Goal: Check status: Check status

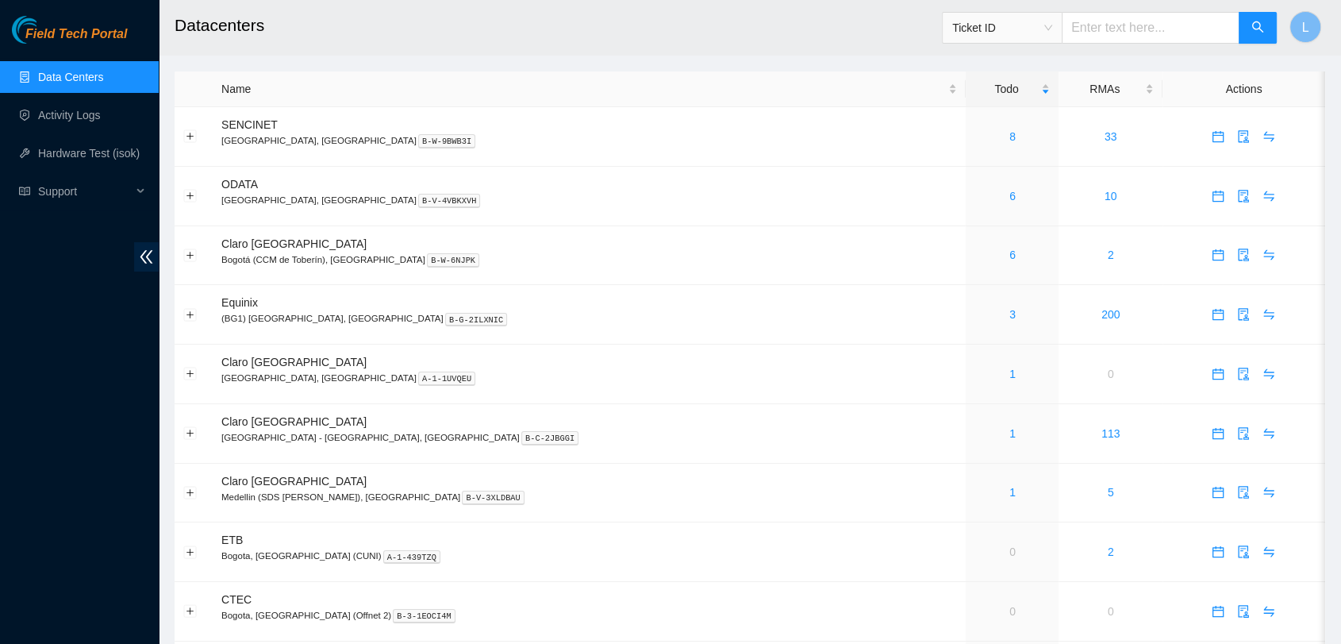
click at [1157, 25] on input "text" at bounding box center [1151, 28] width 178 height 32
paste input "B-V-53KHYB7"
type input "B-V-53KHYB7"
click at [1252, 34] on span "search" at bounding box center [1258, 28] width 13 height 15
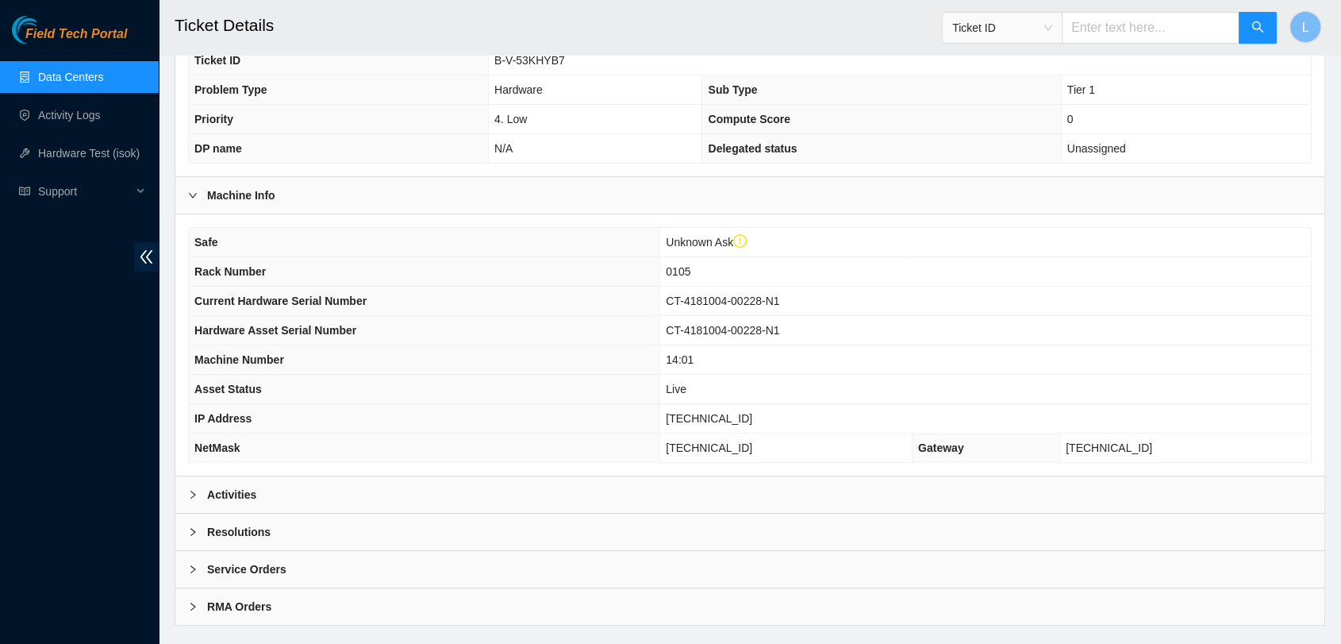
scroll to position [374, 0]
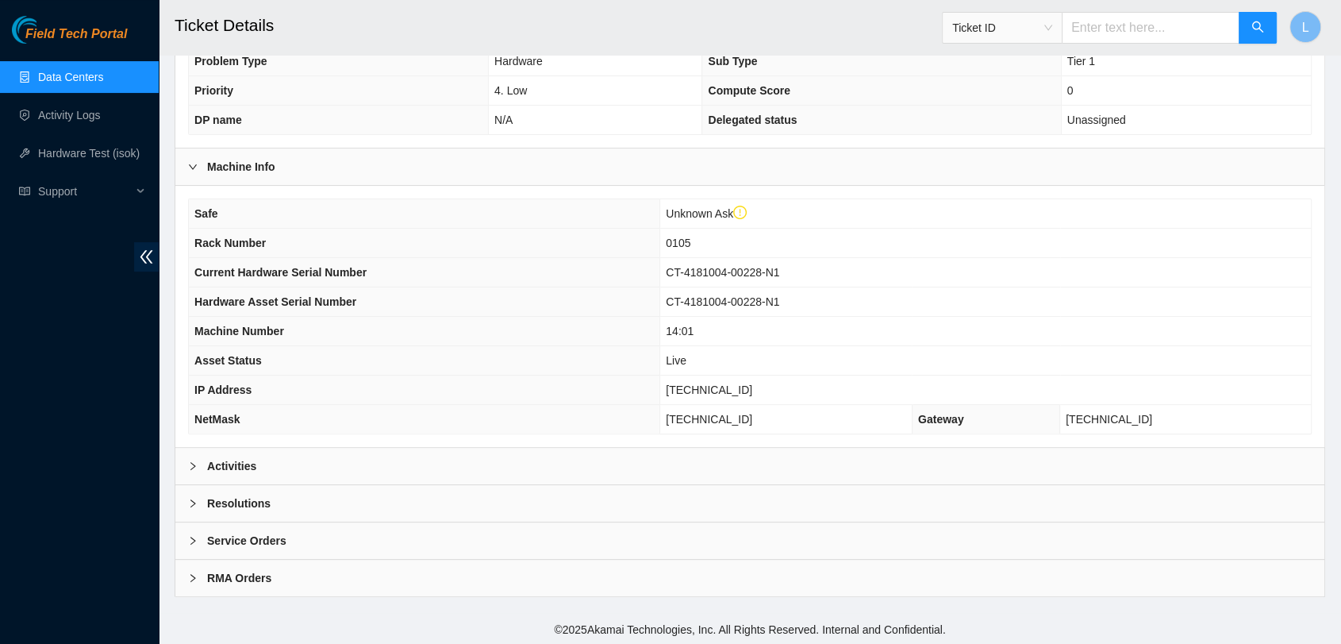
click at [225, 466] on b "Activities" at bounding box center [231, 465] width 49 height 17
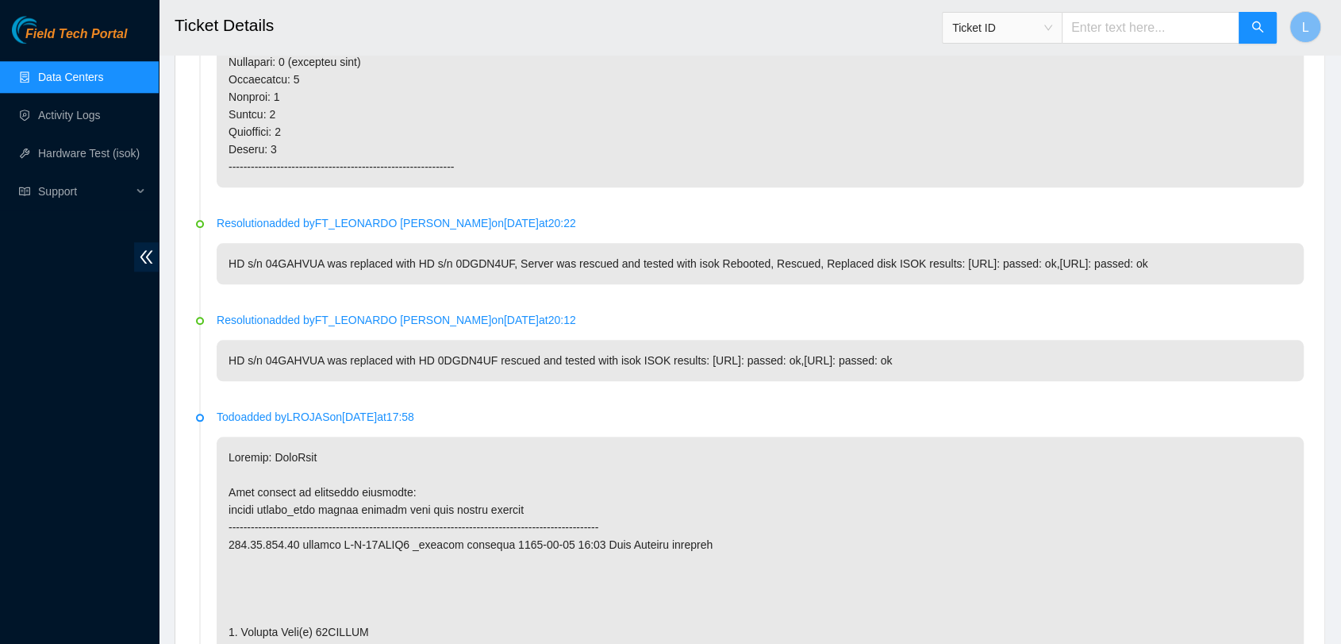
scroll to position [1722, 0]
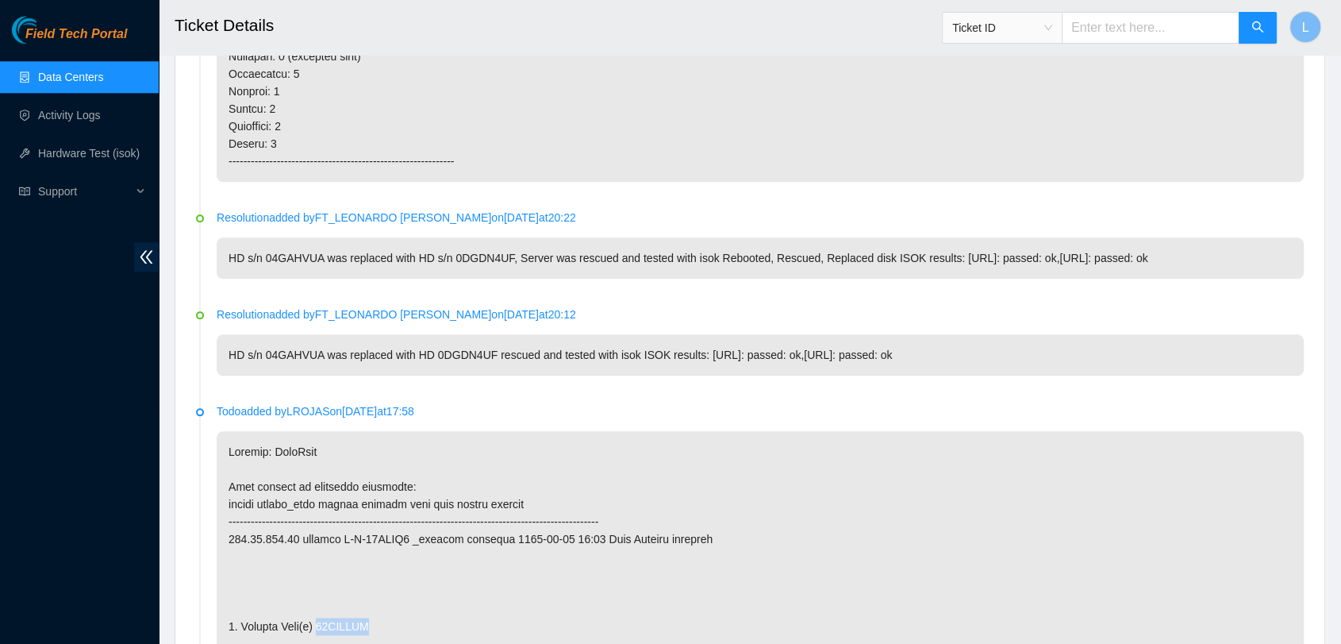
drag, startPoint x: 377, startPoint y: 625, endPoint x: 317, endPoint y: 622, distance: 59.6
copy p "04GAHVUA"
click at [1145, 29] on input "text" at bounding box center [1151, 28] width 178 height 32
paste input "B-V-53Z72RH"
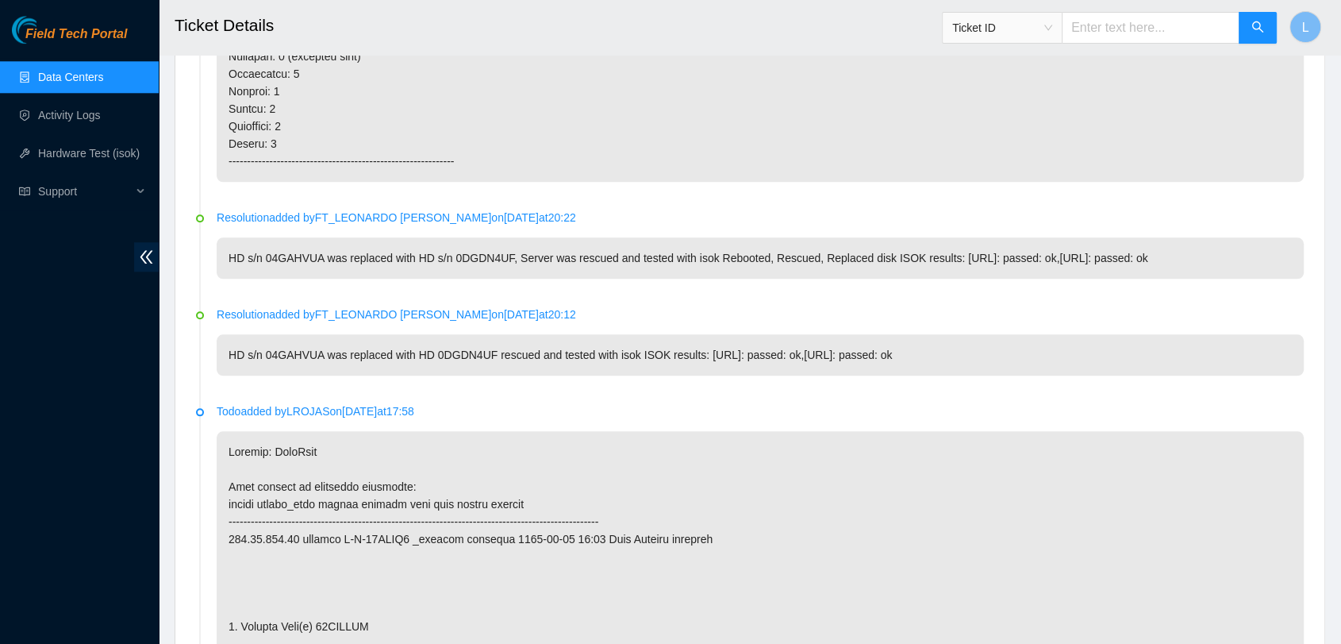
type input "B-V-53Z72RH"
click at [1250, 22] on button "button" at bounding box center [1258, 28] width 38 height 32
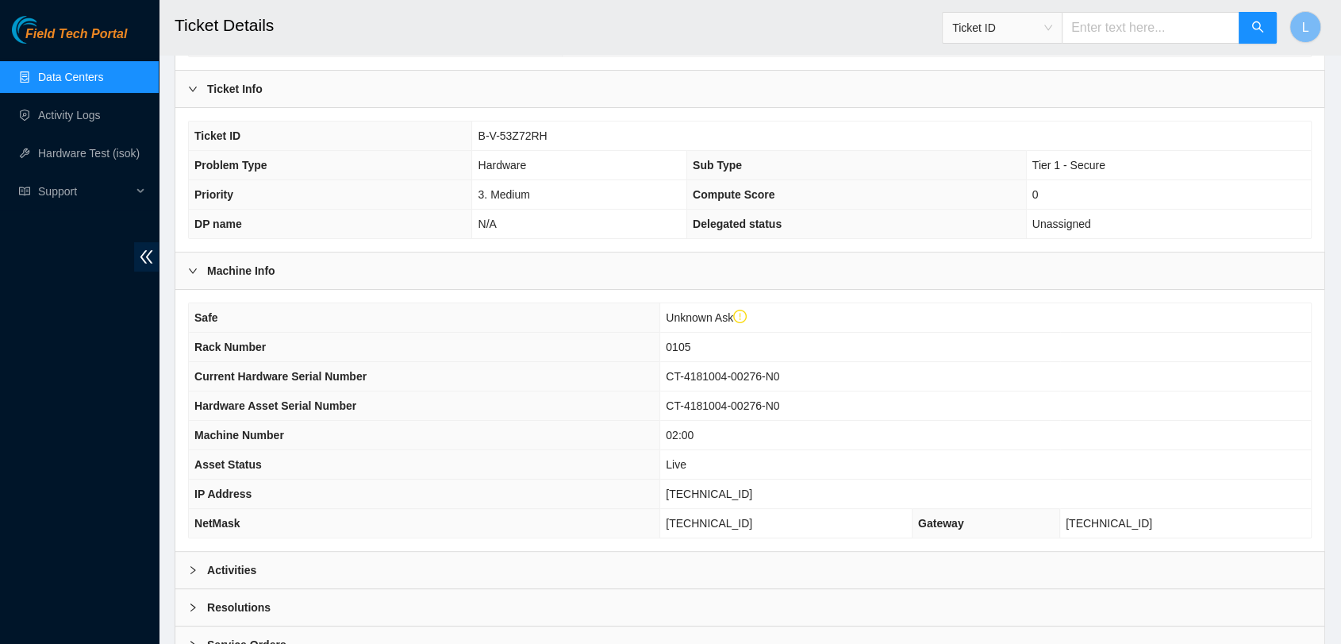
scroll to position [374, 0]
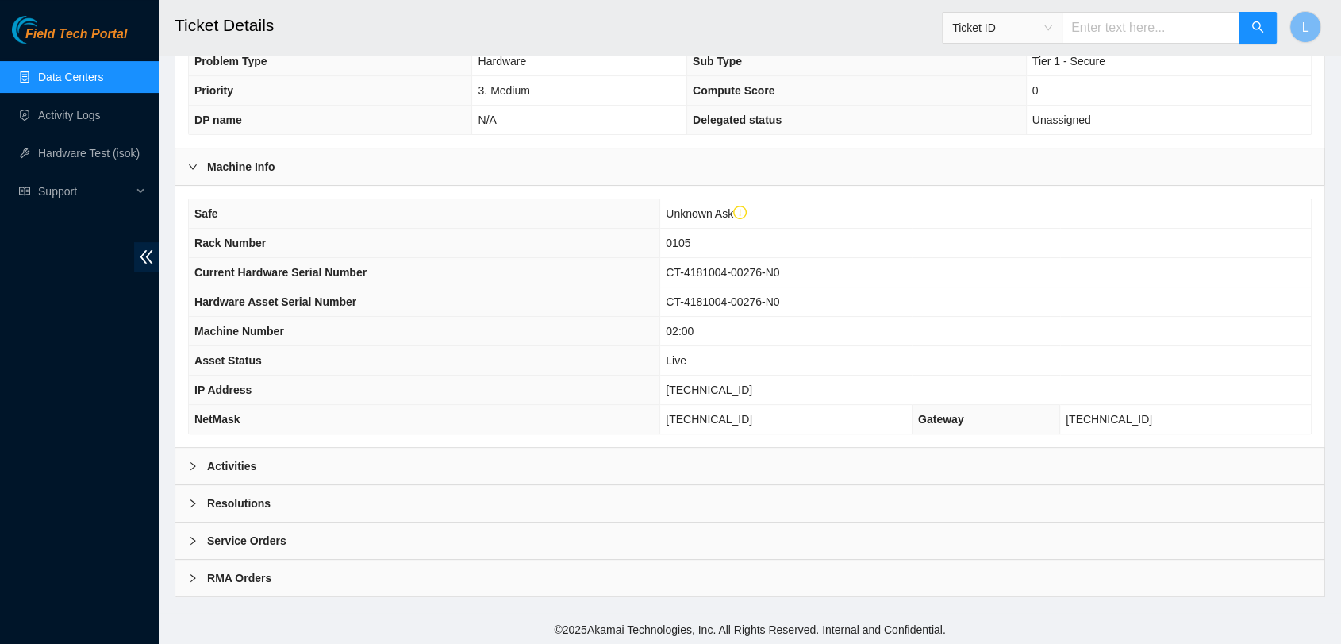
click at [197, 460] on div at bounding box center [197, 465] width 19 height 17
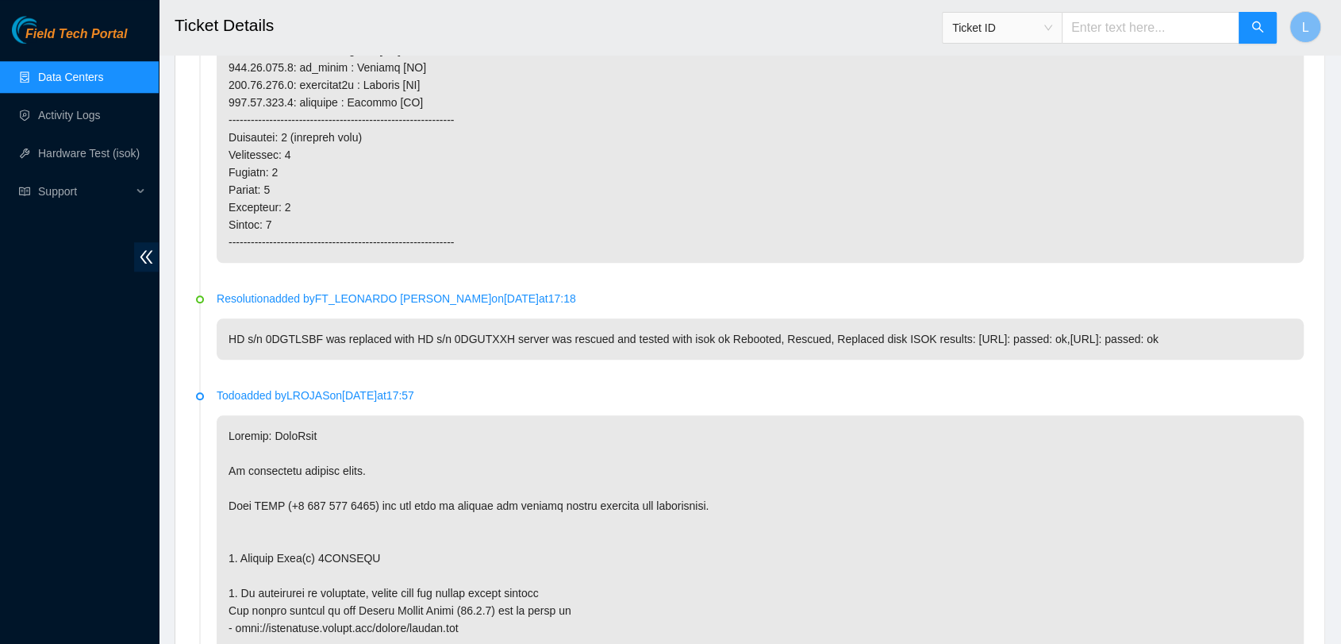
scroll to position [1617, 0]
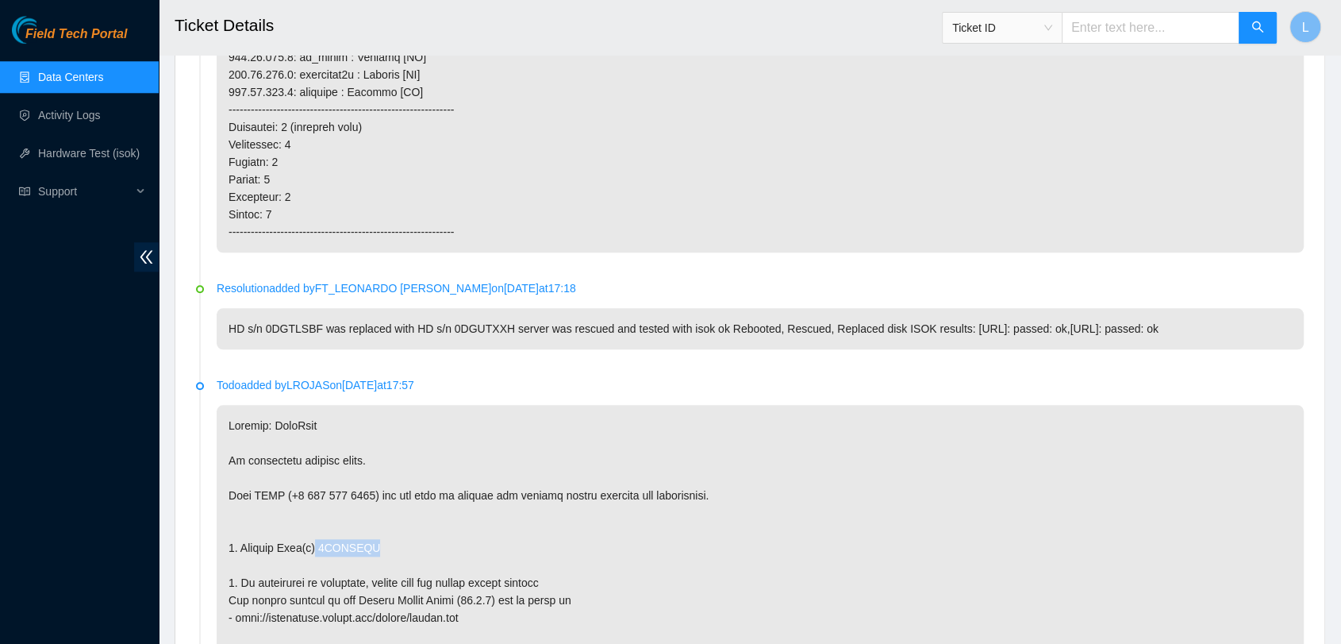
drag, startPoint x: 372, startPoint y: 545, endPoint x: 313, endPoint y: 547, distance: 58.8
copy p "0DGTLSBF"
click at [1160, 33] on input "text" at bounding box center [1151, 28] width 178 height 32
paste input "B-V-534L279"
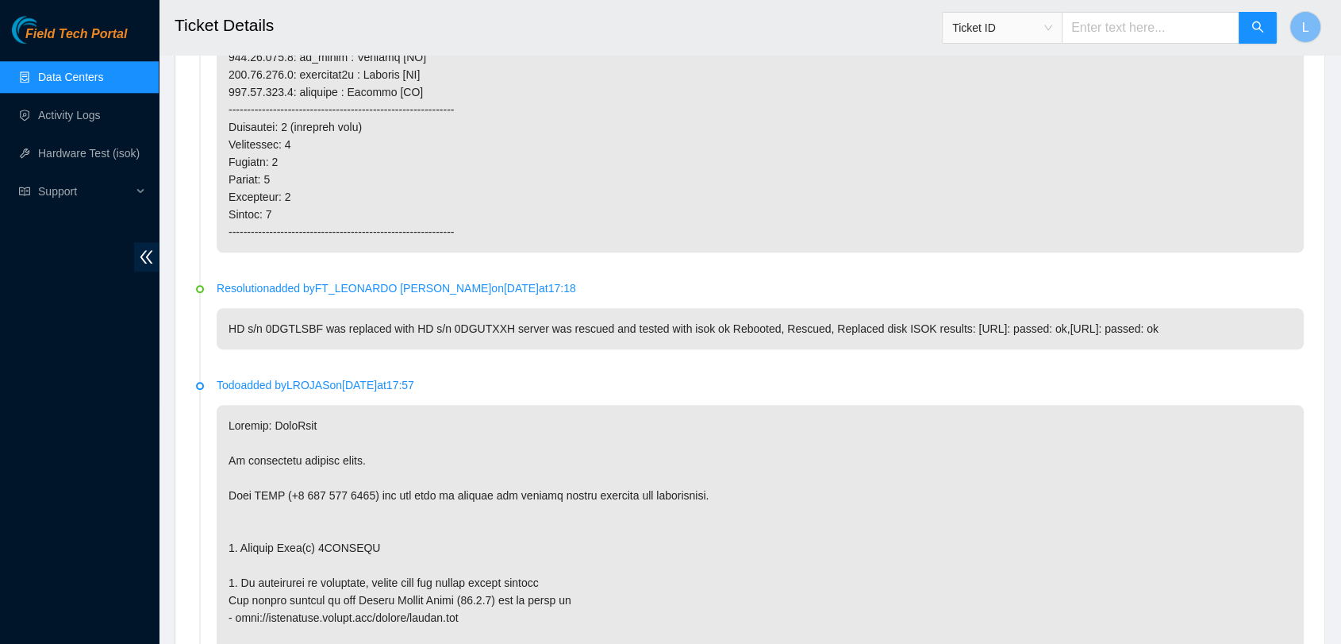
type input "B-V-534L279"
click at [1264, 35] on button "button" at bounding box center [1258, 28] width 38 height 32
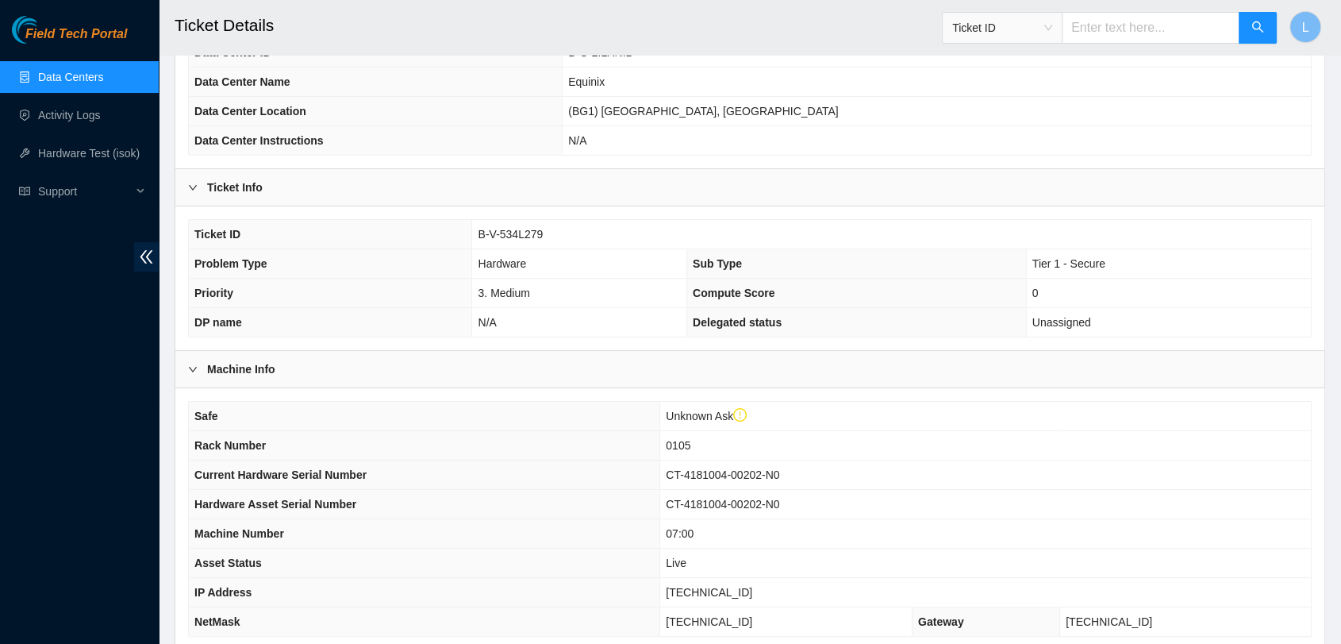
scroll to position [374, 0]
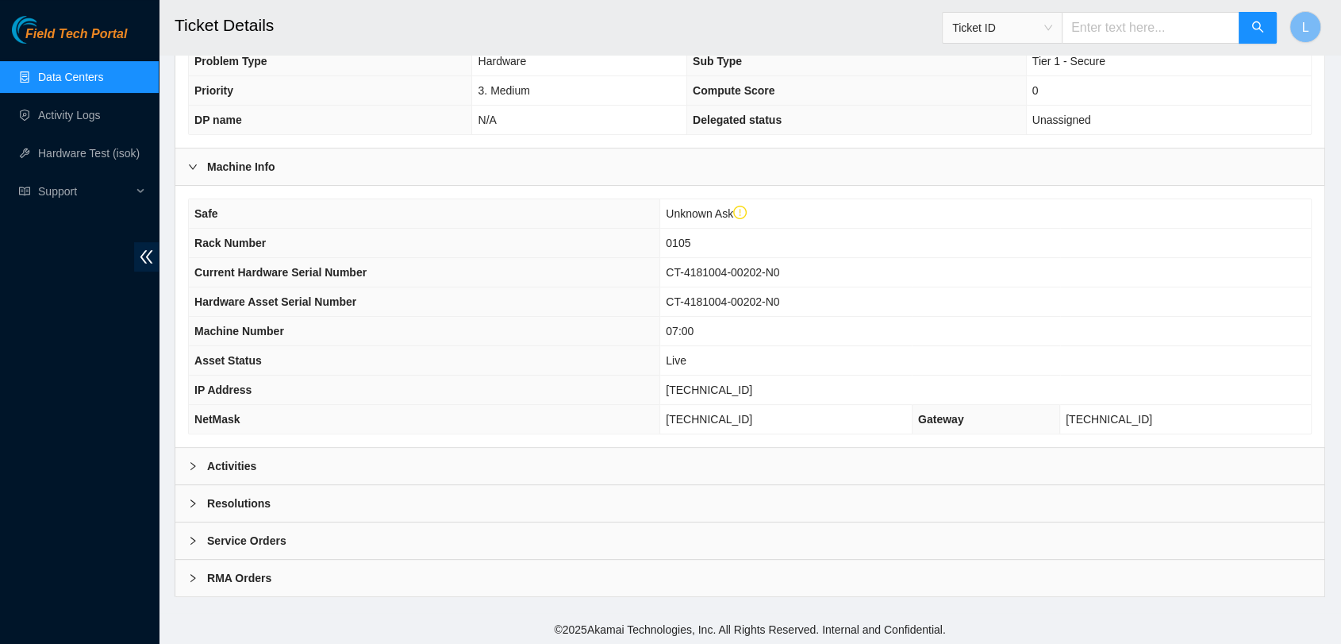
click at [198, 469] on div at bounding box center [197, 465] width 19 height 17
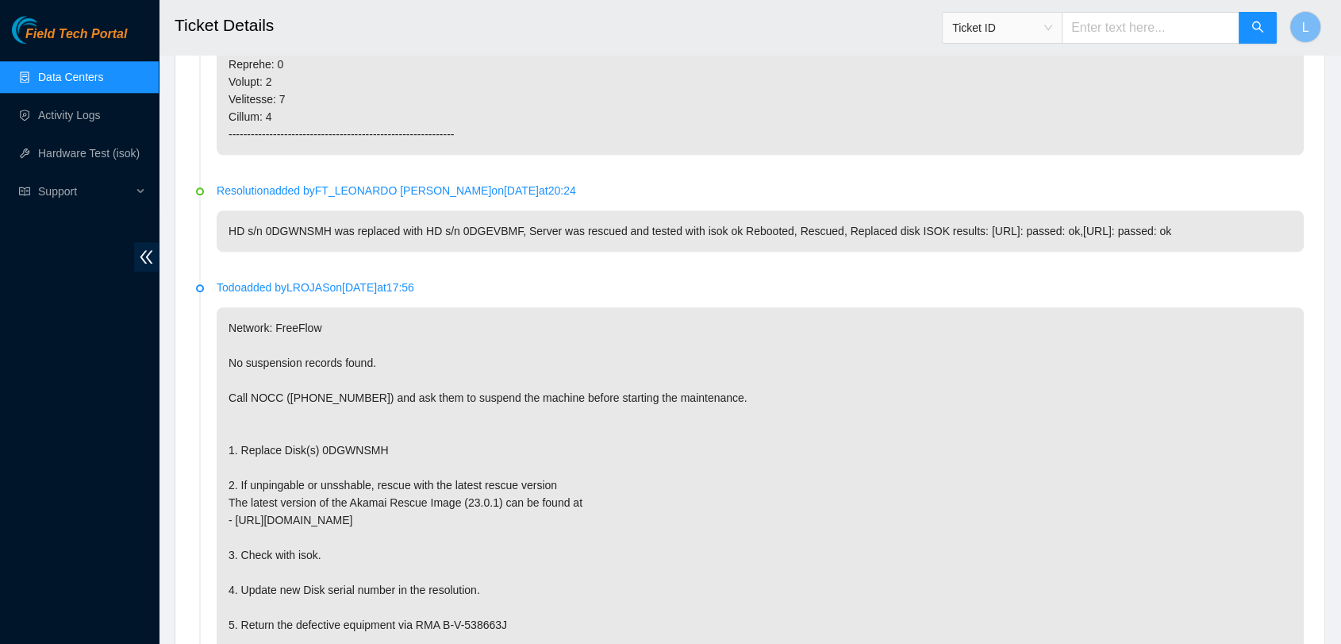
scroll to position [1719, 0]
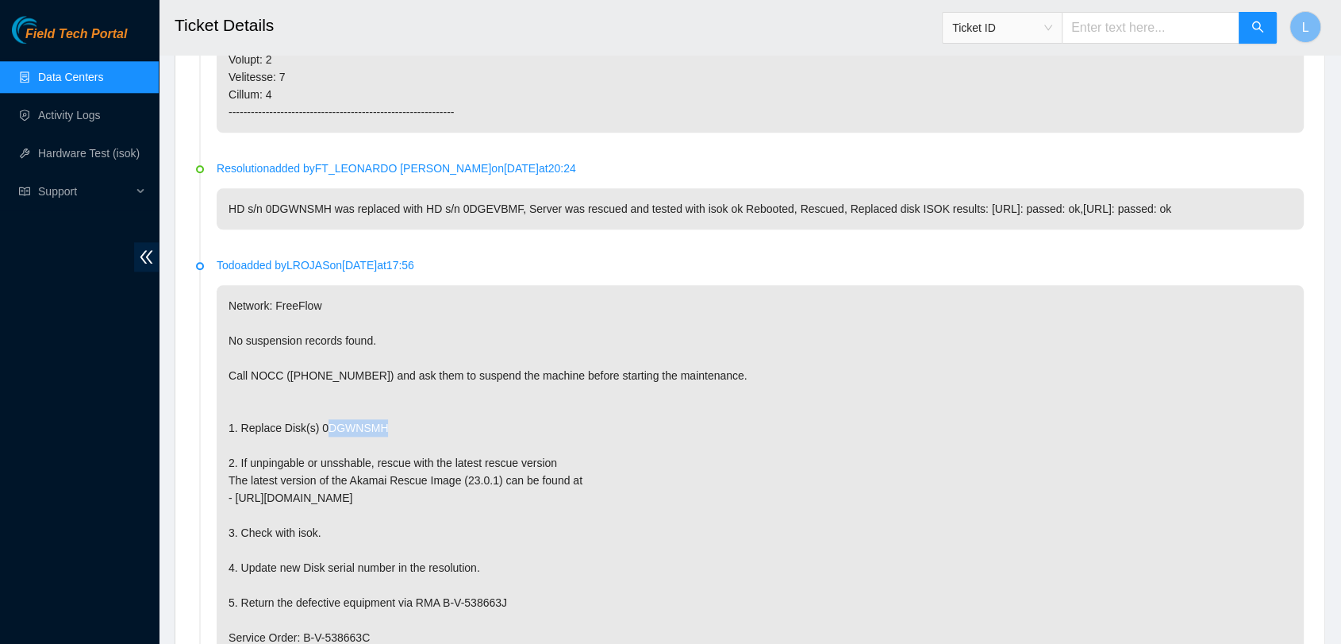
drag, startPoint x: 315, startPoint y: 424, endPoint x: 458, endPoint y: 424, distance: 142.9
click at [458, 424] on p "Network: FreeFlow No suspension records found. Call NOCC ([PHONE_NUMBER]) and a…" at bounding box center [760, 550] width 1087 height 530
copy p "0DGWNSMH"
click at [1117, 34] on input "text" at bounding box center [1151, 28] width 178 height 32
paste input "B-W-PIFW83"
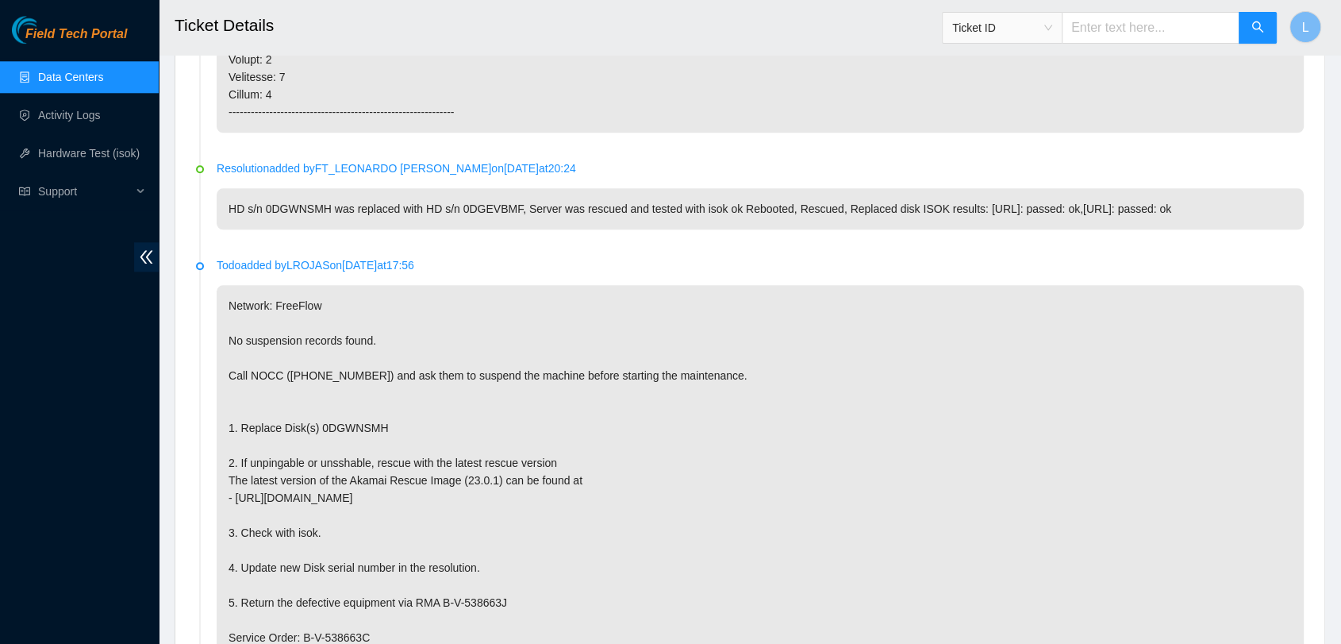
type input "B-W-PIFW83"
click at [1256, 41] on button "button" at bounding box center [1258, 28] width 38 height 32
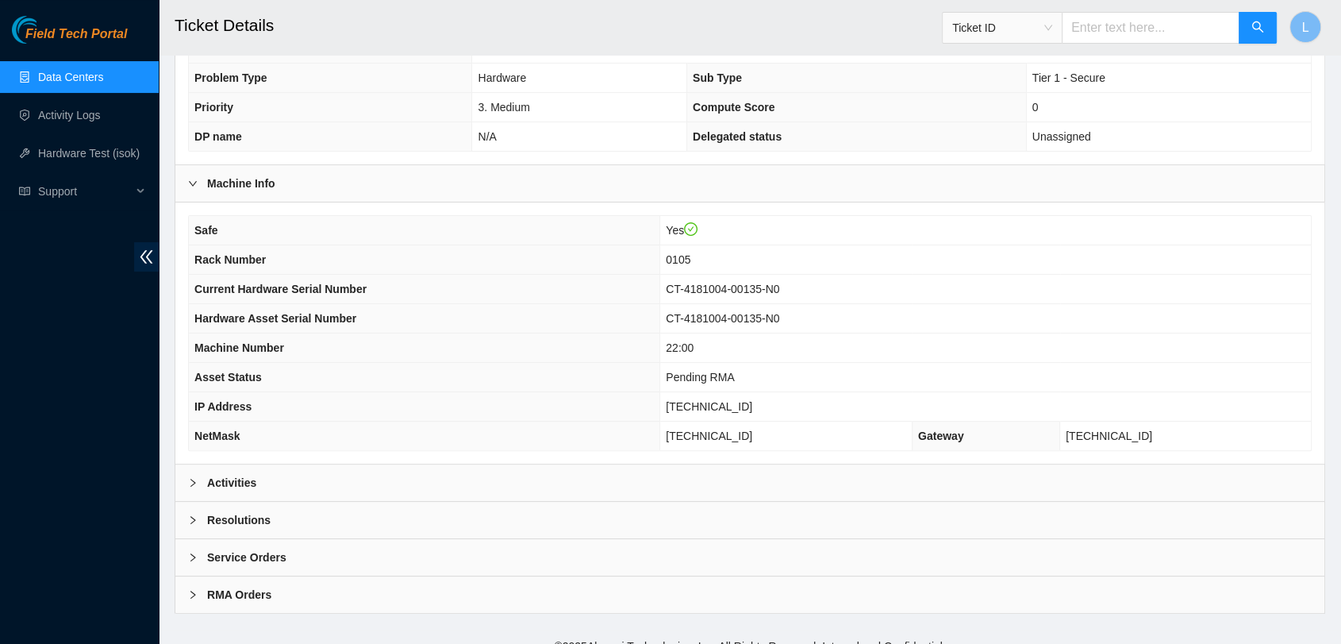
scroll to position [343, 0]
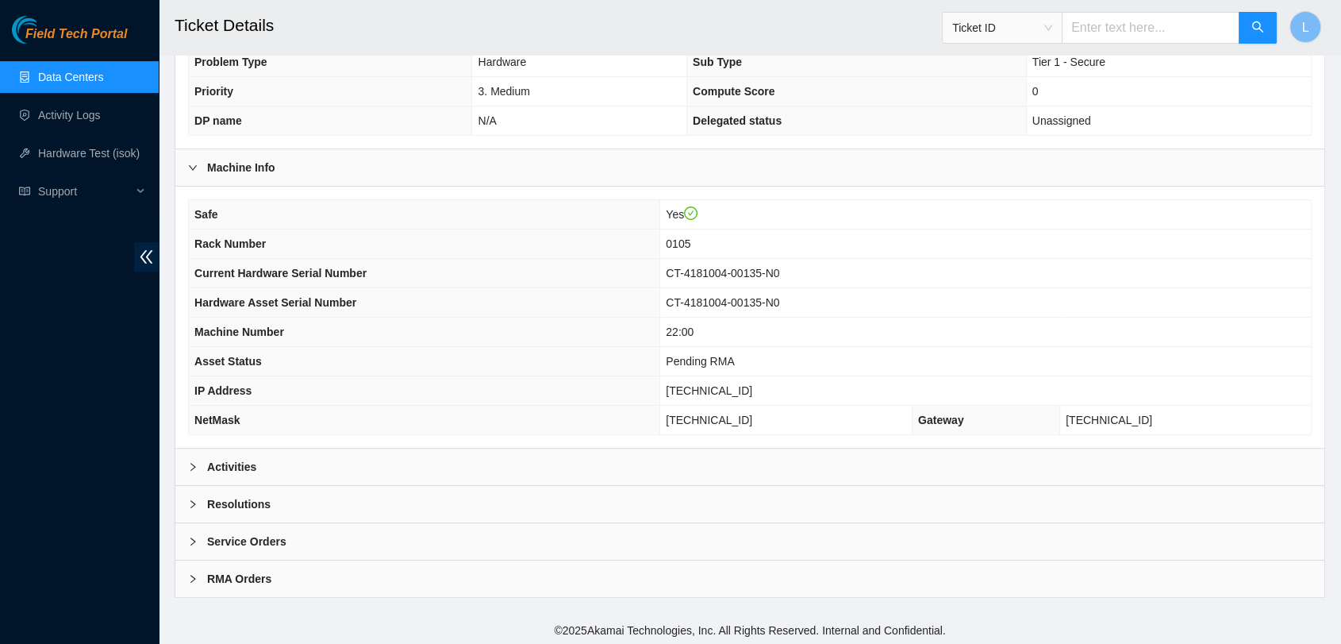
click at [242, 469] on b "Activities" at bounding box center [231, 466] width 49 height 17
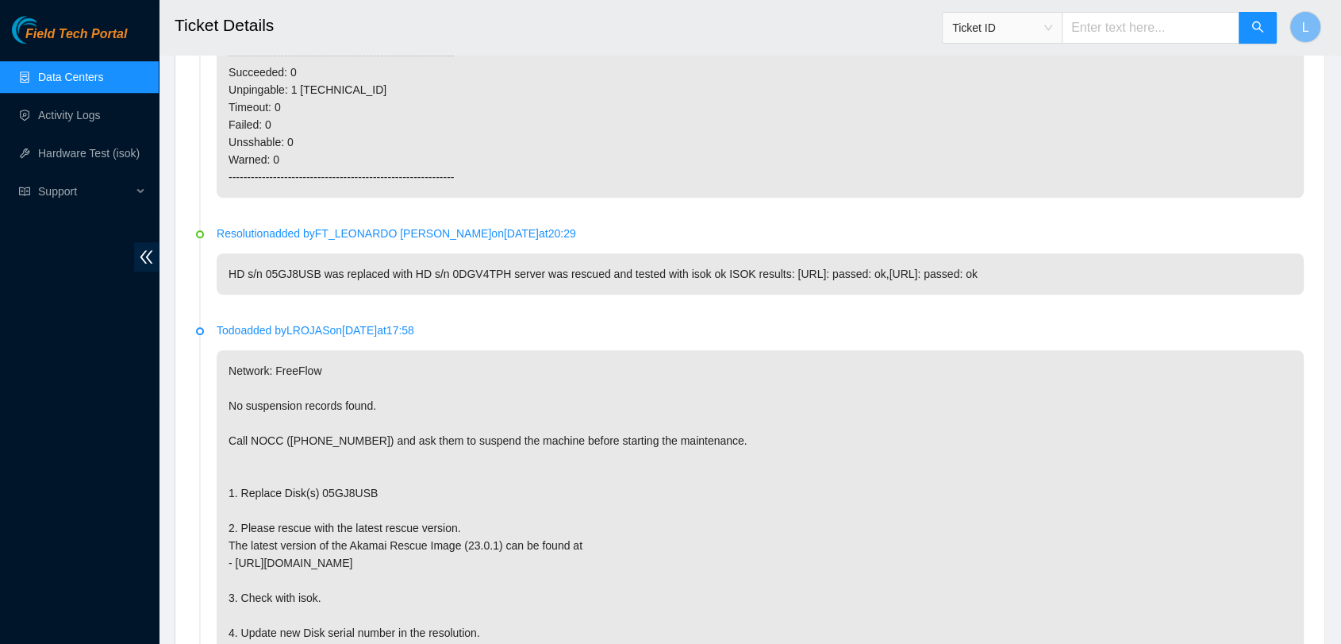
scroll to position [1298, 0]
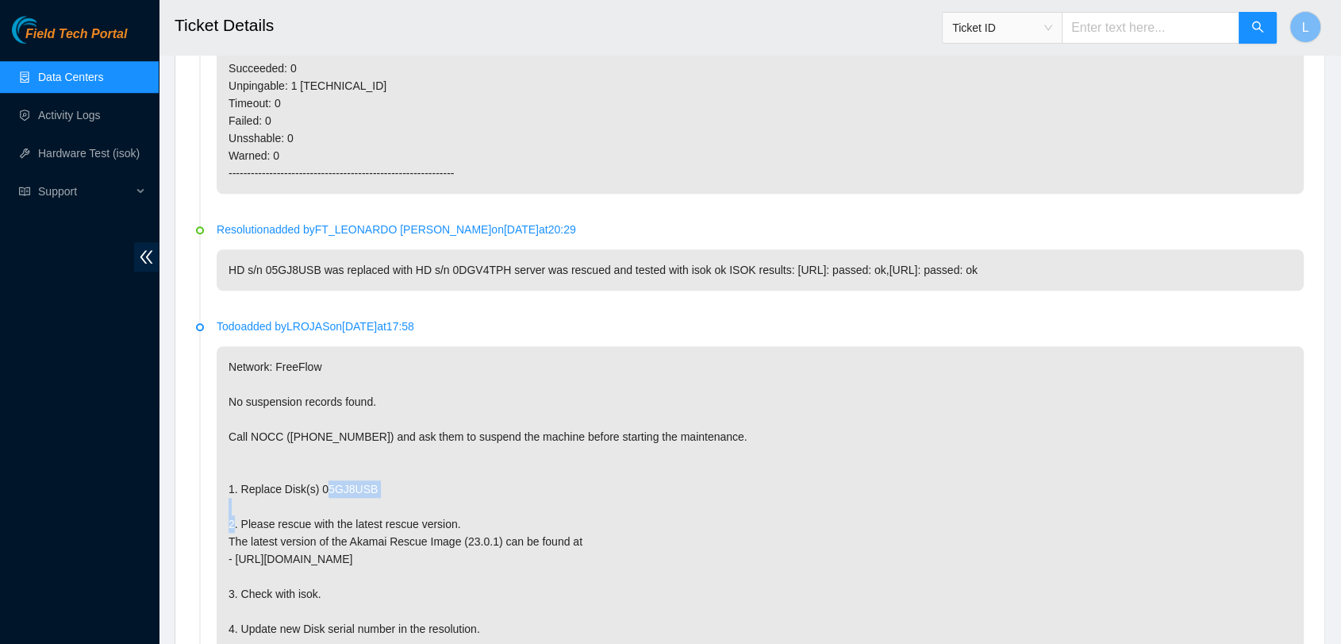
drag, startPoint x: 373, startPoint y: 484, endPoint x: 314, endPoint y: 487, distance: 58.8
click at [314, 487] on p "Network: FreeFlow No suspension records found. Call NOCC ([PHONE_NUMBER]) and a…" at bounding box center [760, 611] width 1087 height 530
click at [398, 490] on p "Network: FreeFlow No suspension records found. Call NOCC ([PHONE_NUMBER]) and a…" at bounding box center [760, 611] width 1087 height 530
drag, startPoint x: 314, startPoint y: 482, endPoint x: 388, endPoint y: 482, distance: 73.8
click at [388, 482] on p "Network: FreeFlow No suspension records found. Call NOCC ([PHONE_NUMBER]) and a…" at bounding box center [760, 611] width 1087 height 530
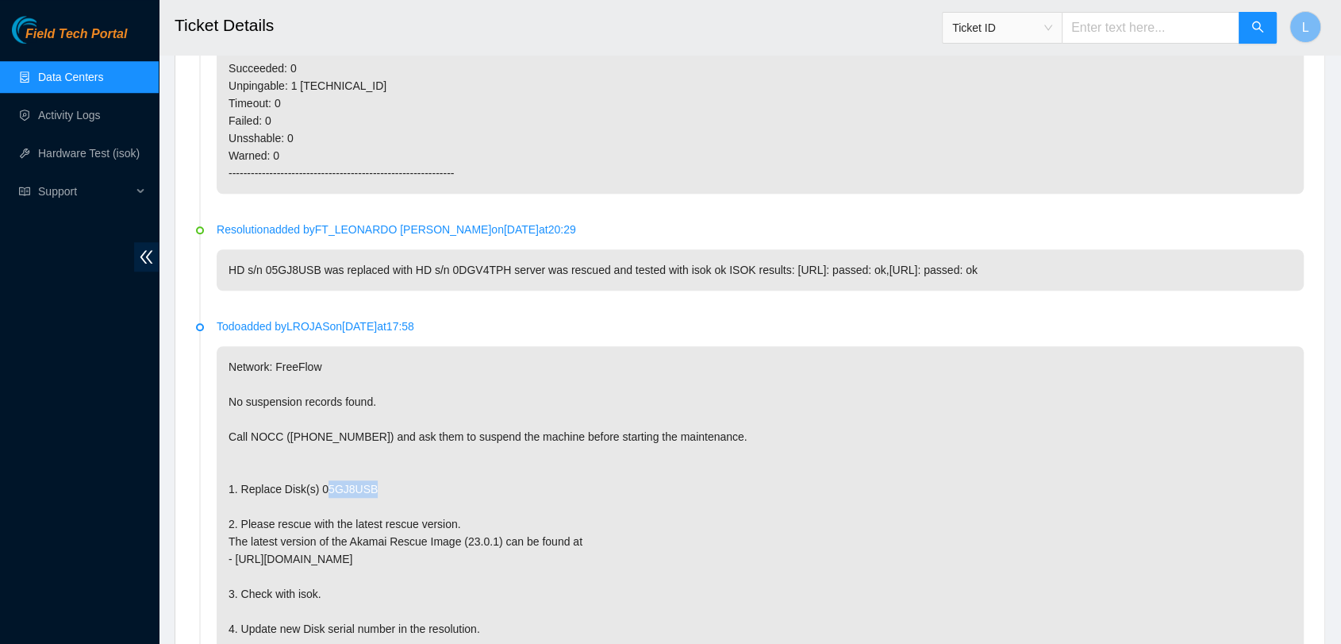
copy p "05GJ8USB"
click at [1125, 31] on input "text" at bounding box center [1151, 28] width 178 height 32
paste input "B-V-548J4ZV"
type input "B-V-548J4ZV"
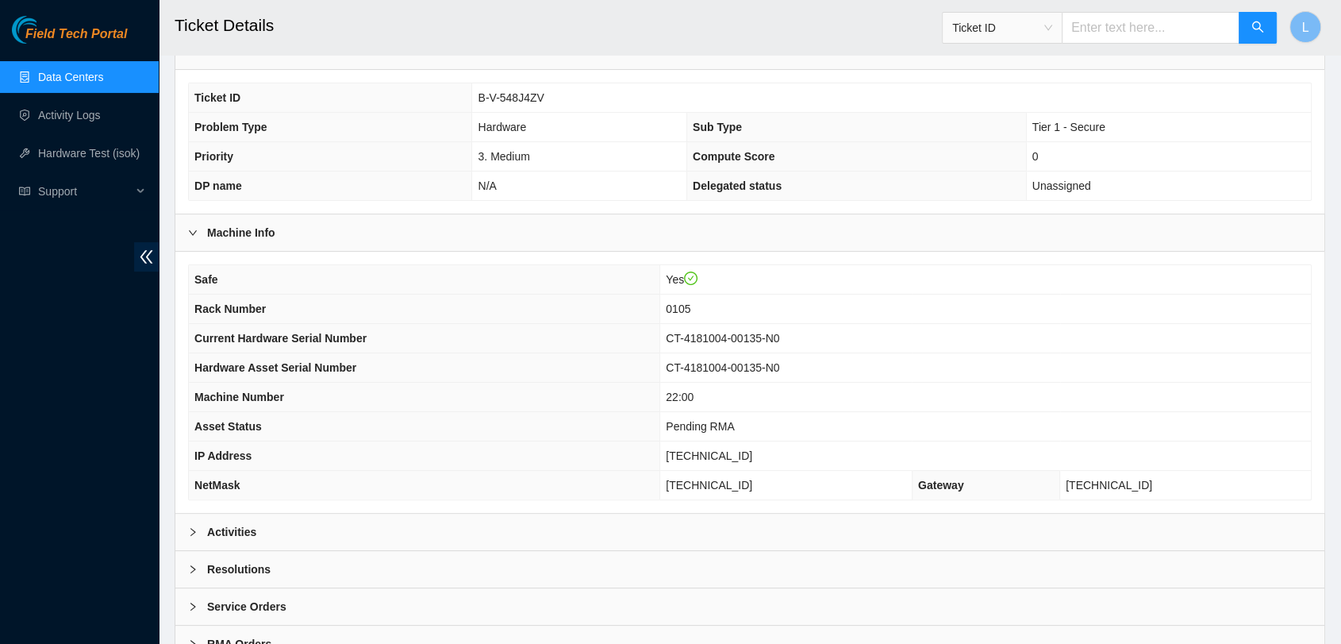
scroll to position [343, 0]
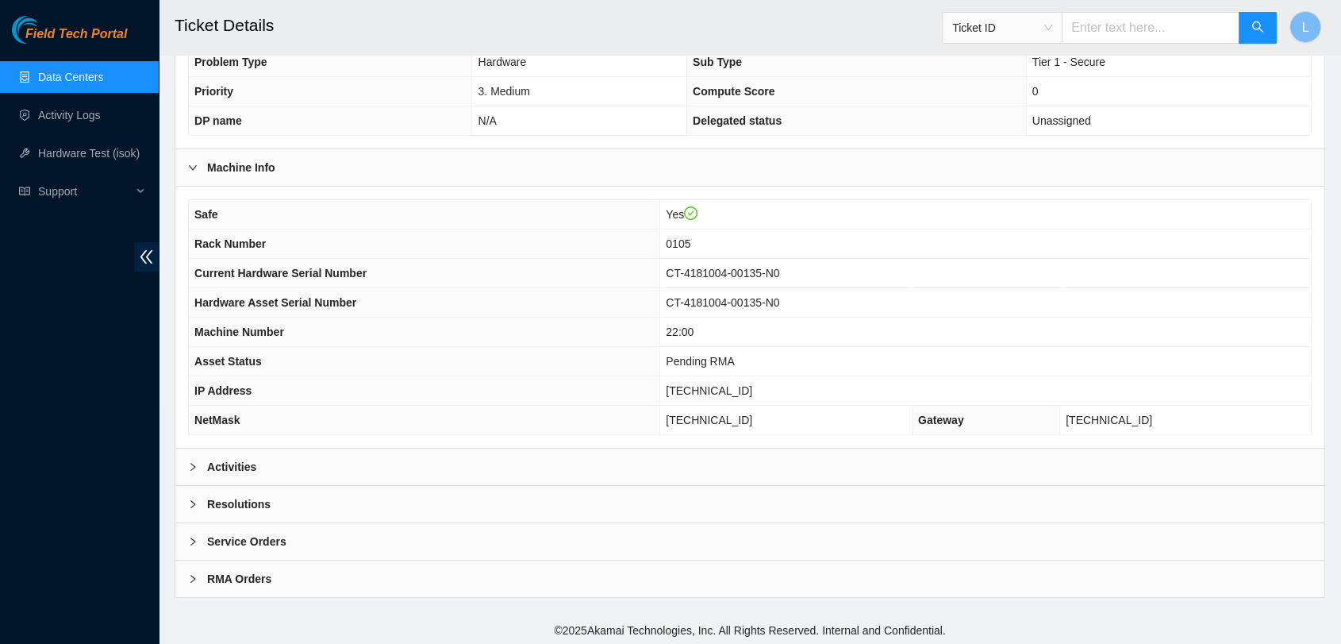
click at [241, 471] on b "Activities" at bounding box center [231, 466] width 49 height 17
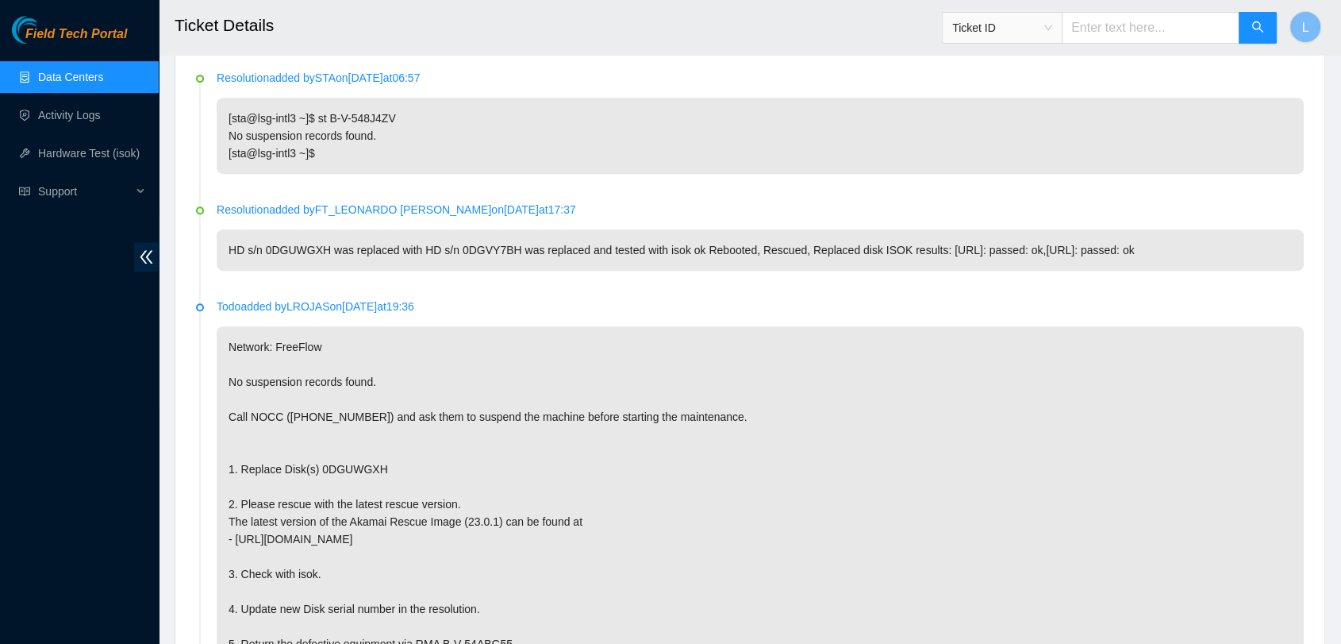
scroll to position [779, 0]
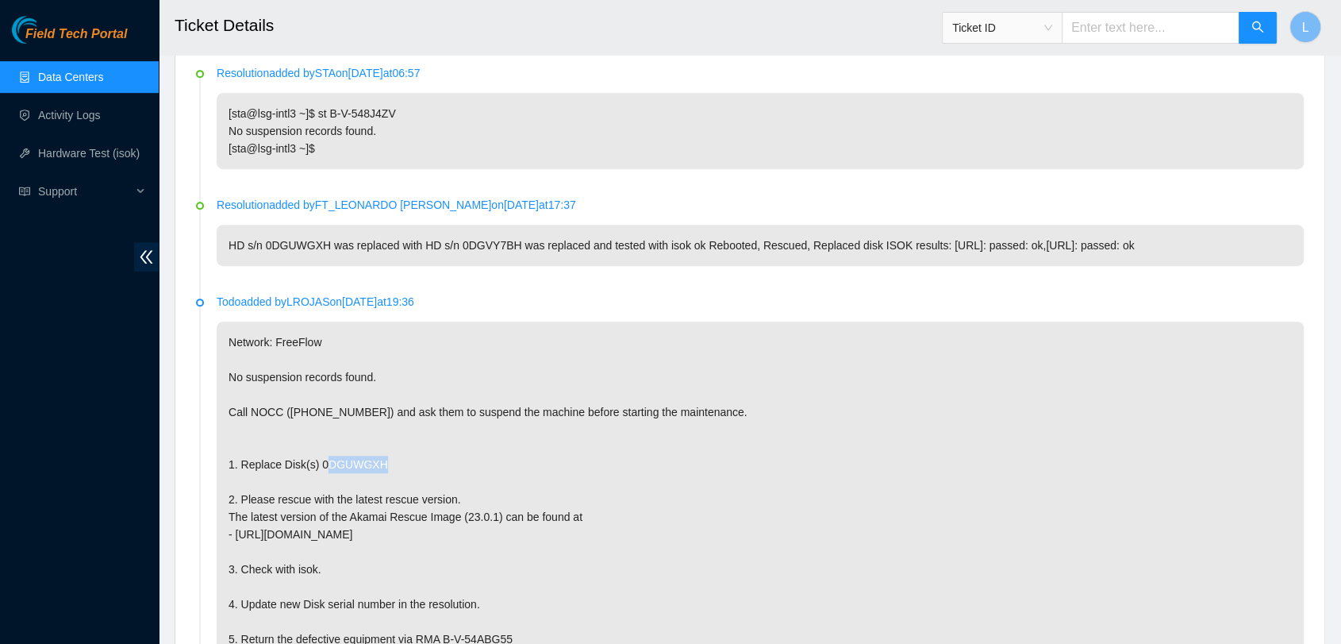
drag, startPoint x: 389, startPoint y: 460, endPoint x: 317, endPoint y: 463, distance: 71.5
click at [317, 463] on p "Network: FreeFlow No suspension records found. Call NOCC ([PHONE_NUMBER]) and a…" at bounding box center [760, 586] width 1087 height 530
copy p "0DGUWGXH"
click at [1161, 19] on input "text" at bounding box center [1151, 28] width 178 height 32
paste input "B-V-53LTFE3"
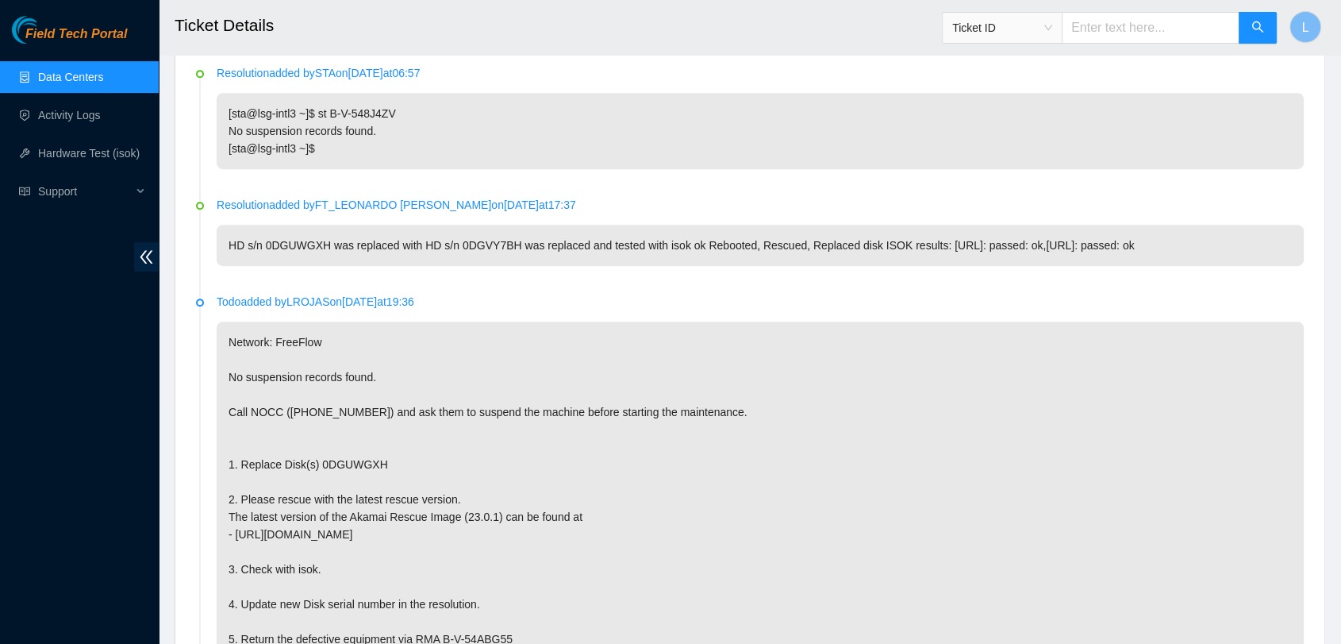
type input "B-V-53LTFE3"
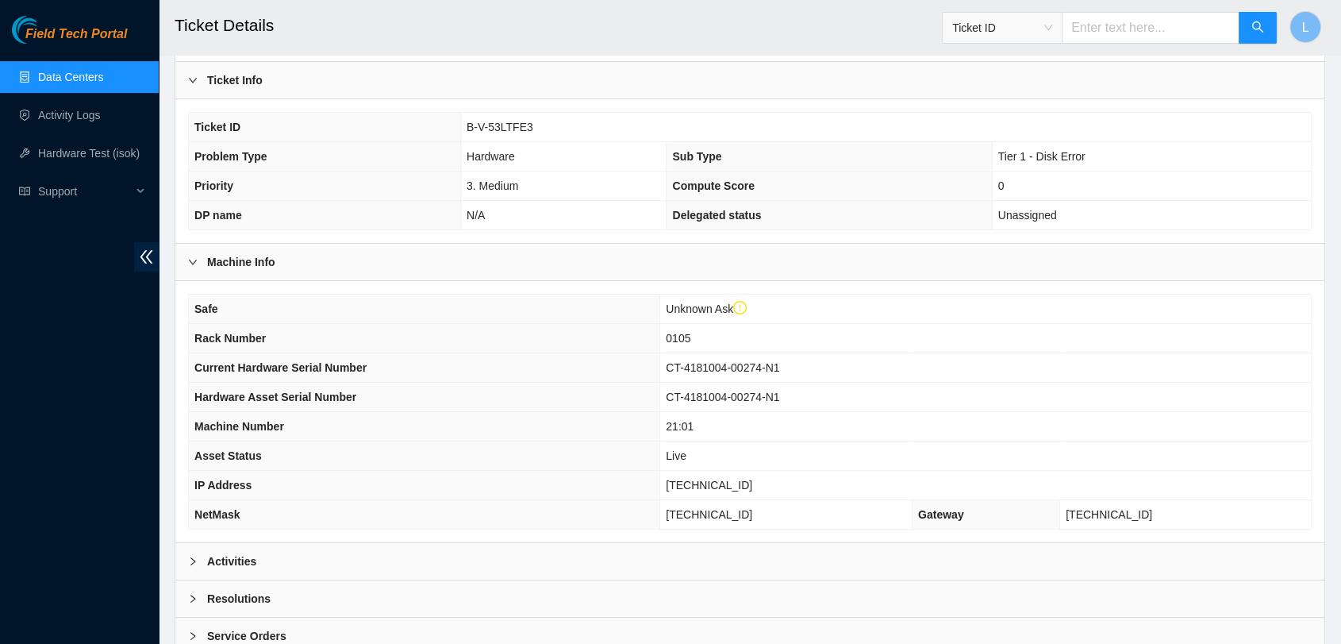
scroll to position [282, 0]
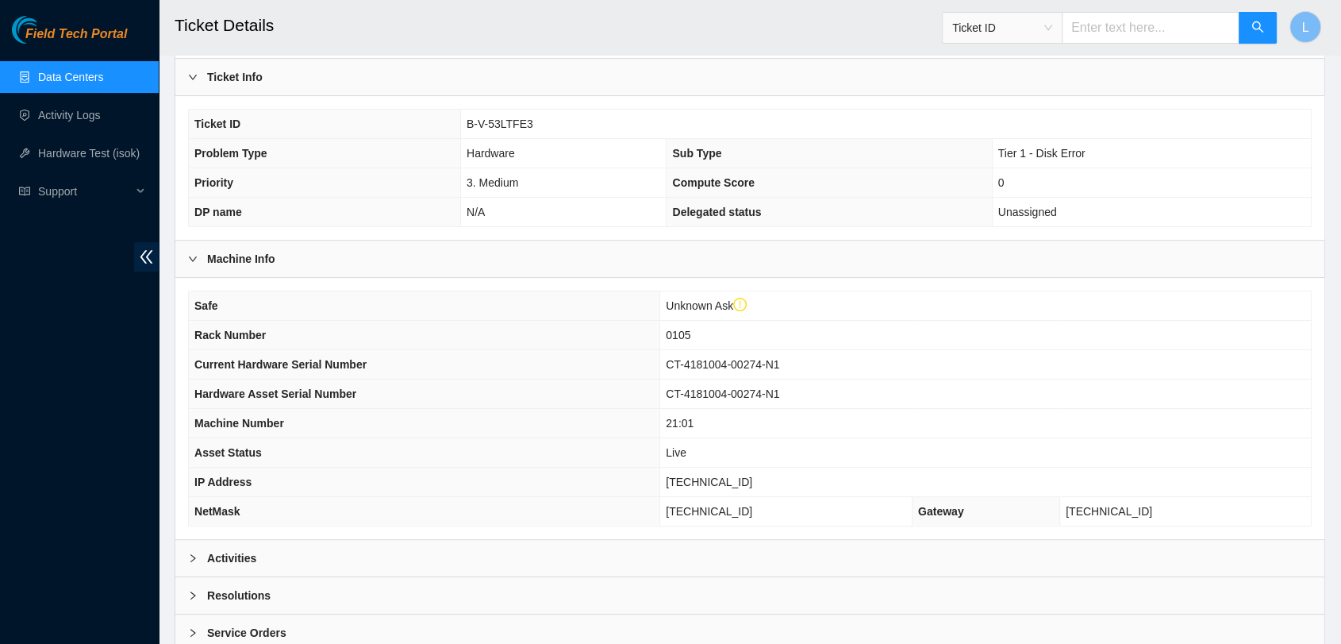
click at [471, 552] on div "Activities" at bounding box center [749, 558] width 1149 height 37
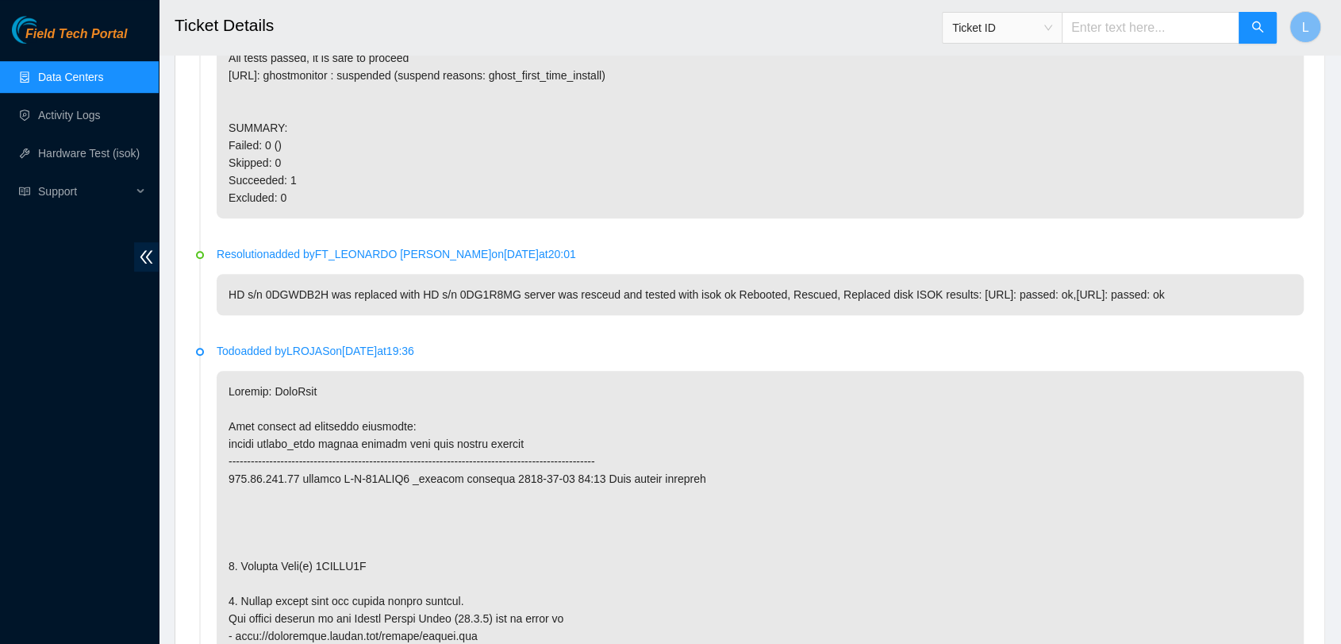
scroll to position [1058, 0]
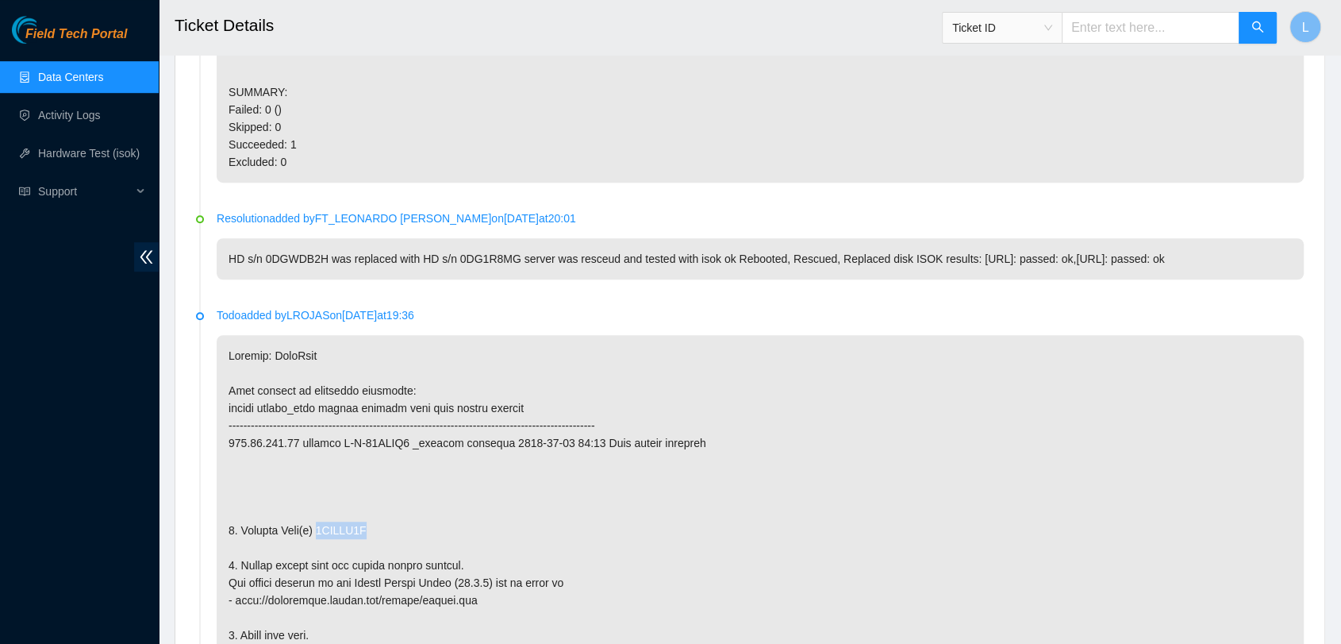
drag, startPoint x: 383, startPoint y: 529, endPoint x: 317, endPoint y: 528, distance: 65.1
click at [317, 528] on p at bounding box center [760, 626] width 1087 height 583
copy p "0DGWDB2H"
click at [1175, 29] on input "text" at bounding box center [1151, 28] width 178 height 32
paste input "B-V-556W3RM"
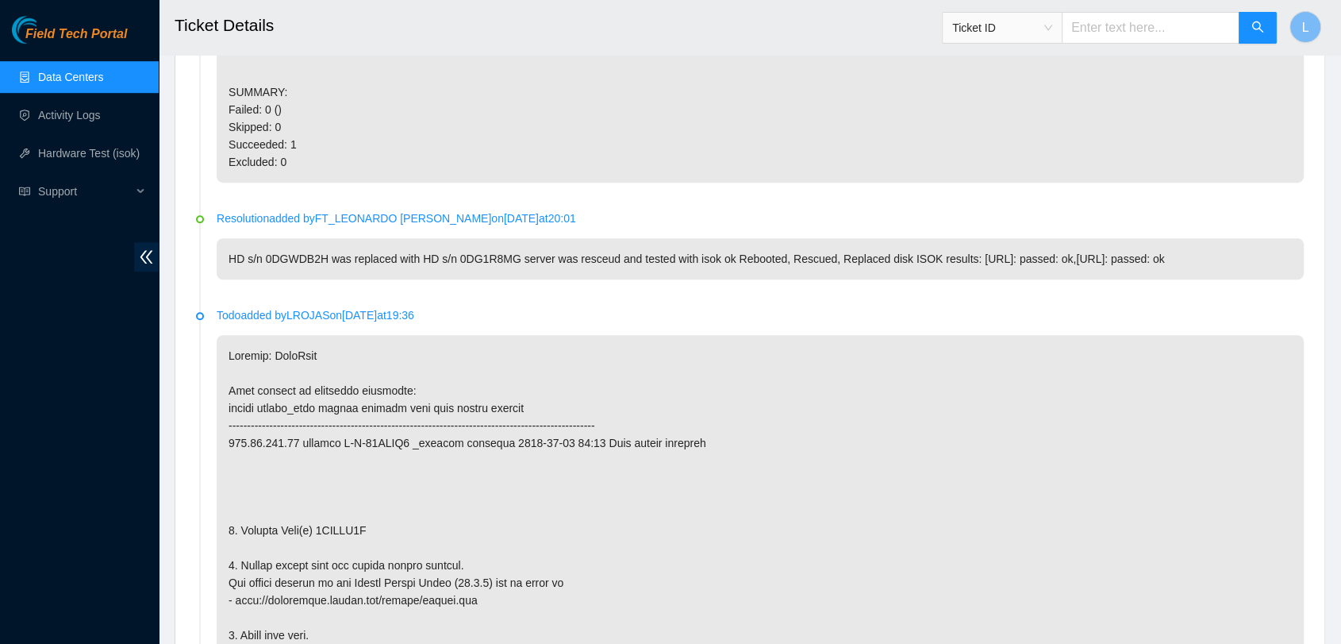
type input "B-V-556W3RM"
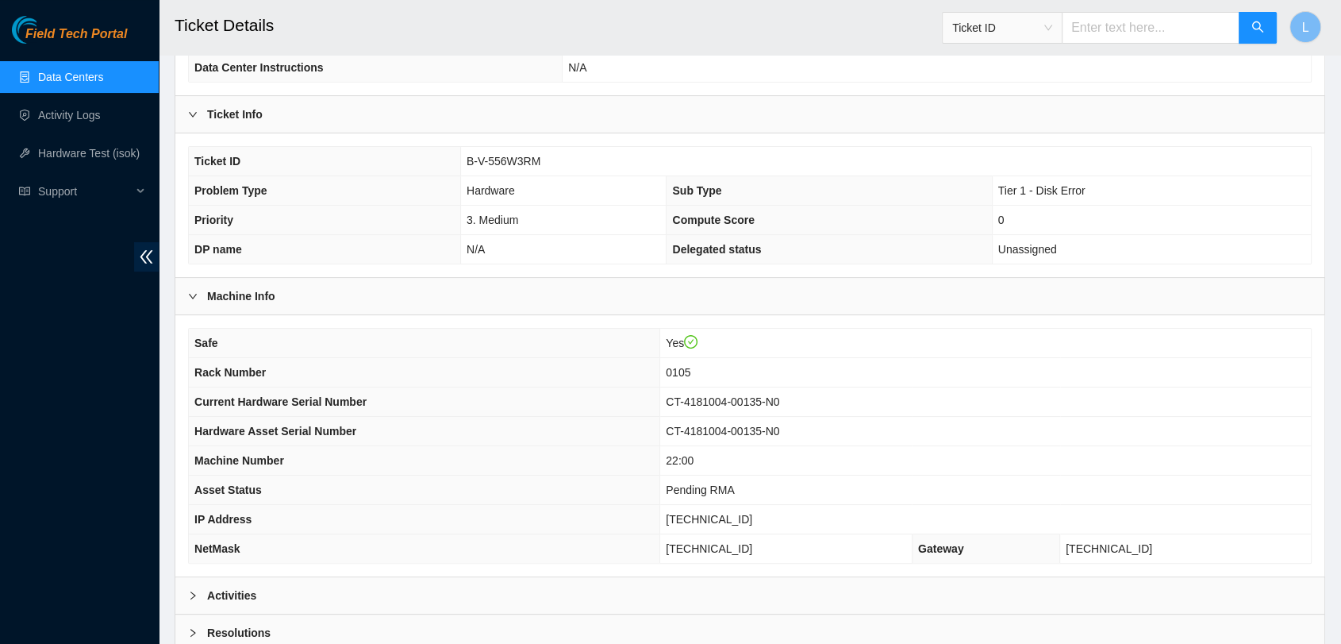
scroll to position [343, 0]
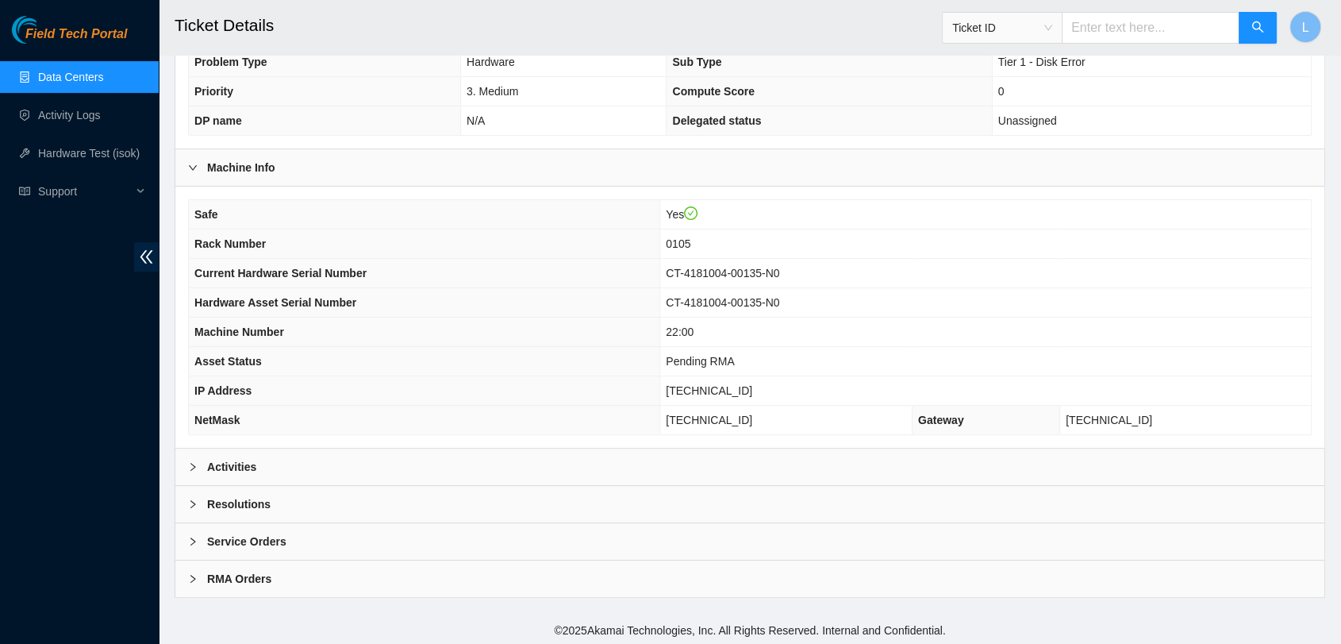
click at [235, 462] on b "Activities" at bounding box center [231, 466] width 49 height 17
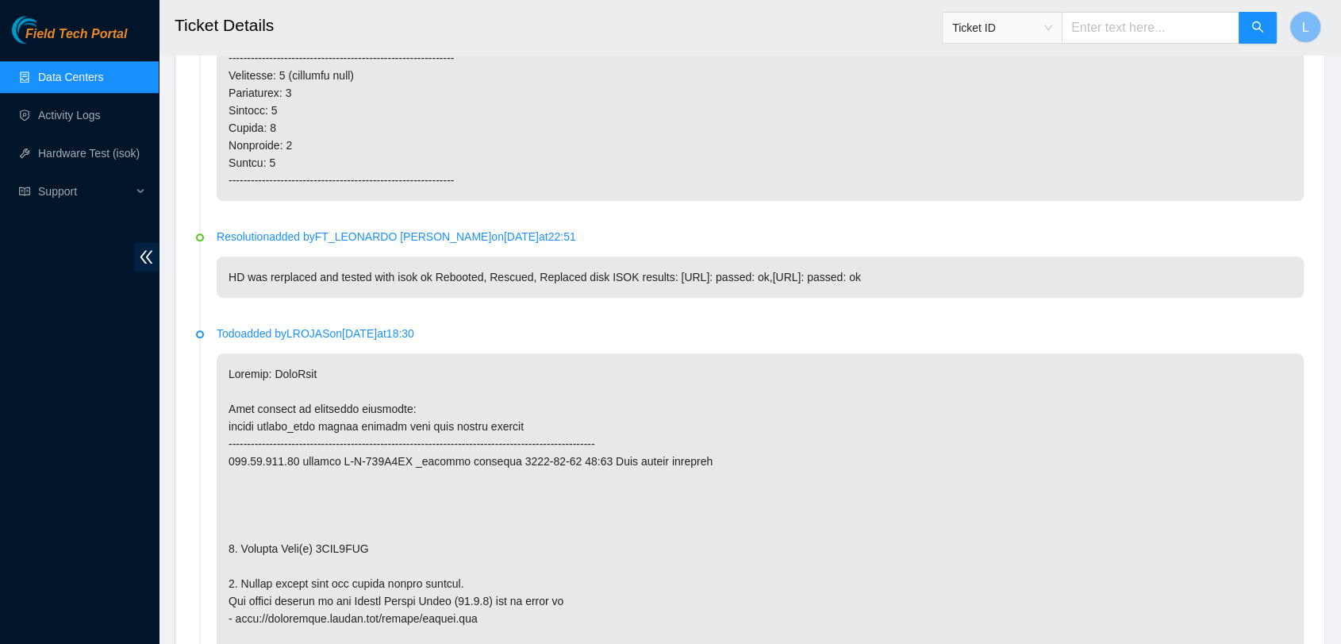
scroll to position [1719, 0]
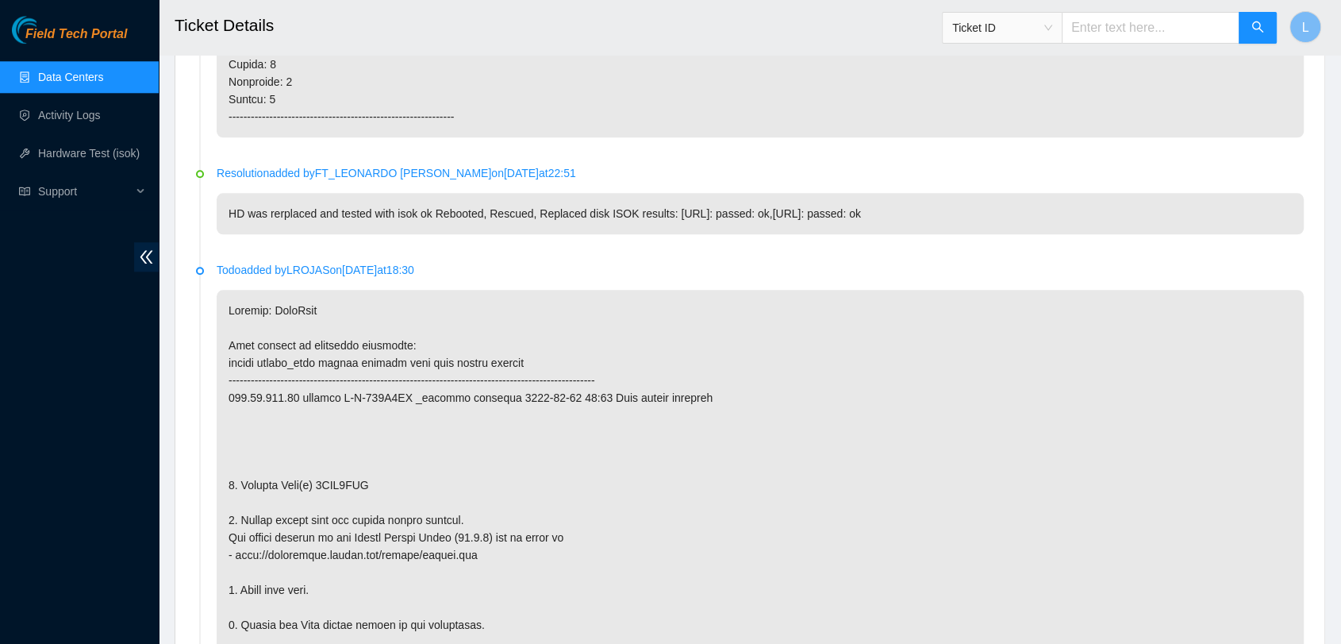
click at [379, 481] on p at bounding box center [760, 581] width 1087 height 583
drag, startPoint x: 379, startPoint y: 481, endPoint x: 318, endPoint y: 483, distance: 60.4
click at [318, 483] on p at bounding box center [760, 581] width 1087 height 583
copy p "0DGV4TPH"
click at [1148, 25] on input "text" at bounding box center [1151, 28] width 178 height 32
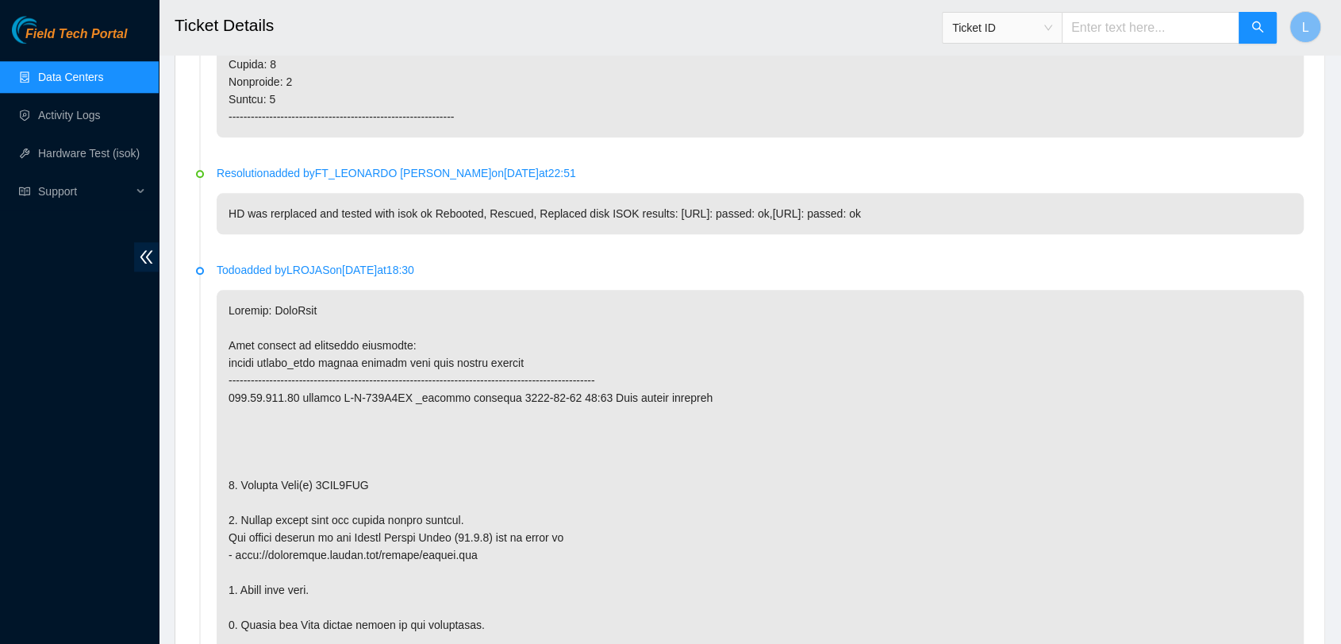
paste input "B-W-Q9EUQV"
type input "B-W-Q9EUQV"
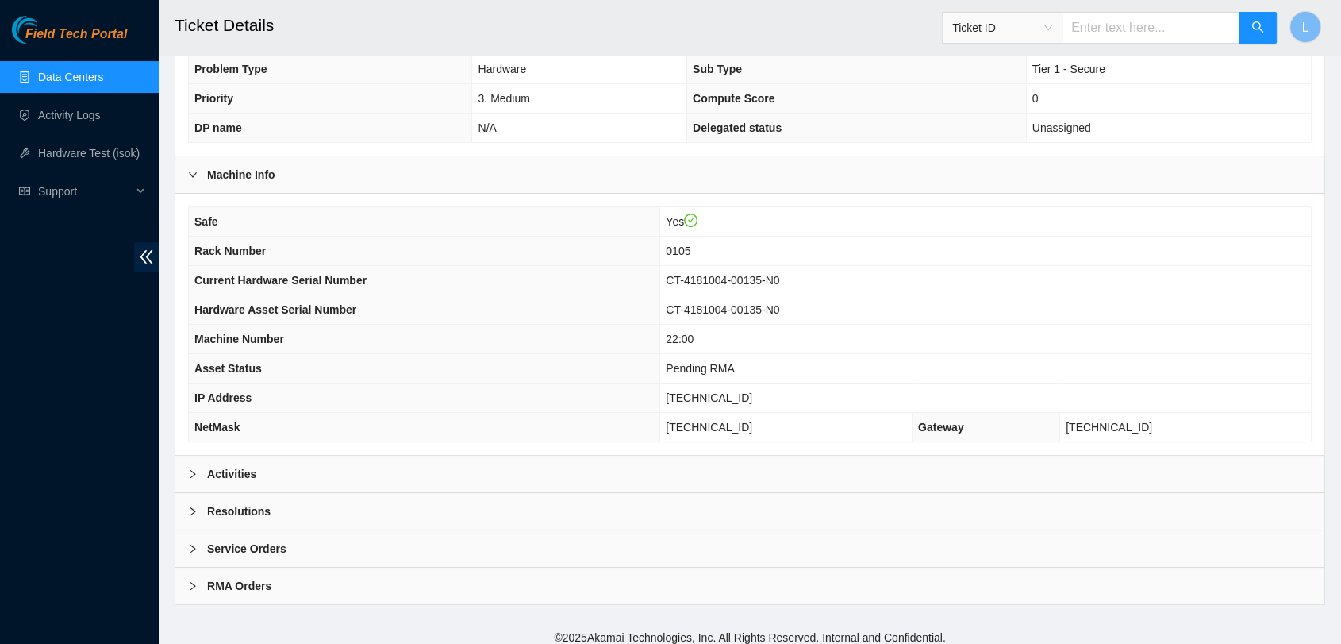
scroll to position [343, 0]
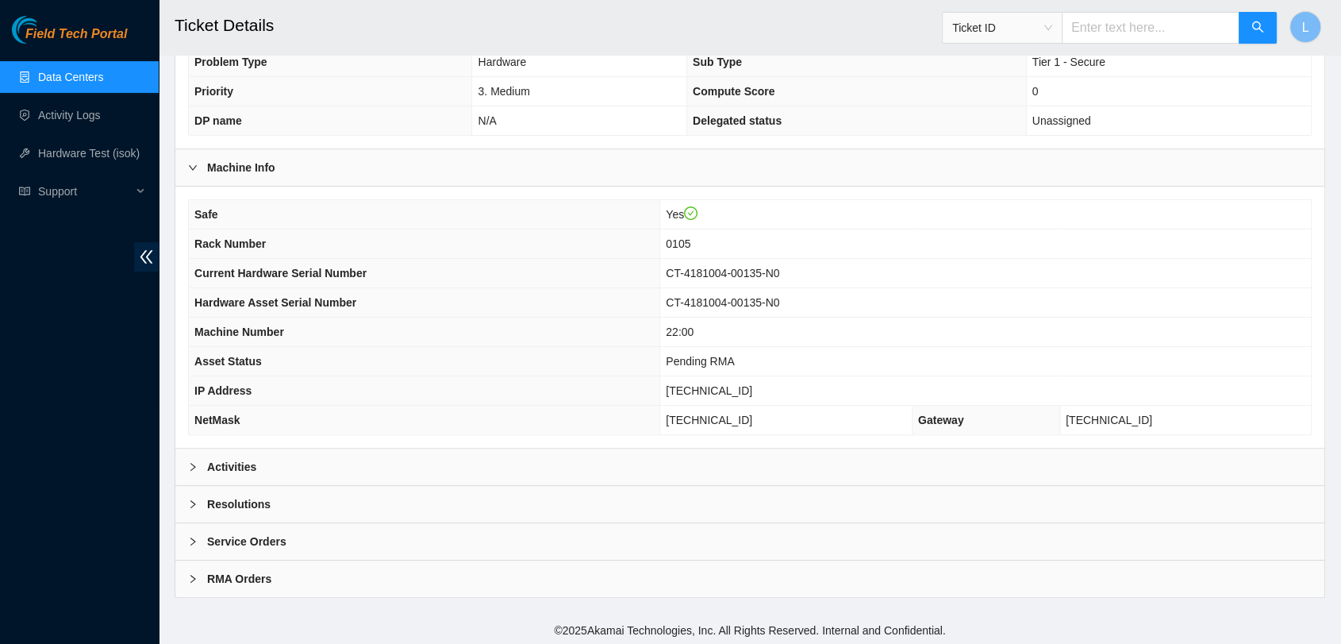
click at [246, 471] on b "Activities" at bounding box center [231, 466] width 49 height 17
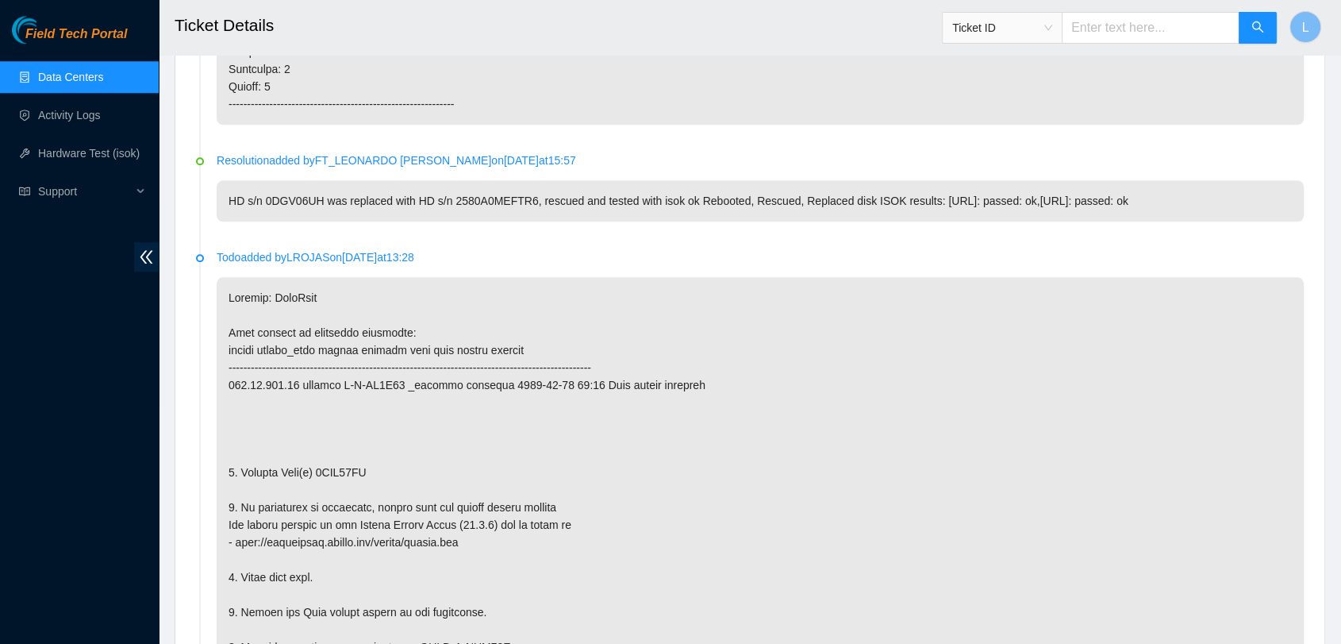
scroll to position [1719, 0]
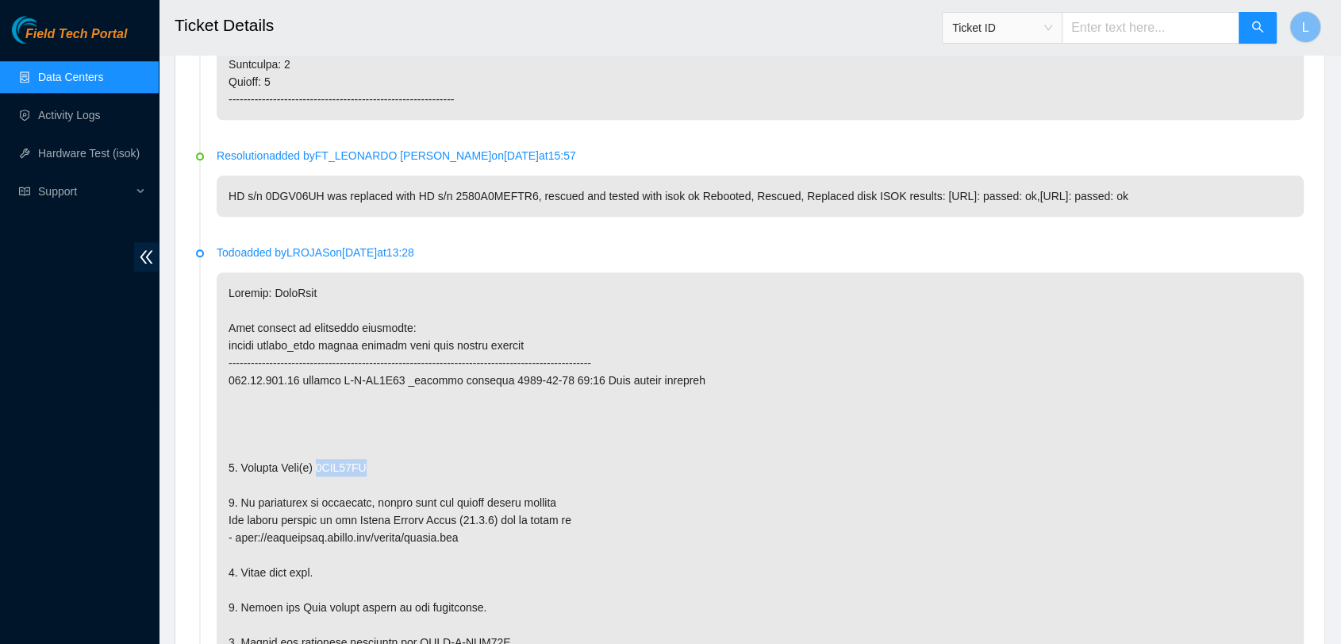
drag, startPoint x: 379, startPoint y: 467, endPoint x: 318, endPoint y: 460, distance: 61.5
click at [318, 460] on p at bounding box center [760, 563] width 1087 height 583
copy p "0DGV06UH"
click at [1156, 28] on input "text" at bounding box center [1151, 28] width 178 height 32
paste input "B-W-QF0D11"
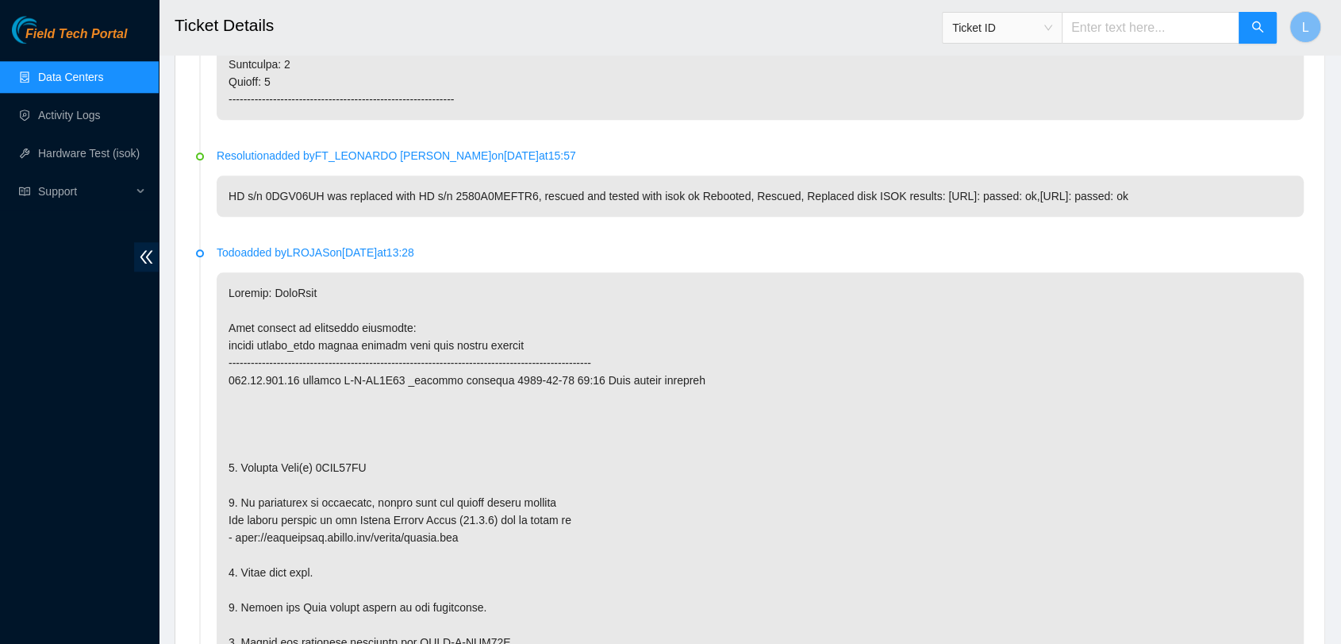
type input "B-W-QF0D11"
click at [1253, 25] on icon "search" at bounding box center [1258, 27] width 13 height 13
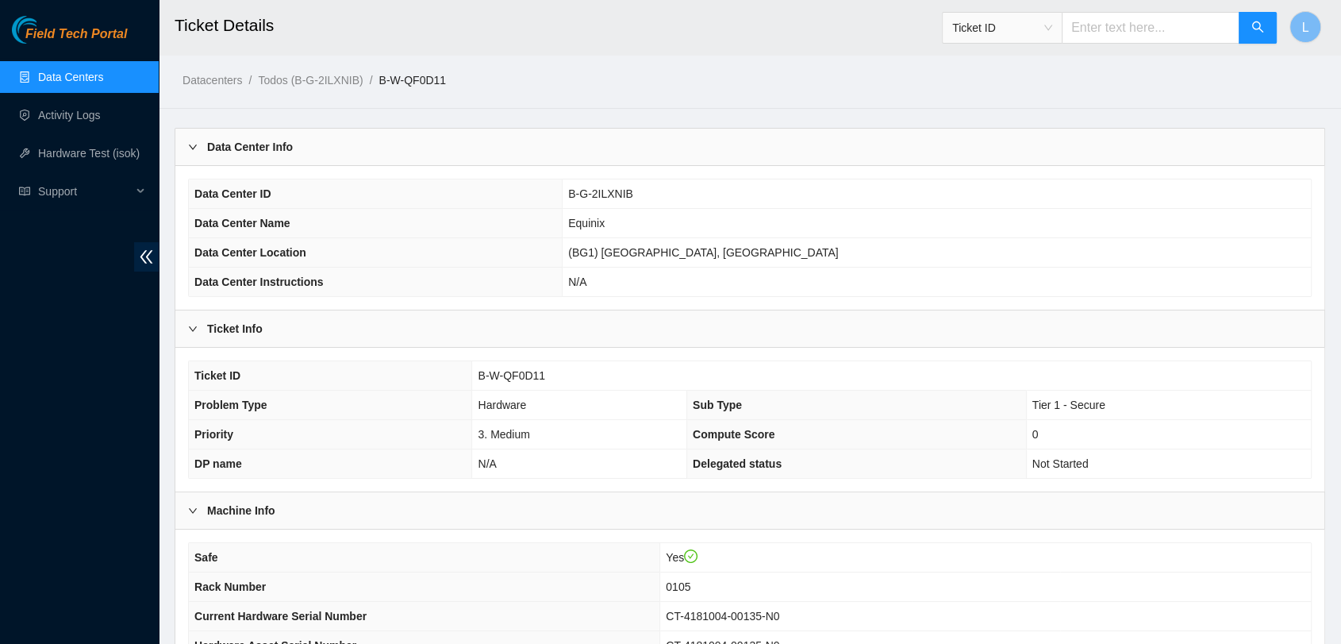
click at [940, 189] on td "B-G-2ILXNIB" at bounding box center [937, 193] width 748 height 29
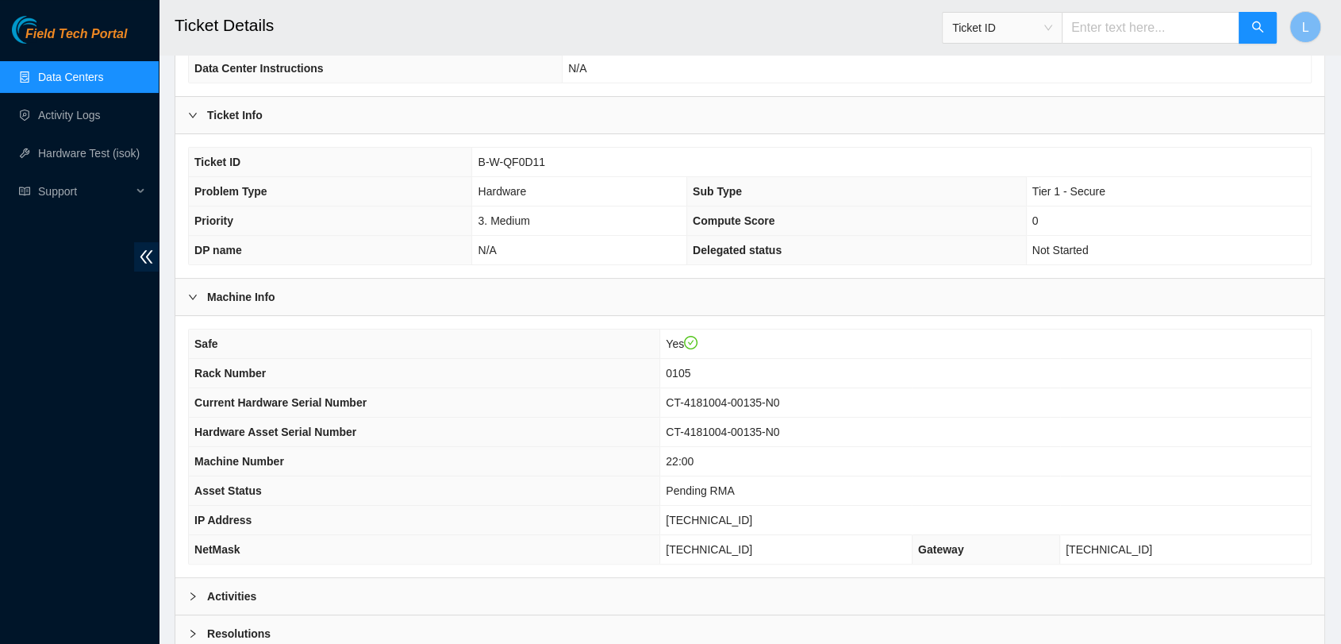
scroll to position [343, 0]
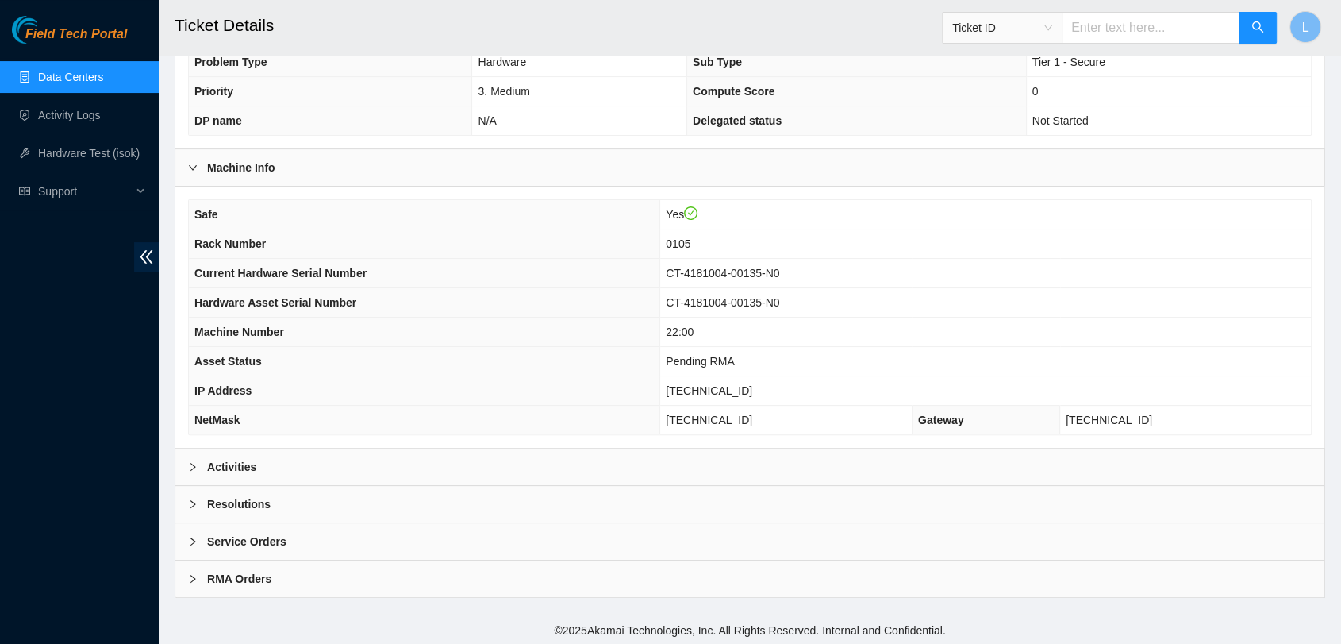
click at [230, 460] on b "Activities" at bounding box center [231, 466] width 49 height 17
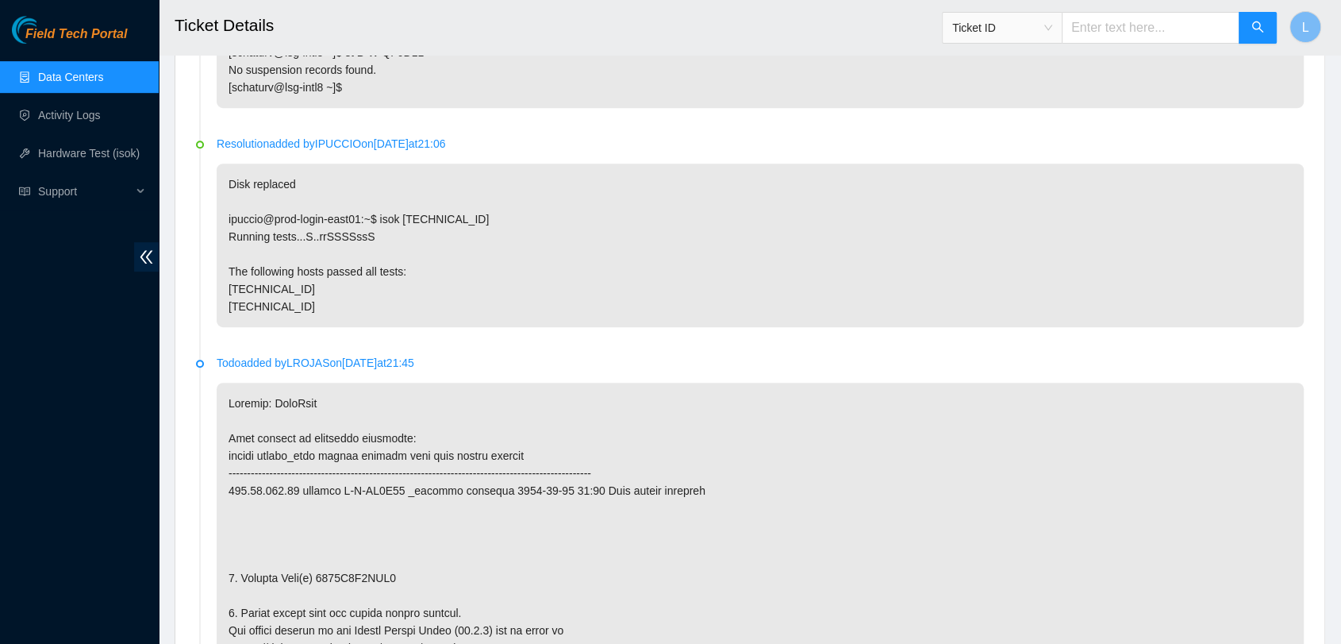
scroll to position [1013, 0]
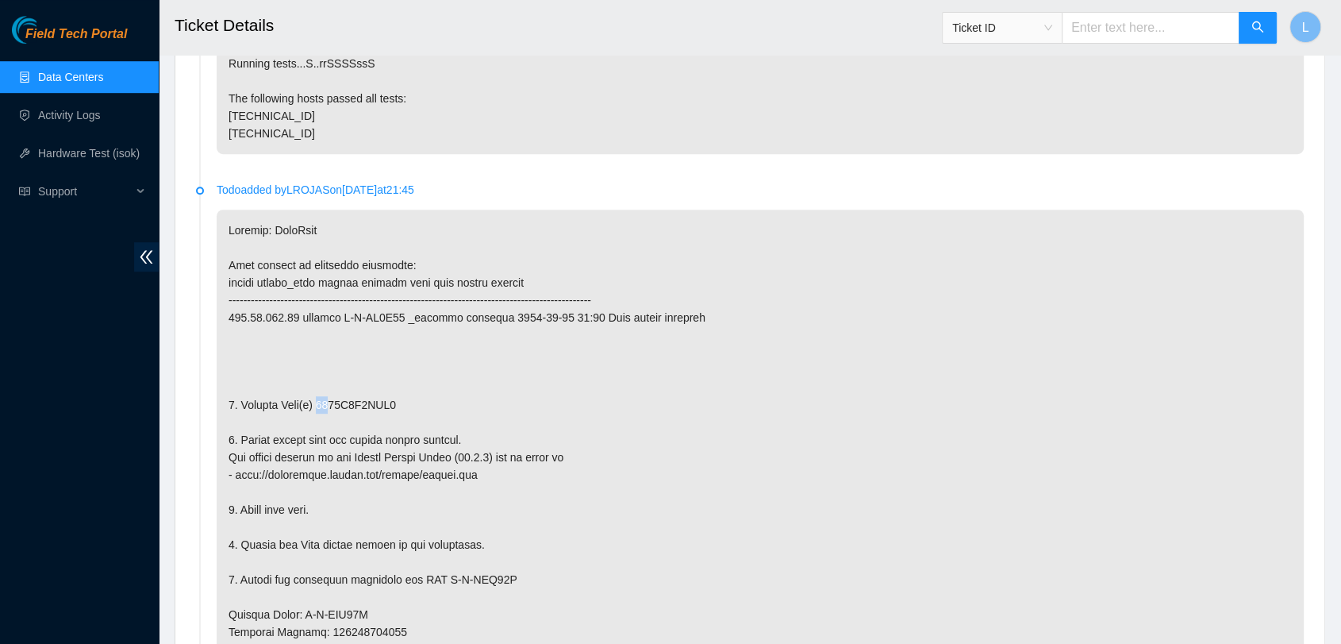
drag, startPoint x: 397, startPoint y: 400, endPoint x: 318, endPoint y: 408, distance: 79.0
click at [318, 408] on p at bounding box center [760, 501] width 1087 height 583
click at [402, 402] on p at bounding box center [760, 501] width 1087 height 583
drag, startPoint x: 402, startPoint y: 402, endPoint x: 317, endPoint y: 394, distance: 85.3
click at [317, 394] on p at bounding box center [760, 501] width 1087 height 583
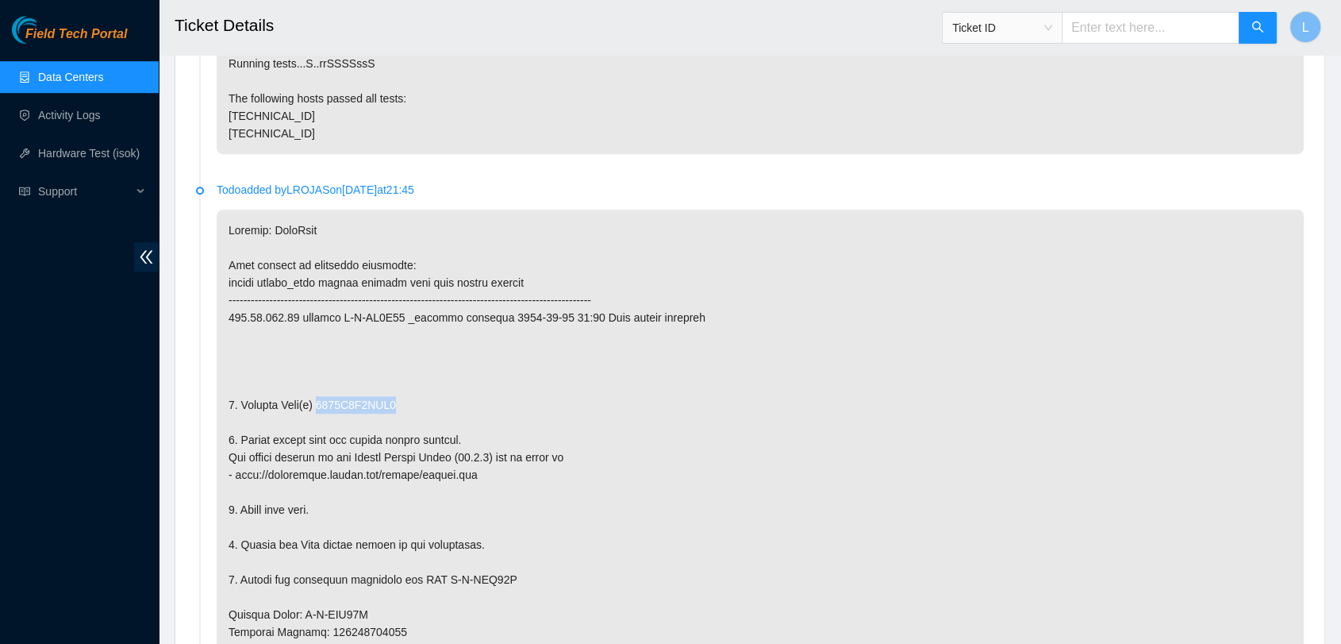
copy p "2520A0D0FTR6"
click at [1121, 28] on input "text" at bounding box center [1151, 28] width 178 height 32
paste input "B-W-QL4N34"
type input "B-W-QL4N34"
click at [1257, 30] on icon "search" at bounding box center [1258, 27] width 13 height 13
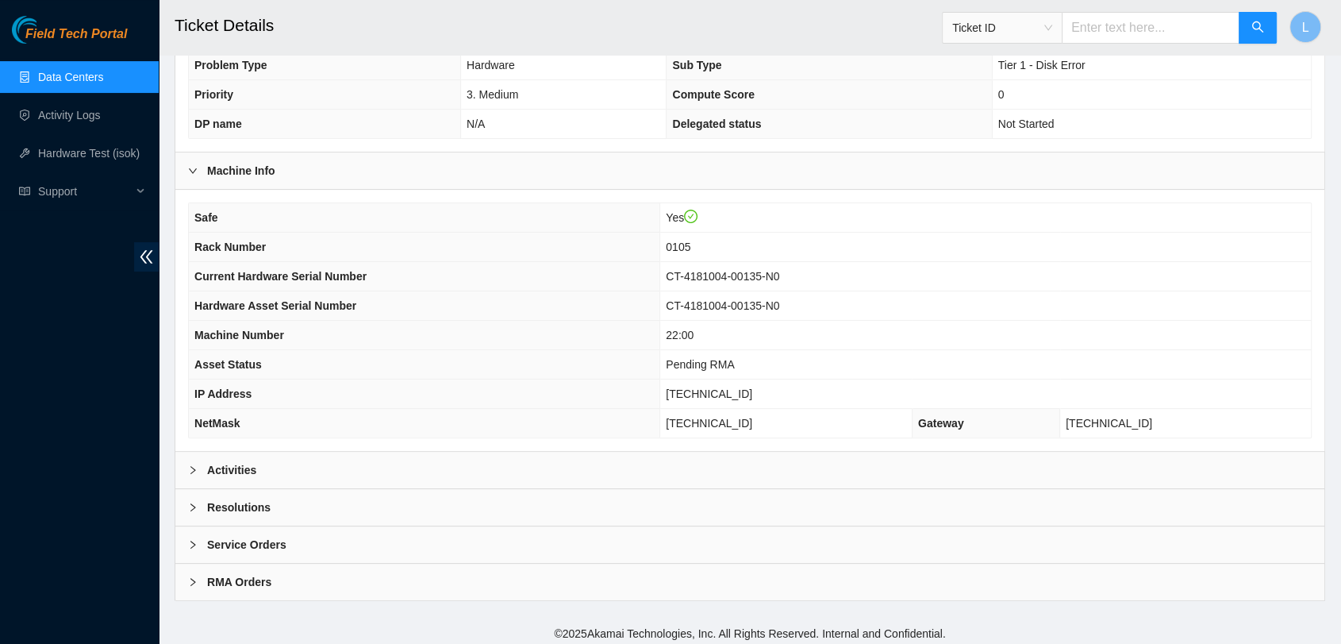
scroll to position [343, 0]
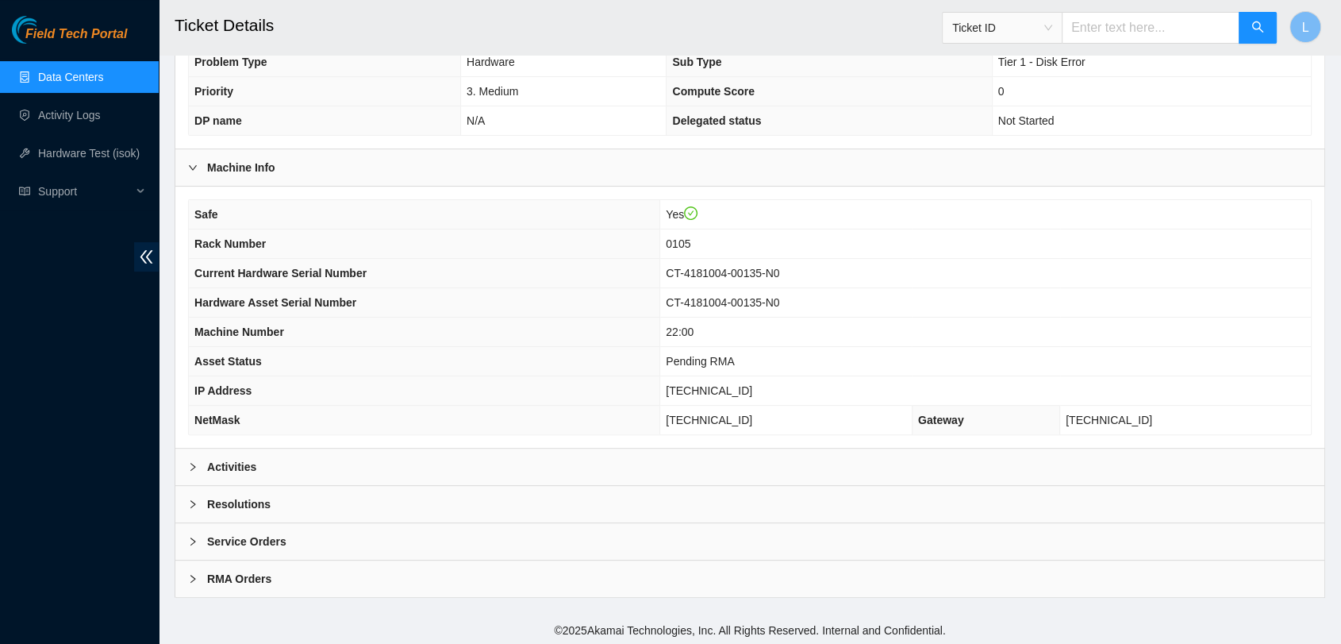
click at [234, 460] on b "Activities" at bounding box center [231, 466] width 49 height 17
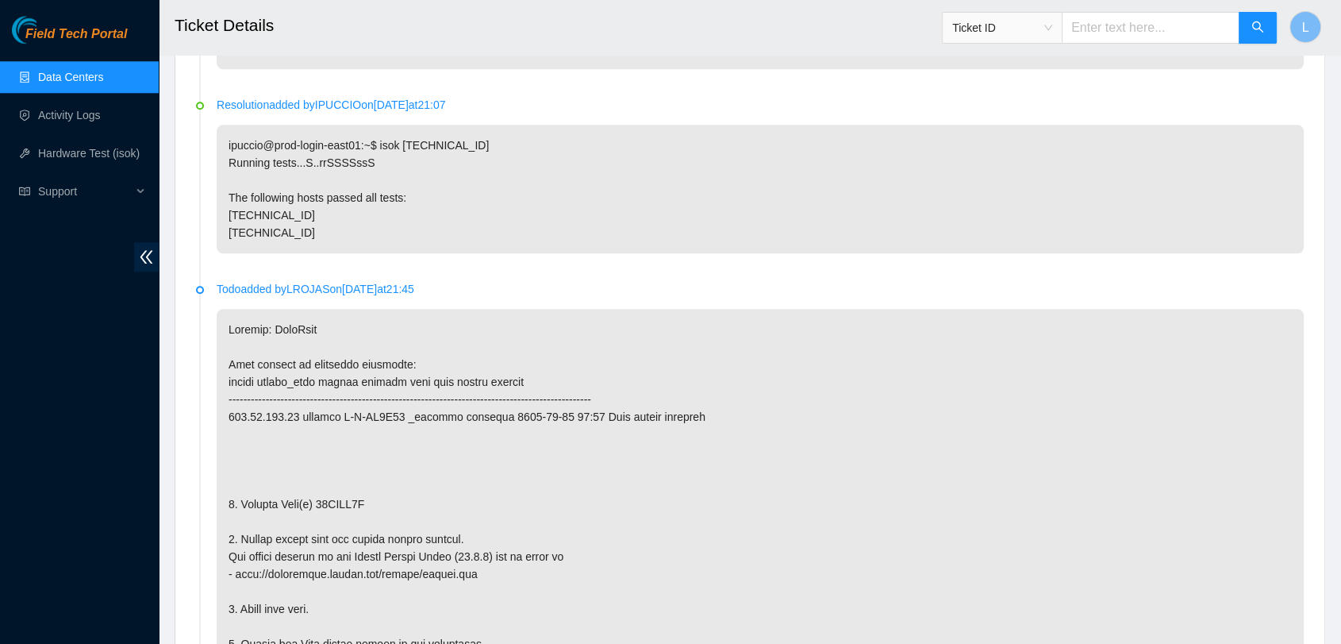
scroll to position [1754, 0]
drag, startPoint x: 375, startPoint y: 499, endPoint x: 317, endPoint y: 499, distance: 57.1
click at [317, 499] on p at bounding box center [760, 598] width 1087 height 583
copy p "04GDXA4A"
click at [1156, 33] on input "text" at bounding box center [1151, 28] width 178 height 32
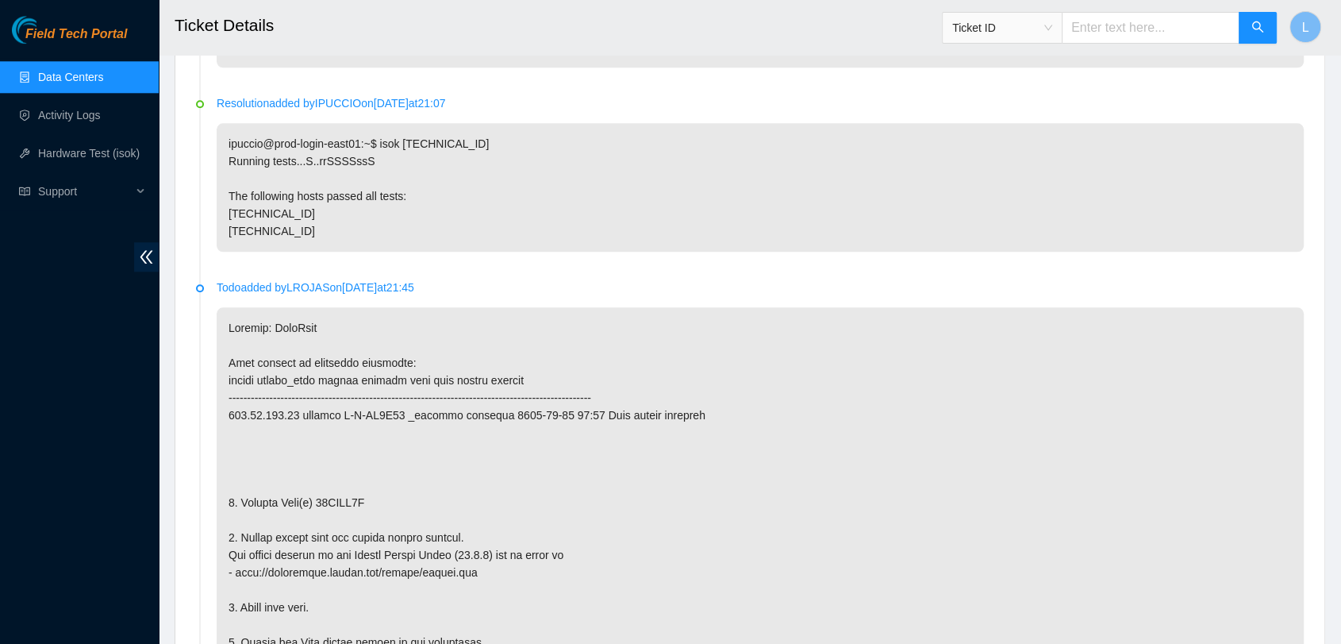
paste input "B-W-QSXLN5"
type input "B-W-QSXLN5"
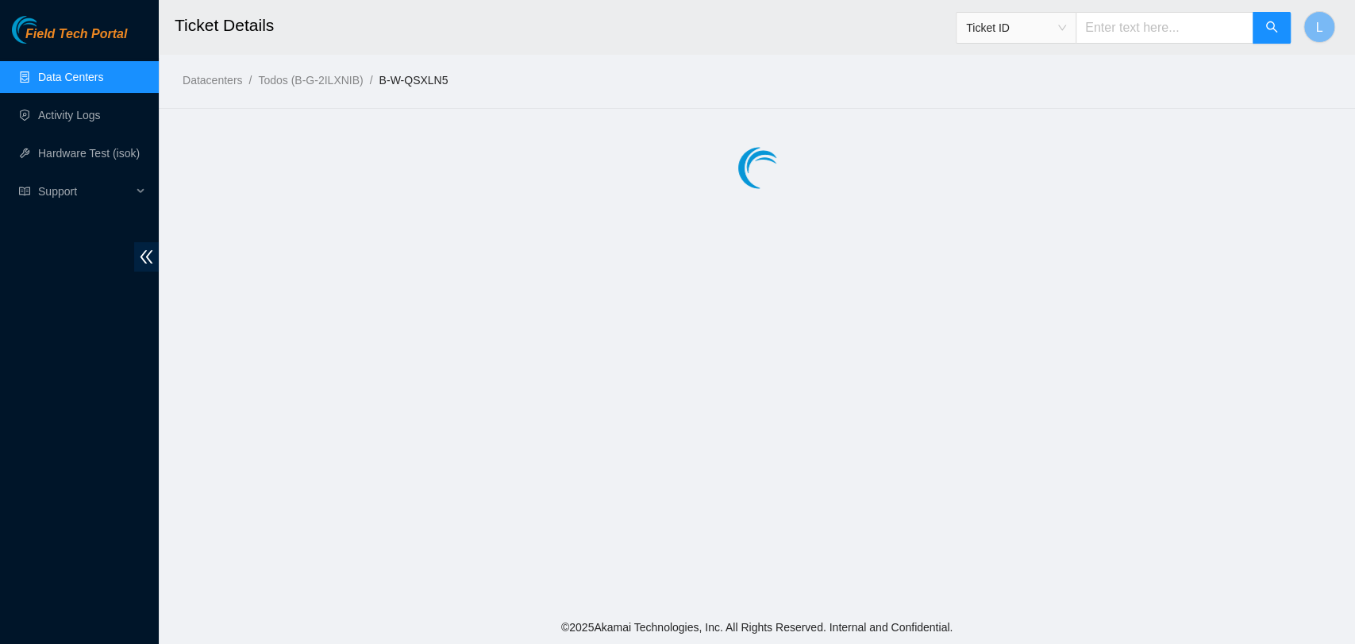
click at [668, 202] on div at bounding box center [757, 167] width 1196 height 79
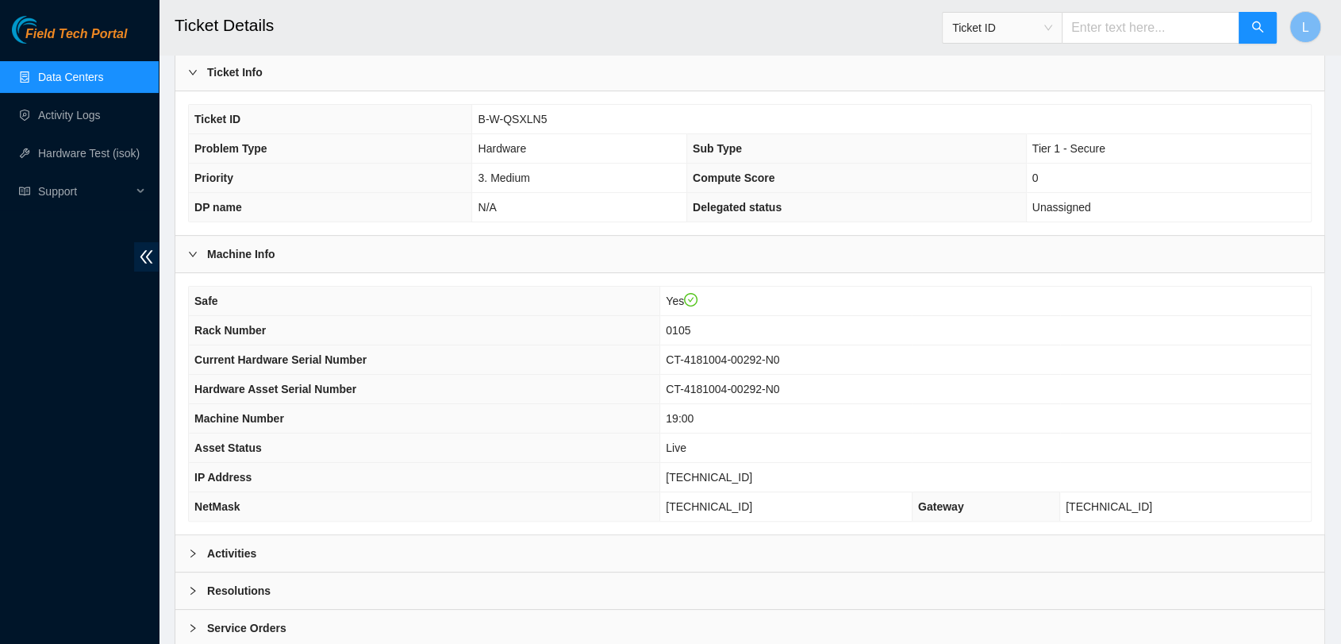
scroll to position [343, 0]
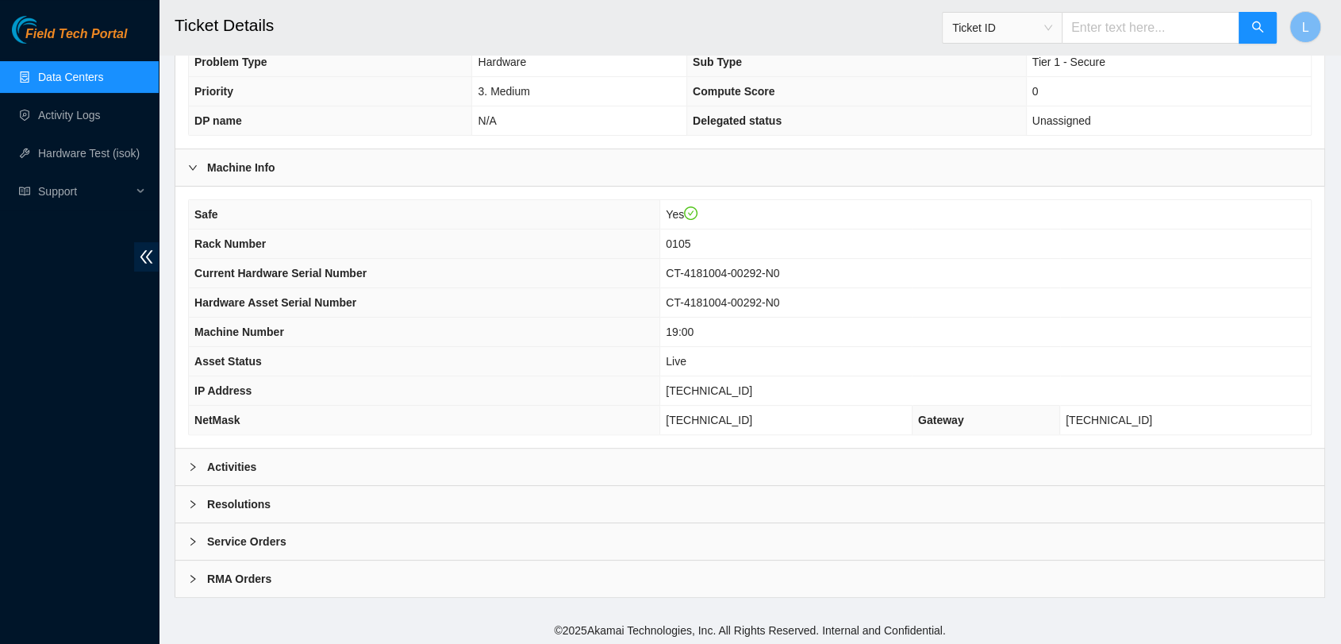
click at [236, 466] on b "Activities" at bounding box center [231, 466] width 49 height 17
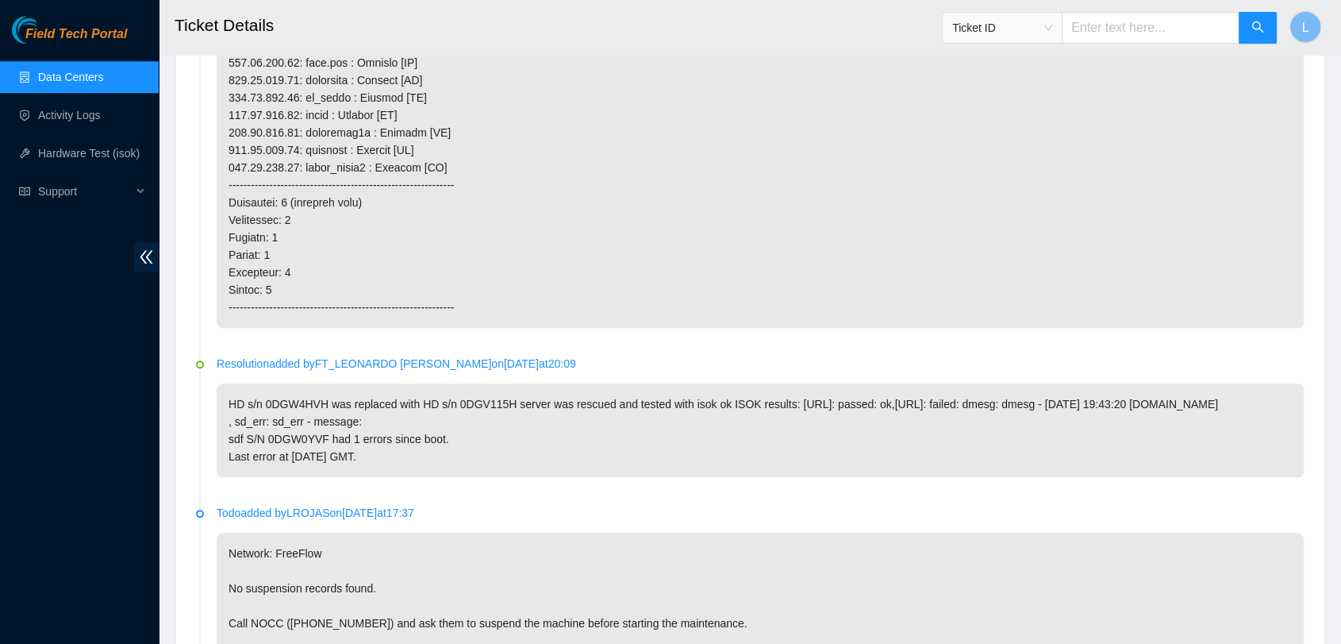
scroll to position [1543, 0]
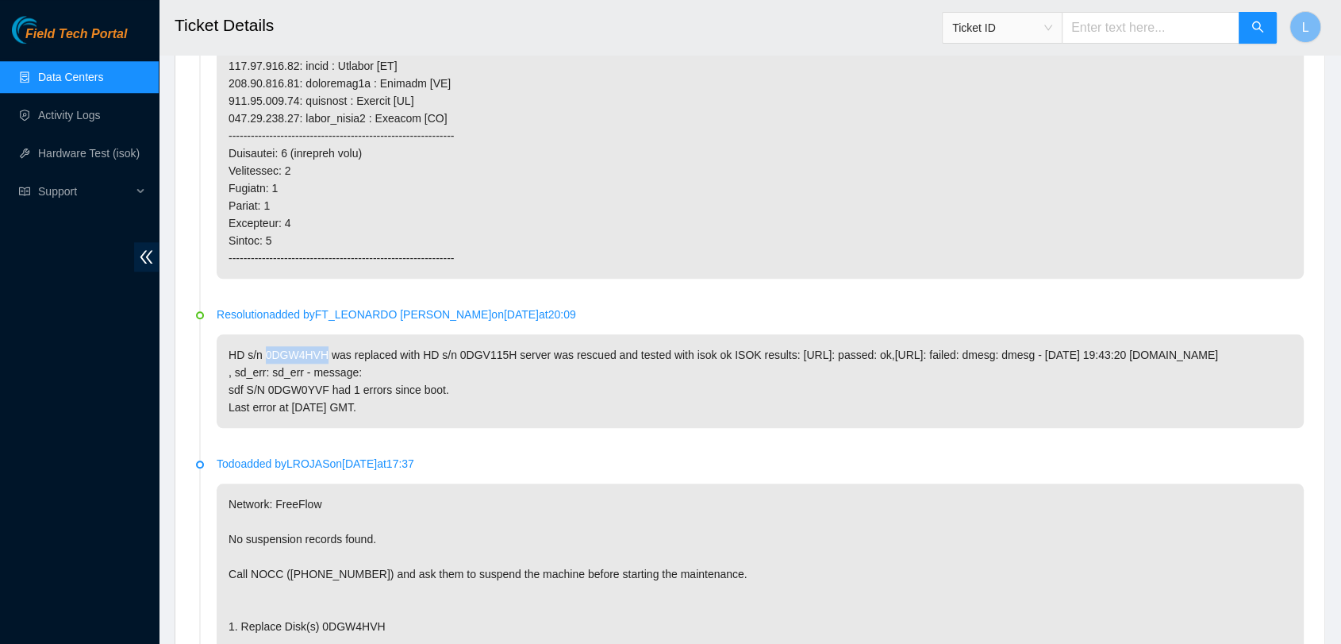
drag, startPoint x: 326, startPoint y: 354, endPoint x: 267, endPoint y: 351, distance: 59.6
click at [267, 351] on p "HD s/n 0DGW4HVH was replaced with HD s/n 0DGV115H server was rescued and tested…" at bounding box center [760, 381] width 1087 height 94
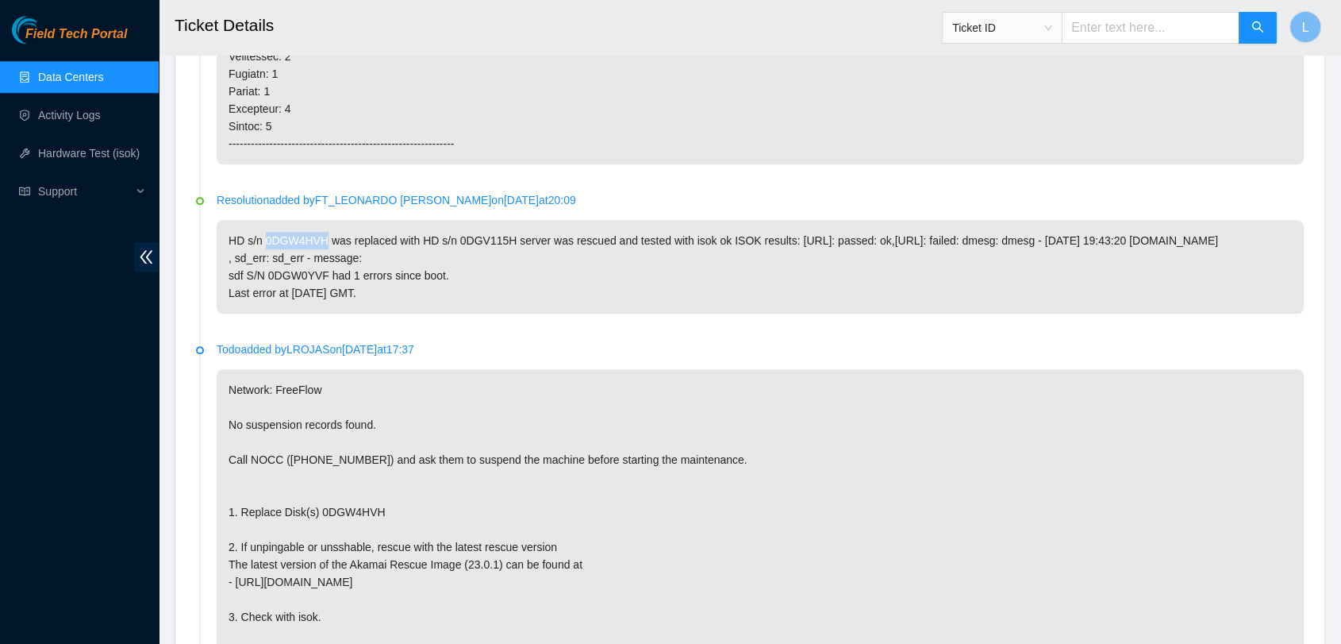
scroll to position [1652, 0]
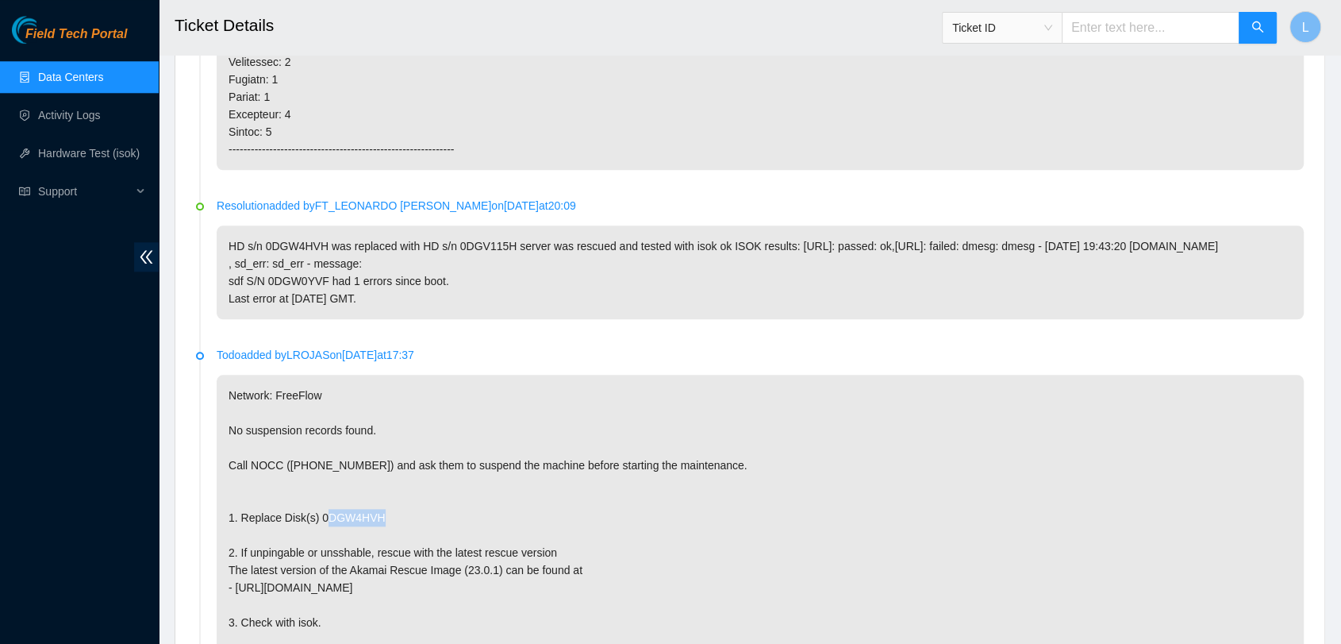
drag, startPoint x: 382, startPoint y: 530, endPoint x: 317, endPoint y: 533, distance: 65.2
click at [317, 533] on p "Network: FreeFlow No suspension records found. Call NOCC ([PHONE_NUMBER]) and a…" at bounding box center [760, 640] width 1087 height 530
click at [1149, 32] on input "text" at bounding box center [1151, 28] width 178 height 32
paste input "B-W-R4HEJP"
type input "B-W-R4HEJP"
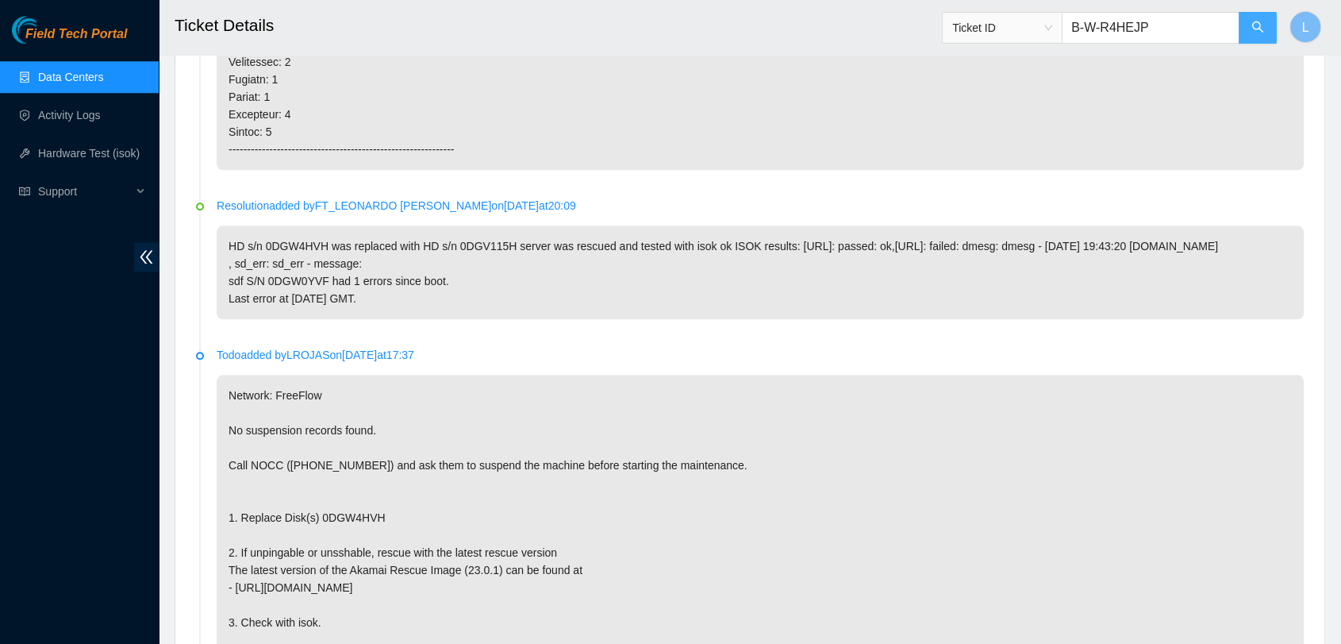
click at [1253, 32] on icon "search" at bounding box center [1258, 27] width 13 height 13
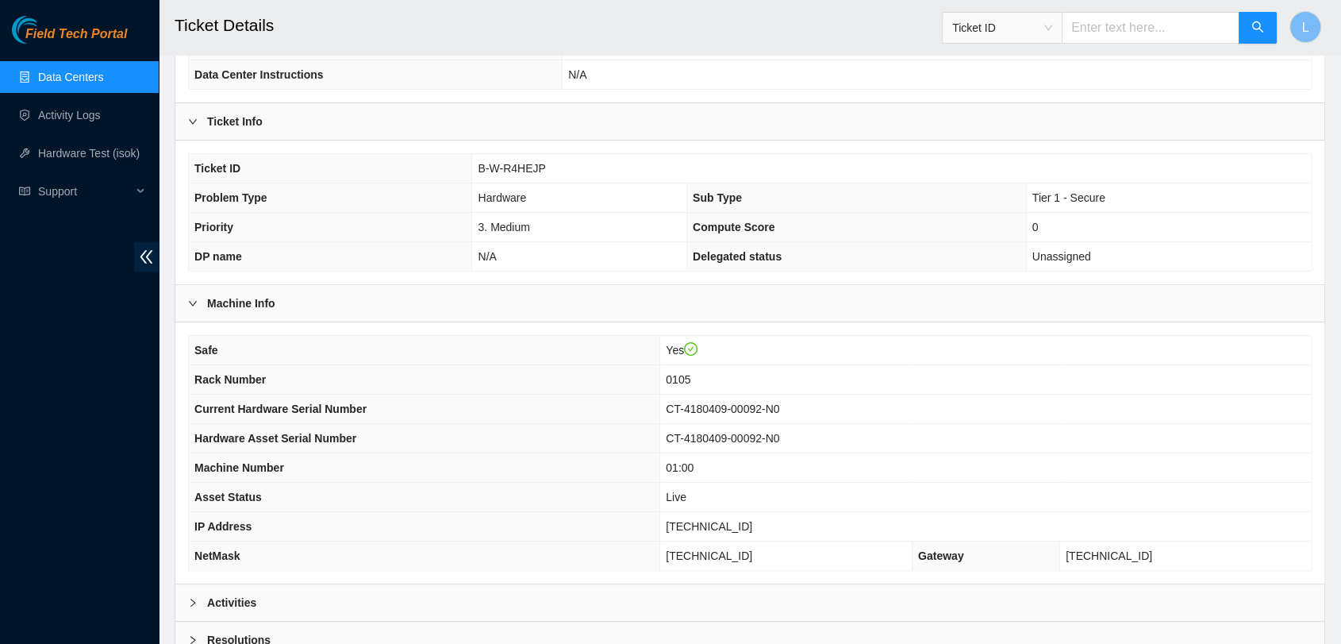
scroll to position [343, 0]
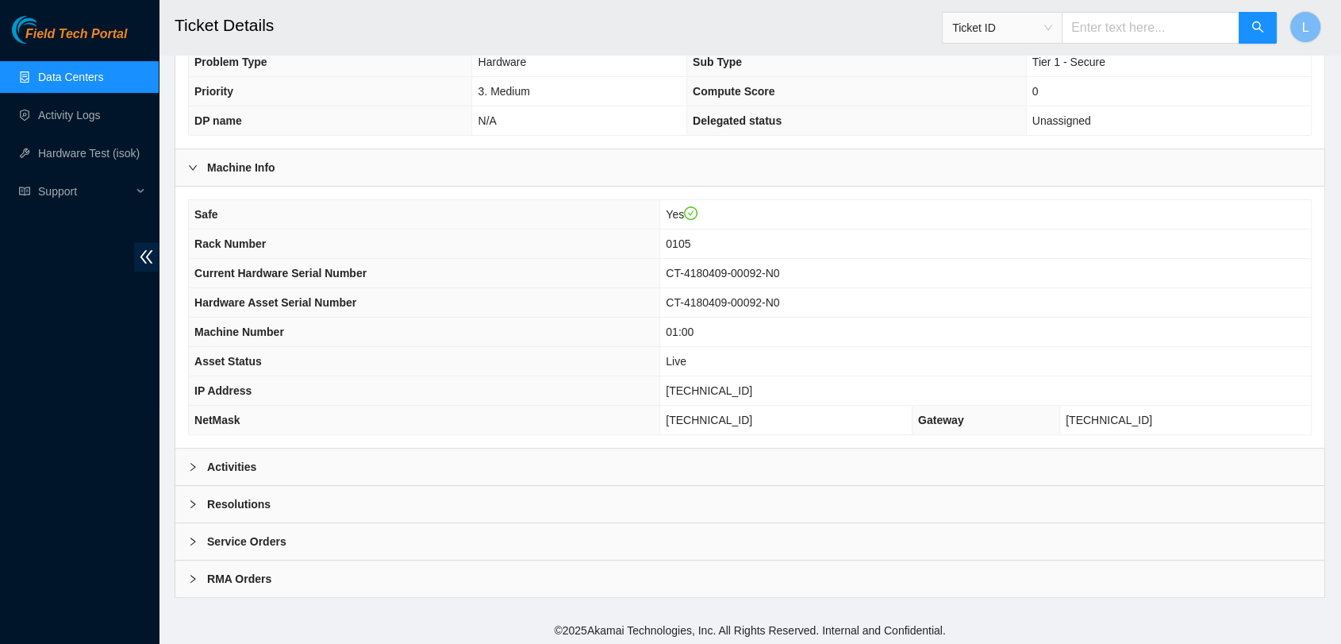
click at [219, 464] on b "Activities" at bounding box center [231, 466] width 49 height 17
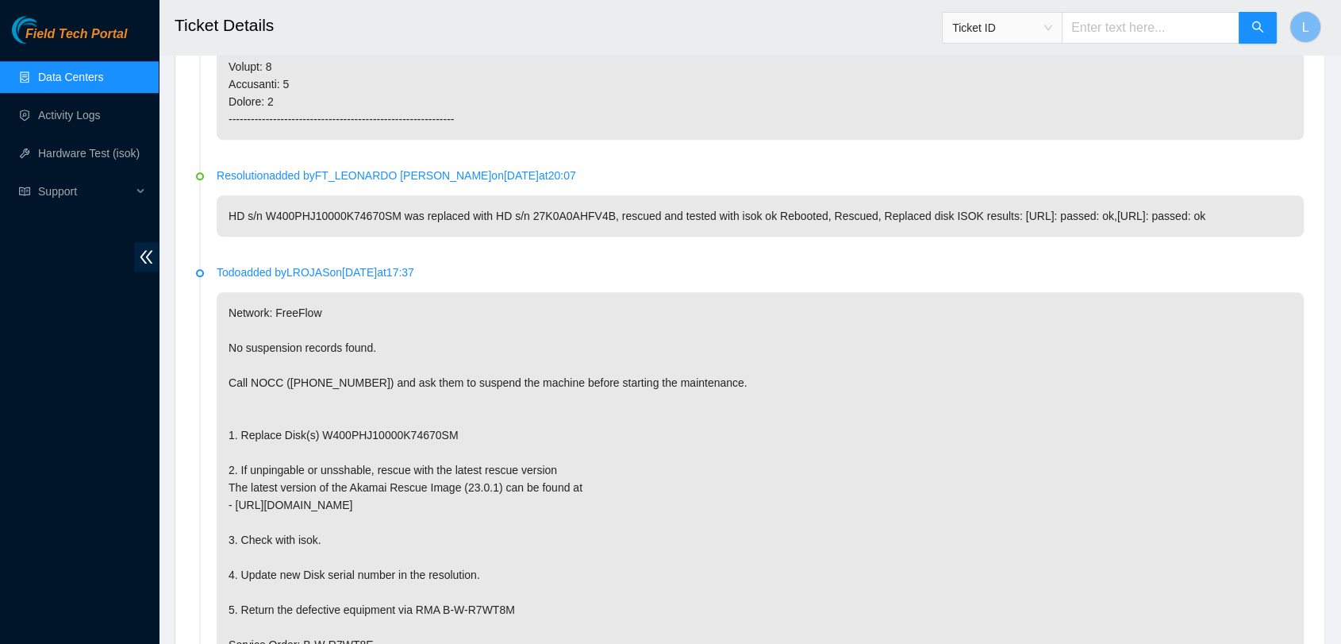
scroll to position [1754, 0]
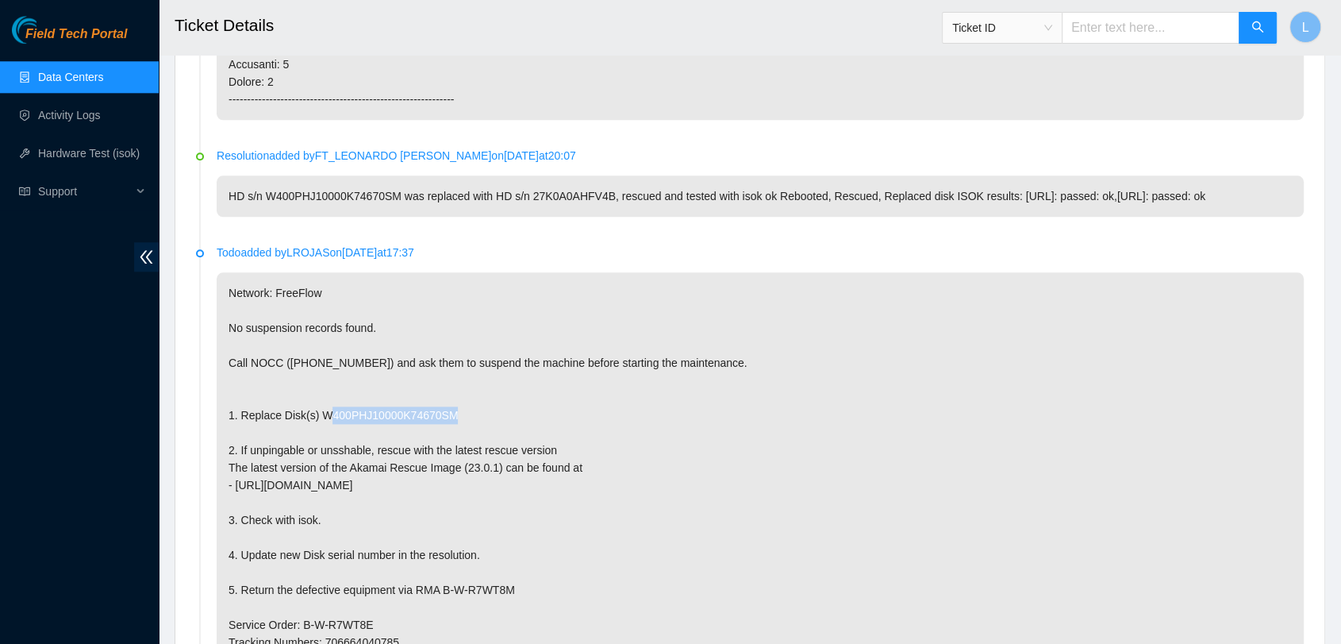
drag, startPoint x: 448, startPoint y: 412, endPoint x: 317, endPoint y: 412, distance: 131.0
click at [317, 412] on p "Network: FreeFlow No suspension records found. Call NOCC ([PHONE_NUMBER]) and a…" at bounding box center [760, 537] width 1087 height 530
click at [1152, 25] on input "text" at bounding box center [1151, 28] width 178 height 32
paste input "B-W-RM1R1D"
type input "B-W-RM1R1D"
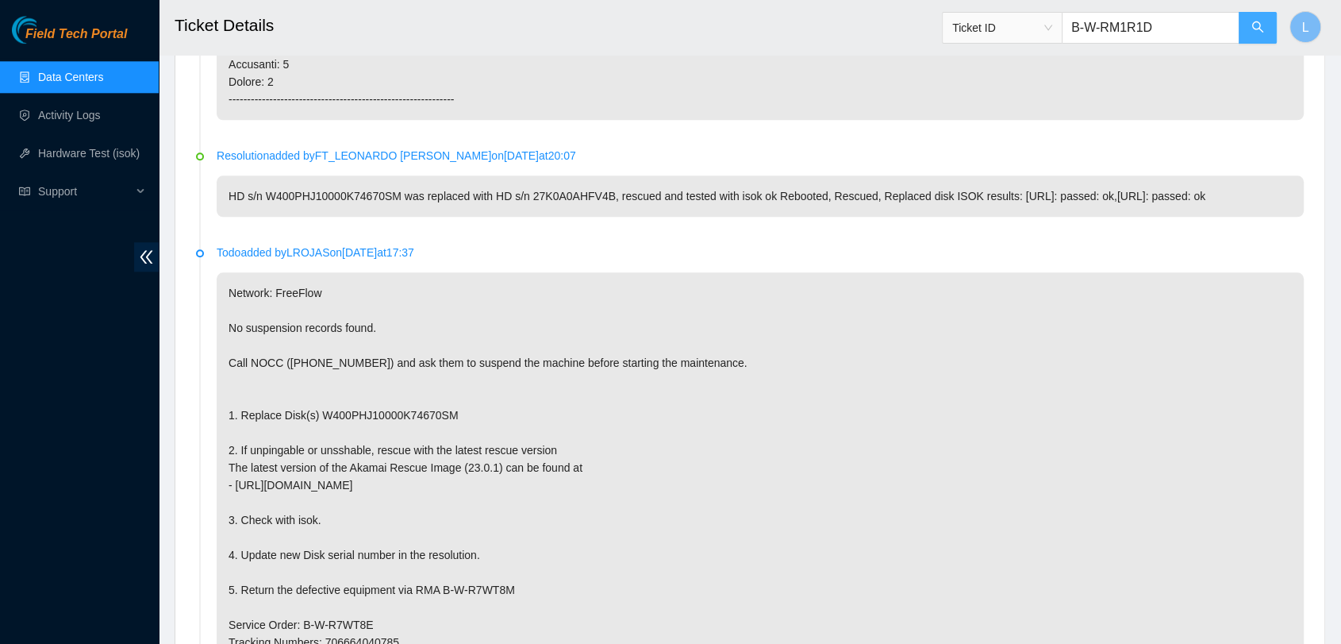
click at [1263, 27] on button "button" at bounding box center [1258, 28] width 38 height 32
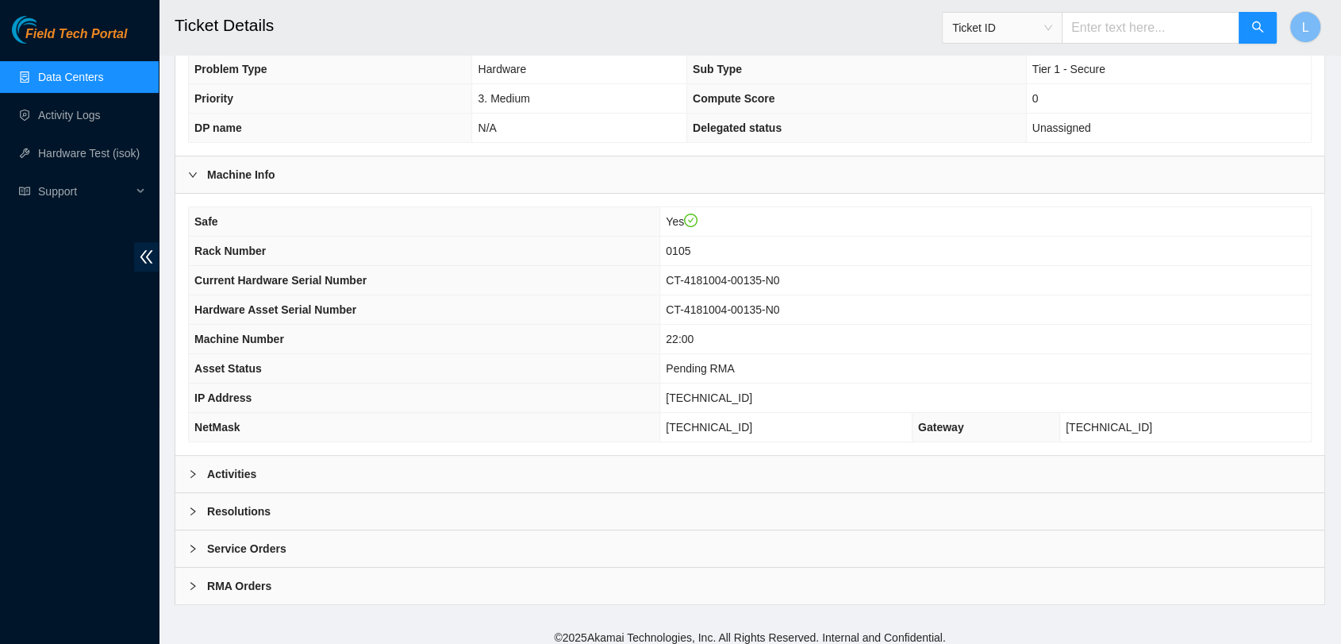
scroll to position [343, 0]
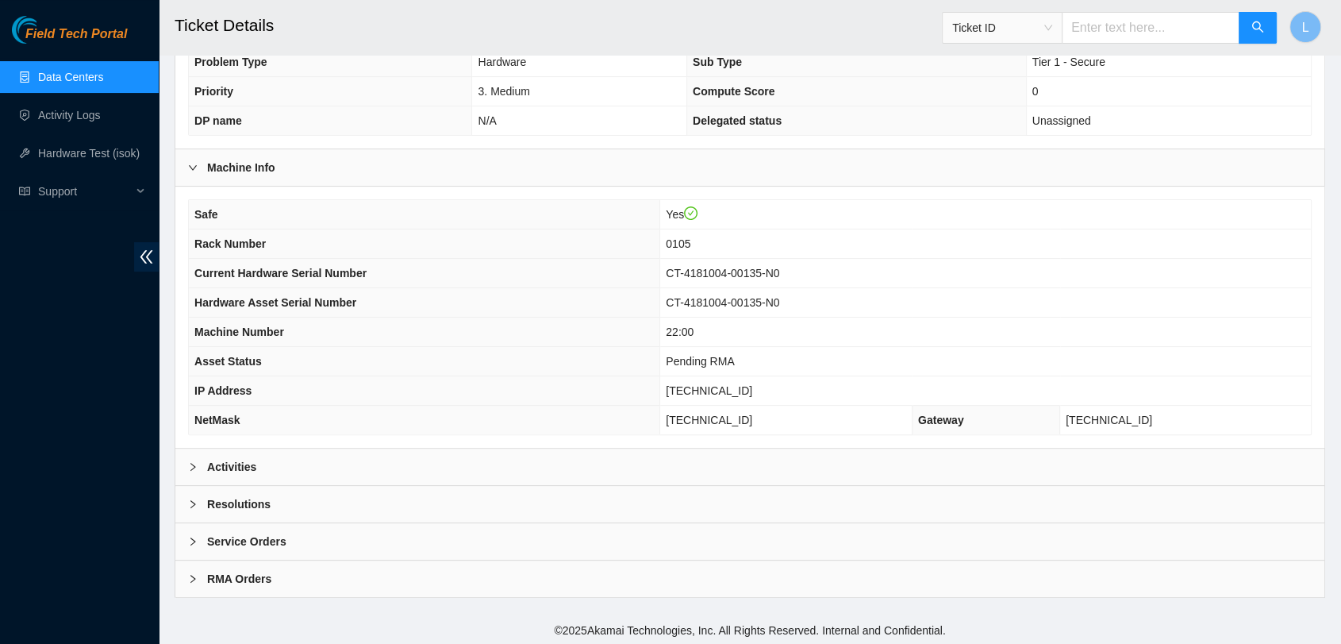
click at [251, 463] on b "Activities" at bounding box center [231, 466] width 49 height 17
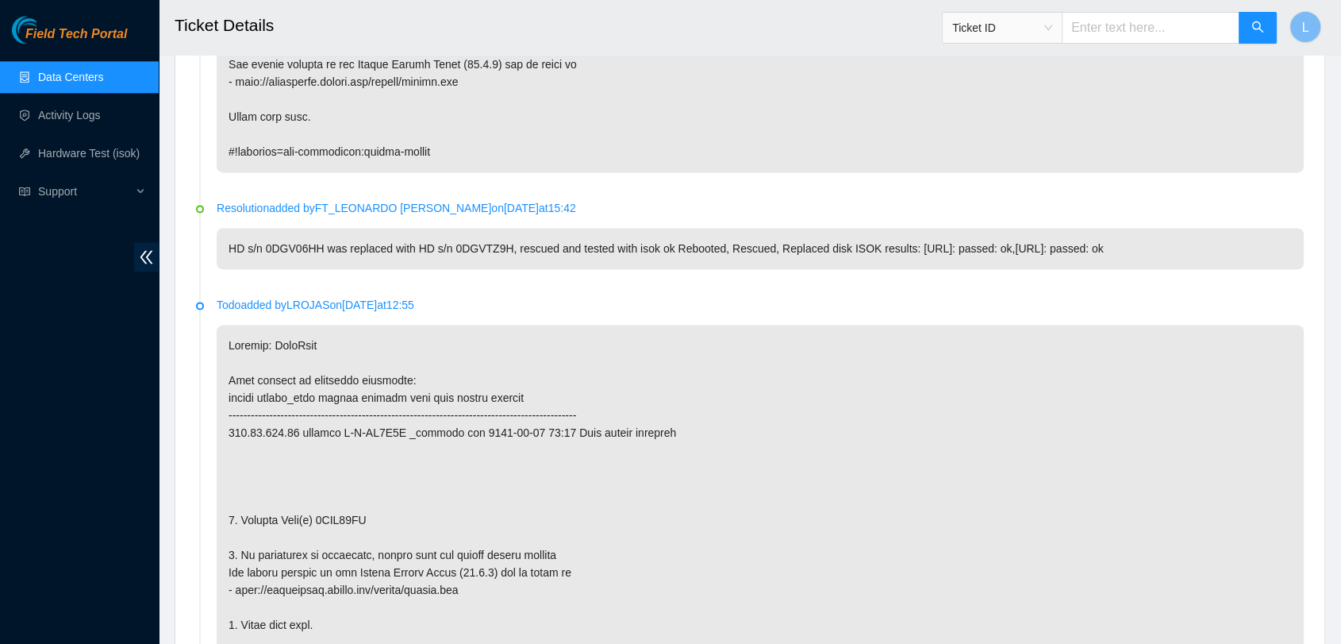
scroll to position [2142, 0]
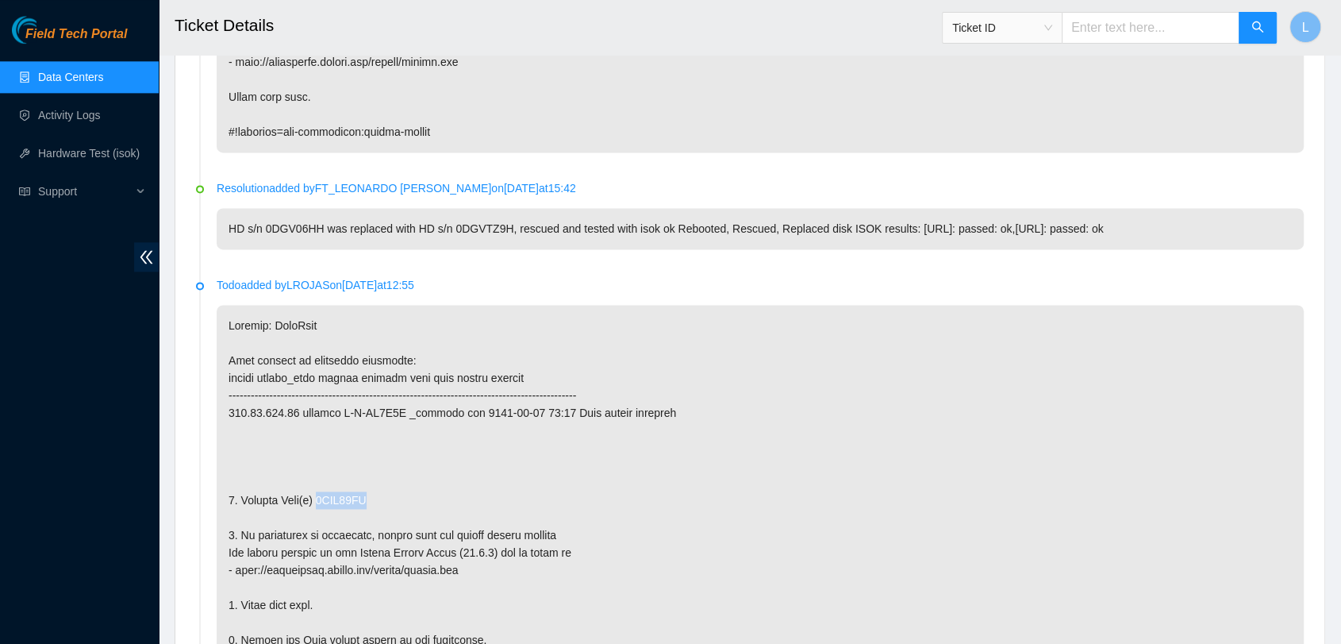
drag, startPoint x: 383, startPoint y: 496, endPoint x: 318, endPoint y: 496, distance: 64.3
click at [318, 496] on p at bounding box center [760, 596] width 1087 height 583
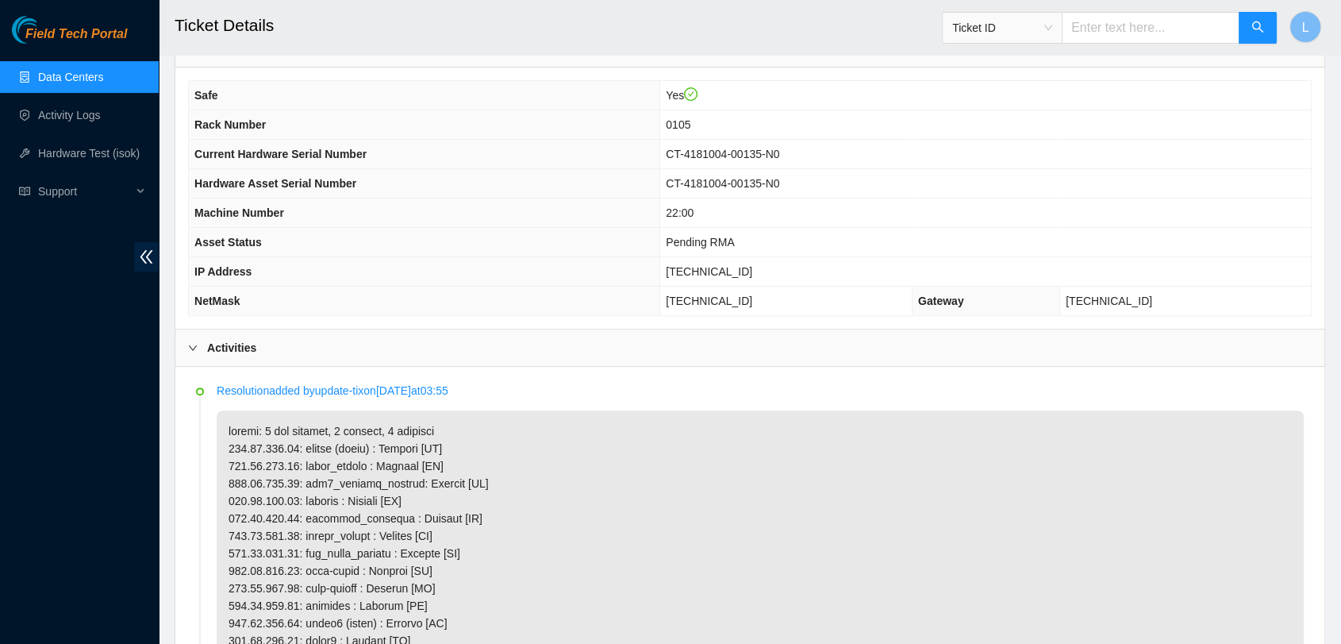
scroll to position [451, 0]
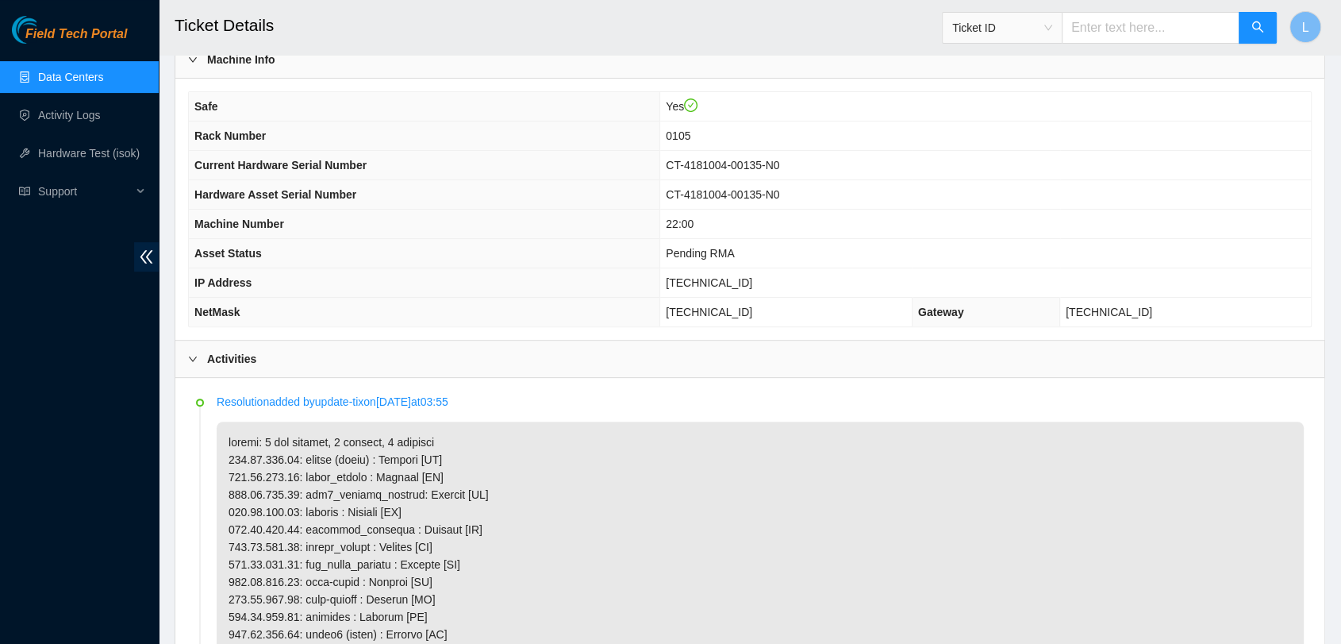
click at [1117, 22] on input "text" at bounding box center [1151, 28] width 178 height 32
paste input "B-V-58M9M9S"
type input "B-V-58M9M9S"
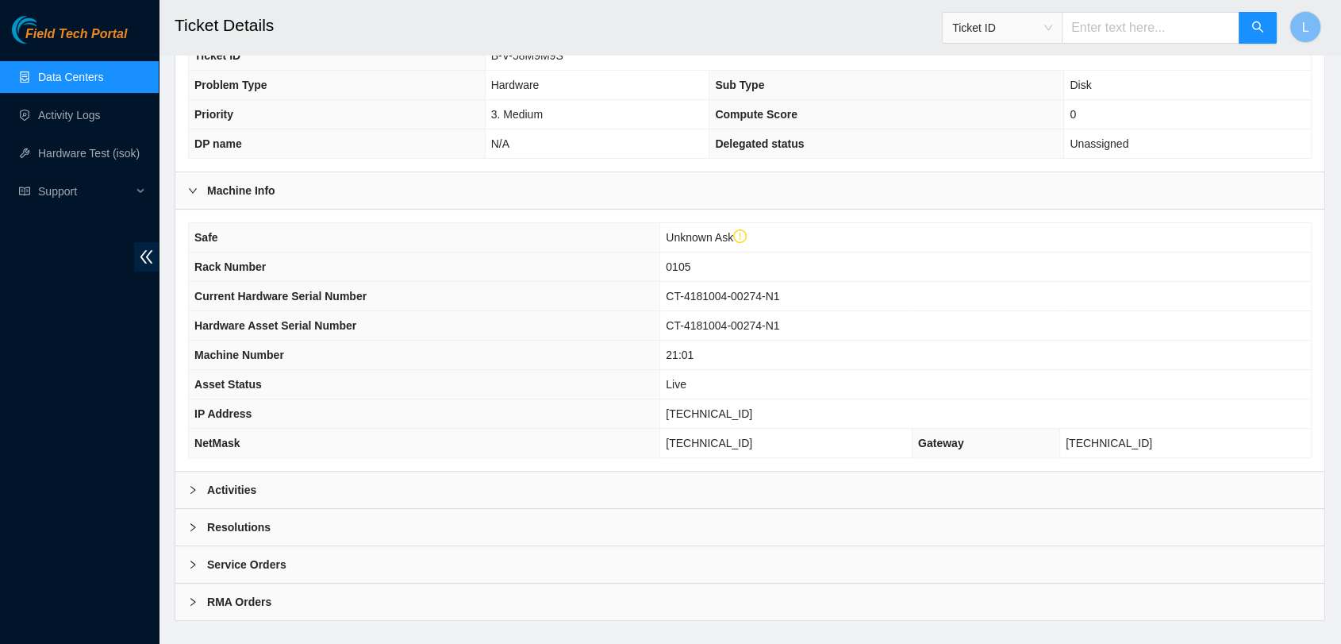
scroll to position [374, 0]
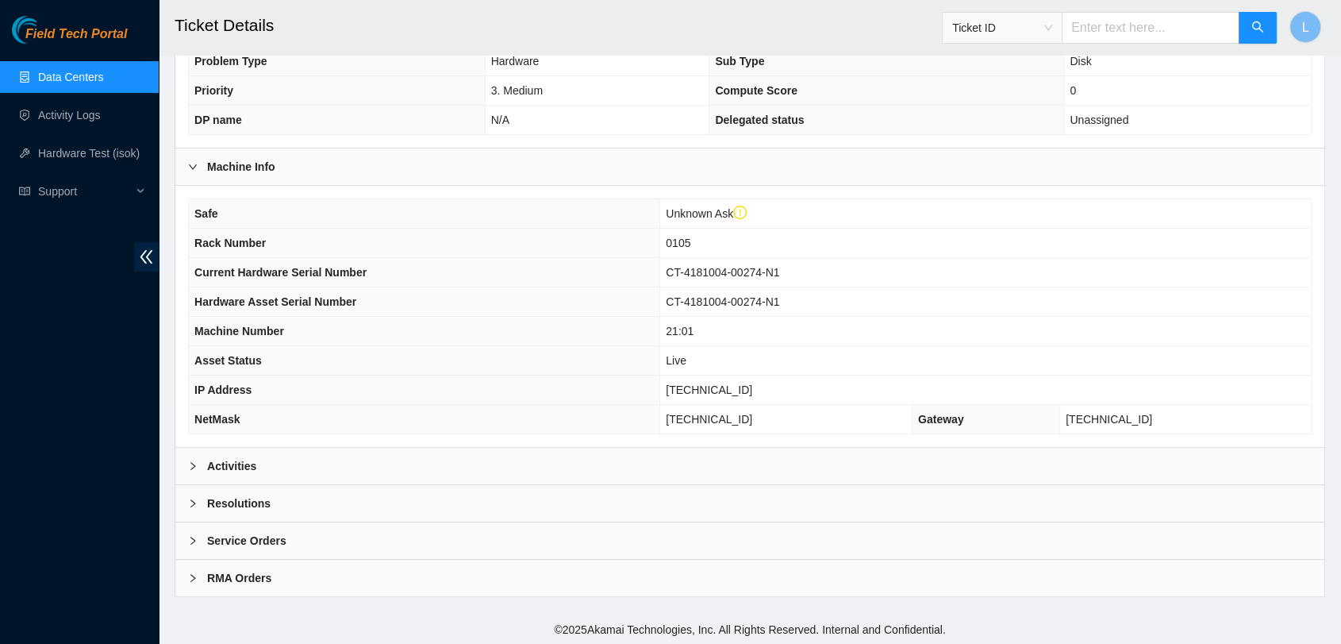
click at [226, 465] on b "Activities" at bounding box center [231, 465] width 49 height 17
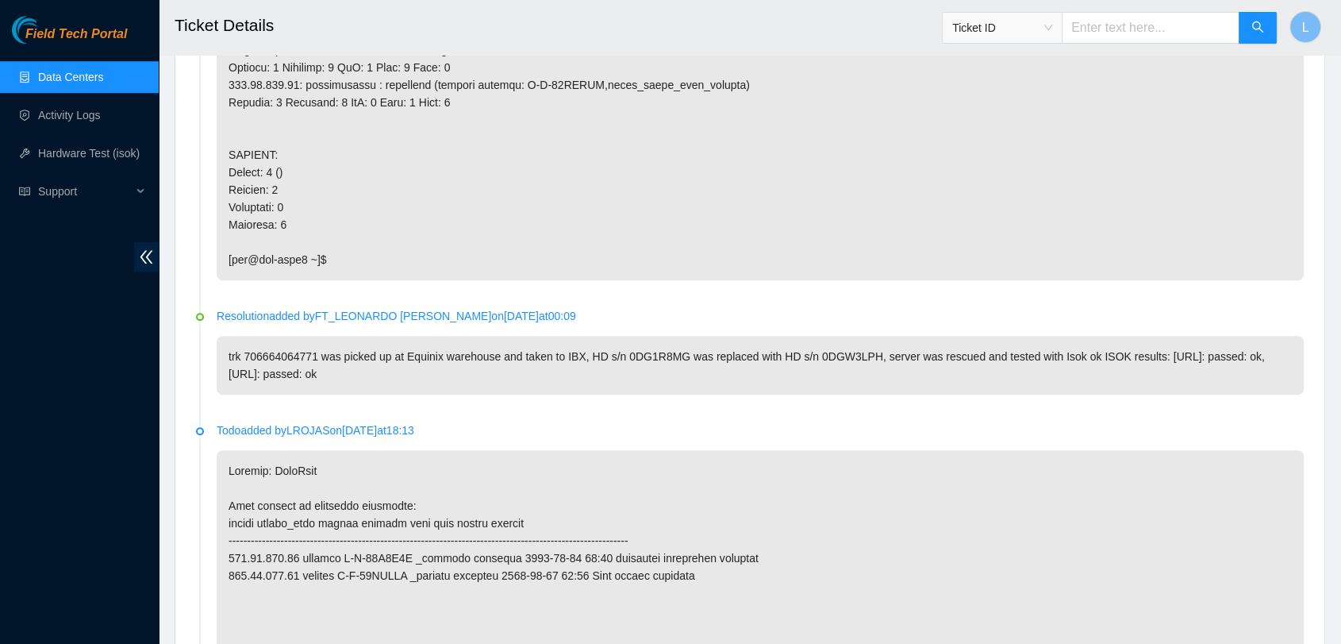
scroll to position [1432, 0]
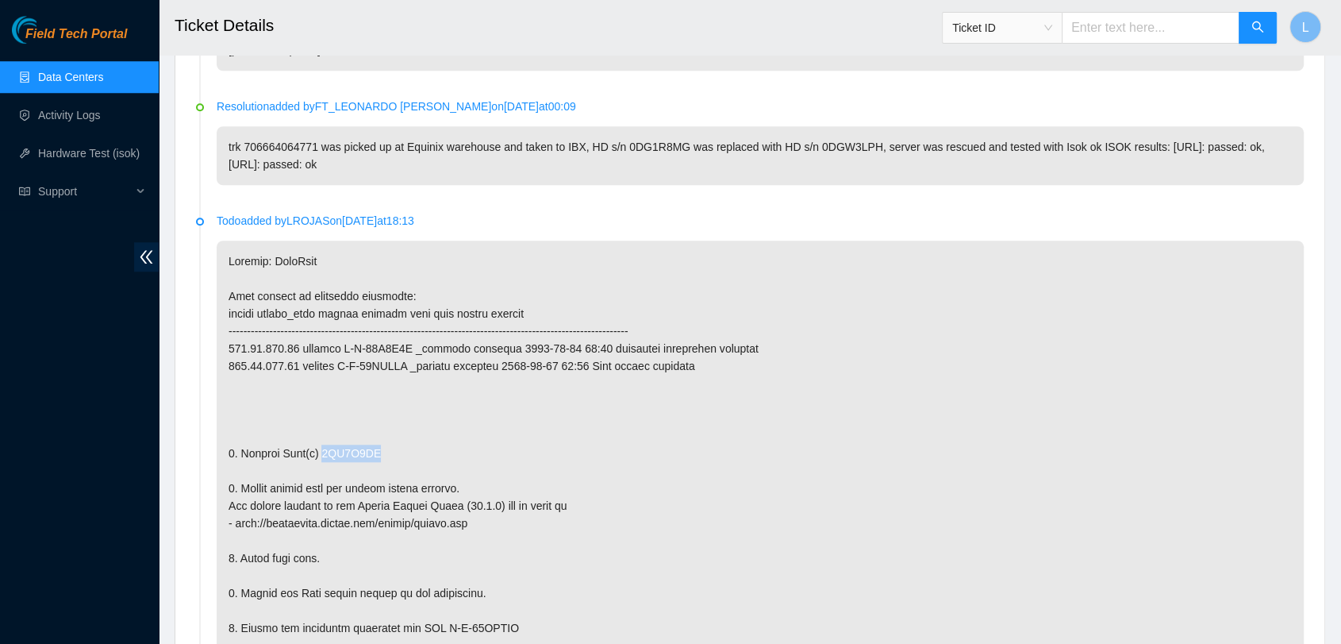
drag, startPoint x: 316, startPoint y: 449, endPoint x: 387, endPoint y: 447, distance: 71.5
click at [387, 447] on p at bounding box center [760, 540] width 1087 height 600
click at [1133, 19] on input "text" at bounding box center [1151, 28] width 178 height 32
paste input "B-V-57JZ389"
type input "B-V-57JZ389"
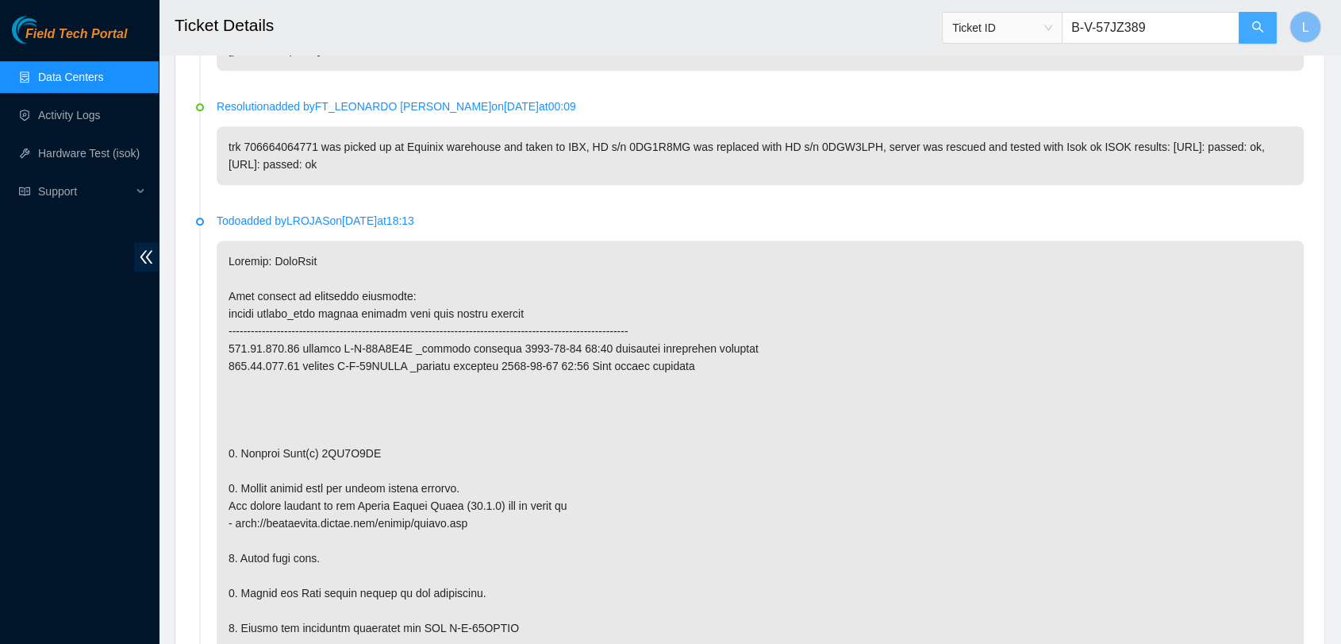
click at [1248, 28] on button "button" at bounding box center [1258, 28] width 38 height 32
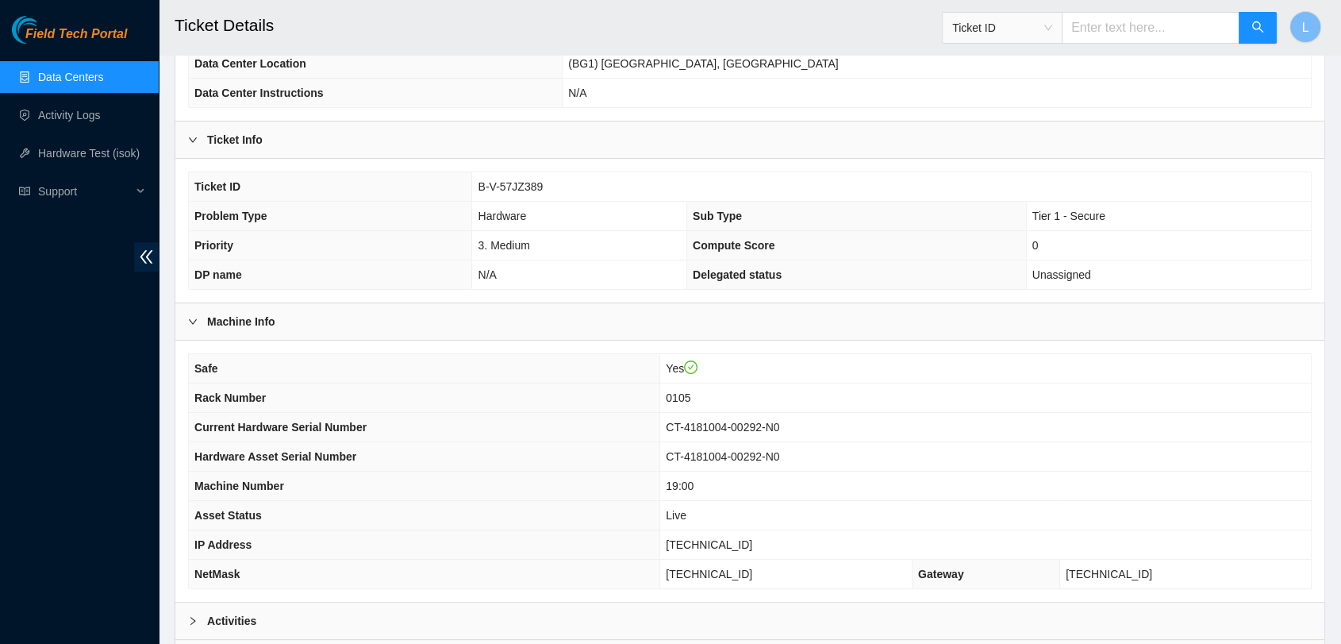
scroll to position [343, 0]
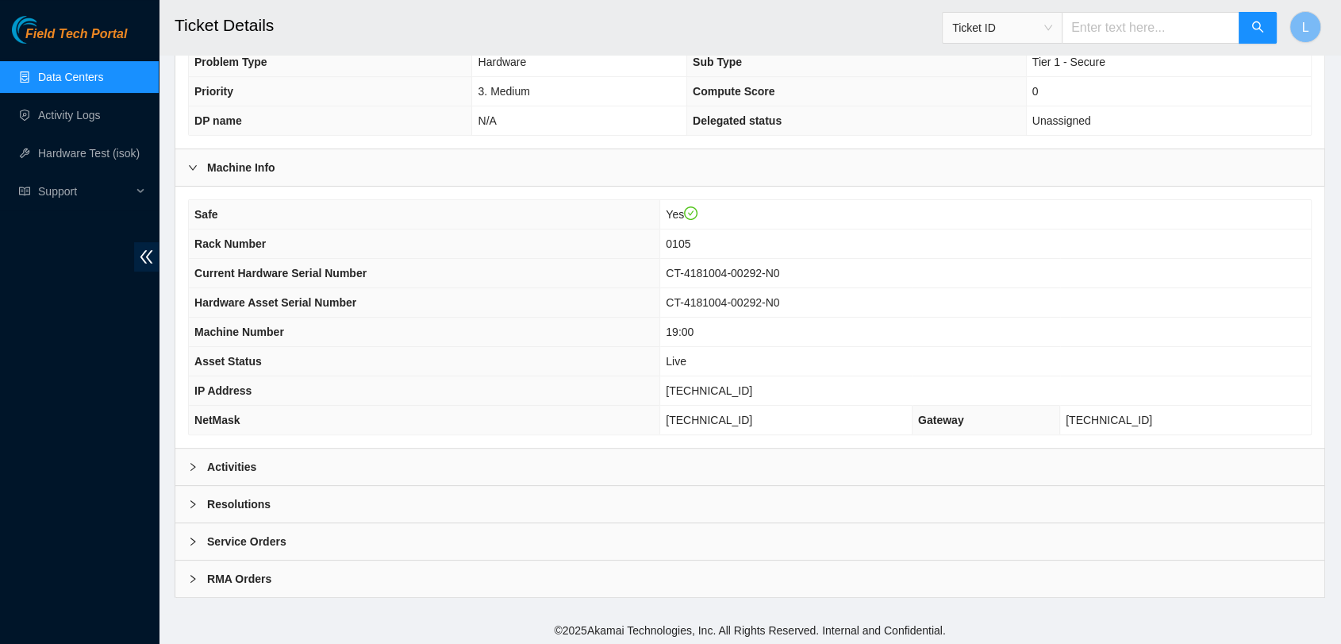
click at [232, 458] on b "Activities" at bounding box center [231, 466] width 49 height 17
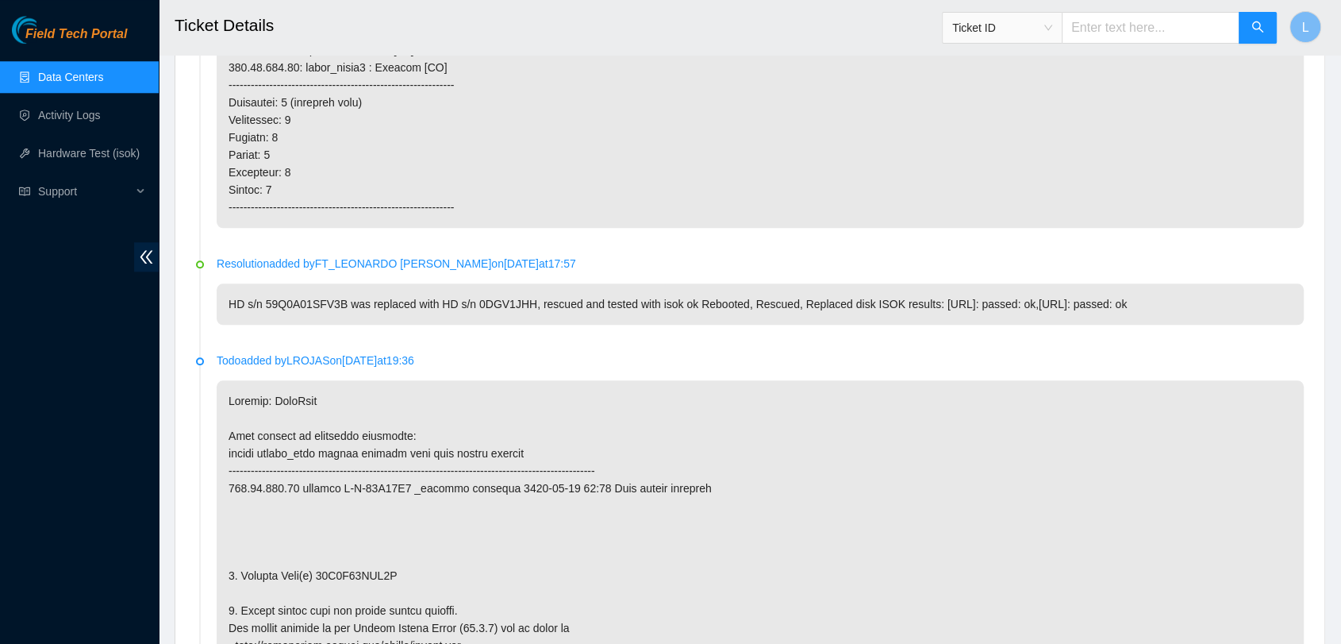
scroll to position [1613, 0]
drag, startPoint x: 402, startPoint y: 570, endPoint x: 317, endPoint y: 570, distance: 84.9
click at [1106, 25] on input "text" at bounding box center [1151, 28] width 178 height 32
paste input "B-V-57HTPDR"
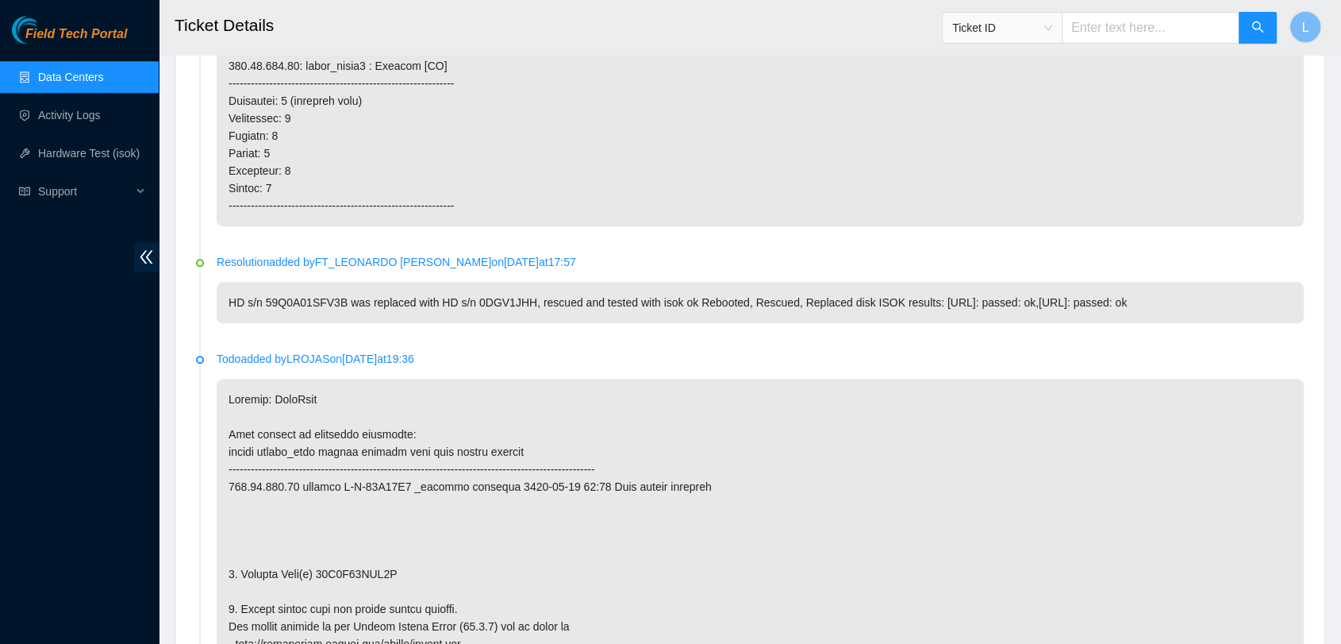
type input "B-V-57HTPDR"
click at [1252, 24] on icon "search" at bounding box center [1258, 27] width 13 height 13
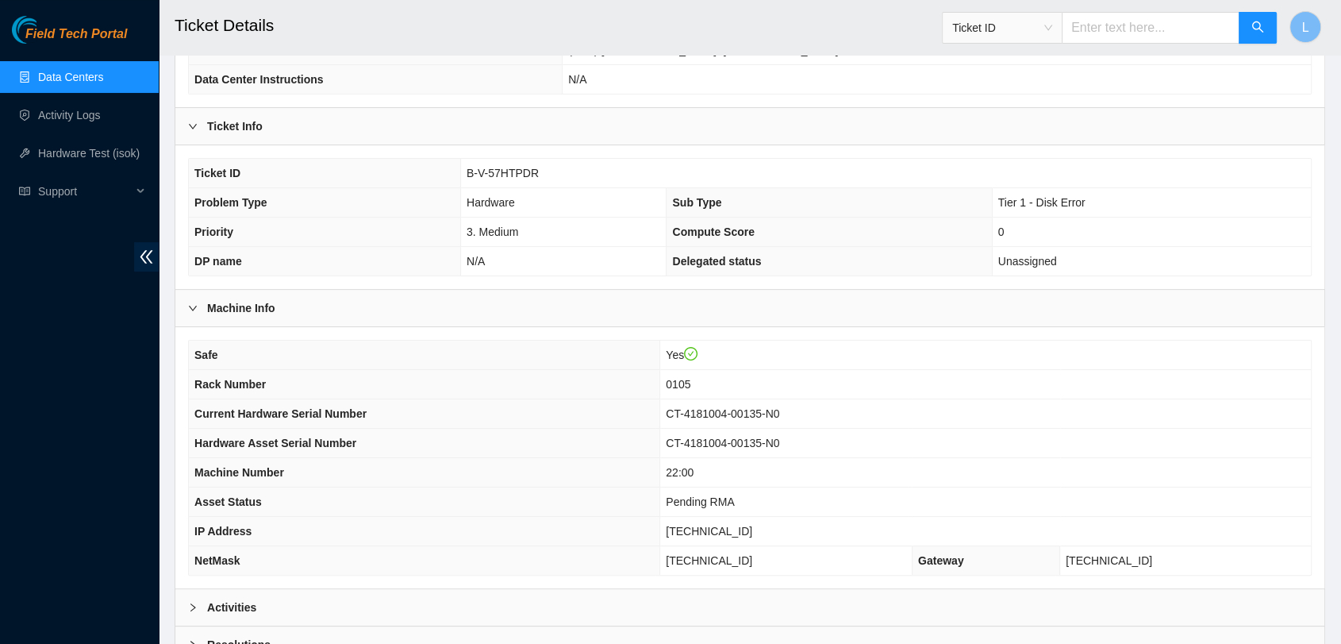
scroll to position [343, 0]
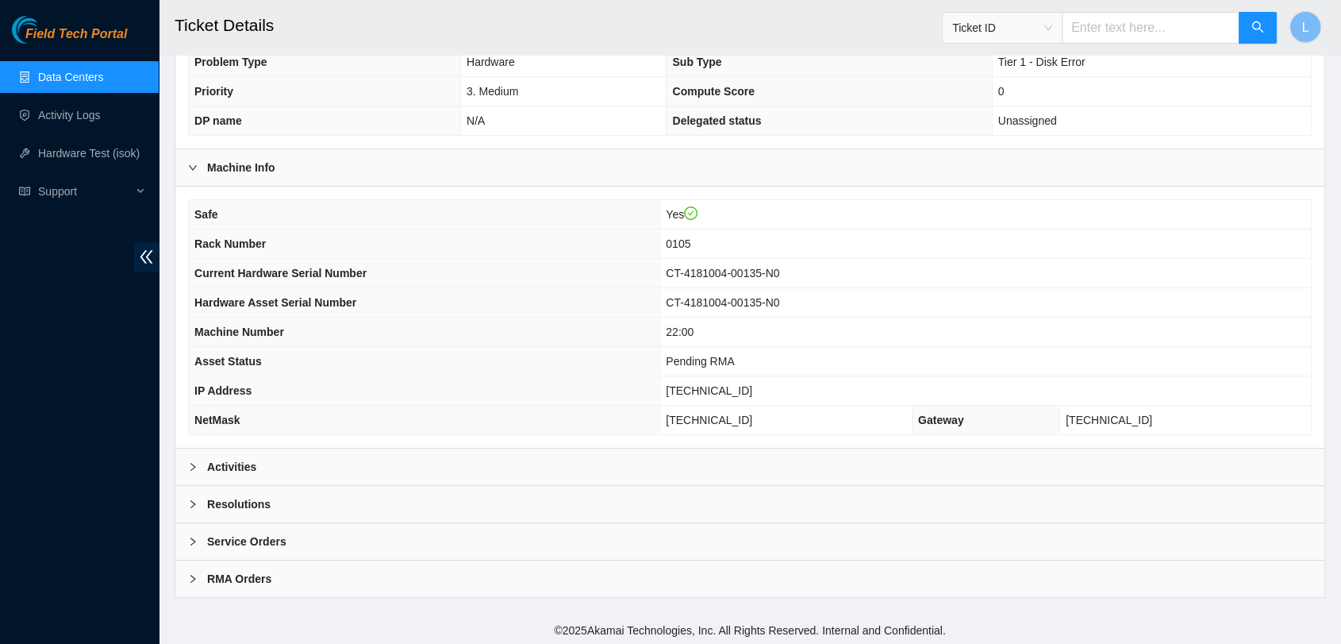
click at [229, 459] on b "Activities" at bounding box center [231, 466] width 49 height 17
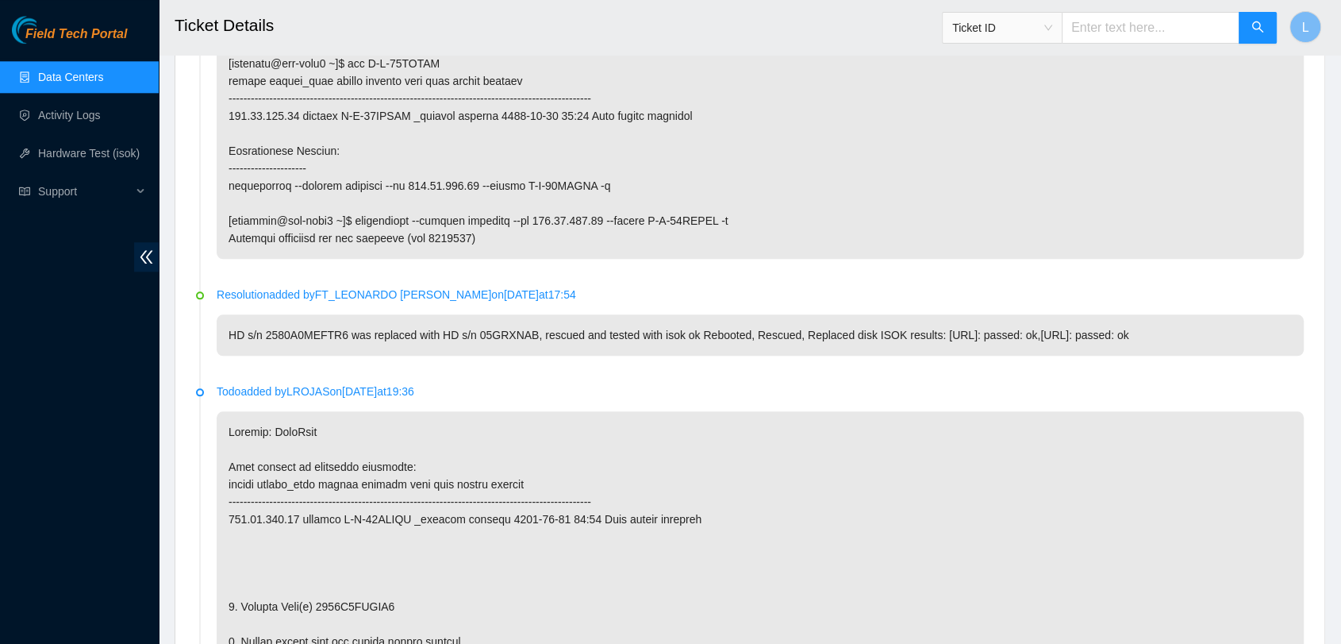
scroll to position [1825, 0]
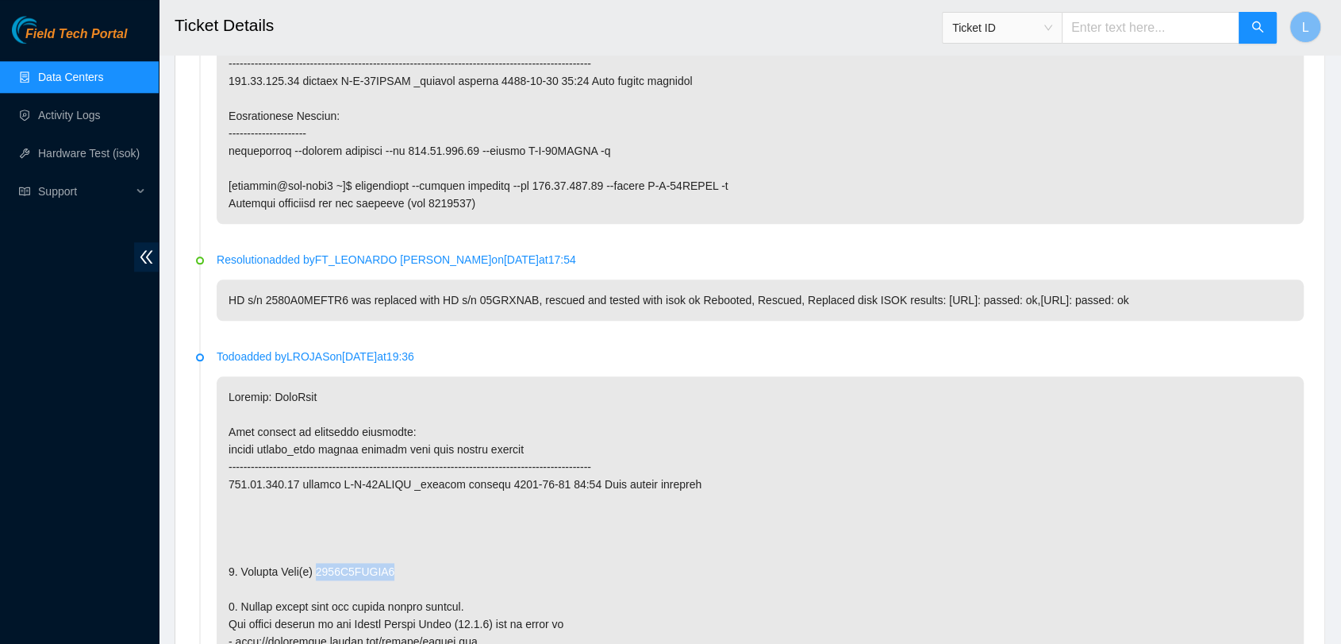
drag, startPoint x: 395, startPoint y: 586, endPoint x: 317, endPoint y: 580, distance: 78.0
click at [1158, 27] on input "text" at bounding box center [1151, 28] width 178 height 32
paste input "B-V-57N45H4"
type input "B-V-57N45H4"
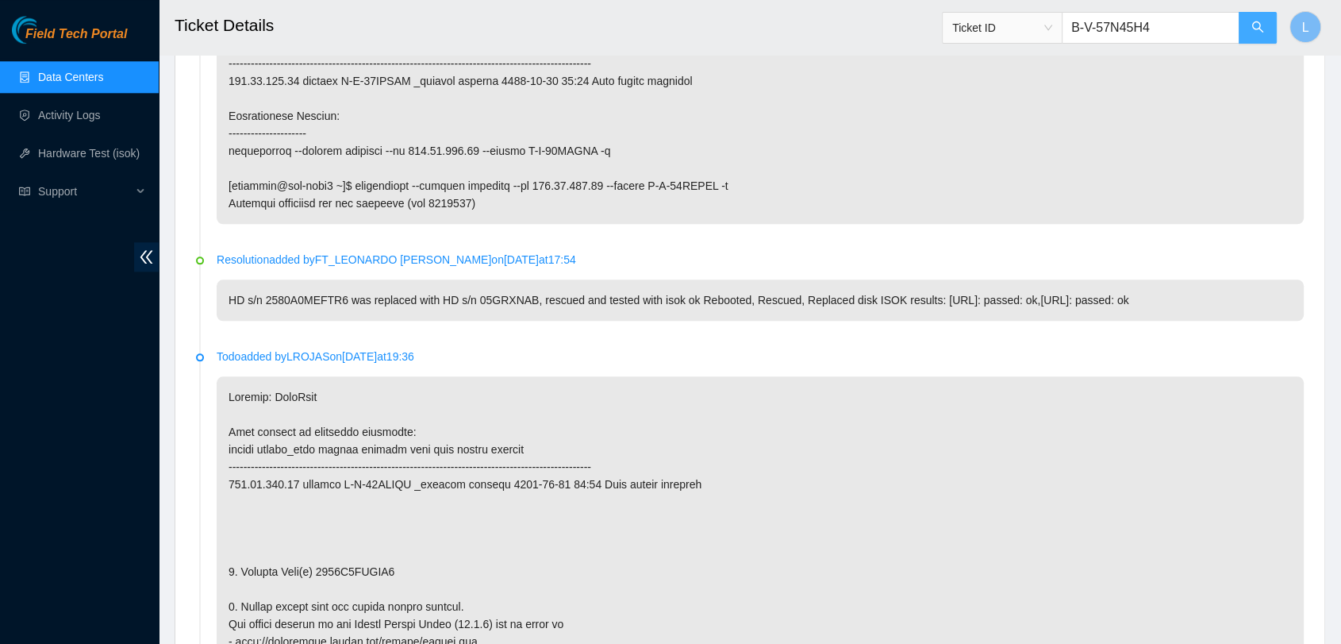
click at [1256, 23] on icon "search" at bounding box center [1258, 27] width 13 height 13
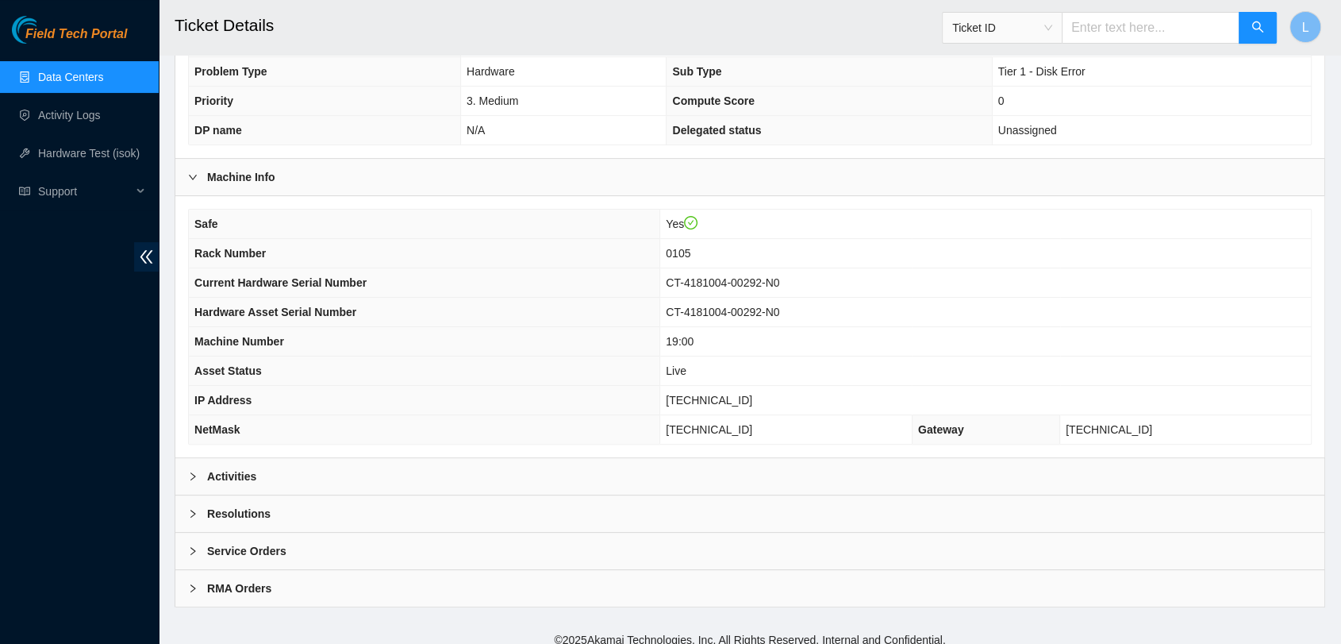
scroll to position [343, 0]
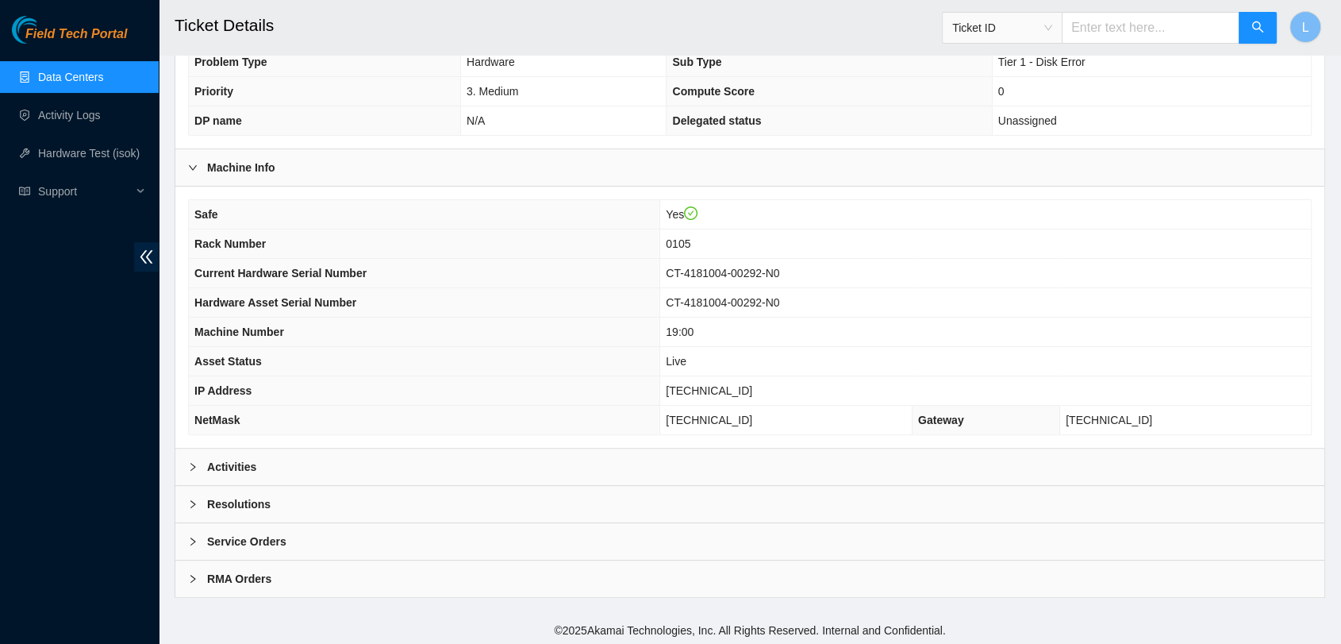
click at [221, 466] on b "Activities" at bounding box center [231, 466] width 49 height 17
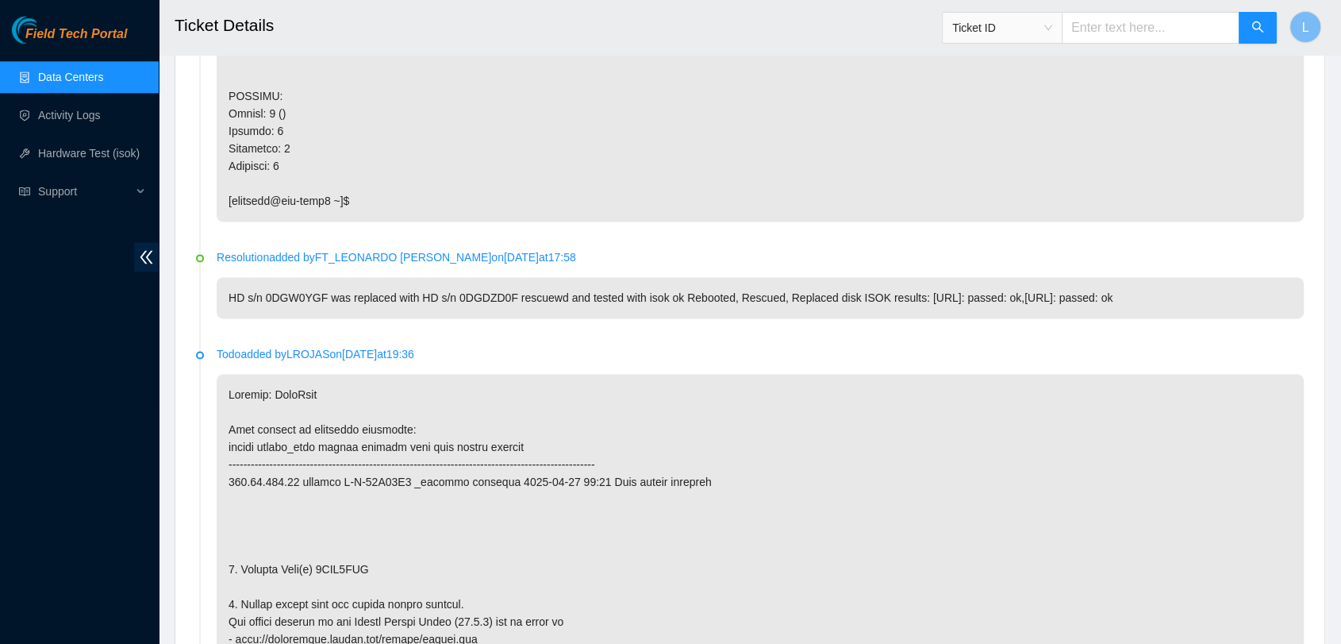
scroll to position [2213, 0]
drag, startPoint x: 313, startPoint y: 567, endPoint x: 394, endPoint y: 567, distance: 80.2
click at [1129, 24] on input "text" at bounding box center [1151, 28] width 178 height 32
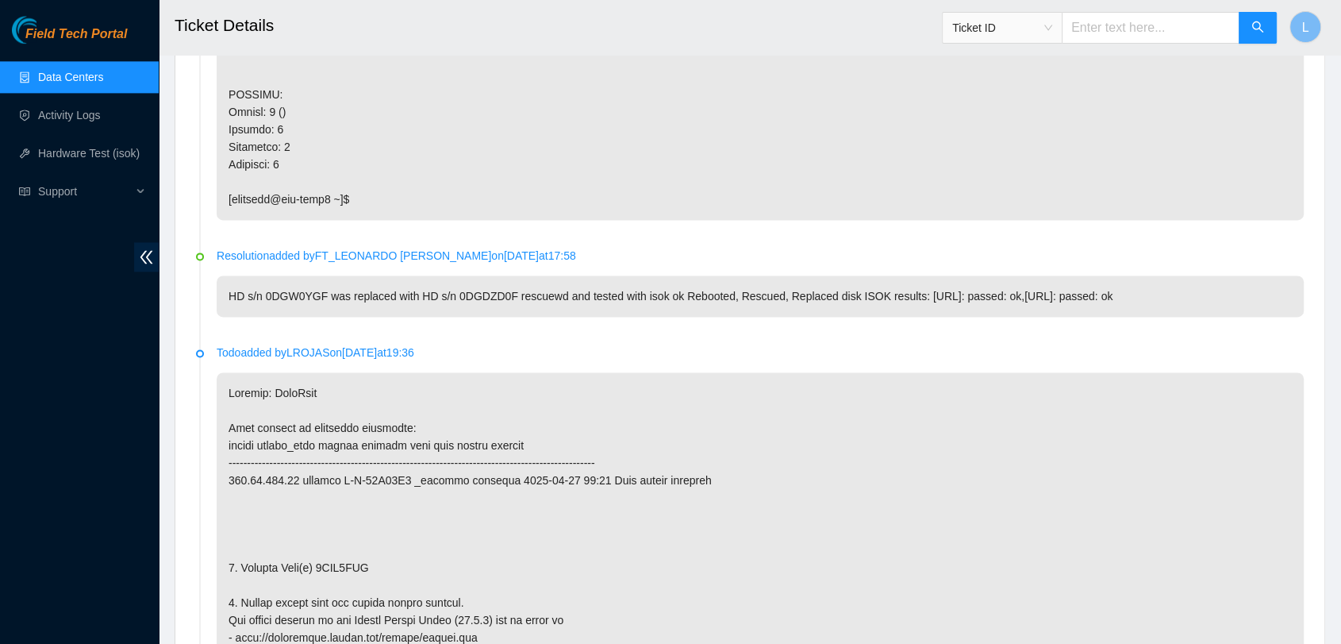
paste input "B-V-59L98YP"
type input "B-V-59L98YP"
click at [1260, 26] on icon "search" at bounding box center [1257, 26] width 11 height 11
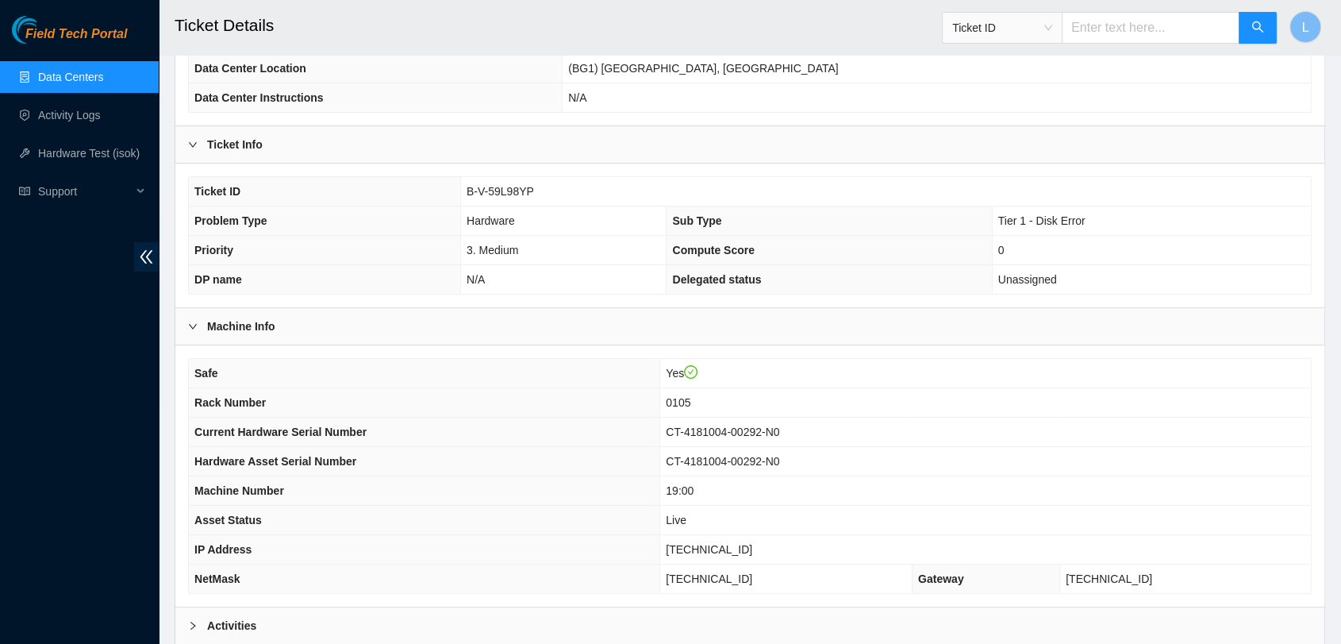
scroll to position [343, 0]
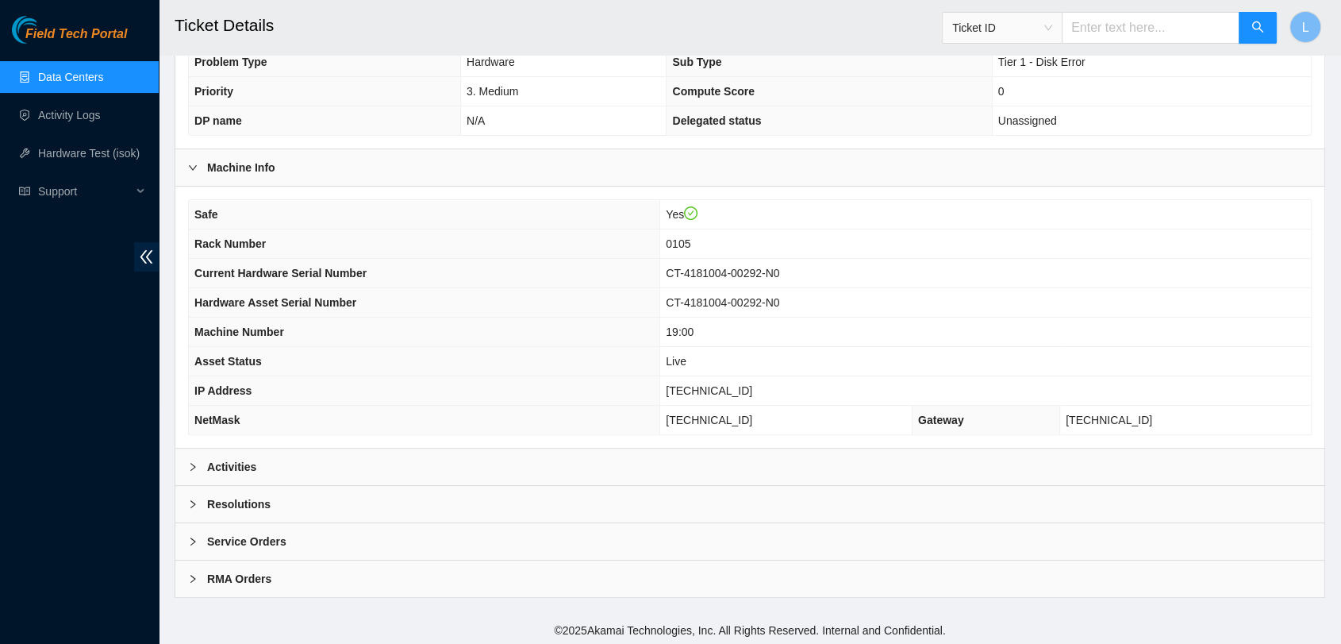
click at [217, 467] on b "Activities" at bounding box center [231, 466] width 49 height 17
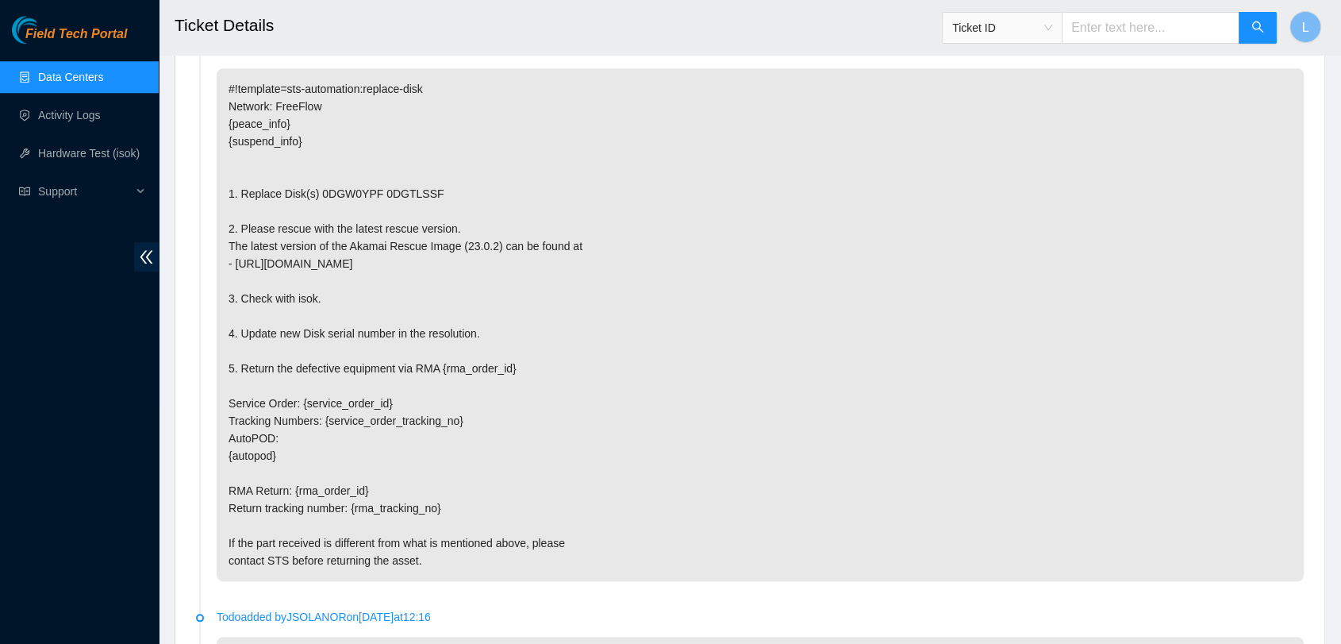
scroll to position [1562, 0]
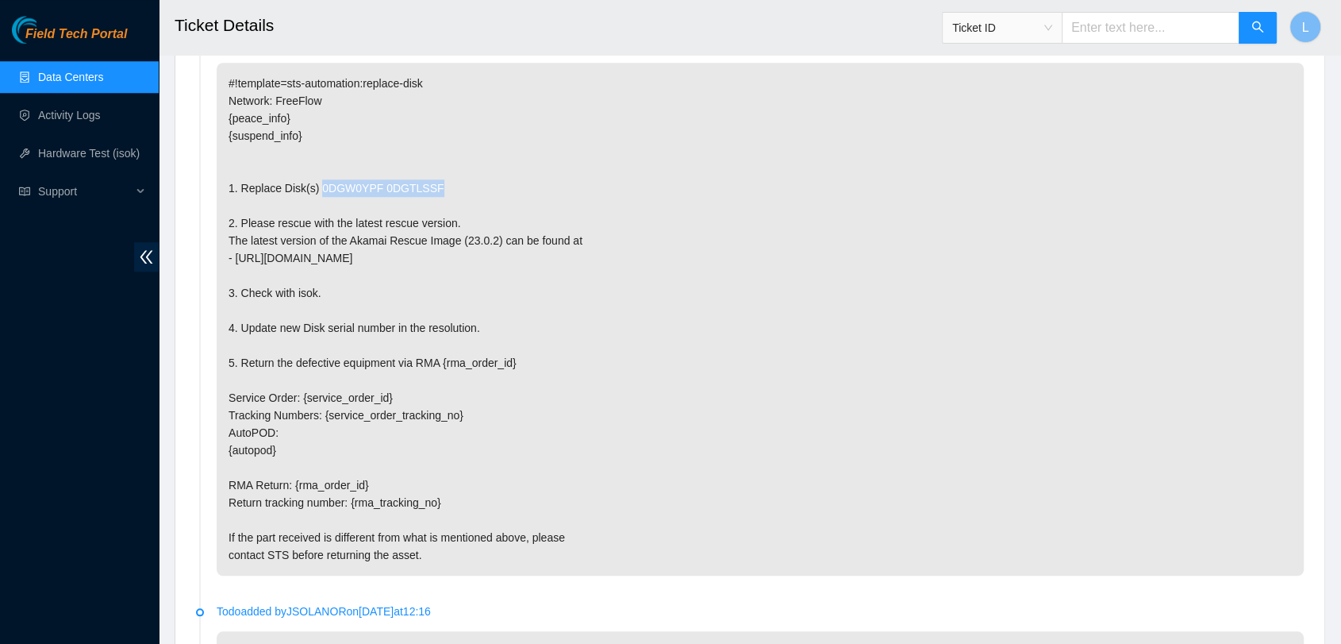
drag, startPoint x: 431, startPoint y: 182, endPoint x: 317, endPoint y: 179, distance: 113.5
click at [317, 179] on p "#!template=sts-automation:replace-disk Network: FreeFlow {peace_info} {suspend_…" at bounding box center [760, 319] width 1087 height 513
click at [1117, 35] on input "text" at bounding box center [1151, 28] width 178 height 32
paste input "B-W-TO1ZGL"
type input "B-W-TO1ZGL"
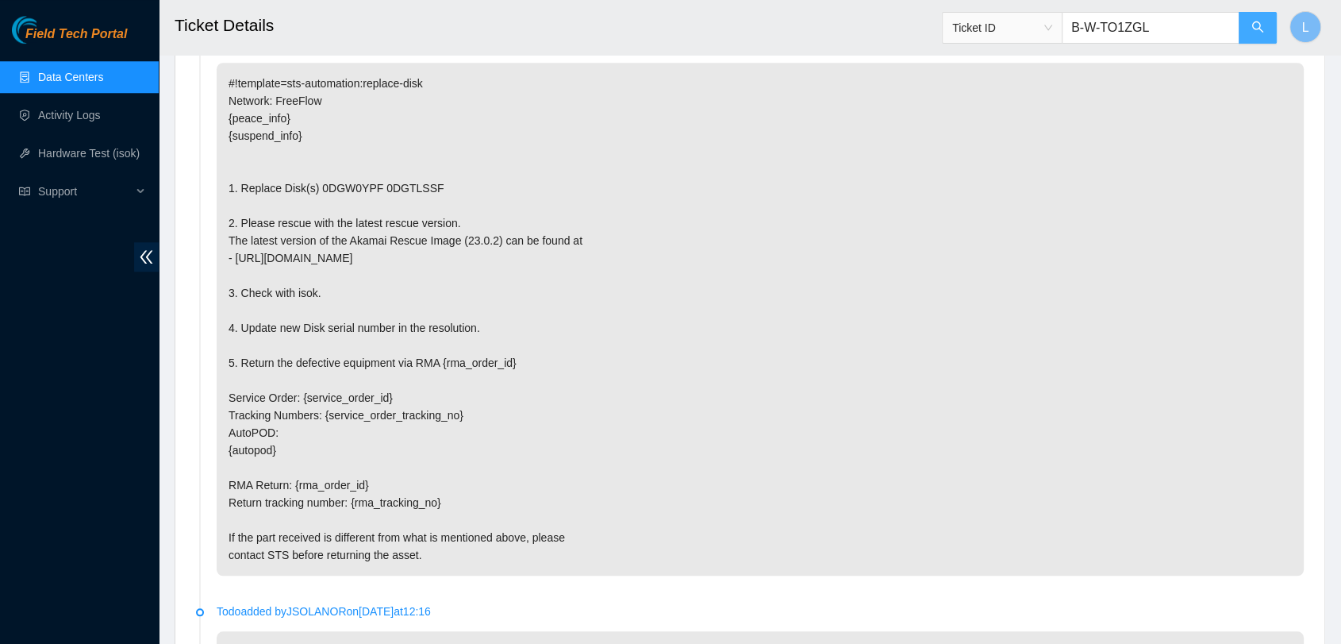
click at [1264, 22] on button "button" at bounding box center [1258, 28] width 38 height 32
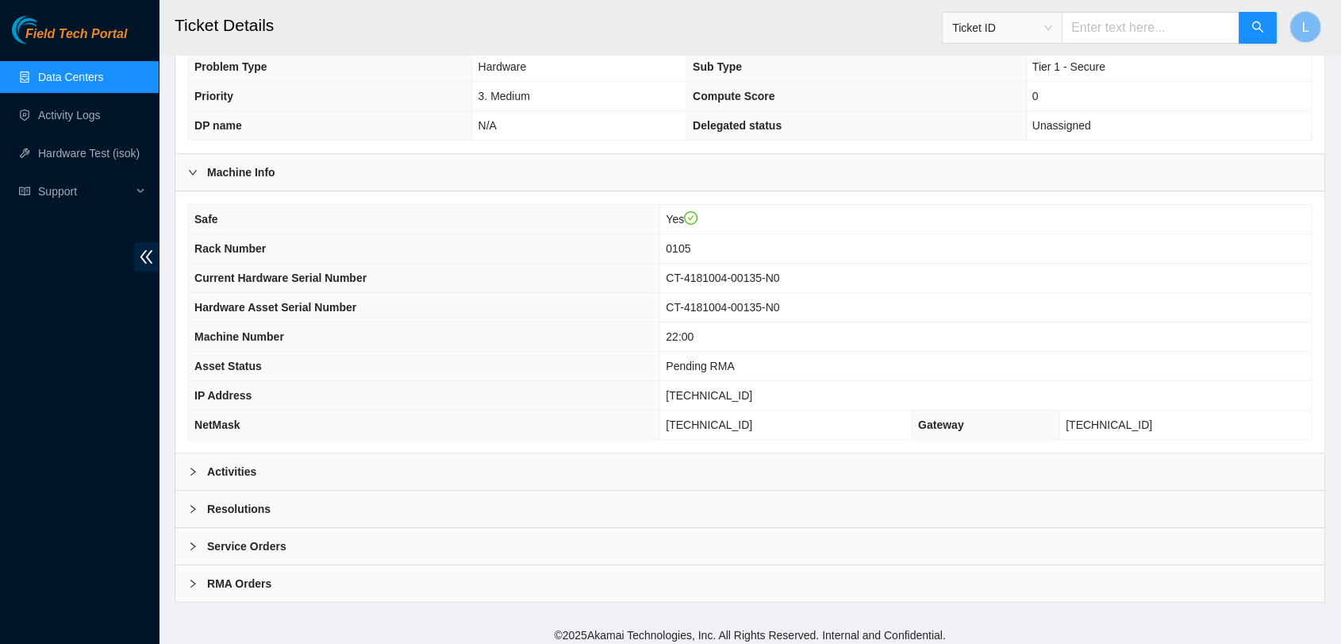
scroll to position [343, 0]
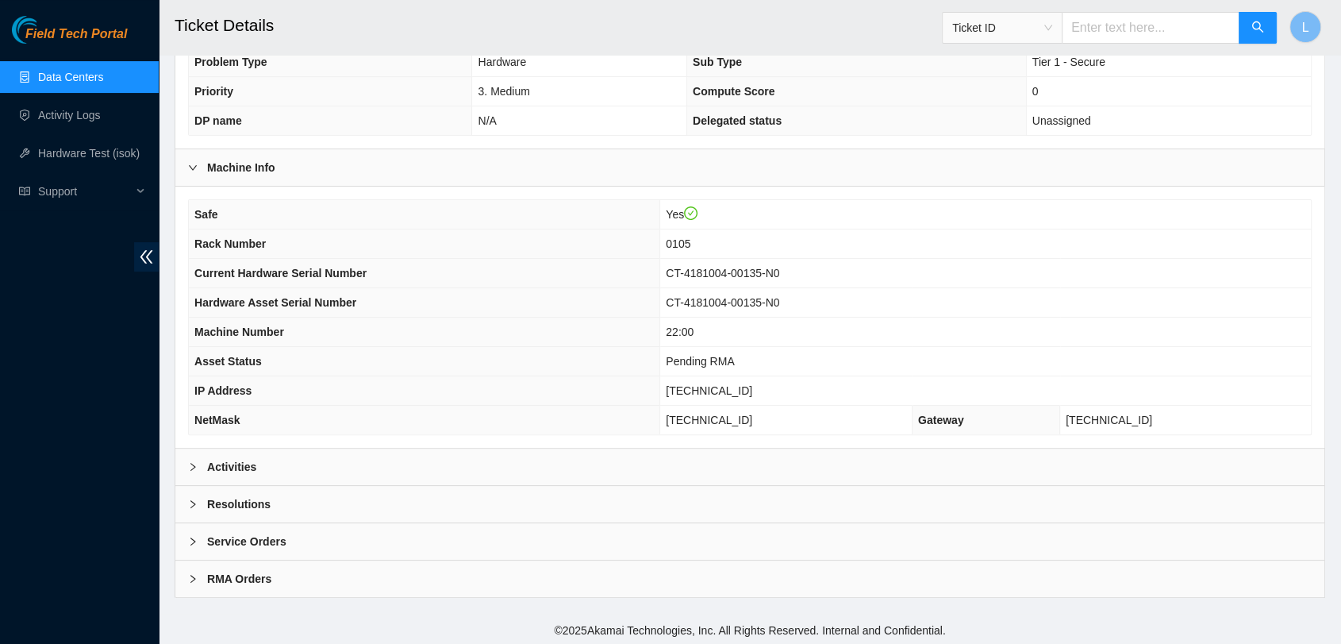
click at [353, 459] on div "Activities" at bounding box center [749, 466] width 1149 height 37
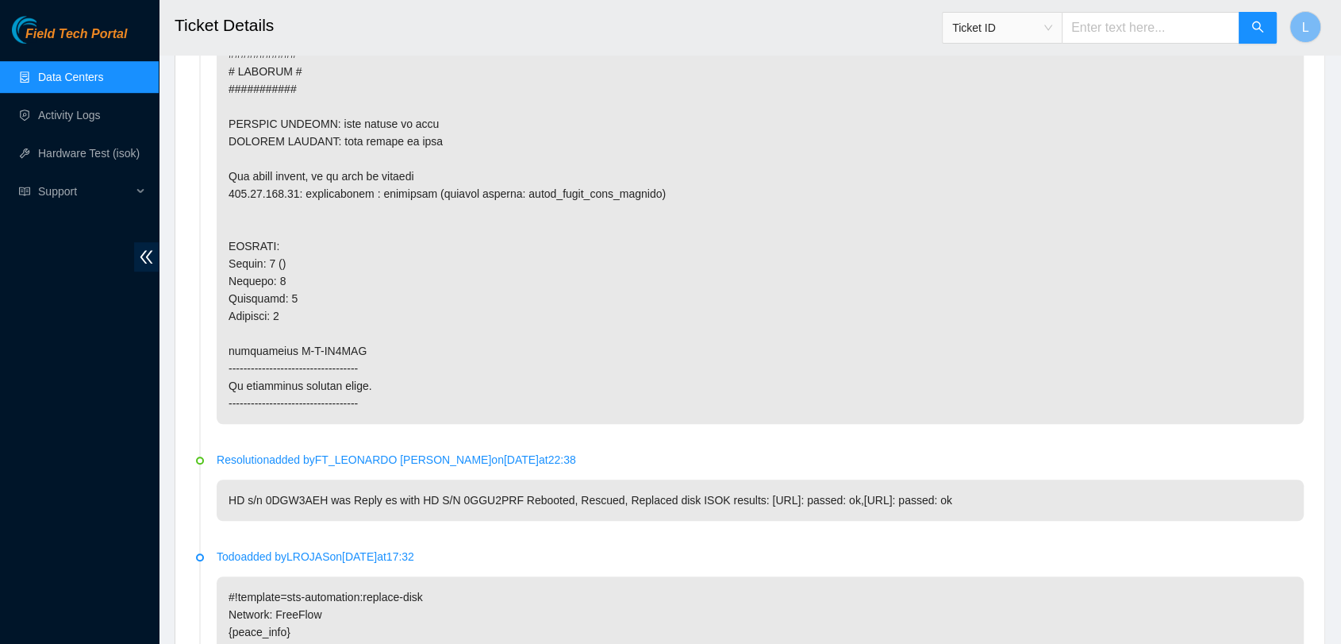
scroll to position [1084, 0]
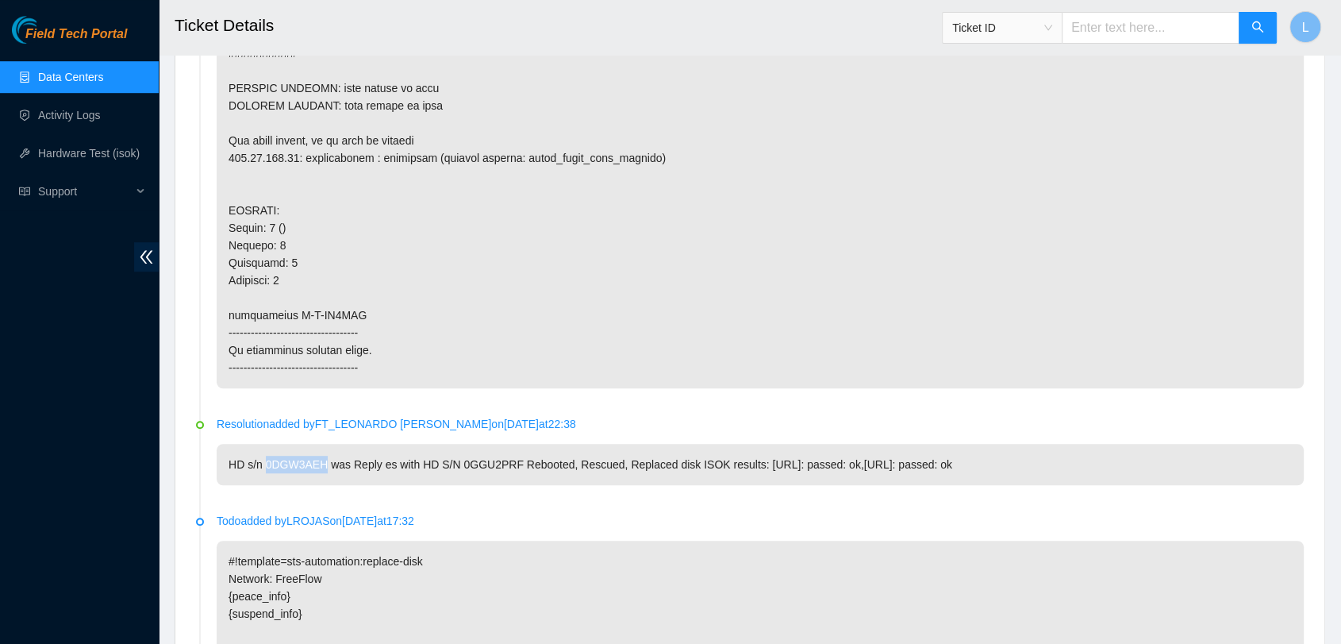
drag, startPoint x: 324, startPoint y: 462, endPoint x: 267, endPoint y: 458, distance: 57.3
click at [267, 458] on p "HD s/n 0DGW3AEH was Reply es with HD S/N 0GGU2PRF Rebooted, Rescued, Replaced d…" at bounding box center [760, 464] width 1087 height 41
click at [1110, 27] on input "text" at bounding box center [1151, 28] width 178 height 32
paste input "B-V-59L98YP"
type input "B-V-59L98YP"
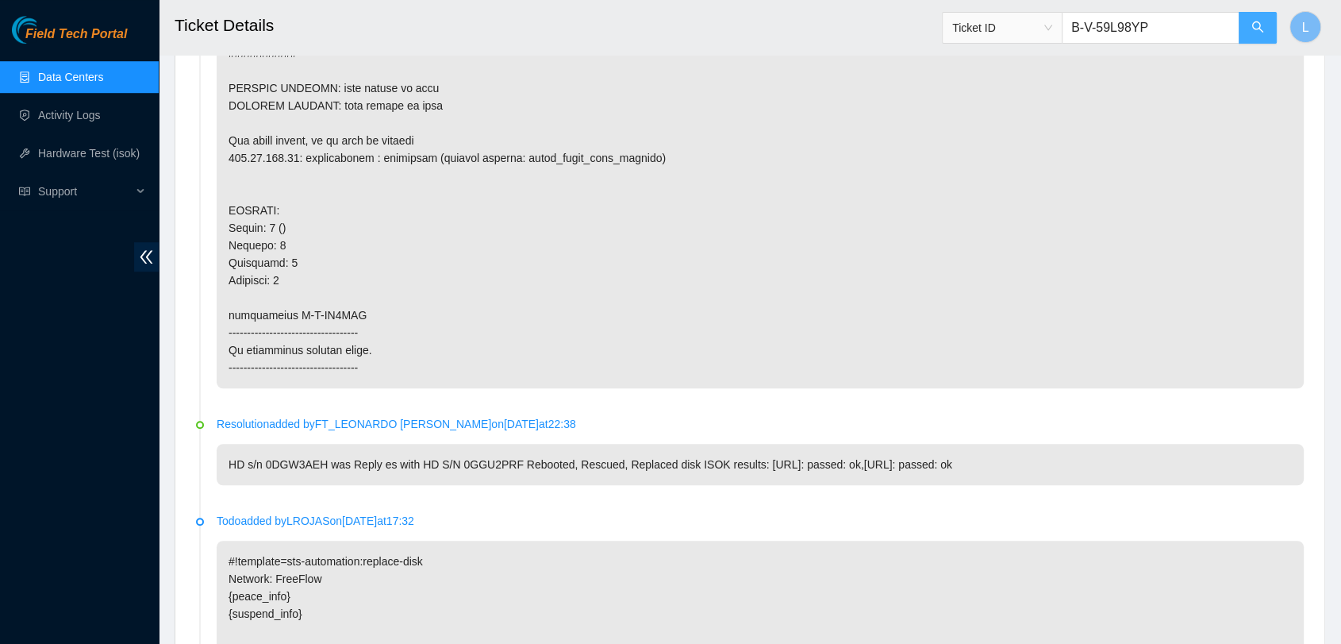
click at [1257, 28] on icon "search" at bounding box center [1258, 27] width 13 height 13
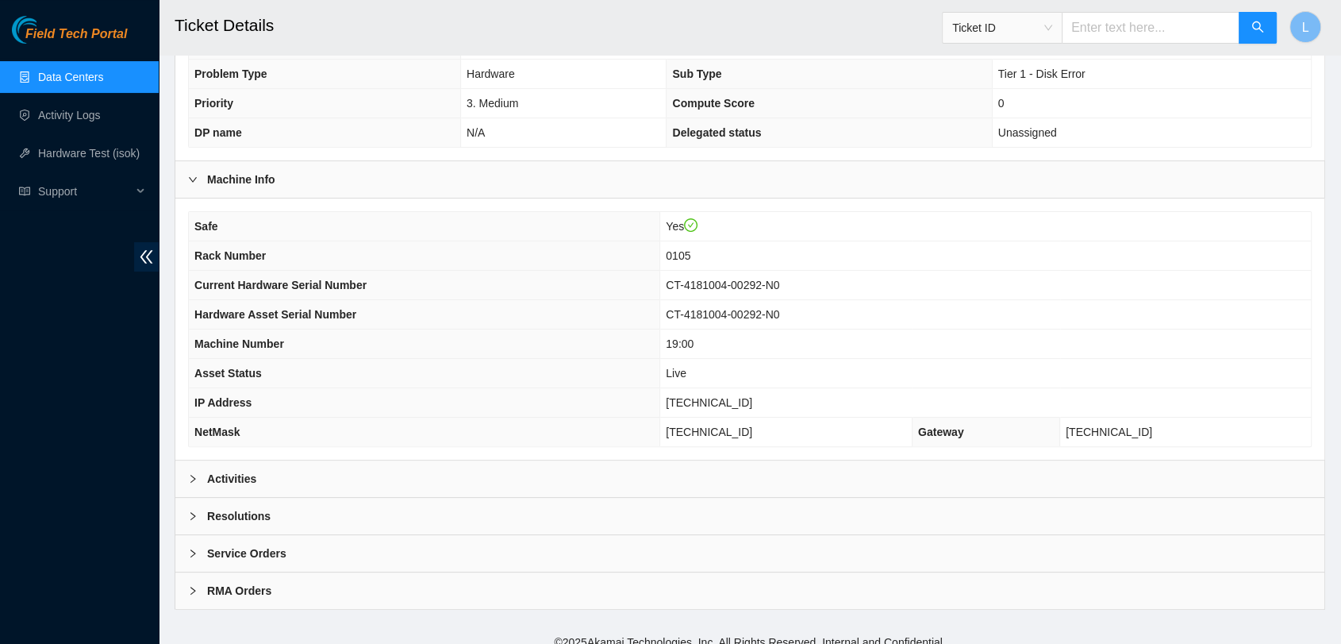
scroll to position [343, 0]
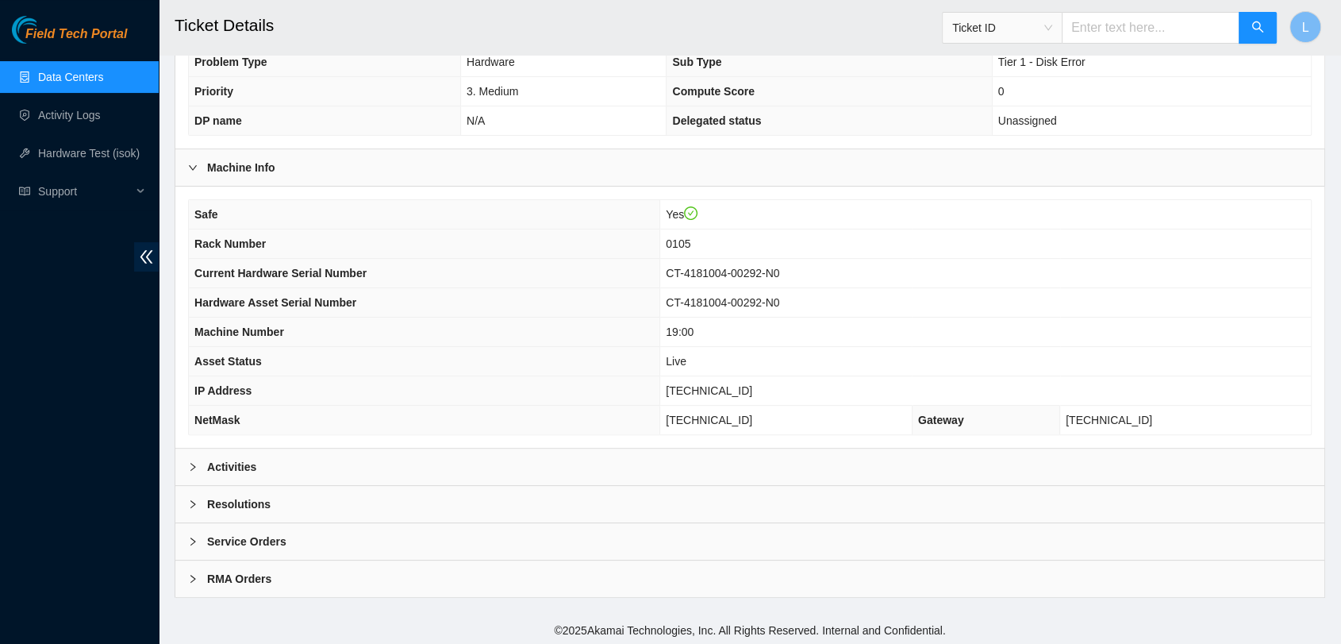
click at [215, 466] on b "Activities" at bounding box center [231, 466] width 49 height 17
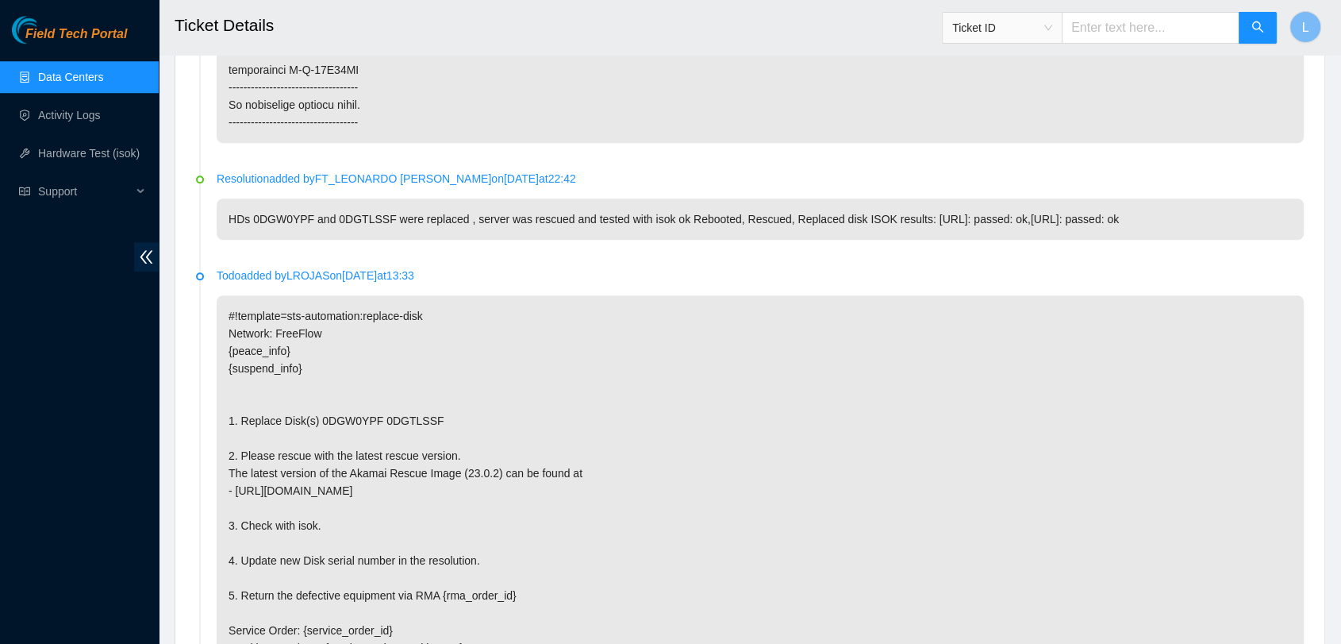
scroll to position [1331, 0]
click at [455, 416] on p "#!template=sts-automation:replace-disk Network: FreeFlow {peace_info} {suspend_…" at bounding box center [760, 550] width 1087 height 513
drag, startPoint x: 370, startPoint y: 414, endPoint x: 316, endPoint y: 410, distance: 54.1
click at [316, 410] on p "#!template=sts-automation:replace-disk Network: FreeFlow {peace_info} {suspend_…" at bounding box center [760, 550] width 1087 height 513
drag, startPoint x: 433, startPoint y: 417, endPoint x: 376, endPoint y: 418, distance: 56.4
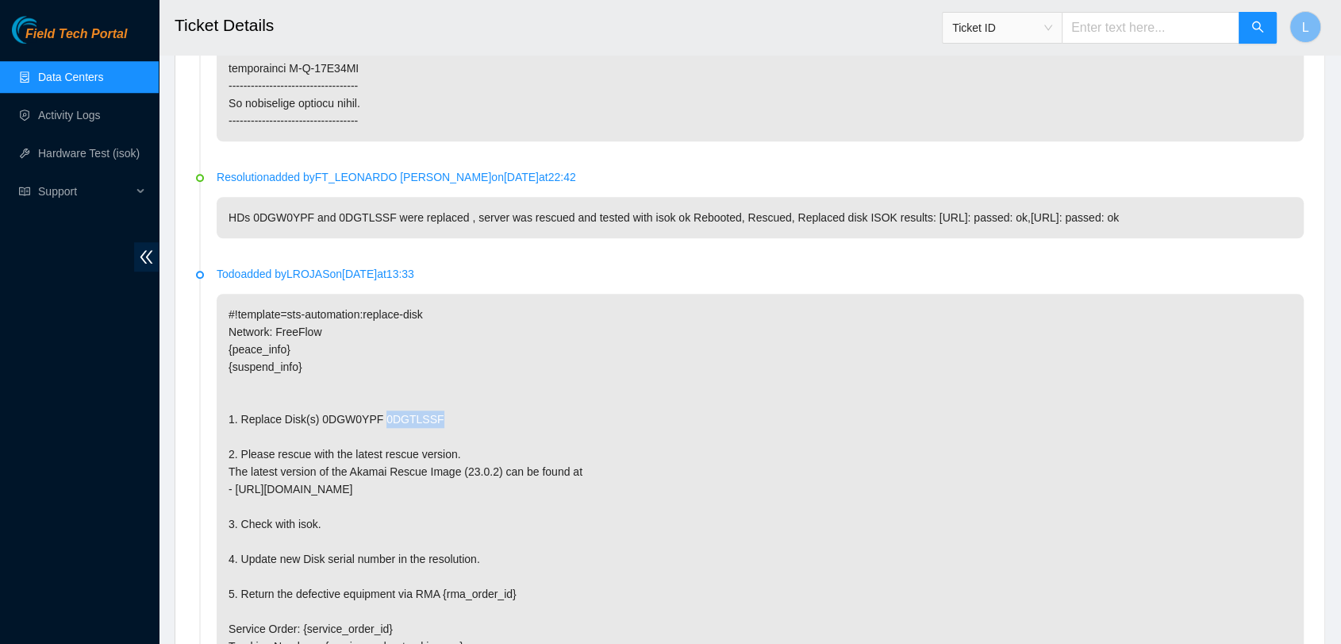
click at [376, 418] on p "#!template=sts-automation:replace-disk Network: FreeFlow {peace_info} {suspend_…" at bounding box center [760, 550] width 1087 height 513
click at [429, 424] on p "#!template=sts-automation:replace-disk Network: FreeFlow {peace_info} {suspend_…" at bounding box center [760, 550] width 1087 height 513
drag, startPoint x: 430, startPoint y: 417, endPoint x: 316, endPoint y: 414, distance: 114.3
click at [316, 414] on p "#!template=sts-automation:replace-disk Network: FreeFlow {peace_info} {suspend_…" at bounding box center [760, 550] width 1087 height 513
click at [1127, 37] on input "text" at bounding box center [1151, 28] width 178 height 32
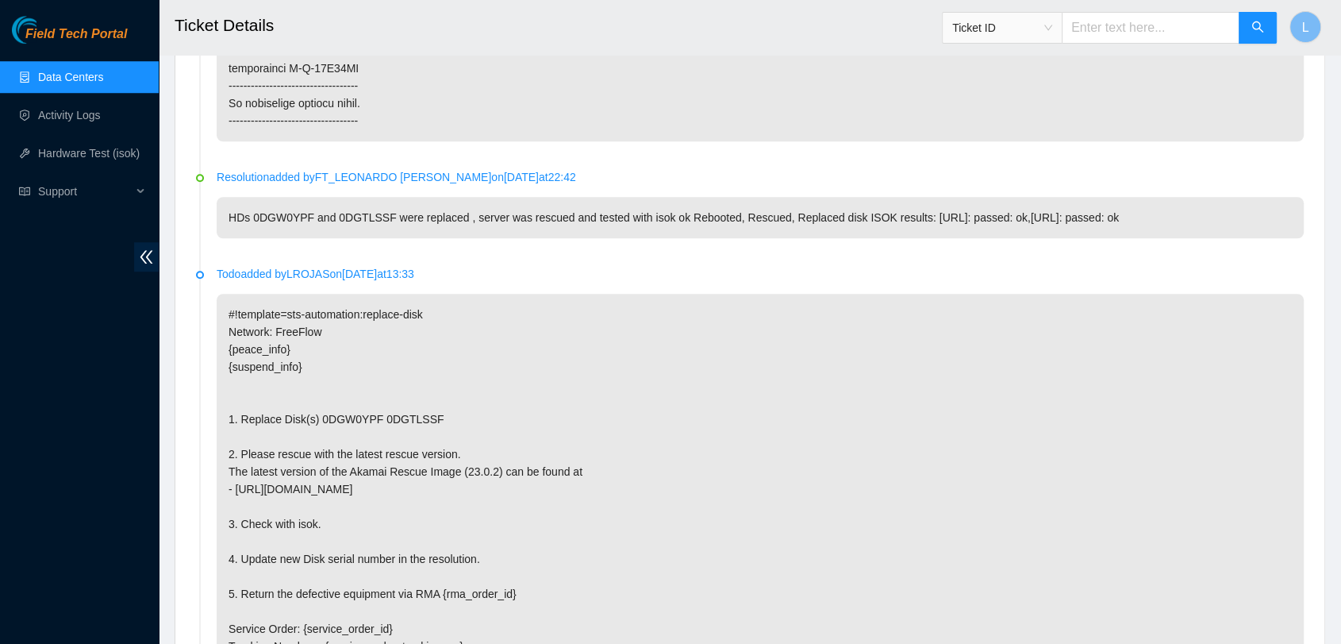
paste input "B-V-59YIS11"
type input "B-V-59YIS11"
click at [1255, 27] on icon "search" at bounding box center [1258, 27] width 13 height 13
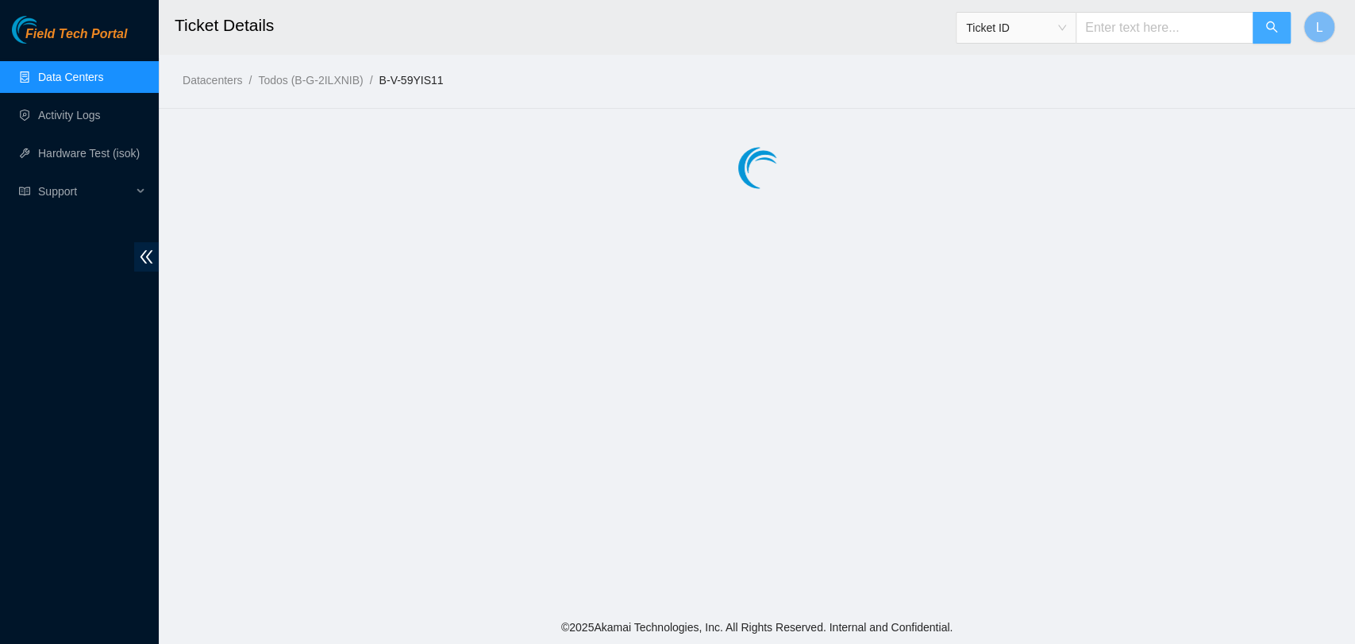
click at [1255, 27] on button "button" at bounding box center [1271, 28] width 38 height 32
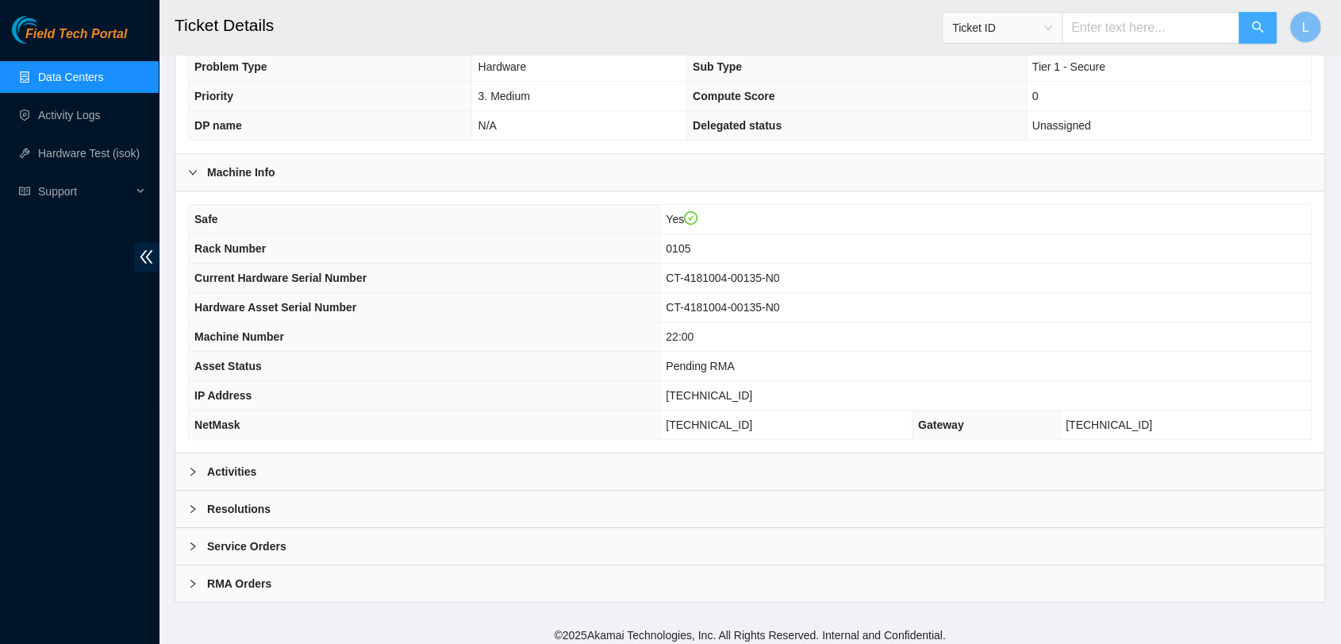
scroll to position [343, 0]
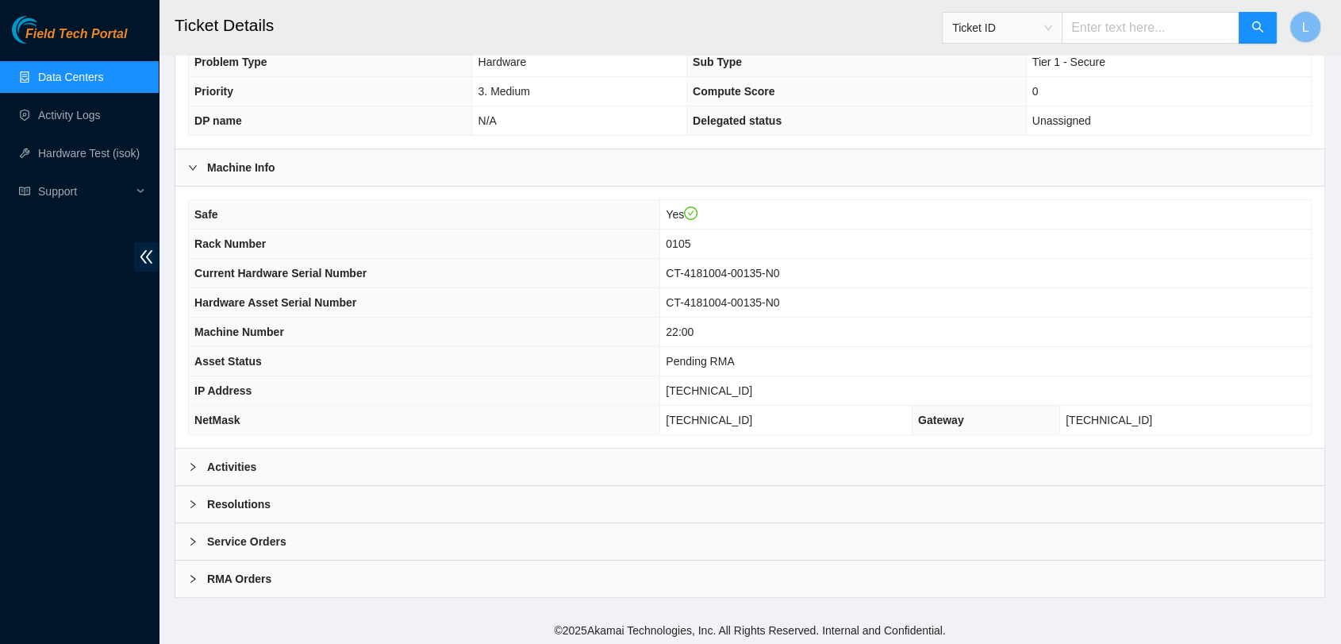
click at [252, 463] on b "Activities" at bounding box center [231, 466] width 49 height 17
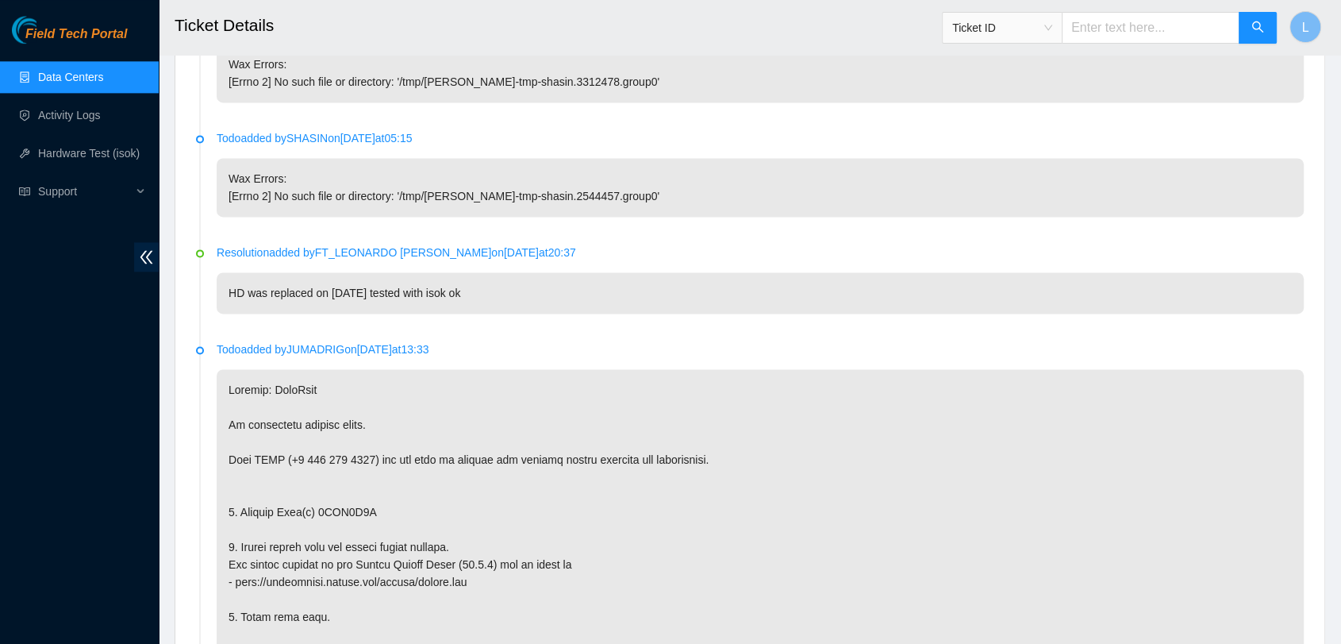
scroll to position [2178, 0]
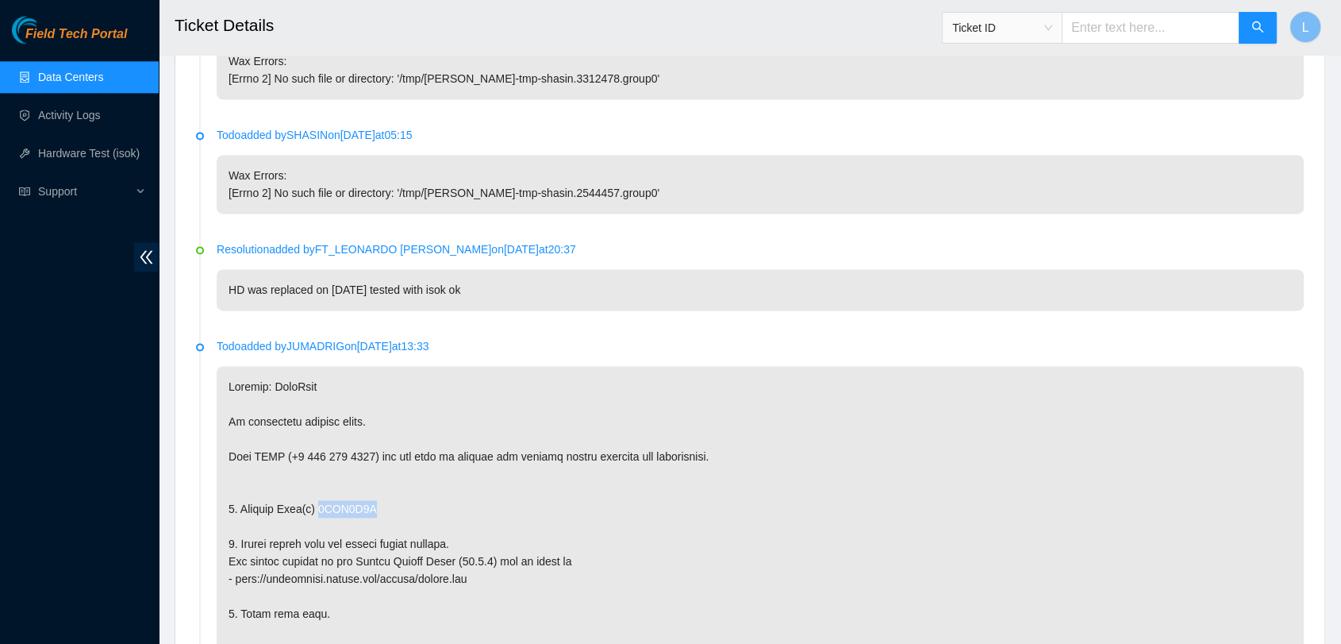
drag, startPoint x: 377, startPoint y: 510, endPoint x: 314, endPoint y: 508, distance: 62.7
click at [1148, 19] on input "text" at bounding box center [1151, 28] width 178 height 32
paste input "B-W-V3762O"
type input "B-W-V3762O"
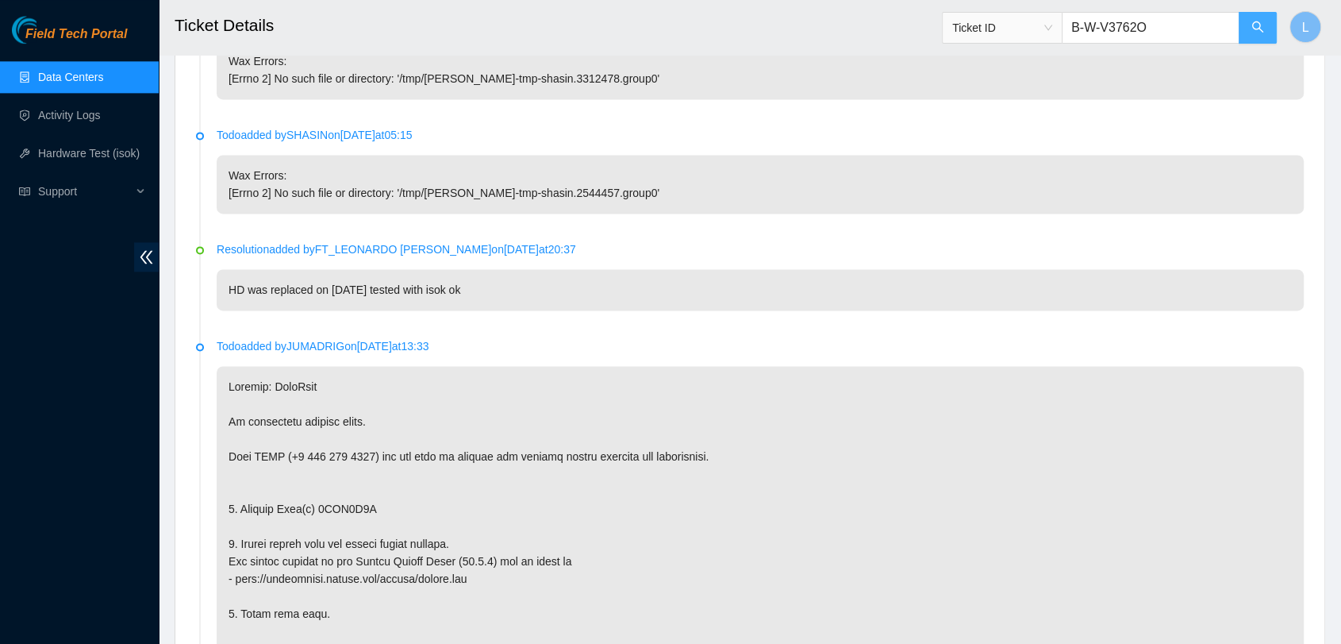
click at [1260, 21] on icon "search" at bounding box center [1258, 27] width 13 height 13
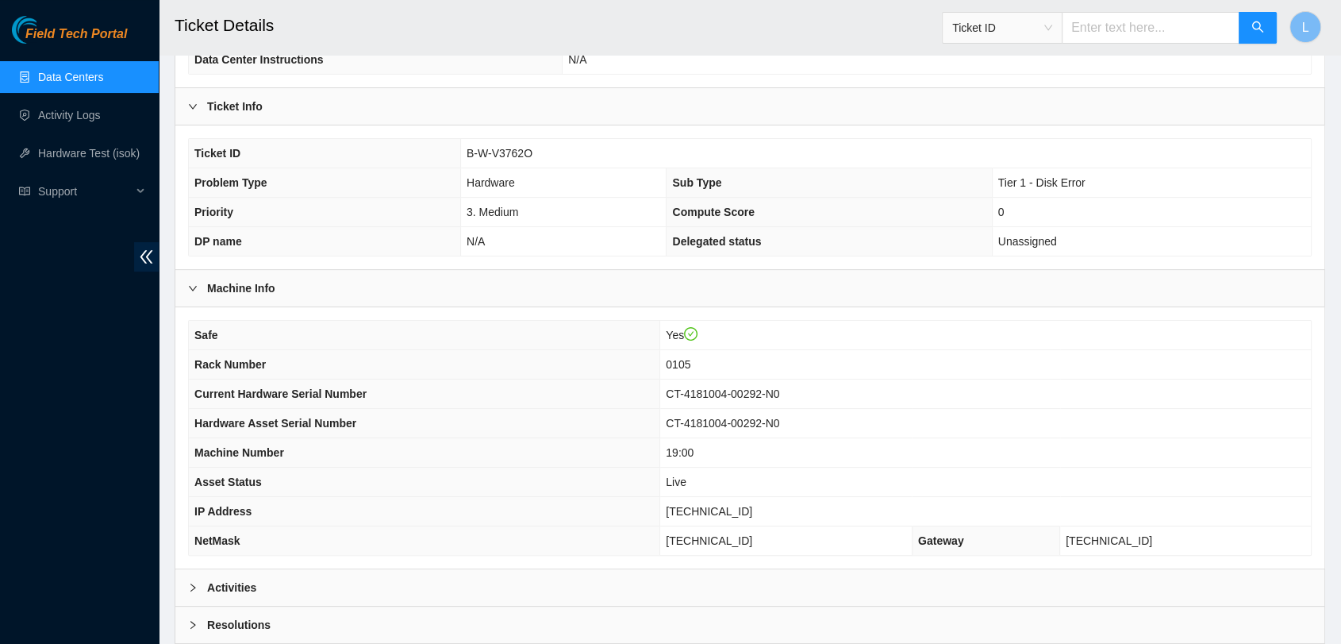
scroll to position [343, 0]
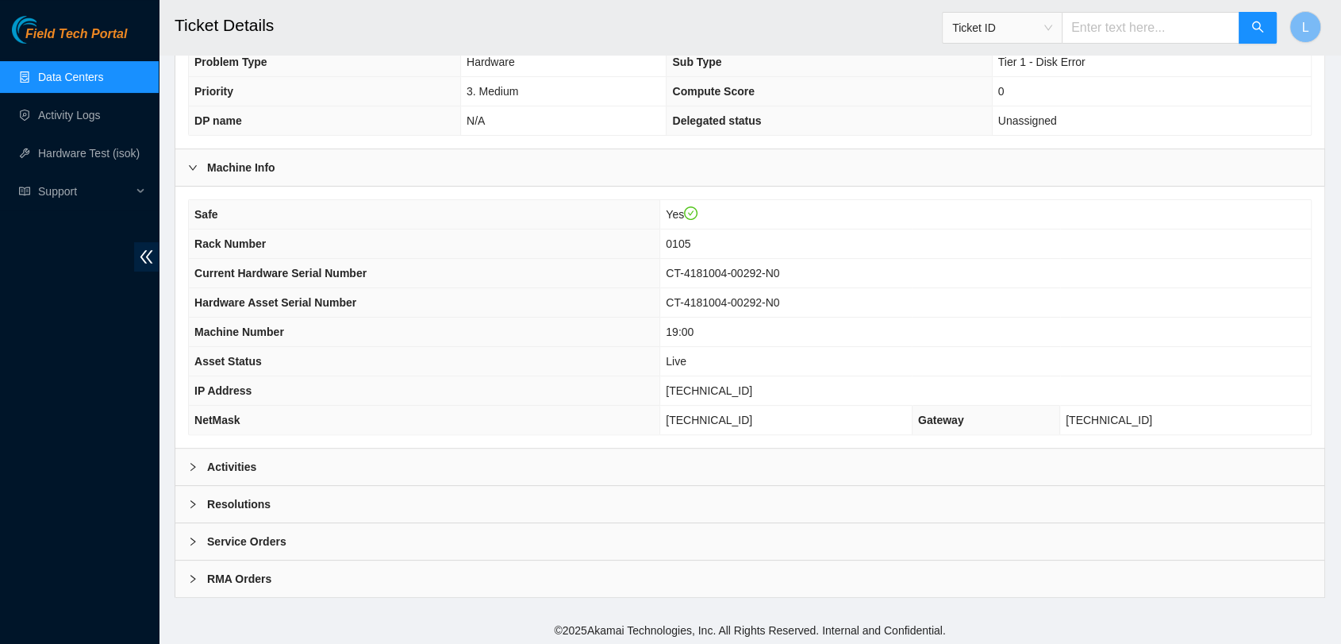
click at [237, 470] on b "Activities" at bounding box center [231, 466] width 49 height 17
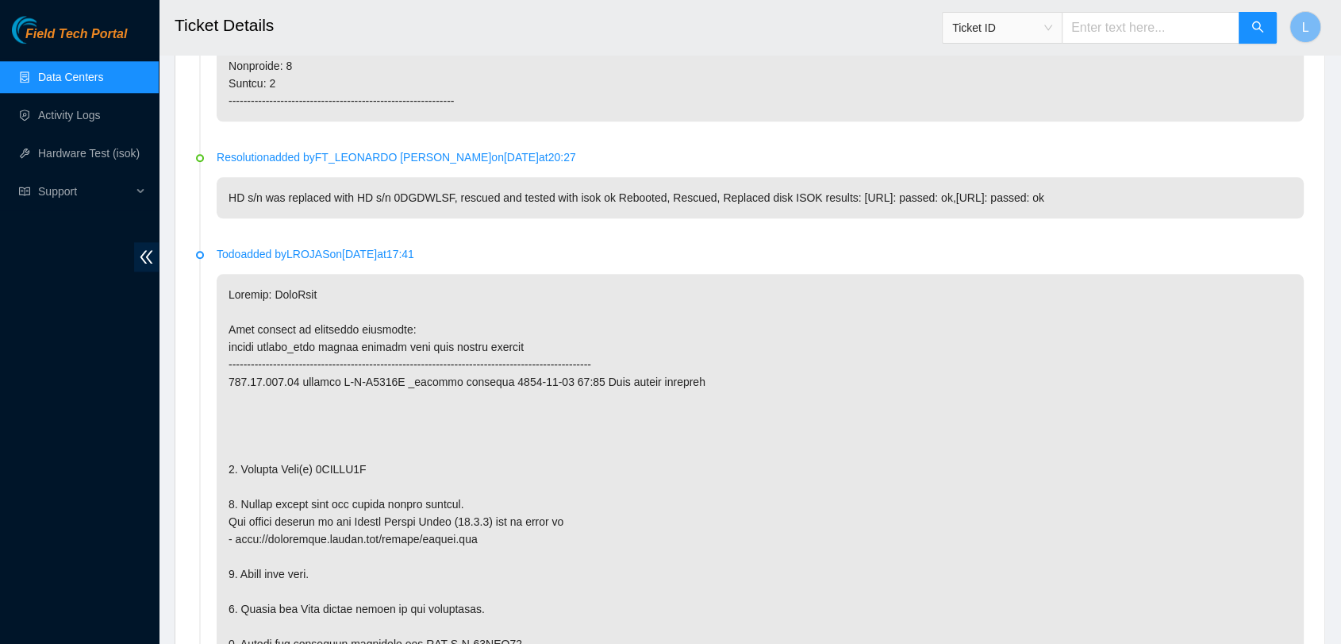
scroll to position [1719, 0]
drag, startPoint x: 378, startPoint y: 463, endPoint x: 316, endPoint y: 459, distance: 62.1
click at [316, 459] on p at bounding box center [760, 563] width 1087 height 583
click at [1141, 26] on input "text" at bounding box center [1151, 28] width 178 height 32
paste input "B-V-5AQN12P"
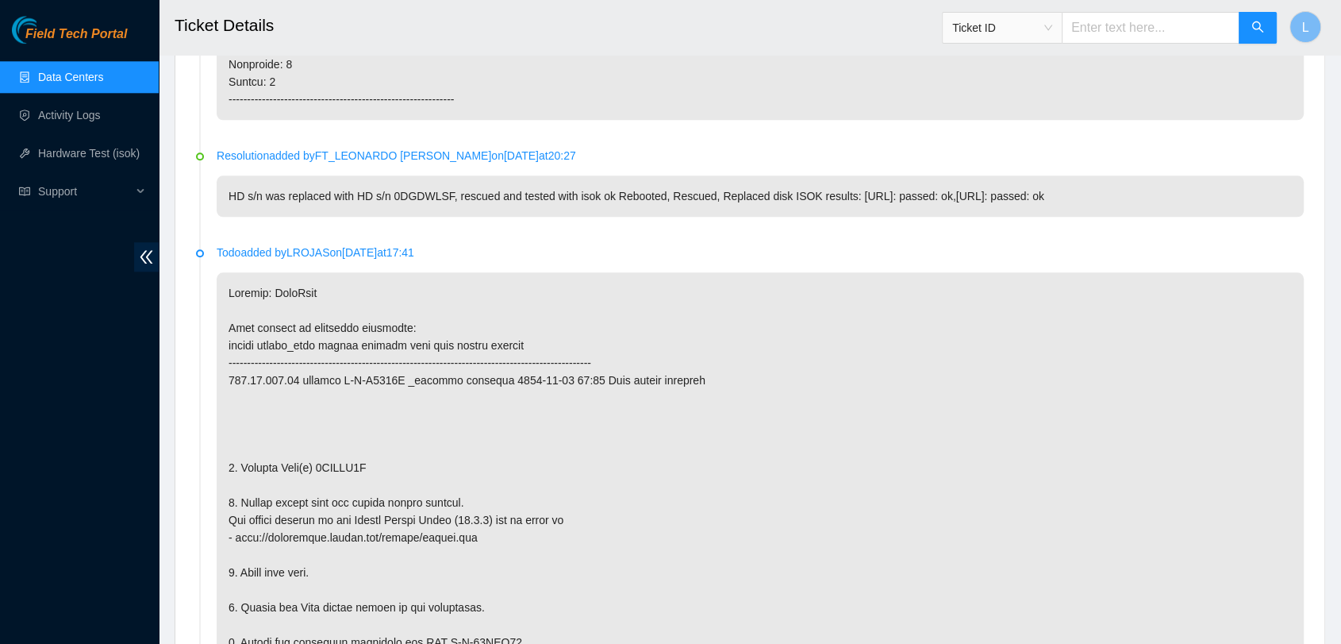
type input "B-V-5AQN12P"
click at [1259, 21] on icon "search" at bounding box center [1258, 27] width 13 height 13
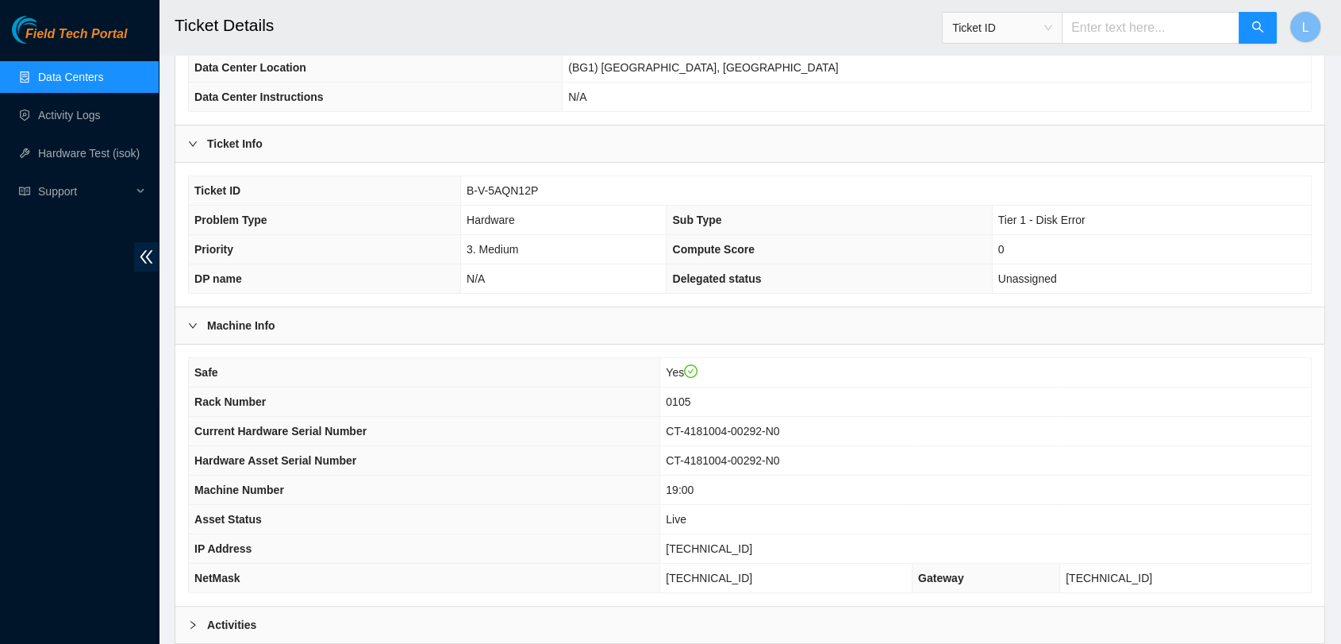
scroll to position [343, 0]
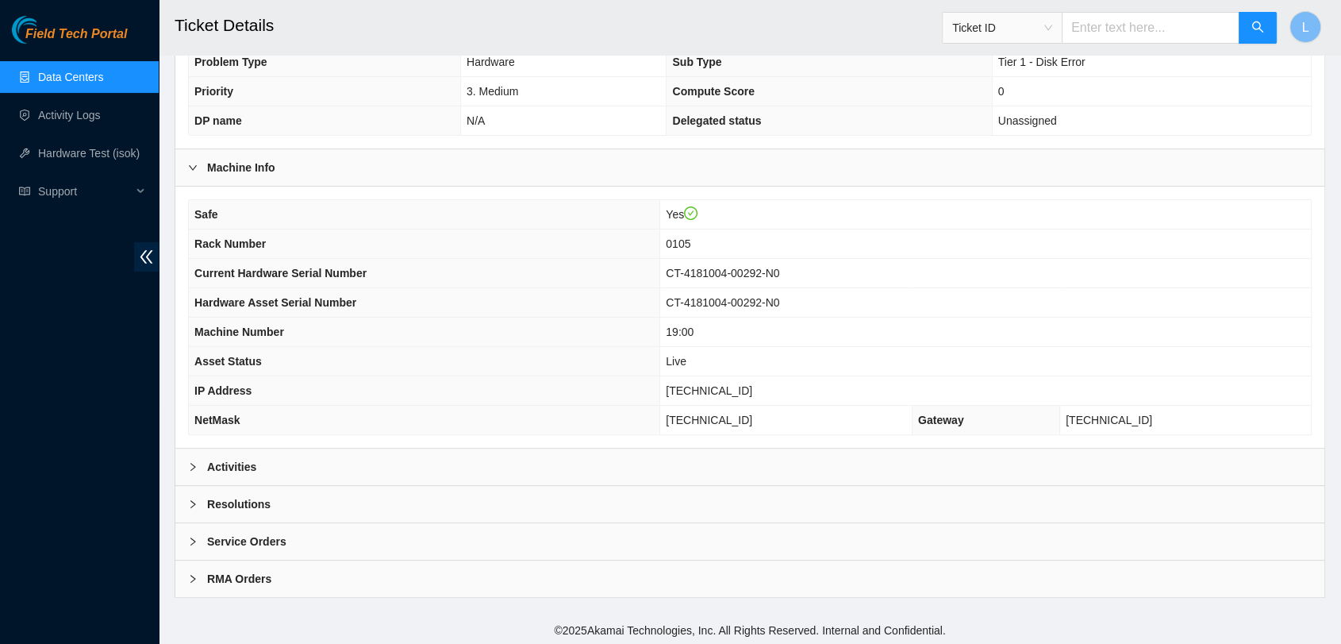
click at [210, 464] on b "Activities" at bounding box center [231, 466] width 49 height 17
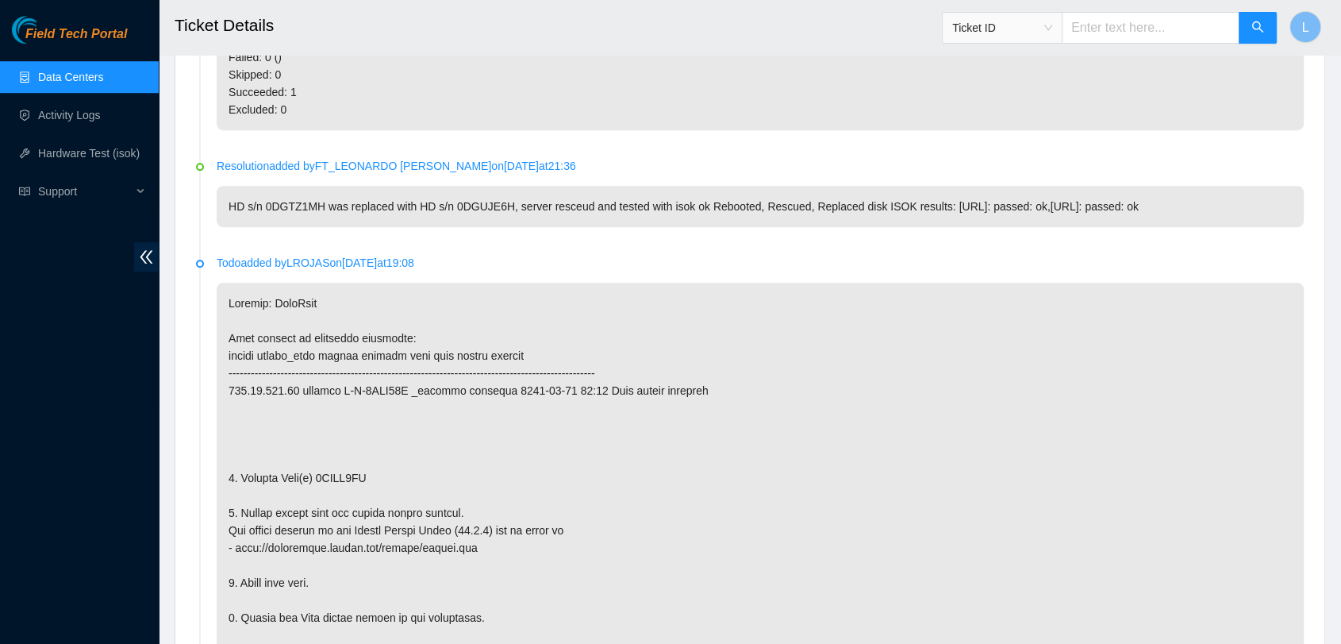
scroll to position [1048, 0]
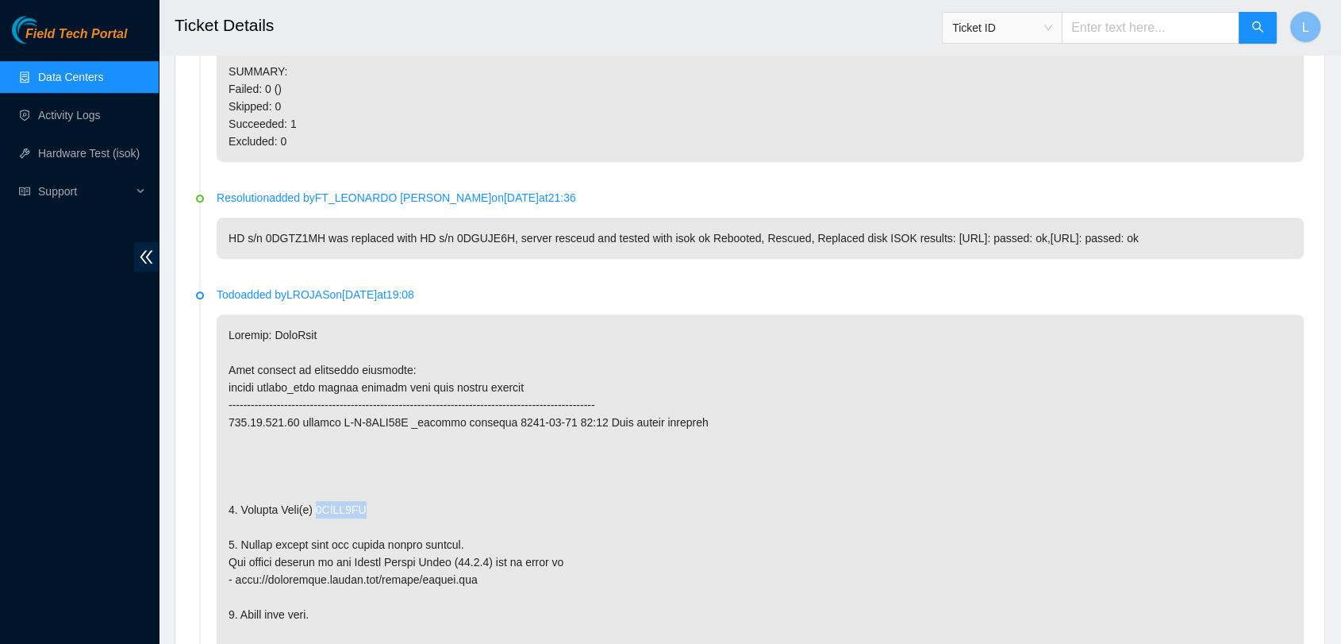
drag, startPoint x: 383, startPoint y: 506, endPoint x: 317, endPoint y: 508, distance: 65.9
click at [317, 508] on p at bounding box center [760, 605] width 1087 height 583
click at [1099, 29] on input "text" at bounding box center [1151, 28] width 178 height 32
paste input "B-W-VNIQGR"
type input "B-W-VNIQGR"
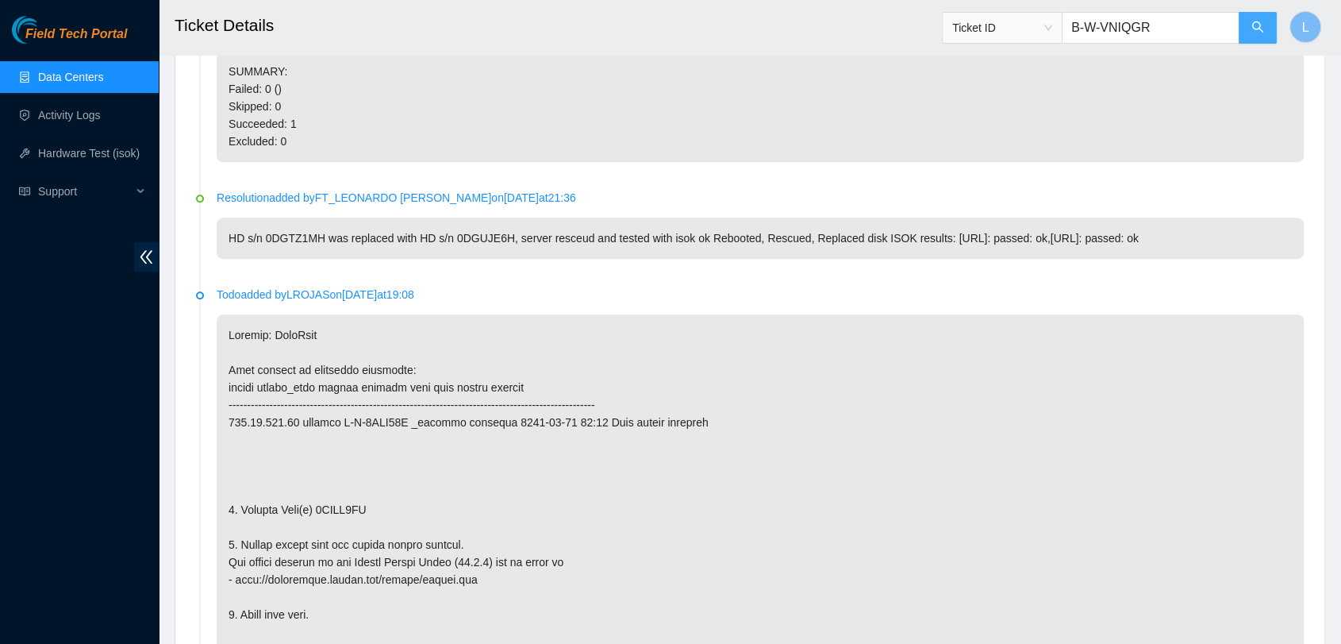
click at [1256, 27] on icon "search" at bounding box center [1258, 27] width 13 height 13
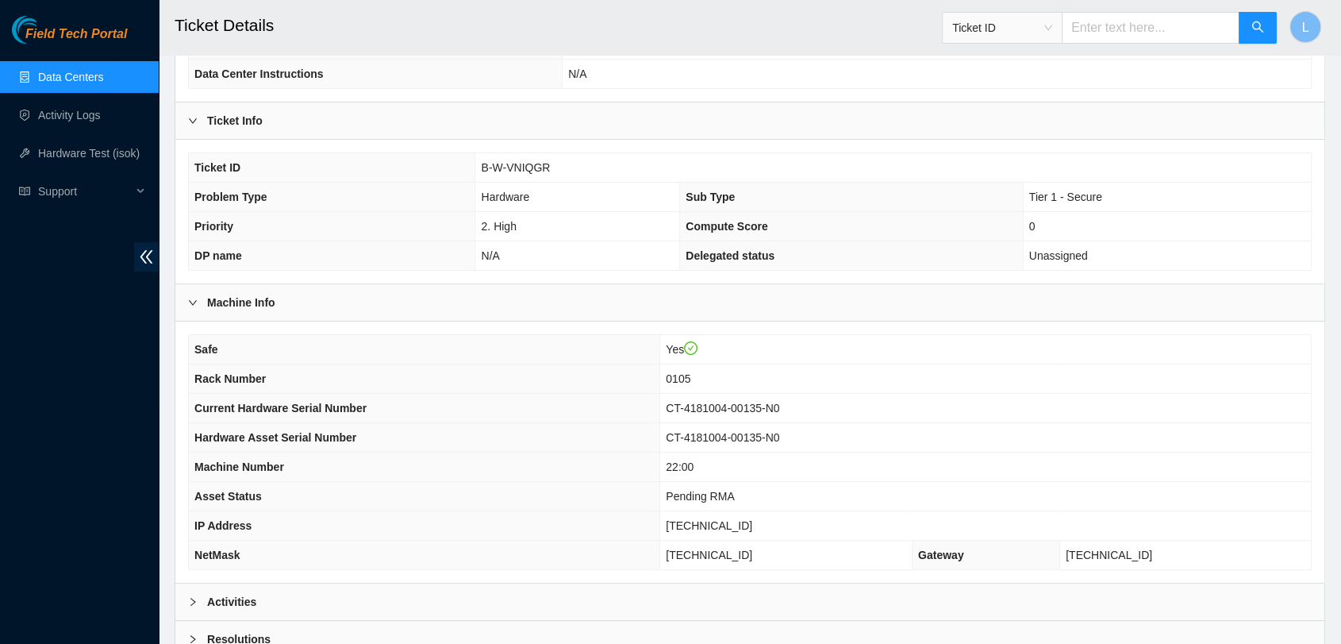
scroll to position [343, 0]
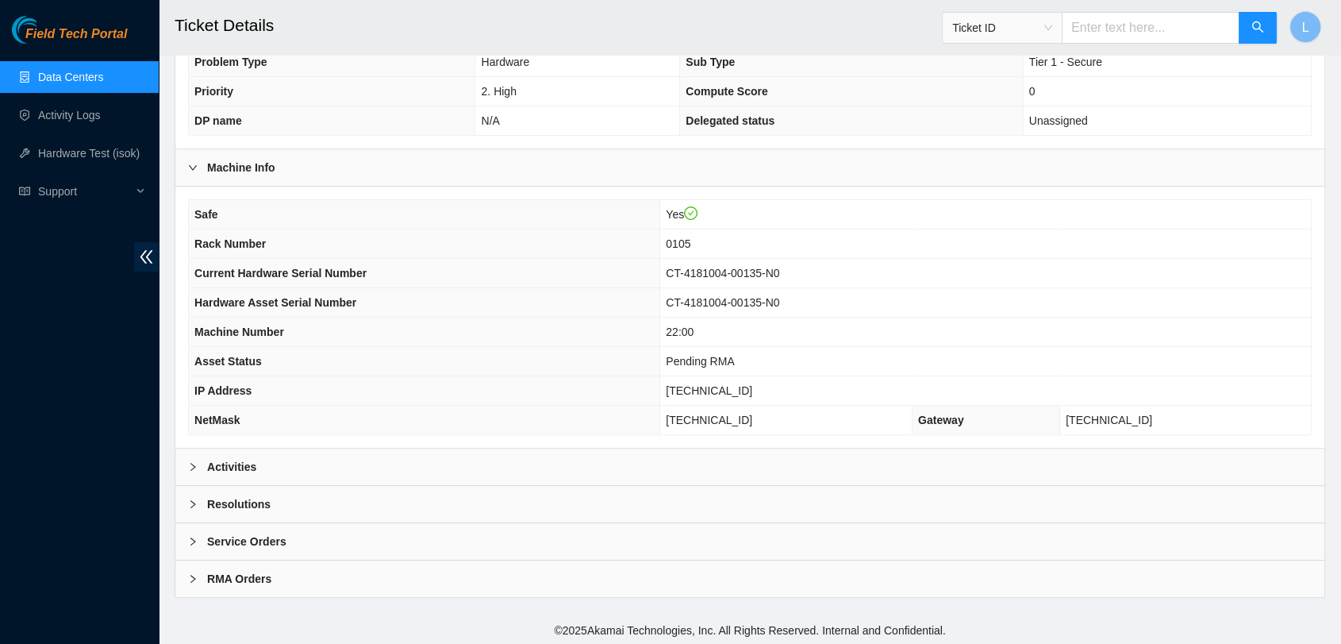
click at [501, 460] on div "Activities" at bounding box center [749, 466] width 1149 height 37
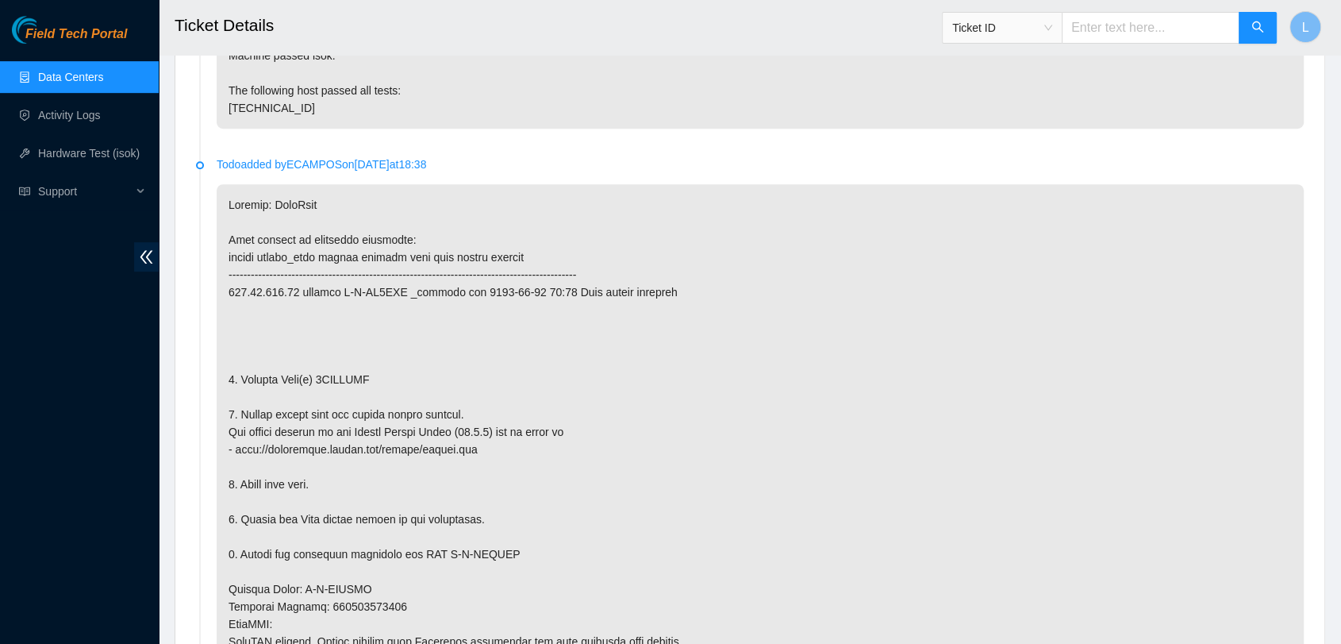
scroll to position [802, 0]
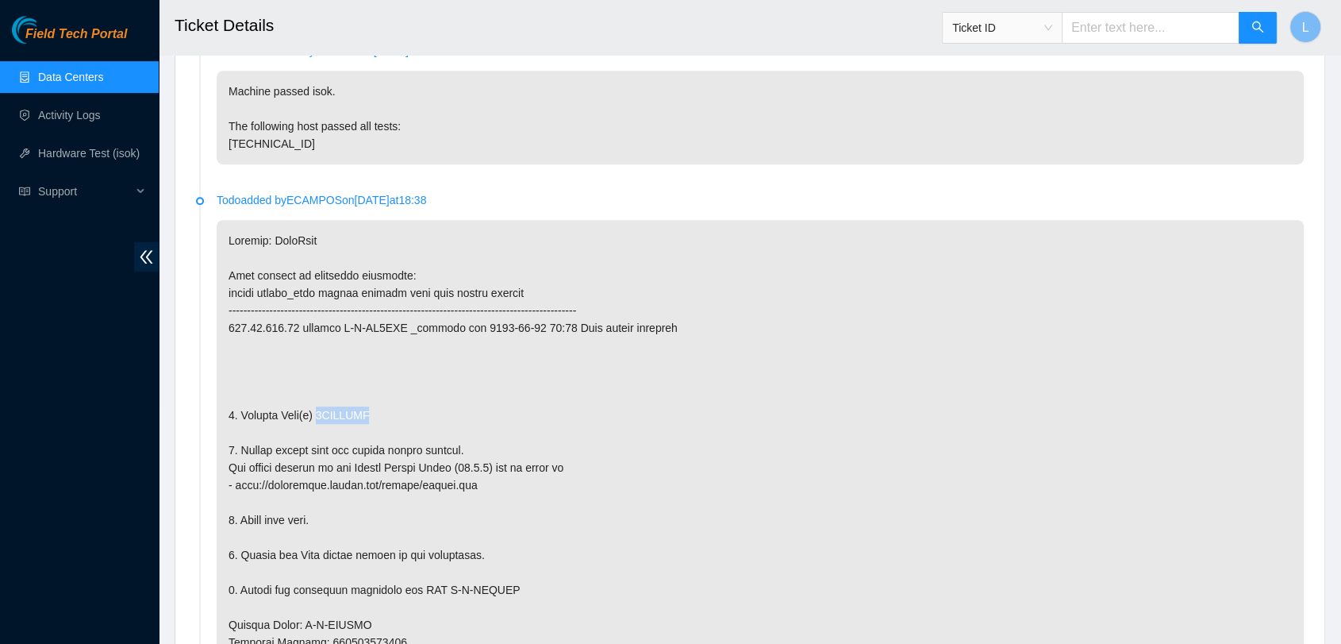
drag, startPoint x: 377, startPoint y: 410, endPoint x: 317, endPoint y: 406, distance: 60.4
click at [317, 406] on p at bounding box center [760, 511] width 1087 height 583
click at [600, 447] on p at bounding box center [760, 511] width 1087 height 583
drag, startPoint x: 375, startPoint y: 410, endPoint x: 316, endPoint y: 407, distance: 58.8
click at [316, 407] on p at bounding box center [760, 511] width 1087 height 583
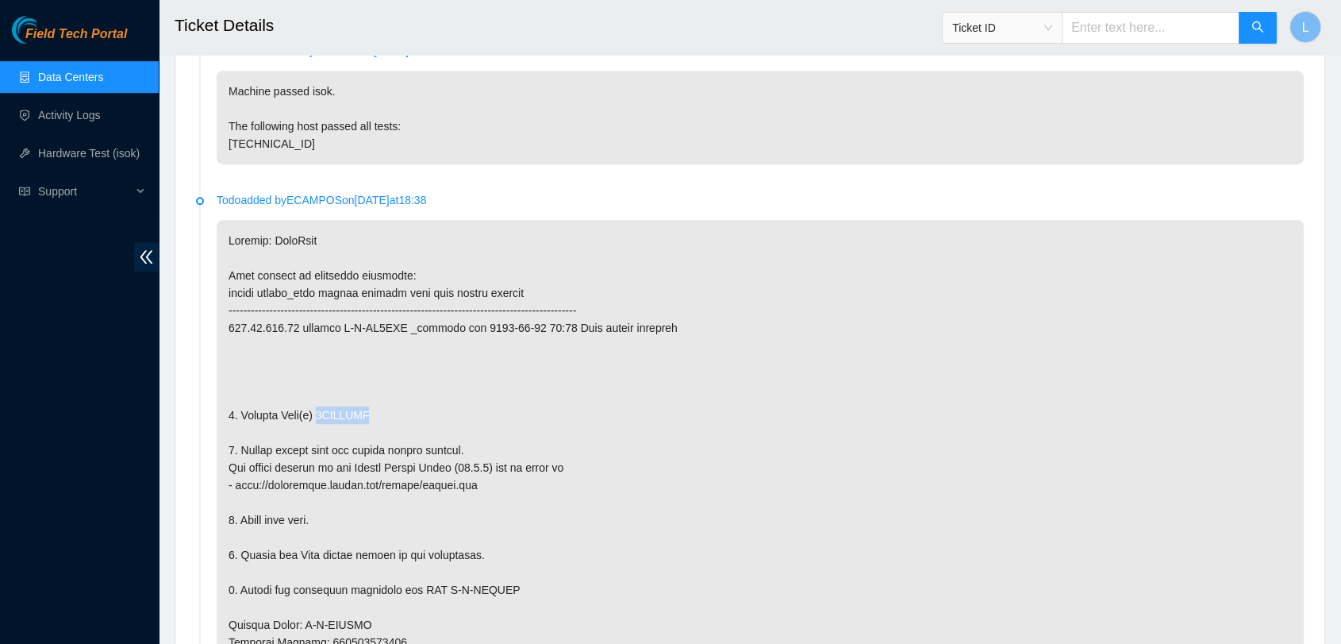
click at [1127, 33] on input "text" at bounding box center [1151, 28] width 178 height 32
paste input "B-W-VTZQ62"
type input "B-W-VTZQ62"
click at [1256, 27] on icon "search" at bounding box center [1258, 27] width 13 height 13
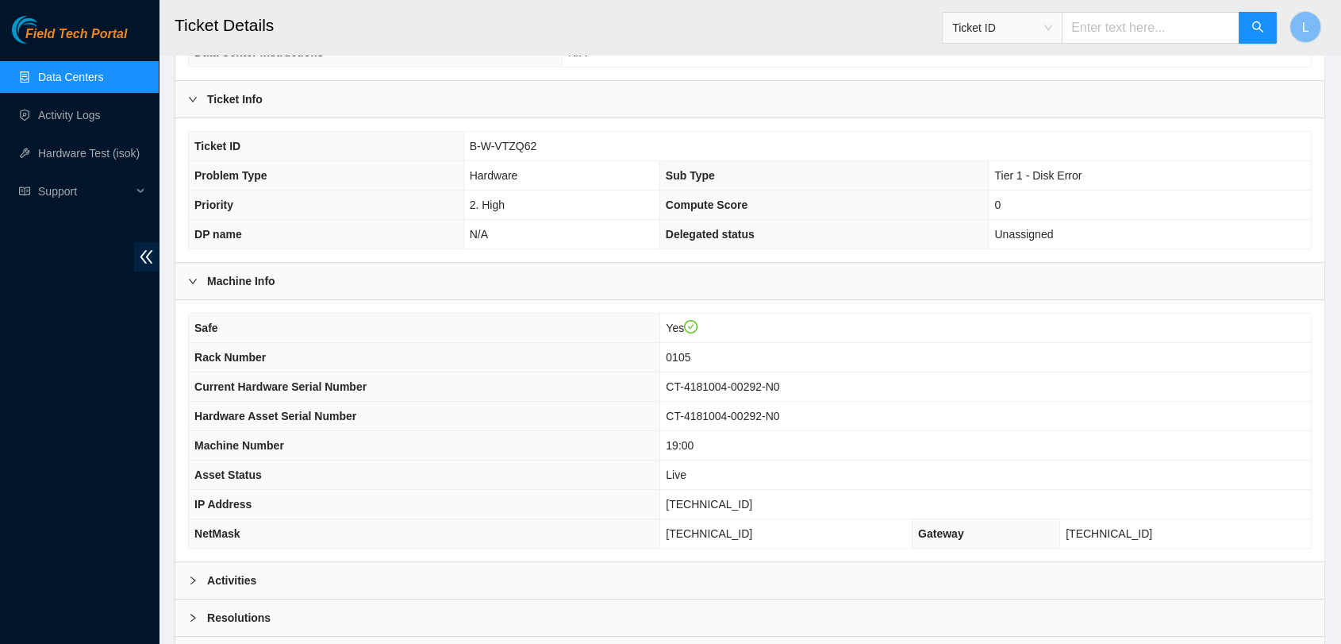
scroll to position [343, 0]
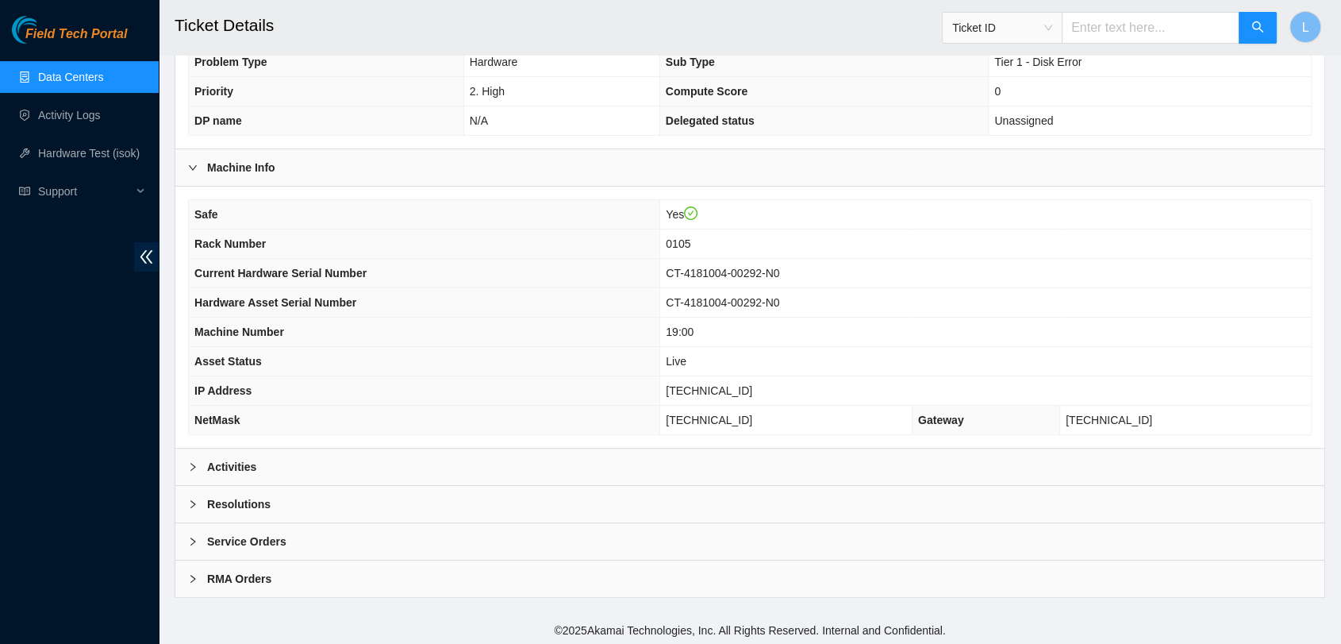
click at [233, 459] on b "Activities" at bounding box center [231, 466] width 49 height 17
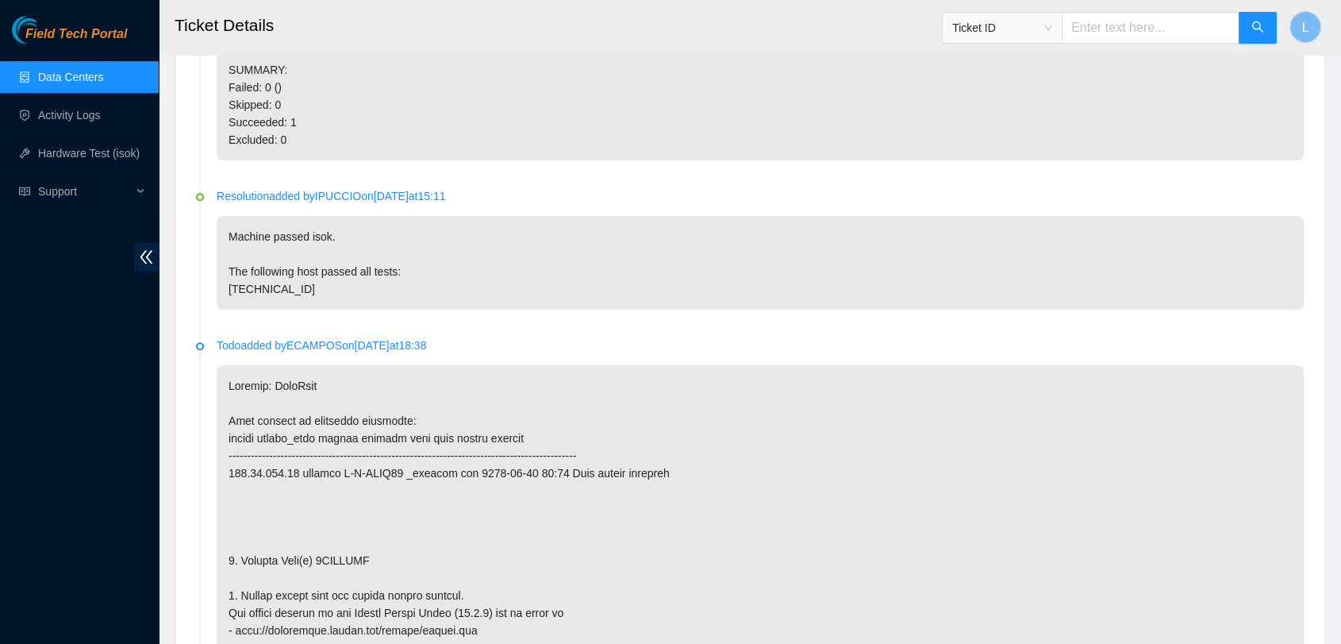
scroll to position [1084, 0]
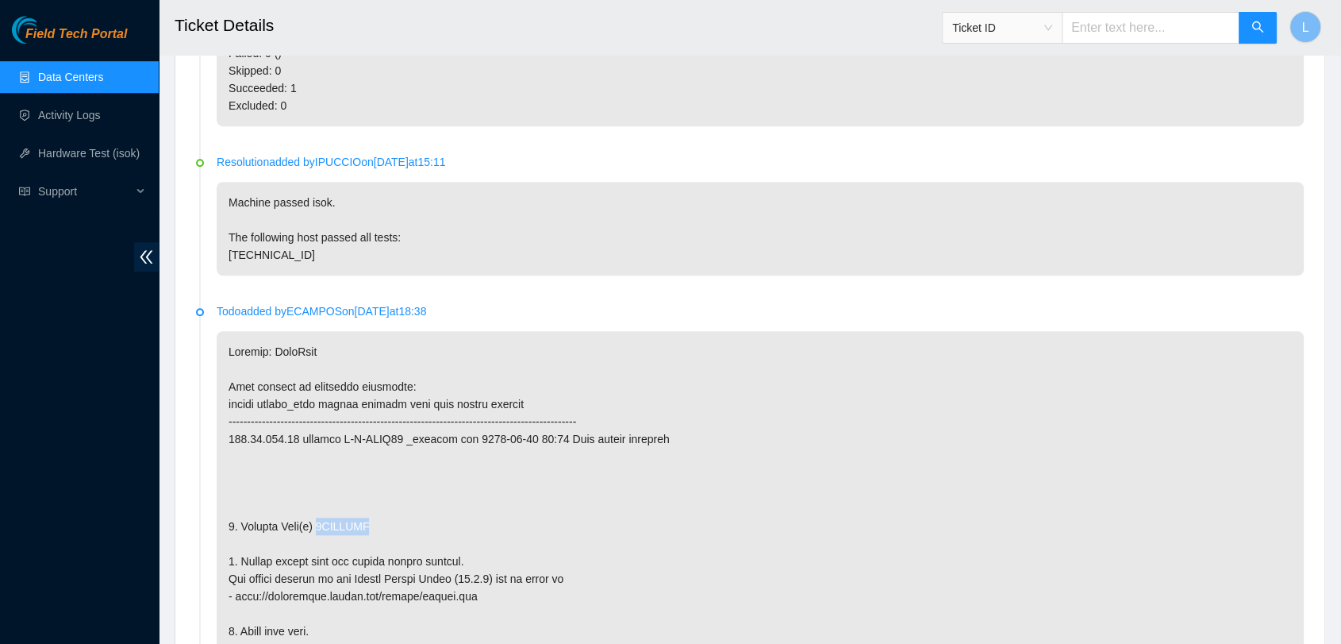
drag, startPoint x: 380, startPoint y: 523, endPoint x: 316, endPoint y: 522, distance: 64.3
click at [316, 522] on p at bounding box center [760, 622] width 1087 height 583
click at [1130, 25] on input "text" at bounding box center [1151, 28] width 178 height 32
paste input "B-W-VZ5SCP"
type input "B-W-VZ5SCP"
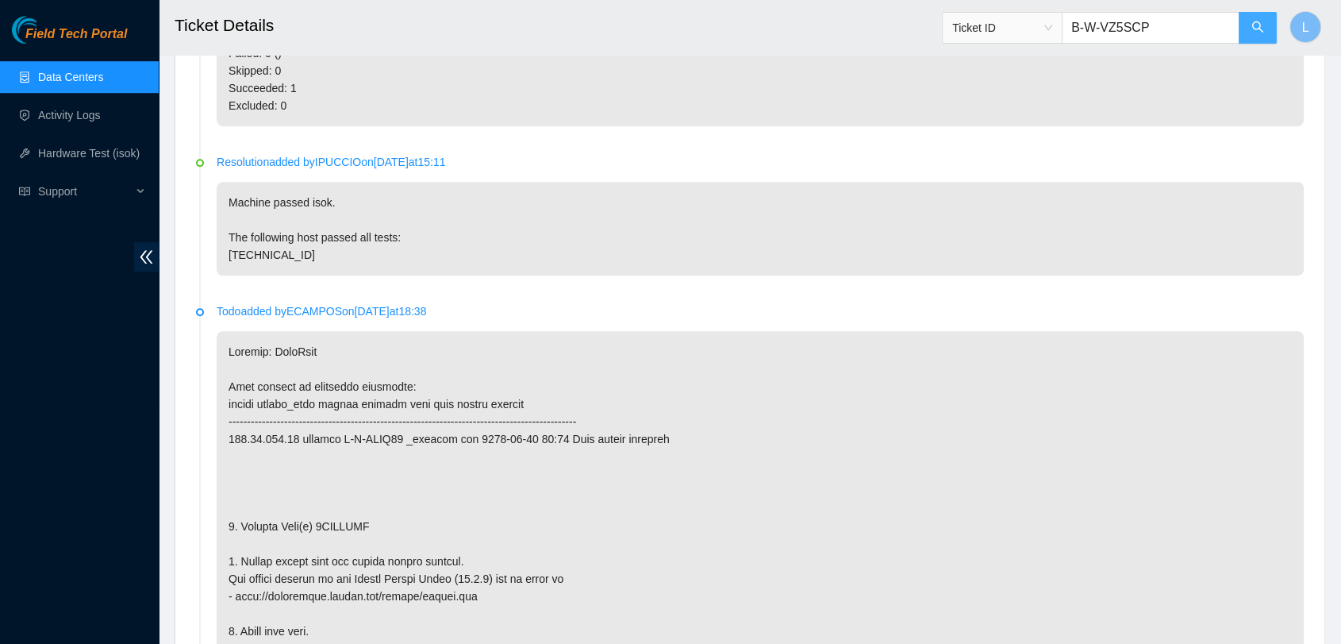
click at [1270, 22] on button "button" at bounding box center [1258, 28] width 38 height 32
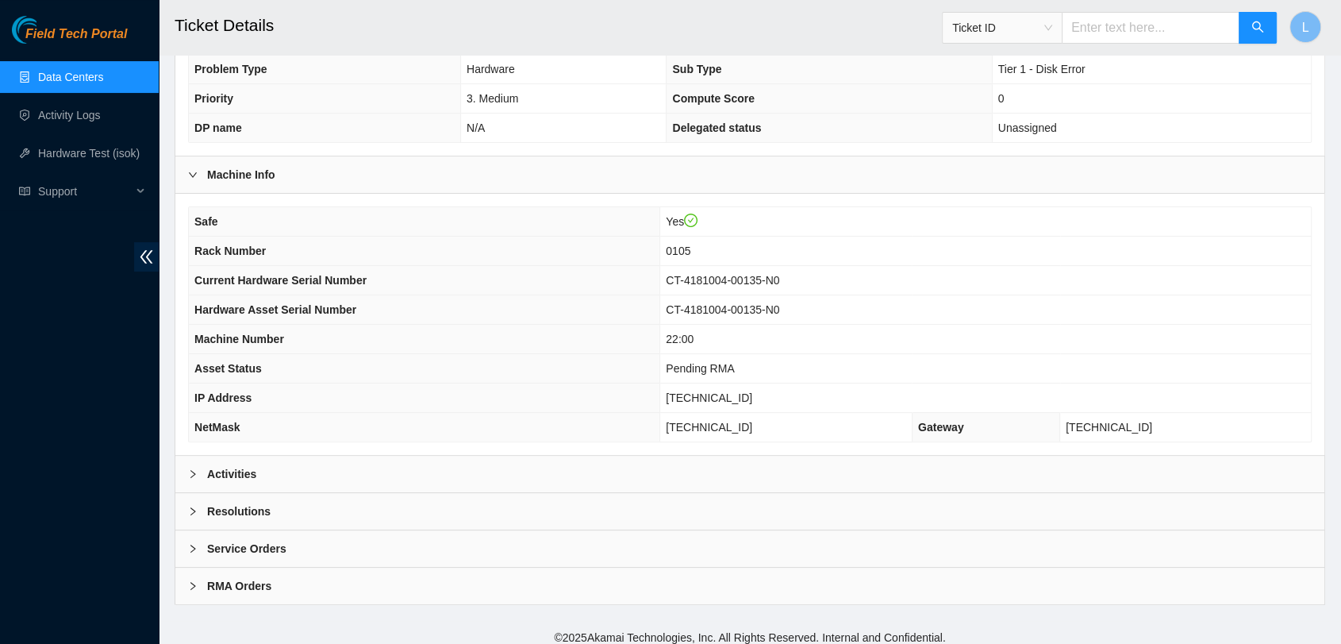
scroll to position [343, 0]
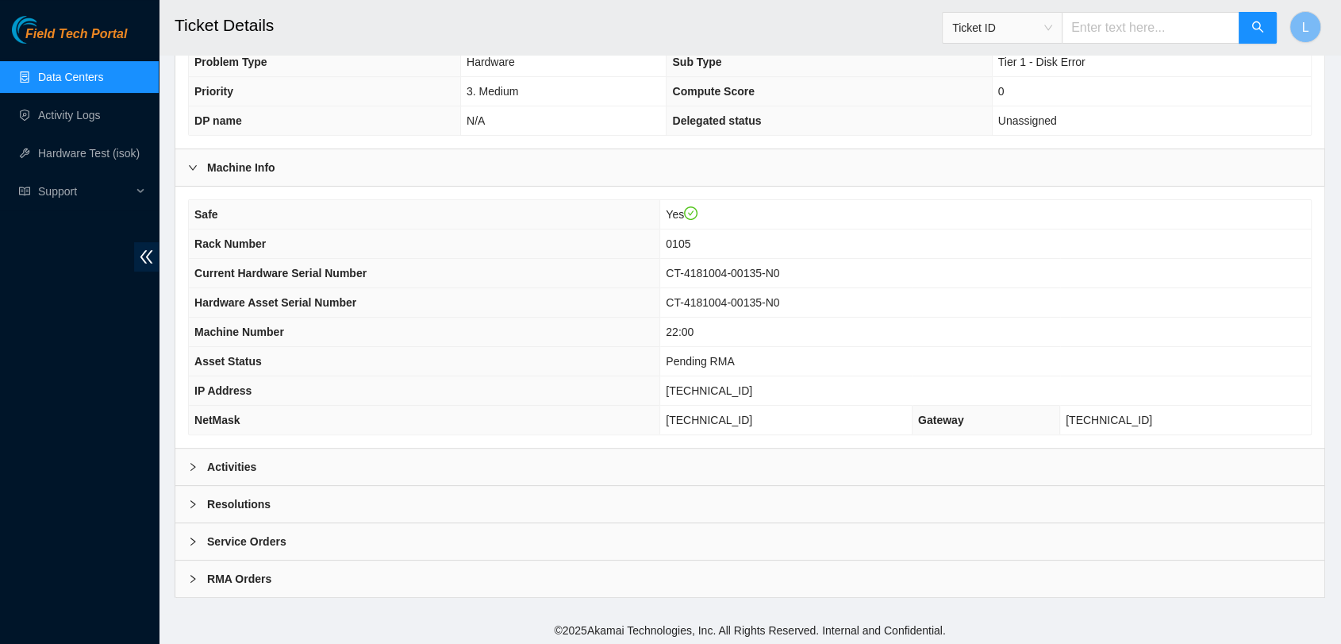
click at [235, 459] on b "Activities" at bounding box center [231, 466] width 49 height 17
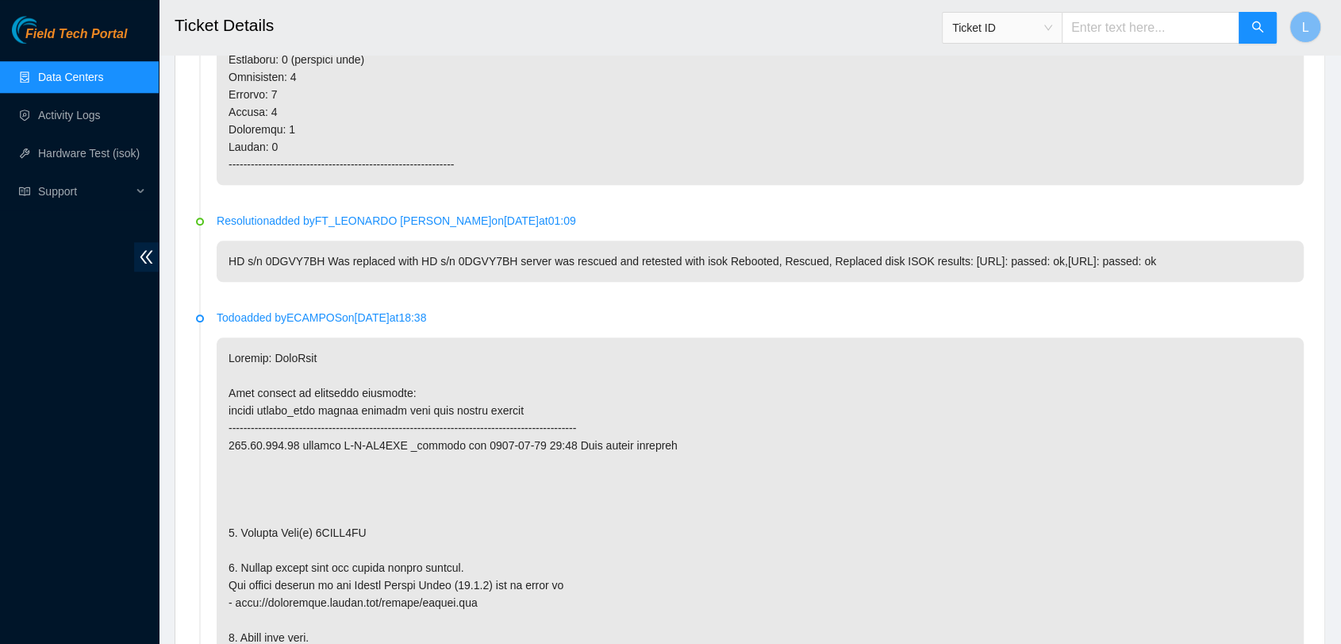
scroll to position [1719, 0]
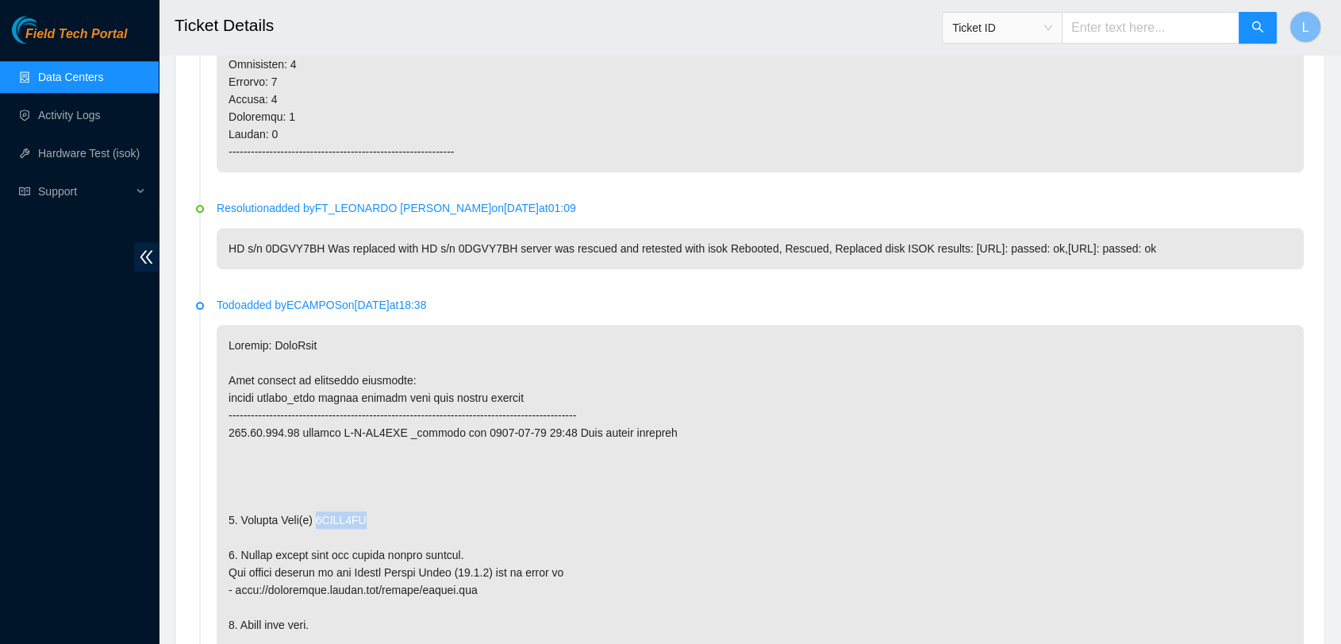
drag, startPoint x: 313, startPoint y: 516, endPoint x: 390, endPoint y: 510, distance: 77.2
click at [390, 510] on p at bounding box center [760, 616] width 1087 height 583
click at [1111, 25] on input "text" at bounding box center [1151, 28] width 178 height 32
paste input "B-V-5E95UD4"
type input "B-V-5E95UD4"
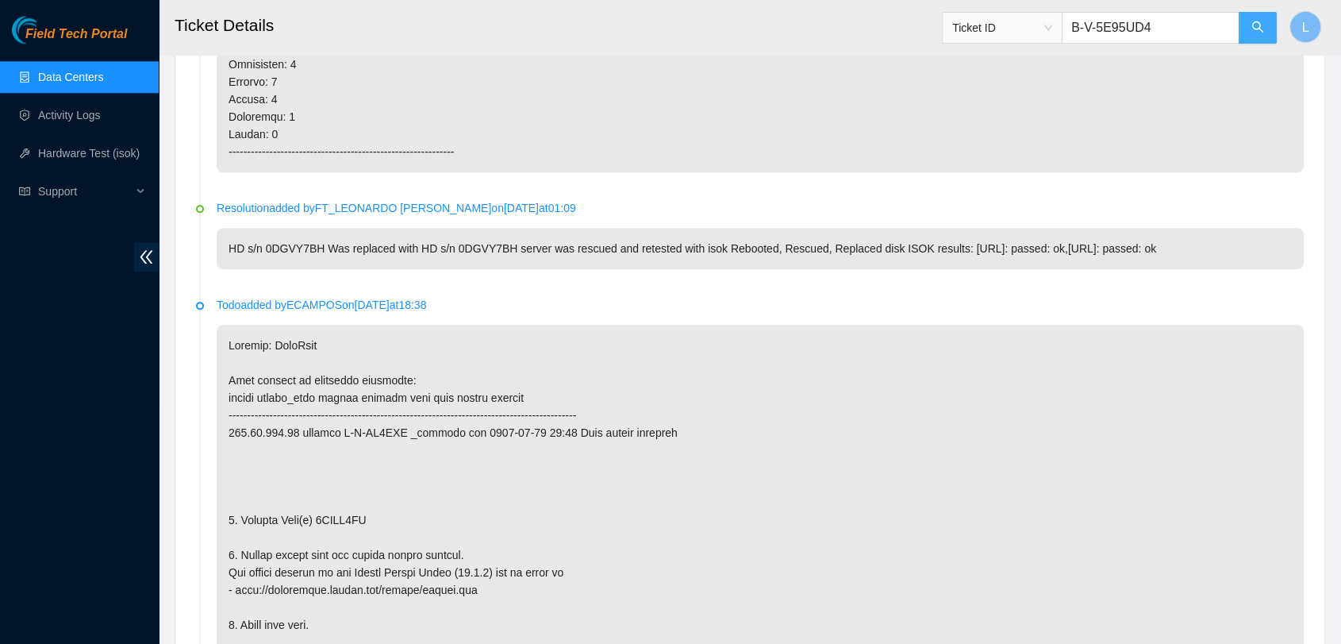
click at [1256, 25] on icon "search" at bounding box center [1258, 27] width 13 height 13
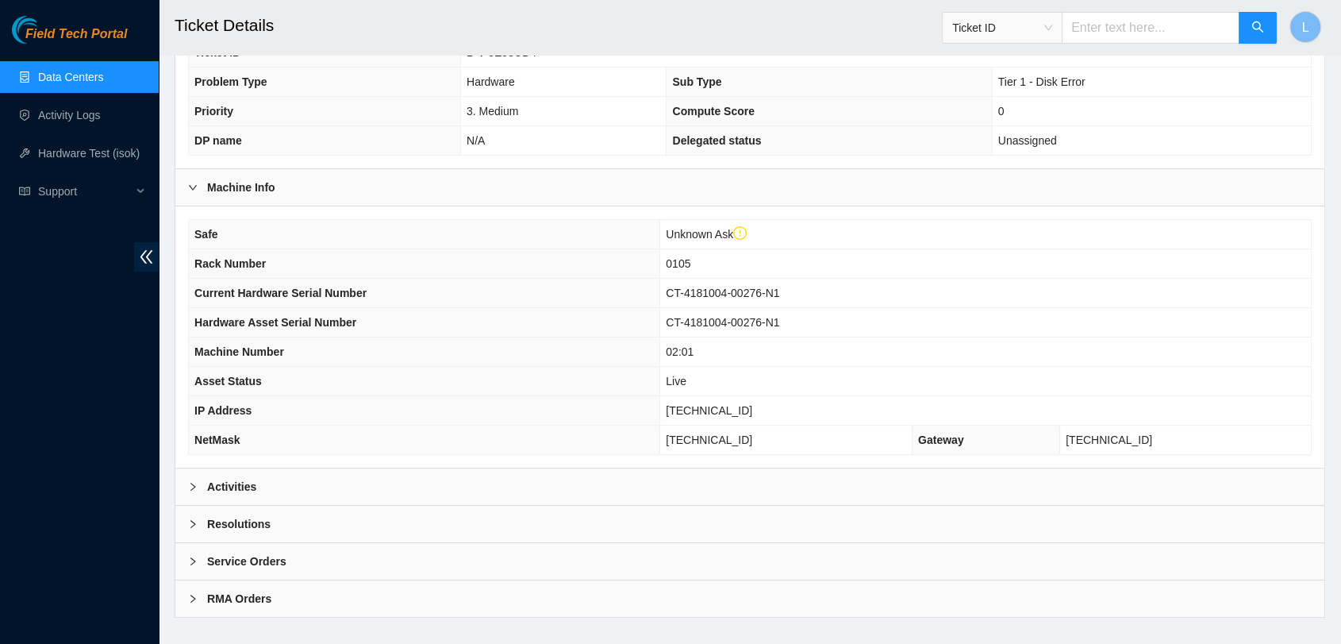
scroll to position [374, 0]
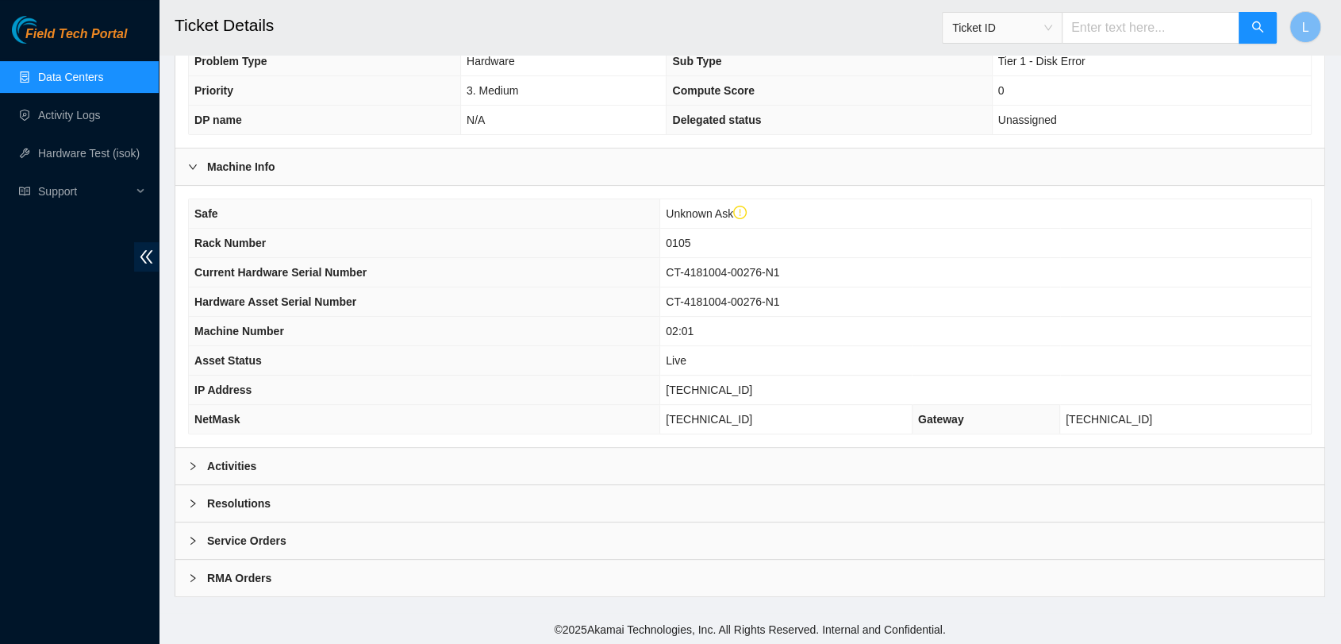
click at [223, 459] on b "Activities" at bounding box center [231, 465] width 49 height 17
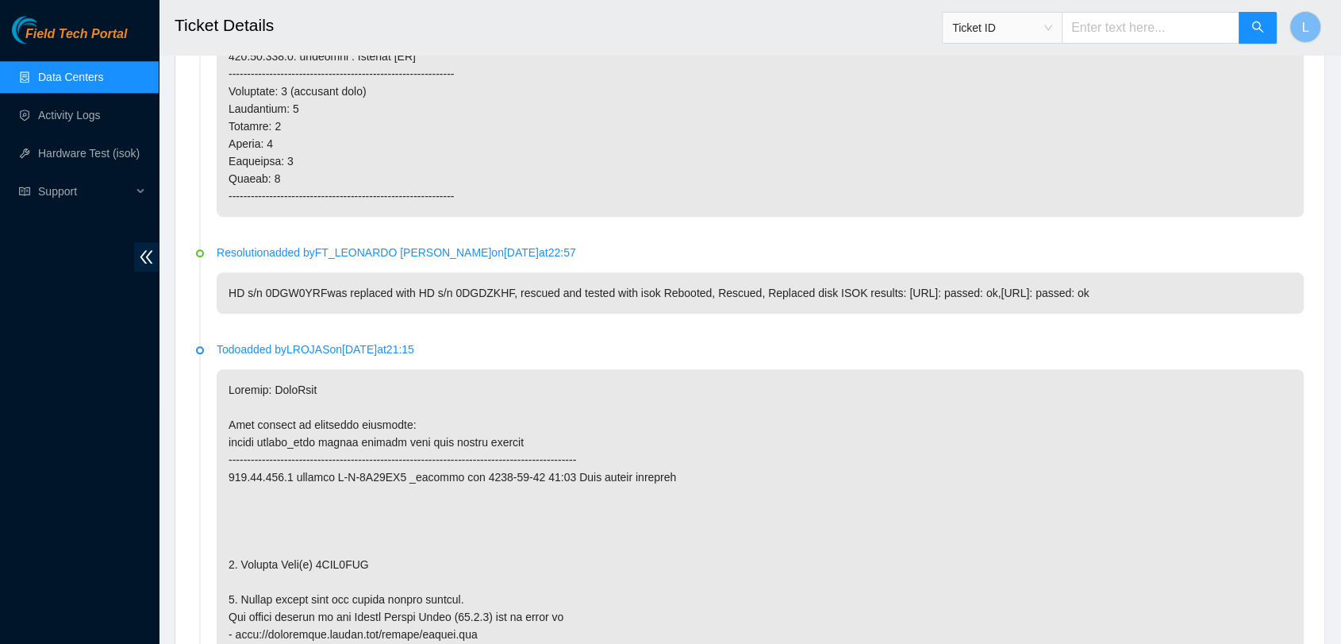
scroll to position [1749, 0]
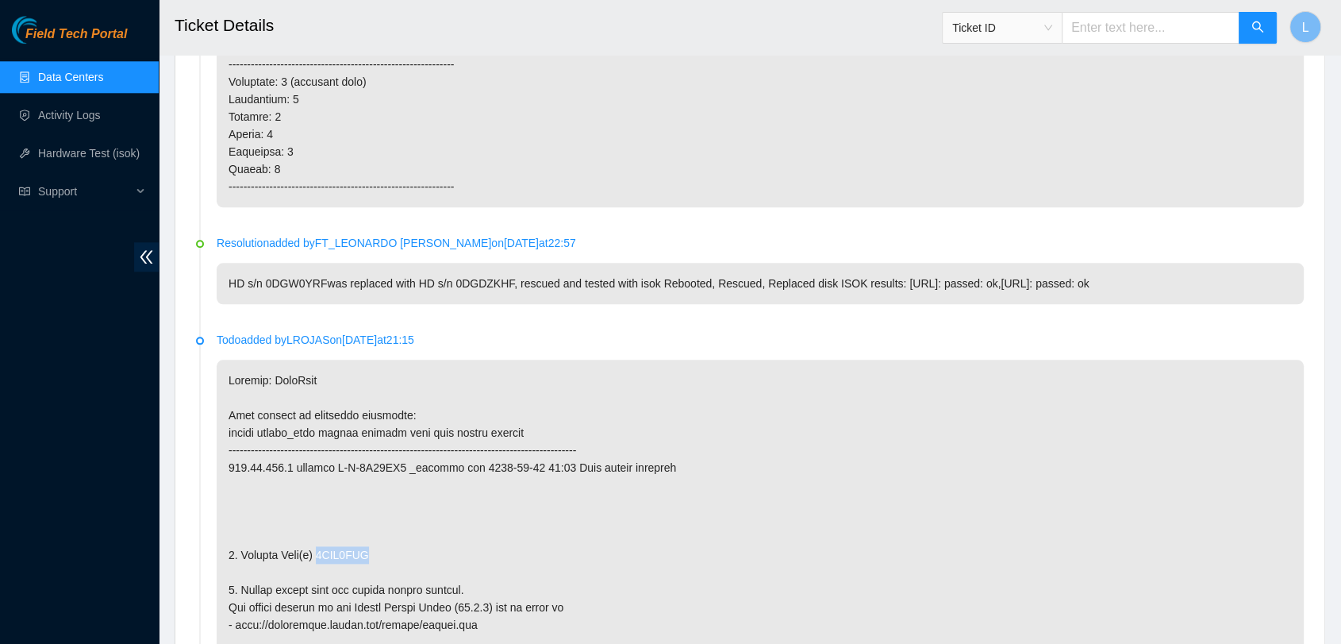
drag, startPoint x: 375, startPoint y: 548, endPoint x: 317, endPoint y: 547, distance: 58.0
click at [317, 547] on p at bounding box center [760, 651] width 1087 height 583
click at [1141, 21] on input "text" at bounding box center [1151, 28] width 178 height 32
paste input "B-V-5E2QCWP"
type input "B-V-5E2QCWP"
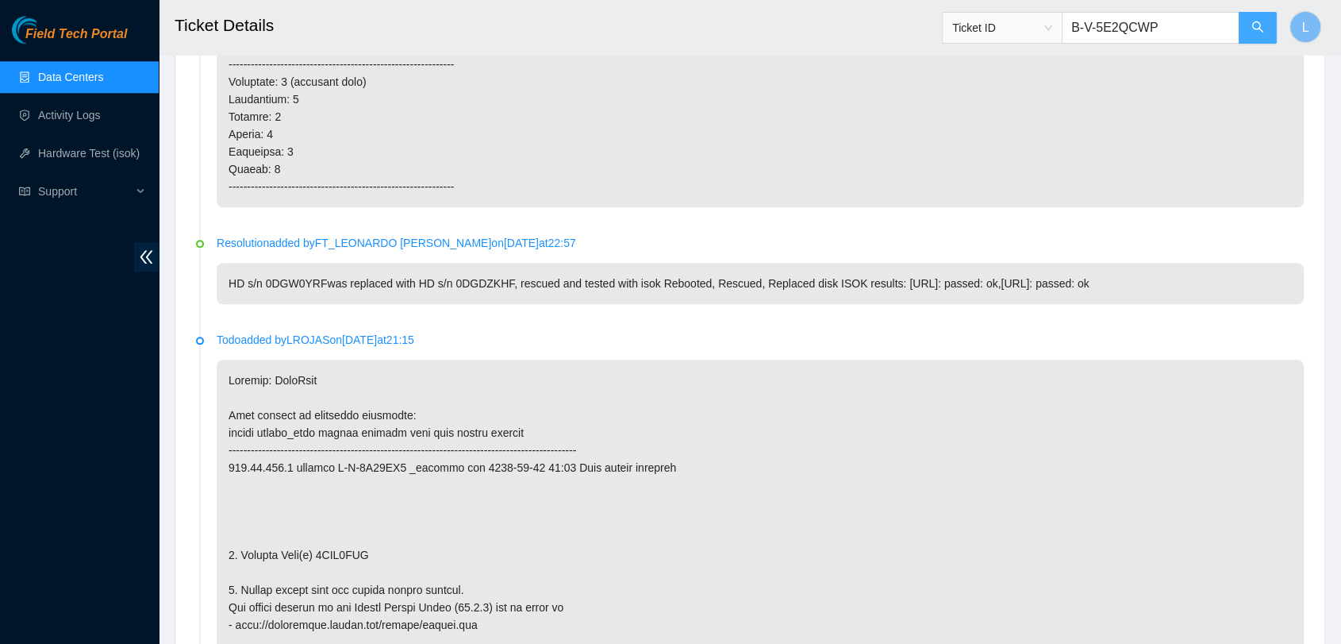
click at [1258, 27] on icon "search" at bounding box center [1258, 27] width 13 height 13
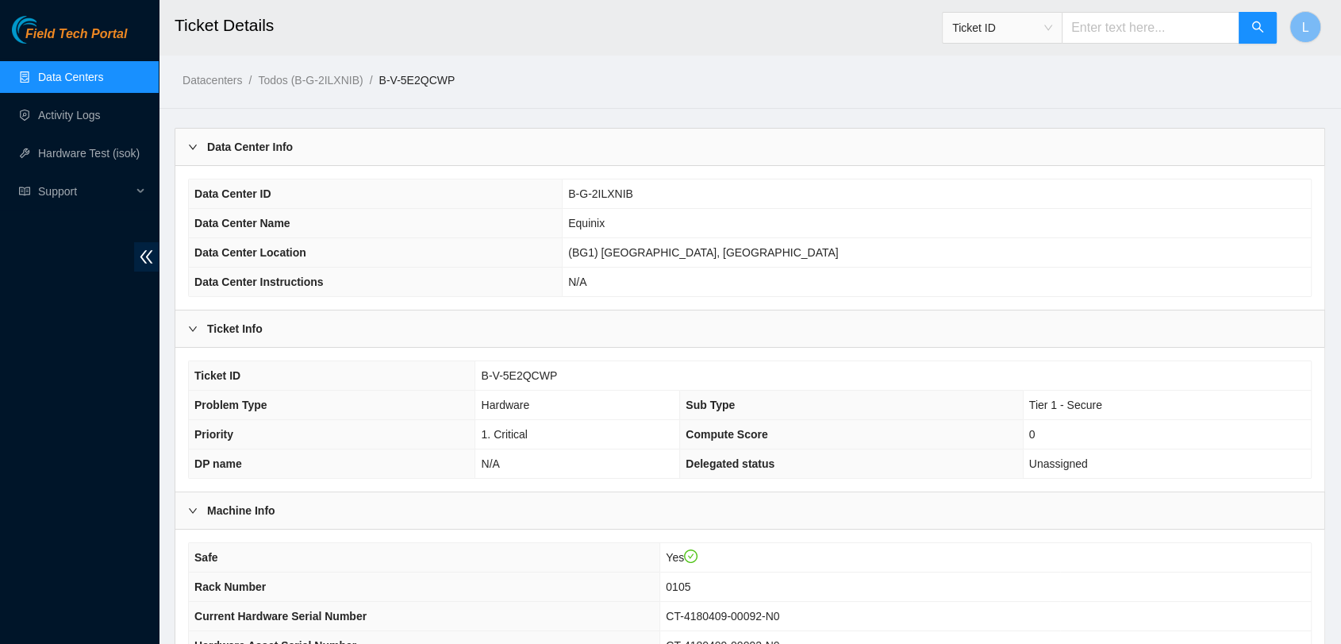
scroll to position [343, 0]
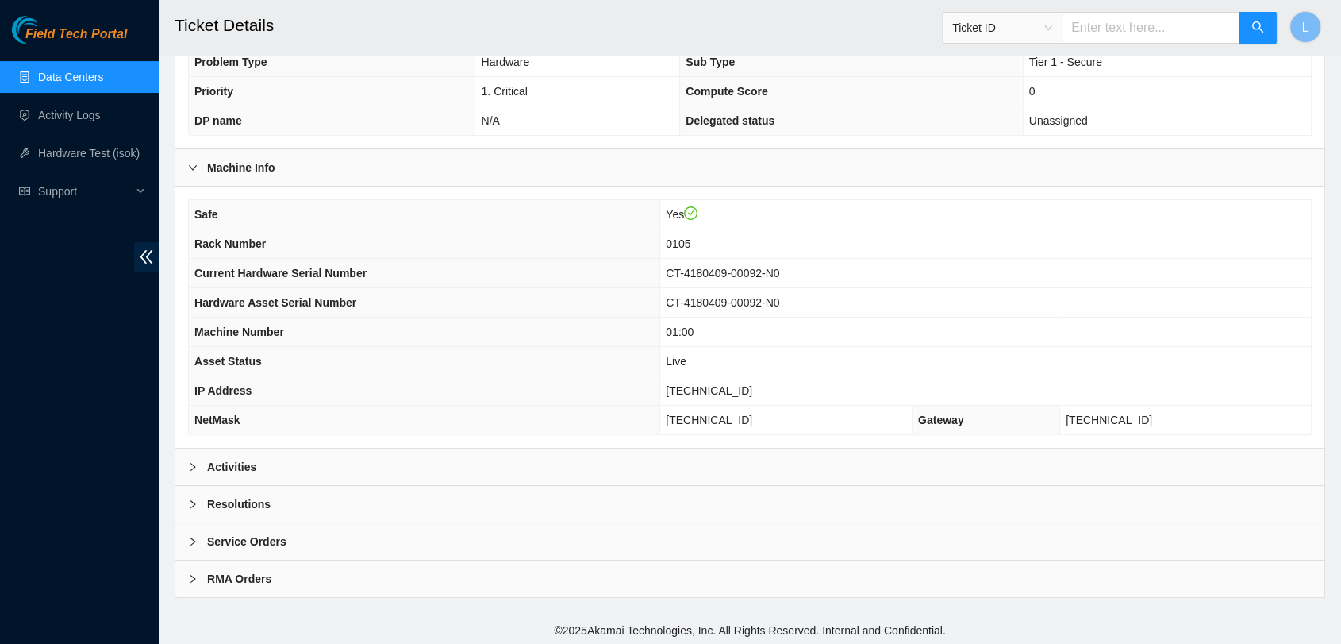
click at [219, 460] on b "Activities" at bounding box center [231, 466] width 49 height 17
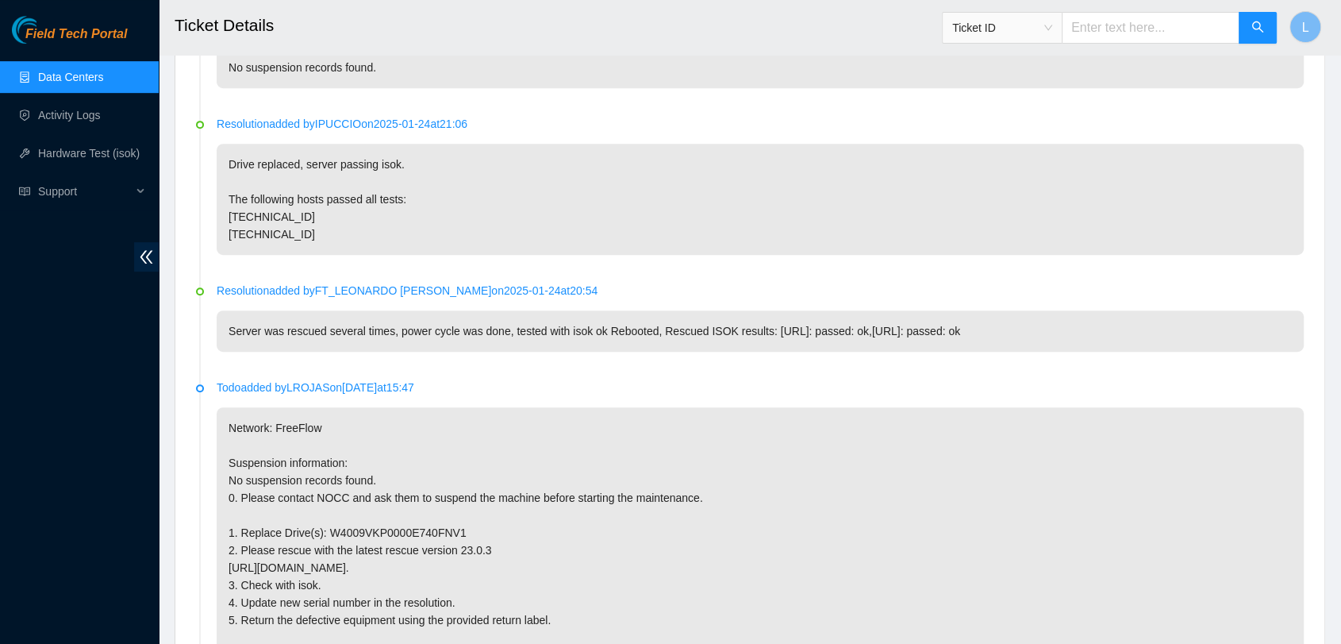
scroll to position [872, 0]
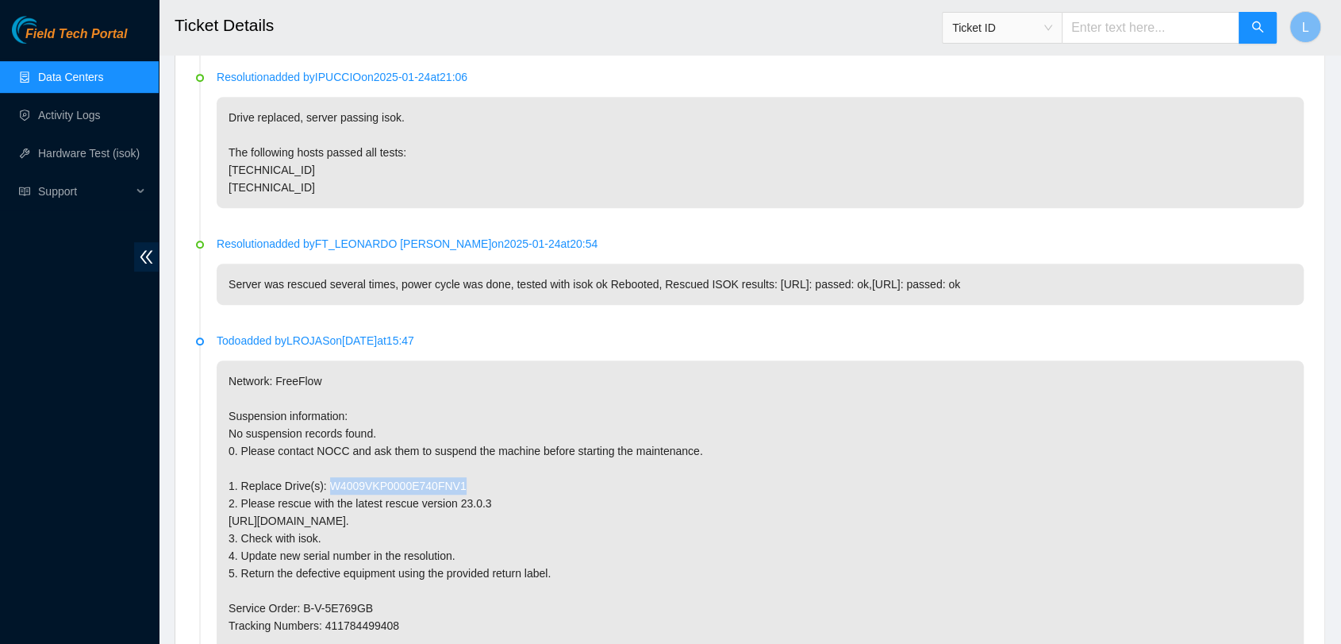
drag, startPoint x: 322, startPoint y: 479, endPoint x: 461, endPoint y: 480, distance: 138.9
click at [461, 480] on p "Network: FreeFlow Suspension information: No suspension records found. 0. Pleas…" at bounding box center [760, 599] width 1087 height 478
click at [1113, 22] on input "text" at bounding box center [1151, 28] width 178 height 32
paste input "B-W-10CD20N"
type input "B-W-10CD20N"
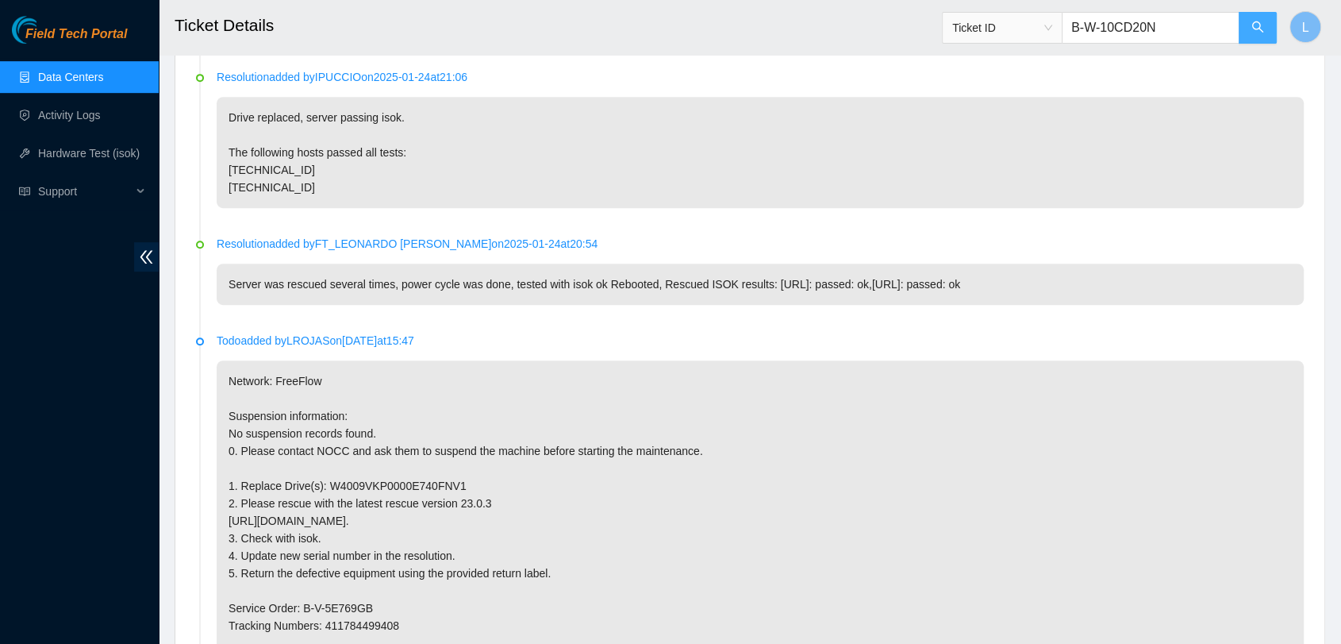
click at [1252, 25] on icon "search" at bounding box center [1258, 27] width 13 height 13
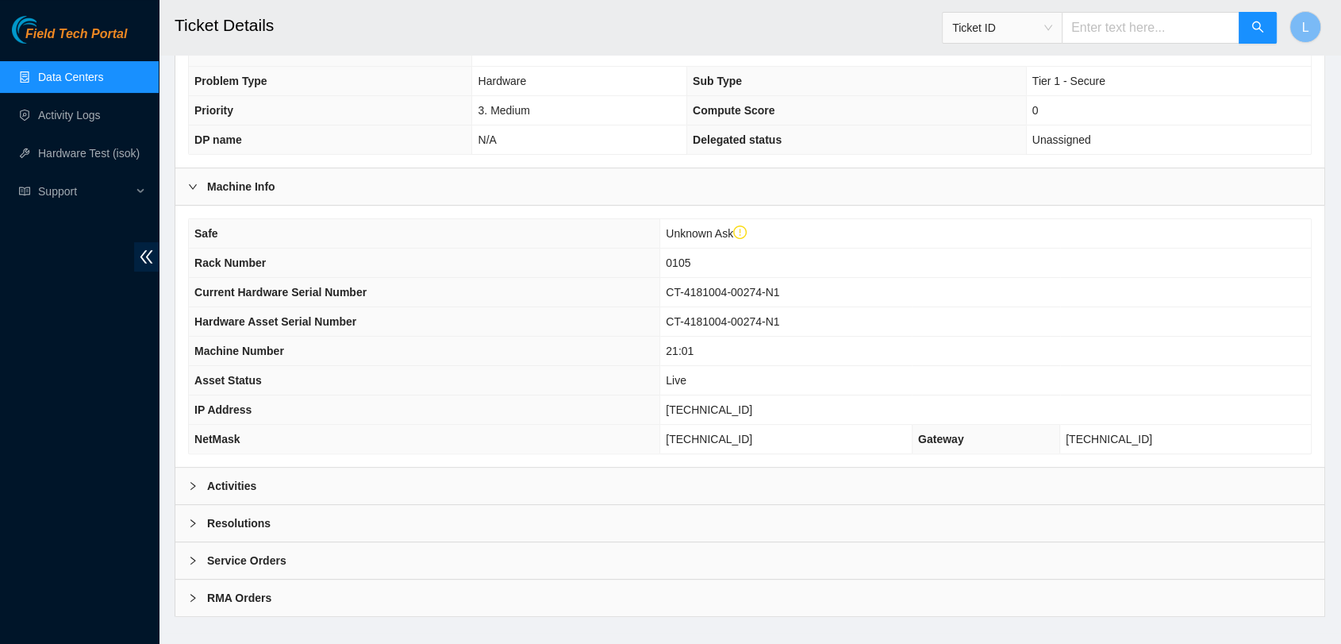
scroll to position [374, 0]
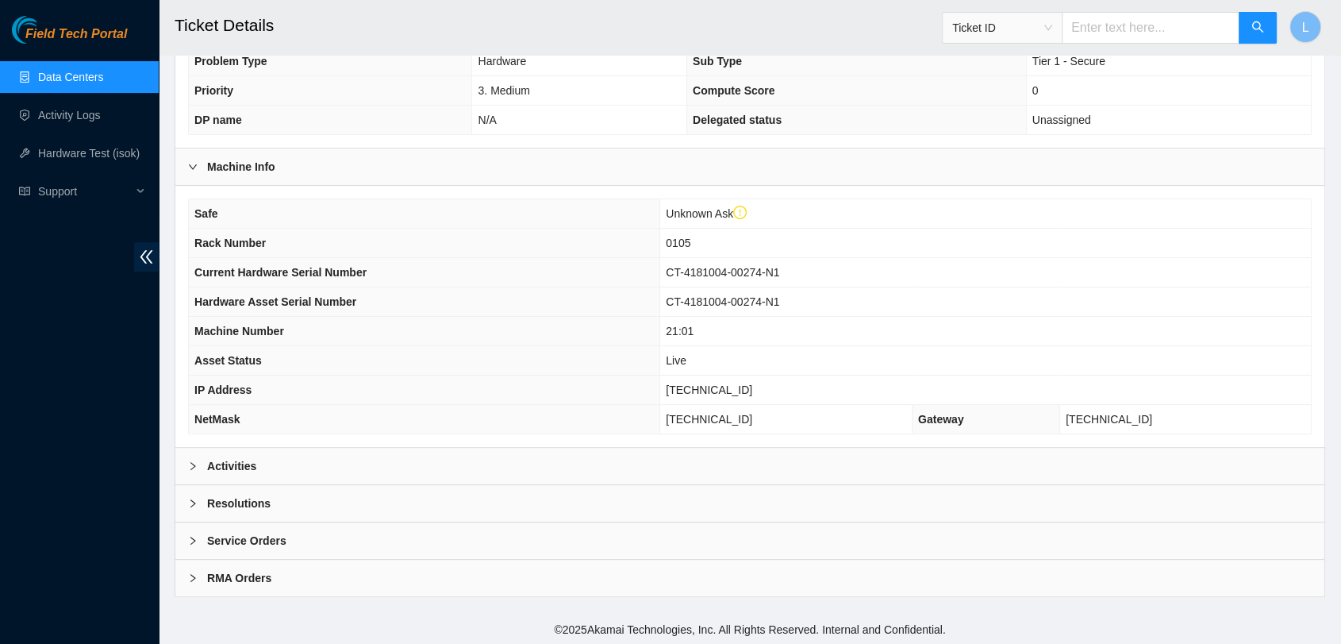
click at [213, 467] on b "Activities" at bounding box center [231, 465] width 49 height 17
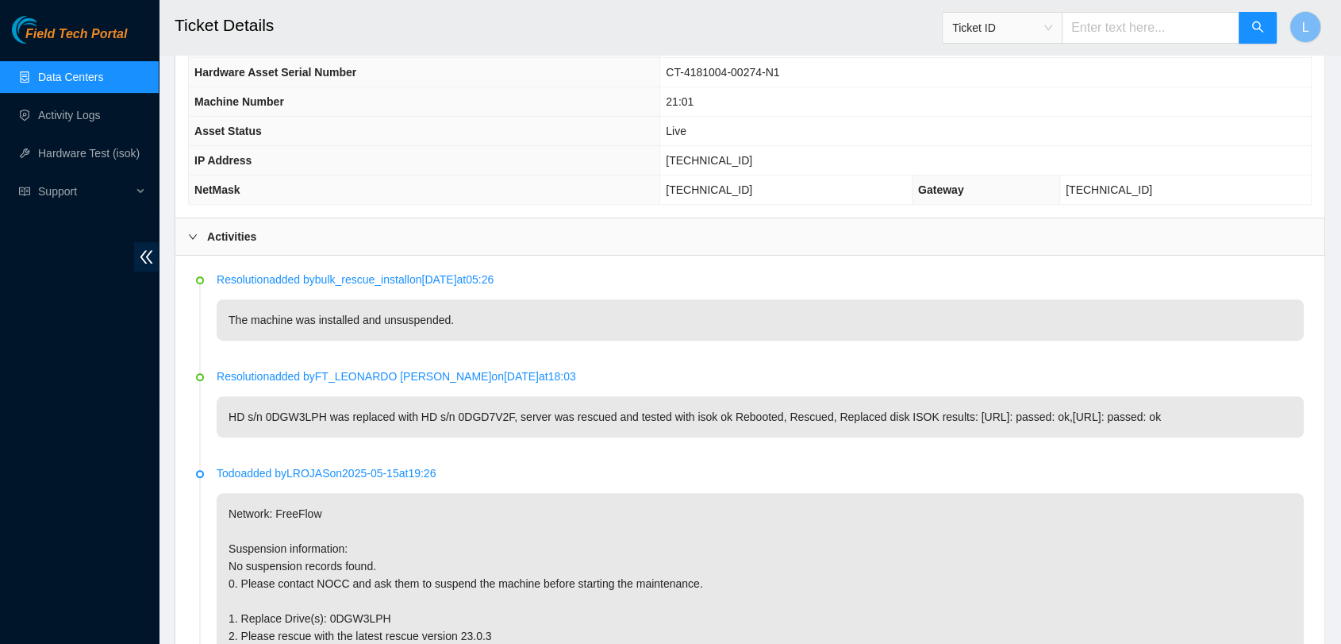
scroll to position [797, 0]
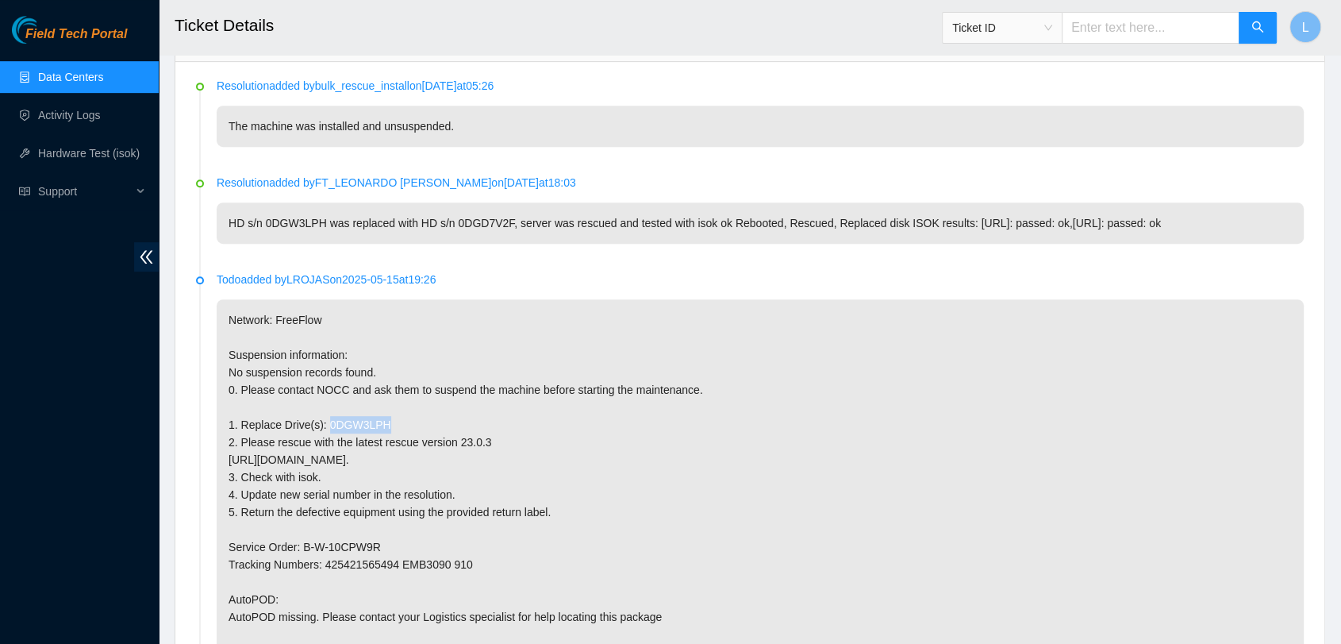
drag, startPoint x: 387, startPoint y: 421, endPoint x: 325, endPoint y: 424, distance: 62.0
click at [325, 424] on p "Network: FreeFlow Suspension information: No suspension records found. 0. Pleas…" at bounding box center [760, 538] width 1087 height 478
click at [1140, 24] on input "text" at bounding box center [1151, 28] width 178 height 32
paste input "B-V-5IQ2OHT"
type input "B-V-5IQ2OHT"
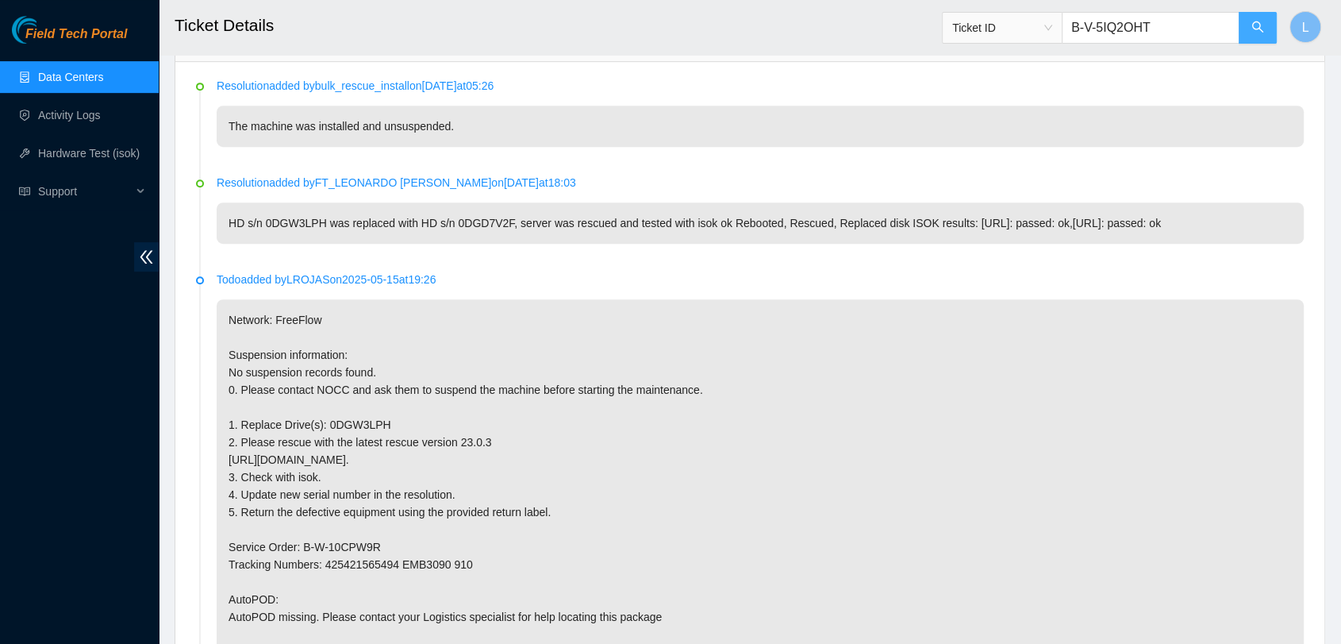
click at [1257, 27] on icon "search" at bounding box center [1258, 27] width 13 height 13
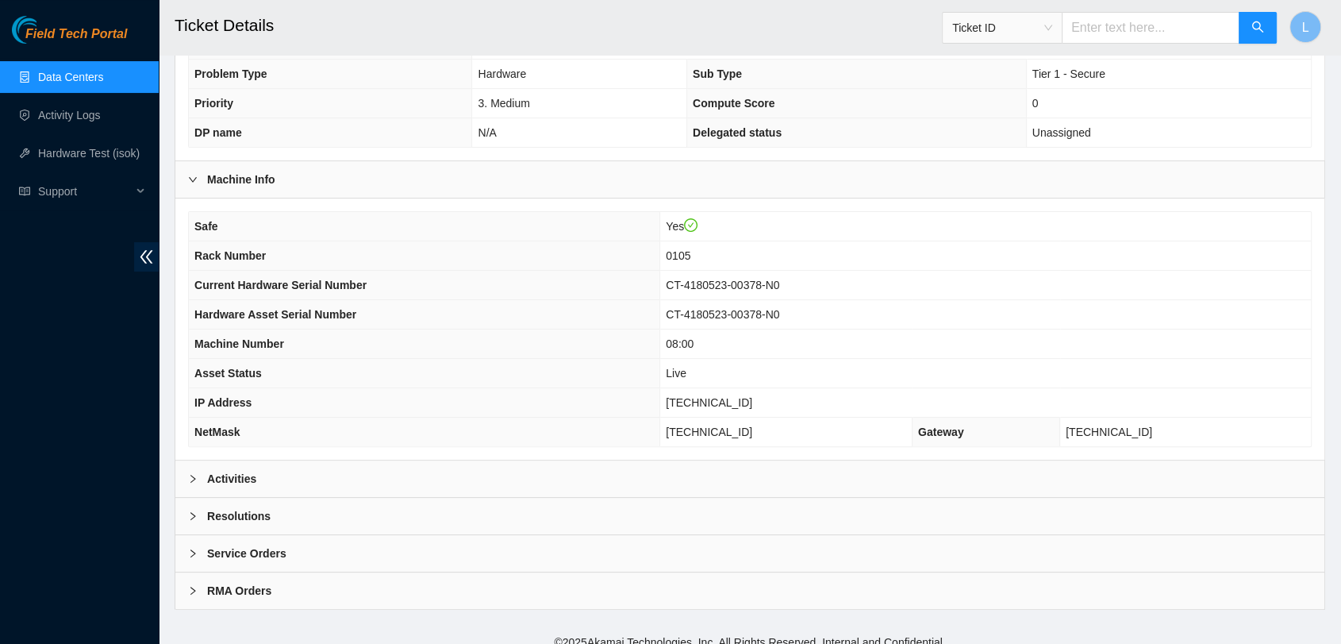
scroll to position [343, 0]
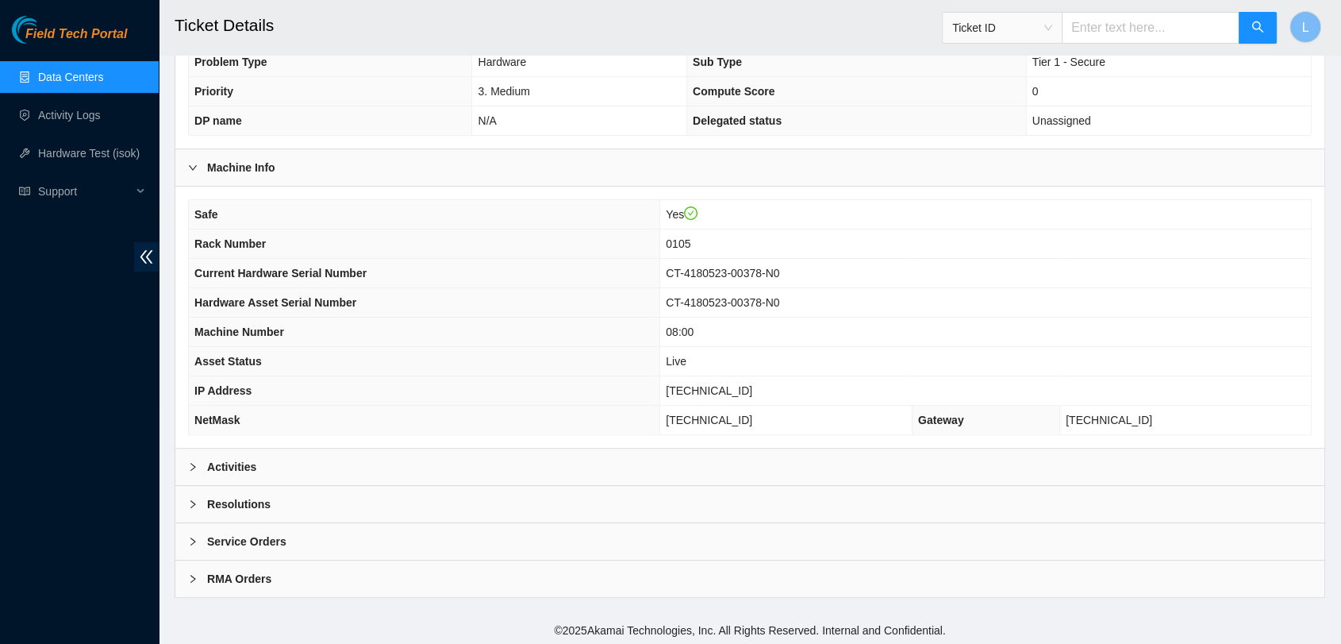
click at [229, 461] on b "Activities" at bounding box center [231, 466] width 49 height 17
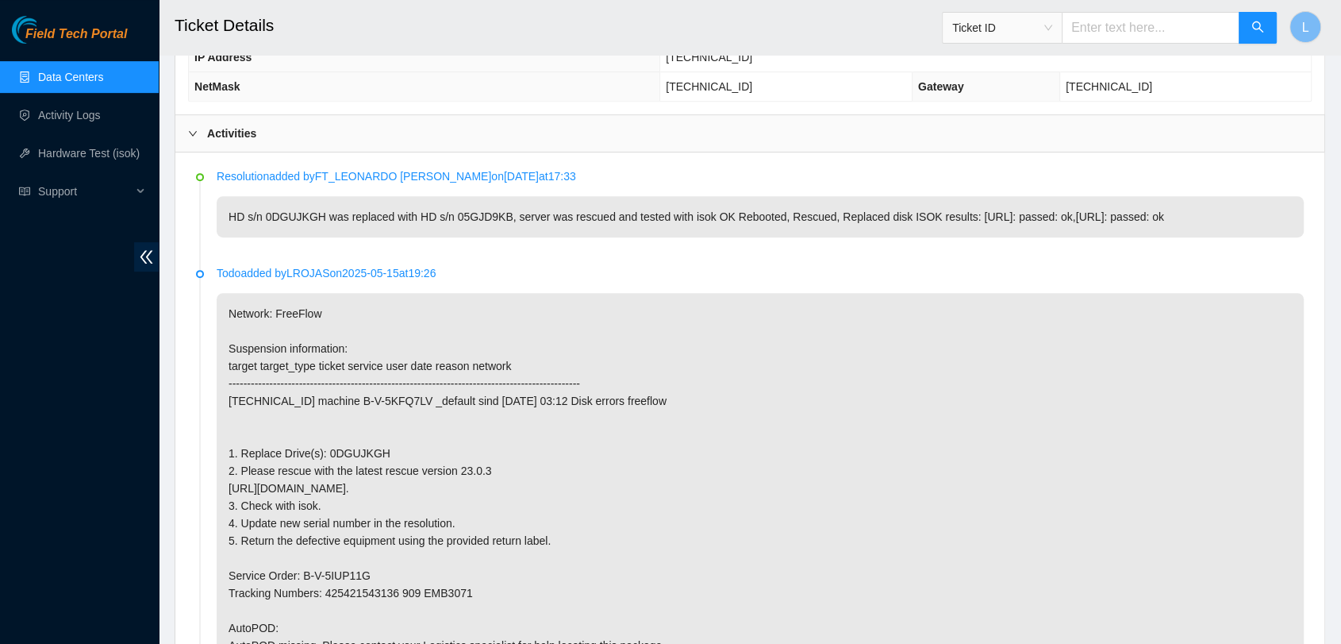
scroll to position [696, 0]
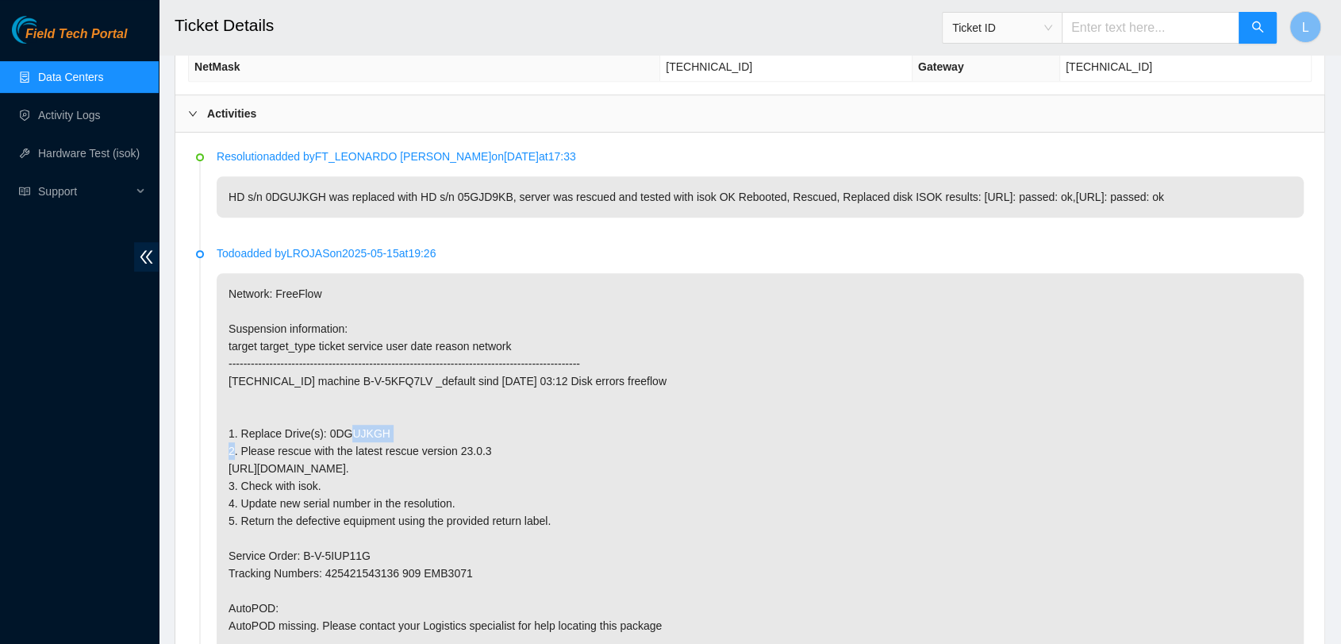
drag, startPoint x: 382, startPoint y: 431, endPoint x: 324, endPoint y: 432, distance: 57.9
click at [324, 432] on p "Network: FreeFlow Suspension information: target target_type ticket service use…" at bounding box center [760, 529] width 1087 height 513
click at [1143, 9] on span "Ticket ID" at bounding box center [1110, 22] width 336 height 41
click at [1148, 25] on input "text" at bounding box center [1151, 28] width 178 height 32
paste input "B-V-5IR0DO9"
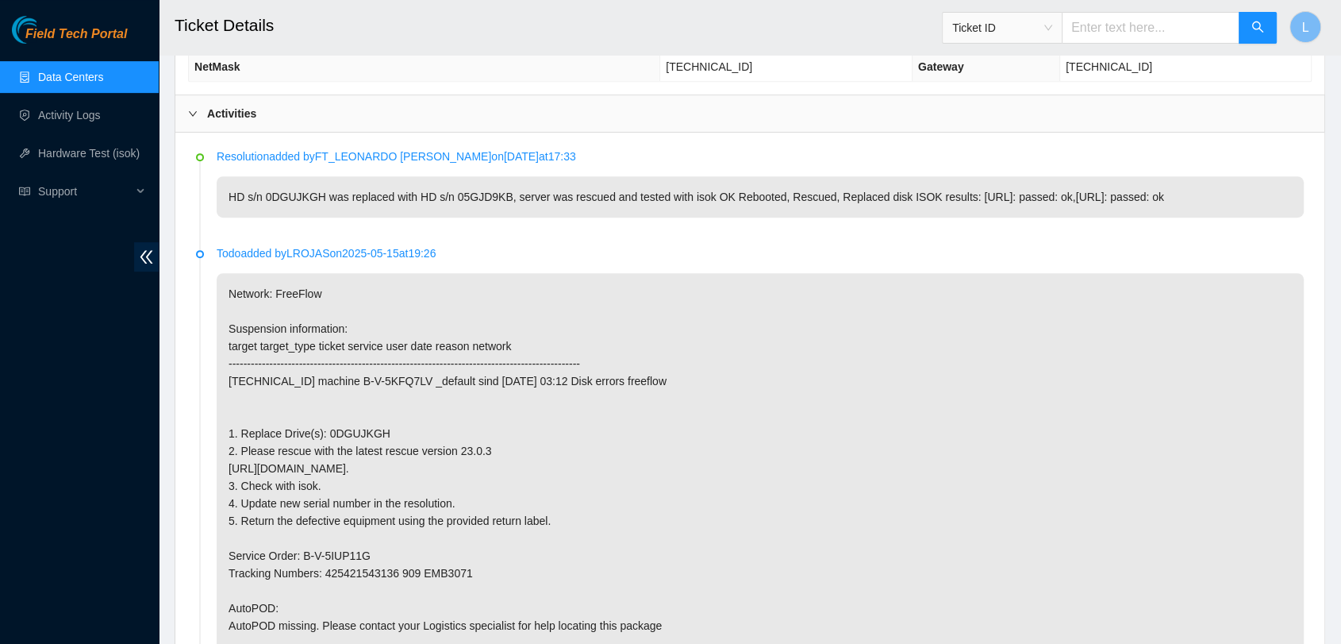
type input "B-V-5IR0DO9"
click at [1263, 28] on icon "search" at bounding box center [1258, 27] width 13 height 13
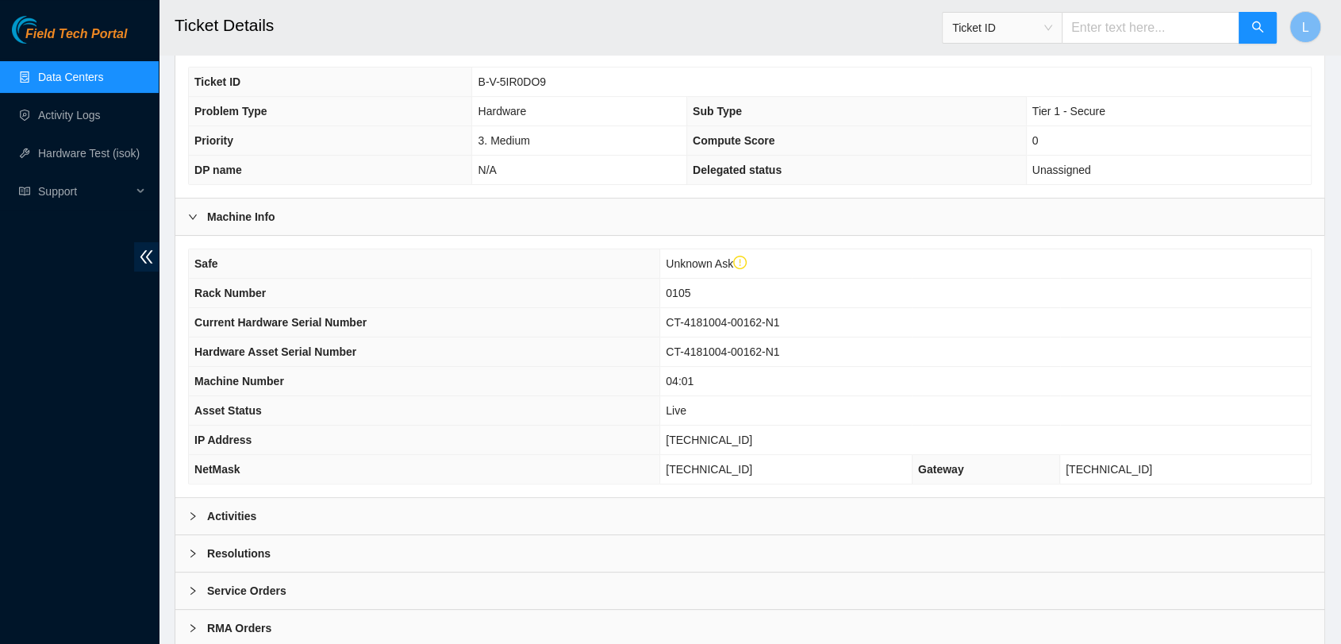
scroll to position [374, 0]
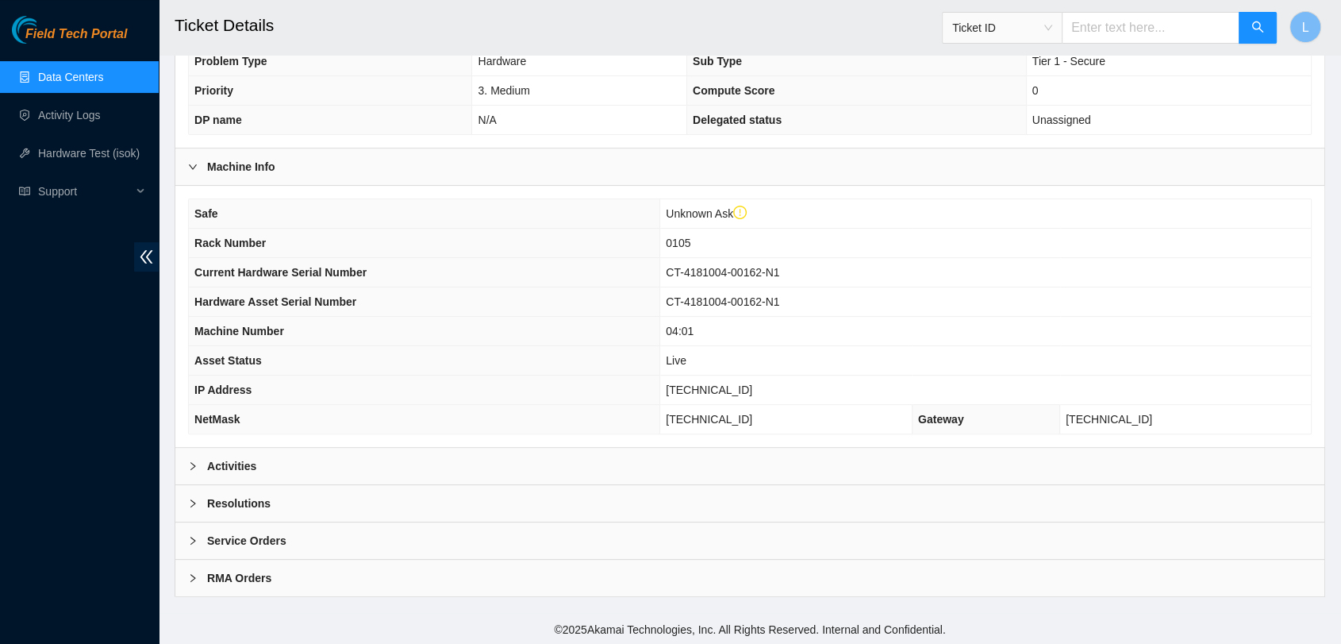
click at [237, 463] on b "Activities" at bounding box center [231, 465] width 49 height 17
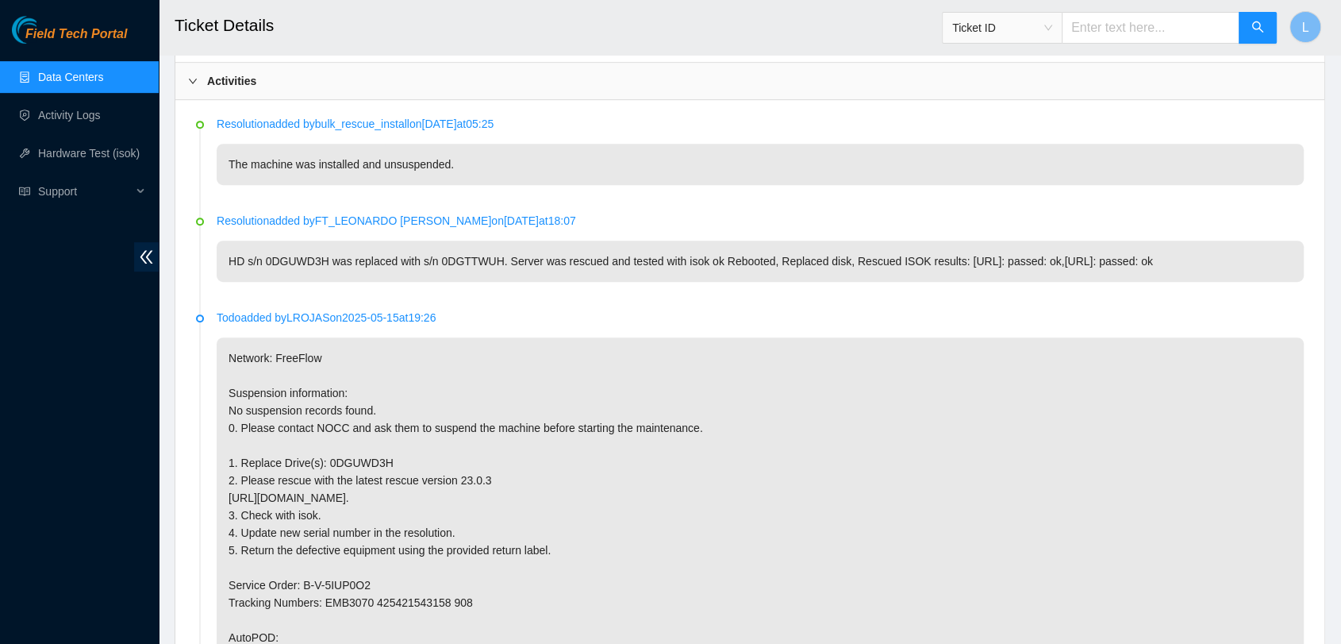
scroll to position [797, 0]
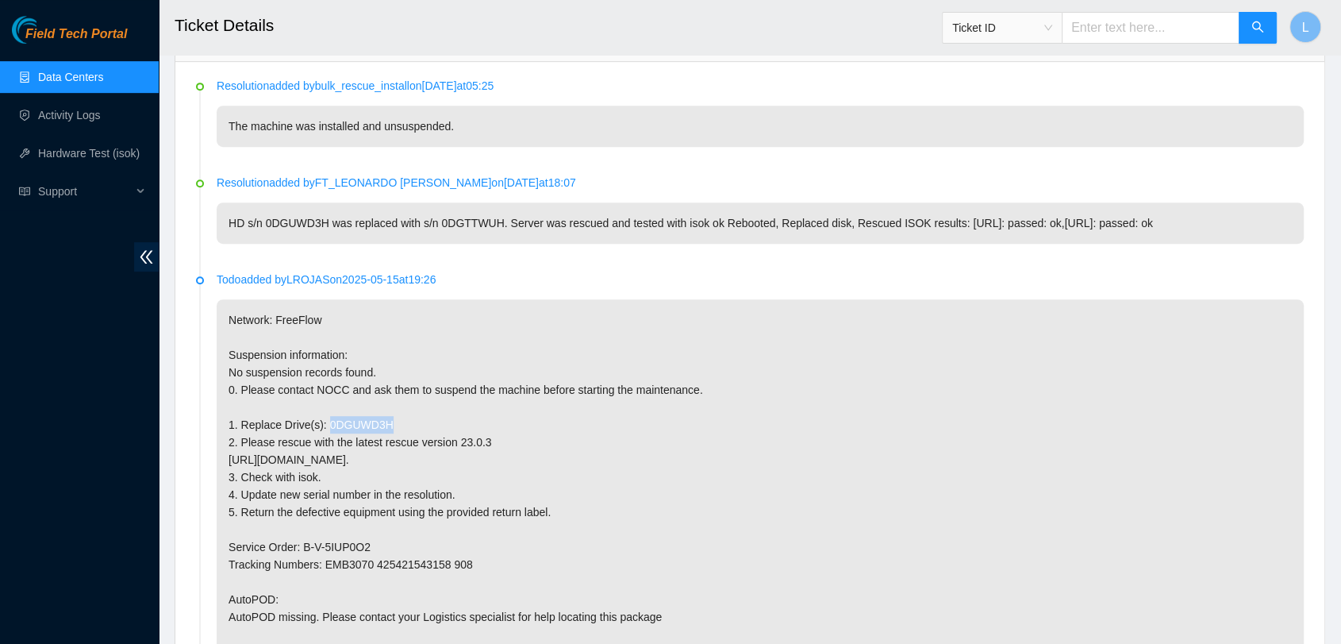
drag, startPoint x: 391, startPoint y: 421, endPoint x: 325, endPoint y: 417, distance: 66.7
click at [325, 417] on p "Network: FreeFlow Suspension information: No suspension records found. 0. Pleas…" at bounding box center [760, 538] width 1087 height 478
click at [1173, 32] on input "text" at bounding box center [1151, 28] width 178 height 32
paste input "B-V-5KFQ7LV"
type input "B-V-5KFQ7LV"
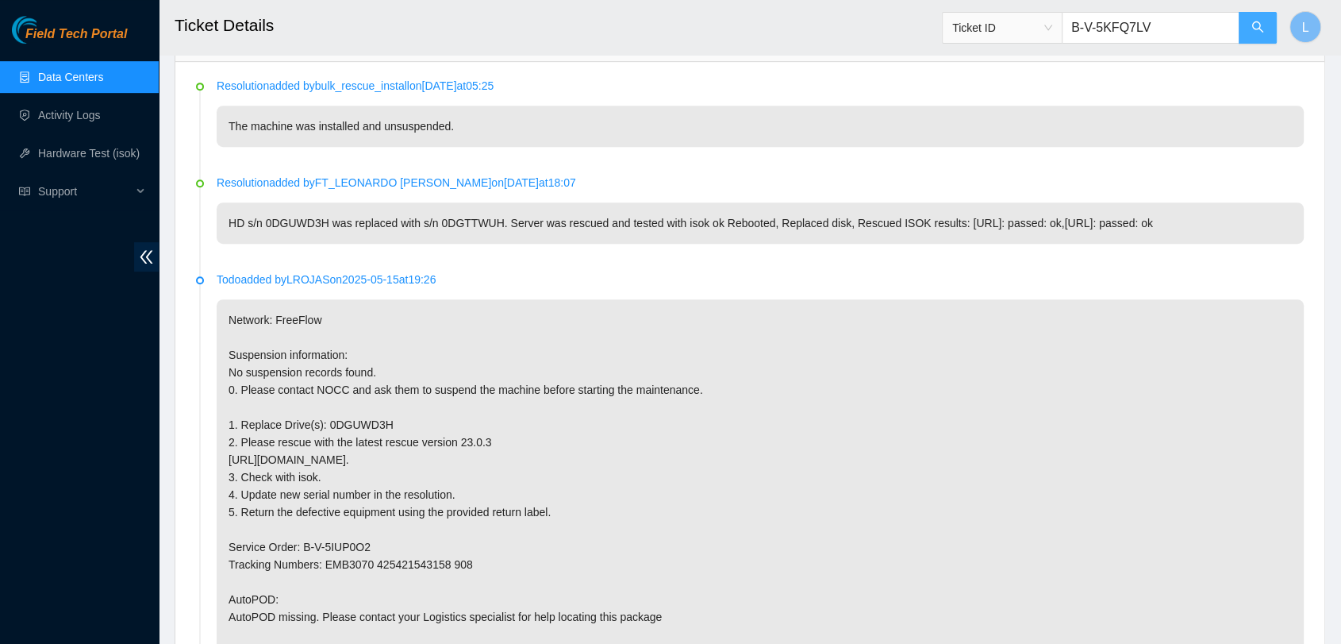
click at [1254, 30] on icon "search" at bounding box center [1258, 27] width 13 height 13
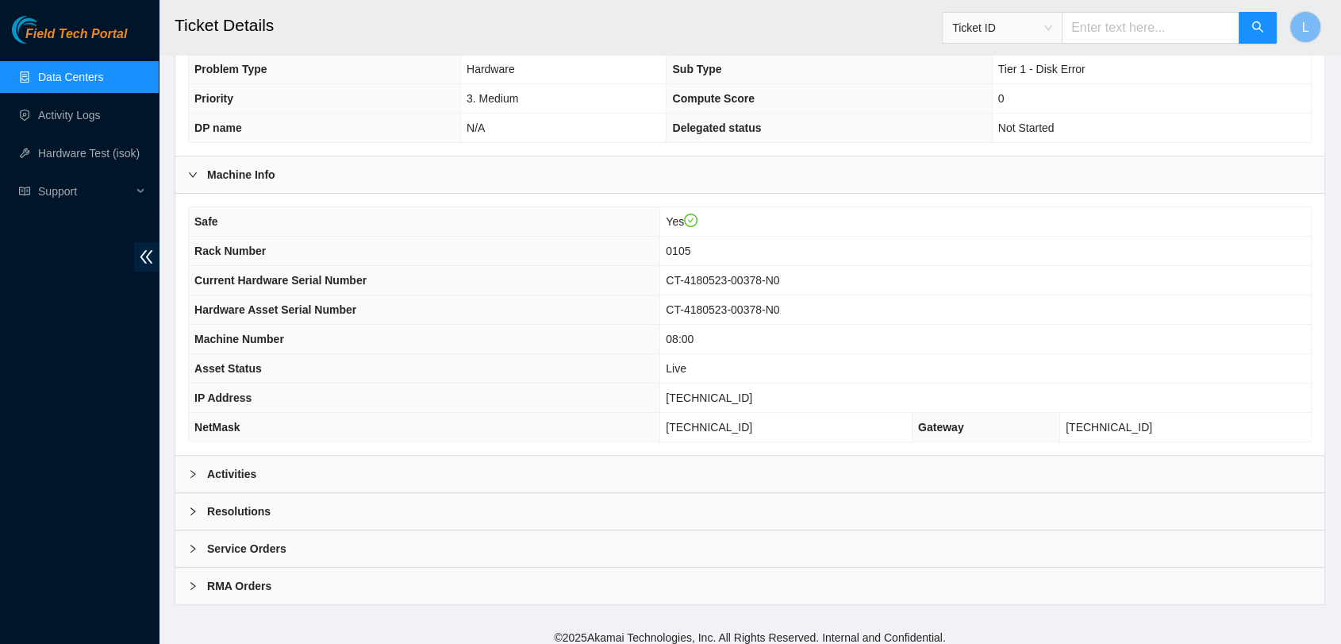
scroll to position [343, 0]
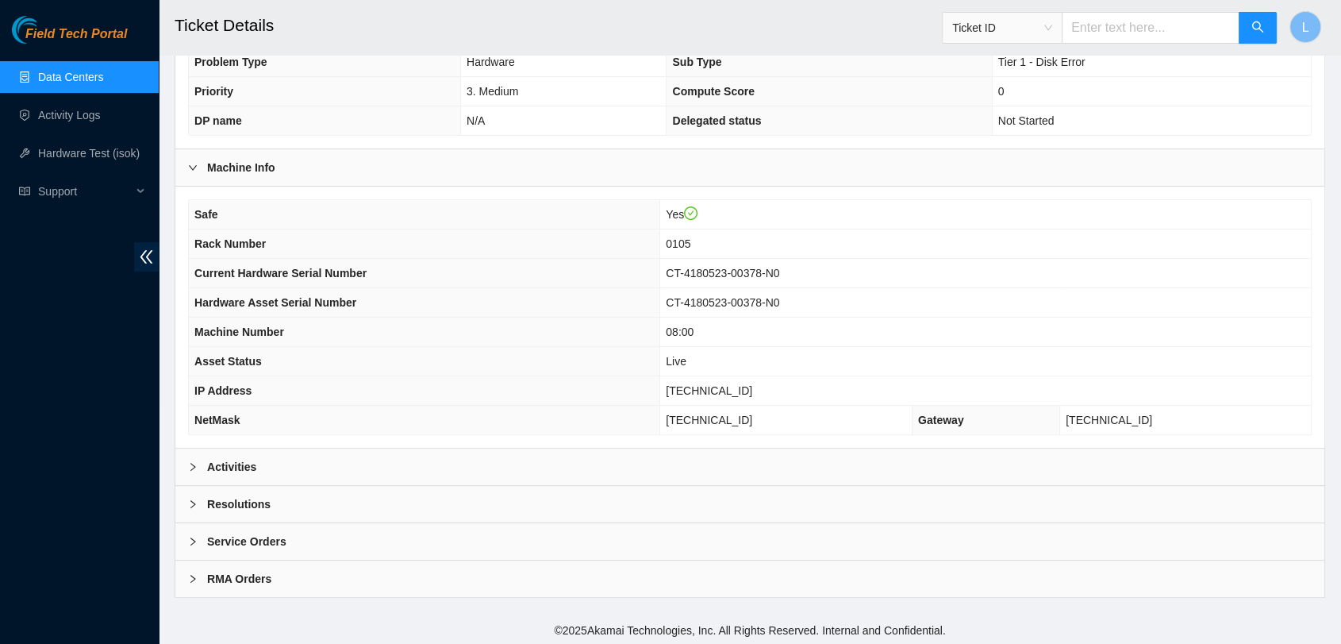
click at [227, 461] on b "Activities" at bounding box center [231, 466] width 49 height 17
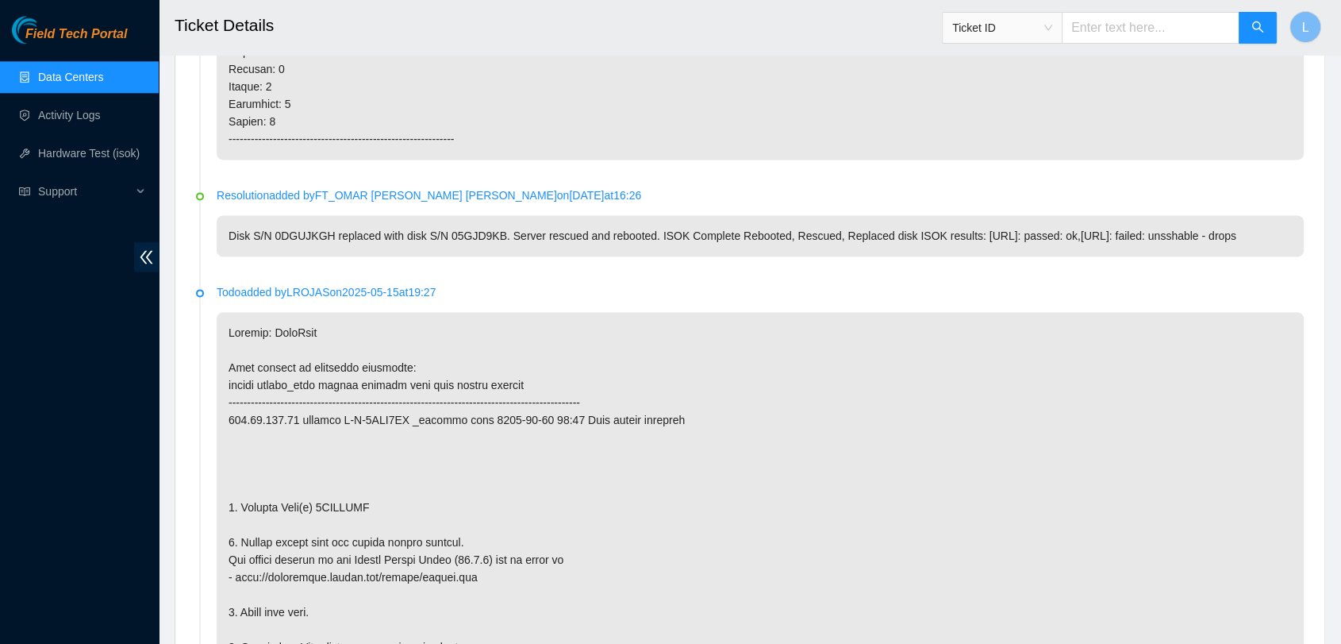
scroll to position [2142, 0]
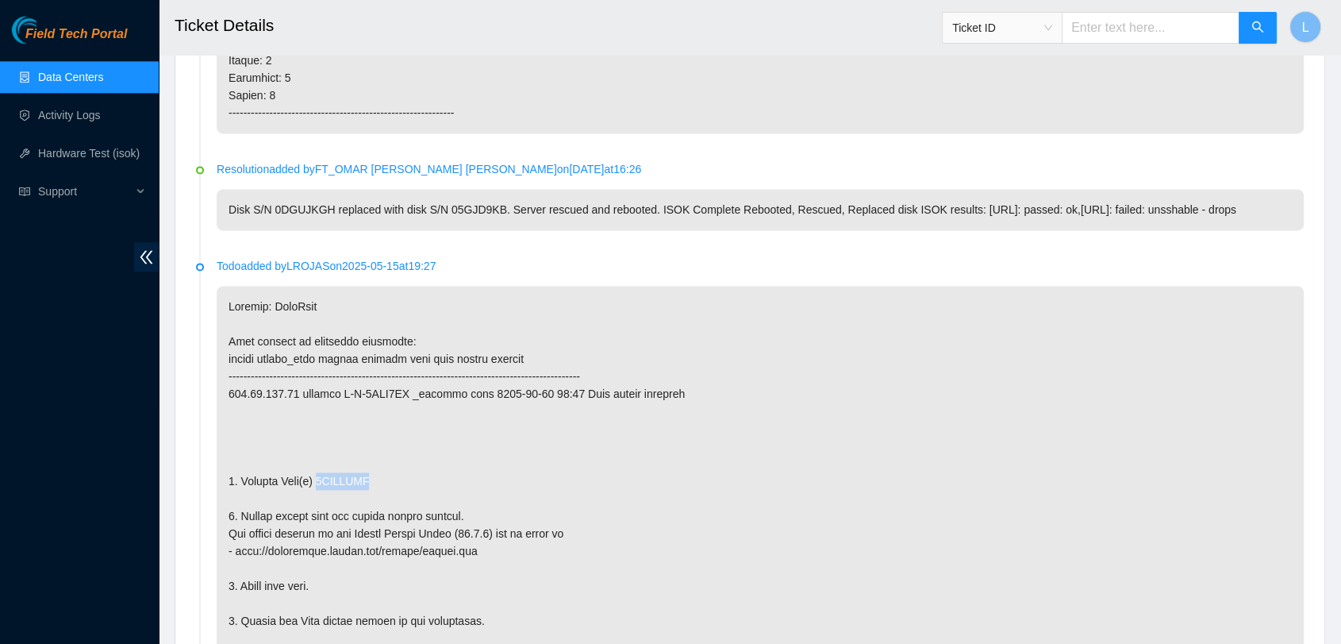
drag, startPoint x: 373, startPoint y: 478, endPoint x: 315, endPoint y: 479, distance: 58.0
click at [315, 479] on p at bounding box center [760, 577] width 1087 height 583
click at [1133, 22] on input "text" at bounding box center [1151, 28] width 178 height 32
paste input "B-W-11B4VV7"
type input "B-W-11B4VV7"
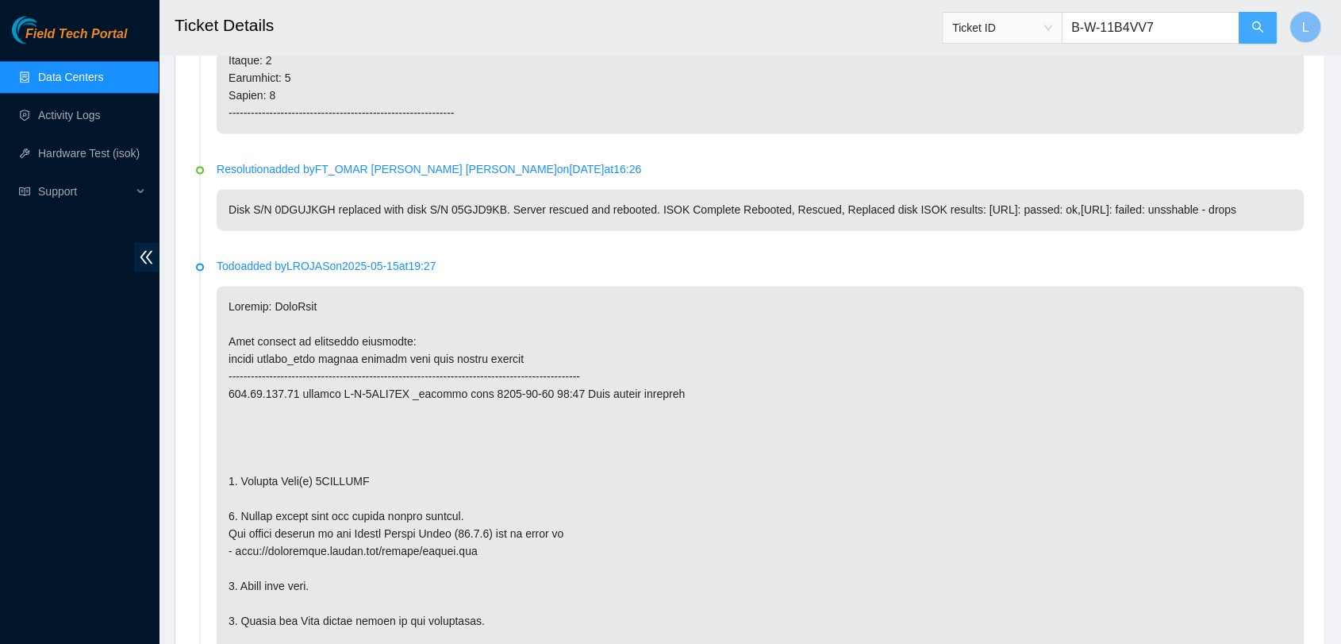
click at [1251, 24] on button "button" at bounding box center [1258, 28] width 38 height 32
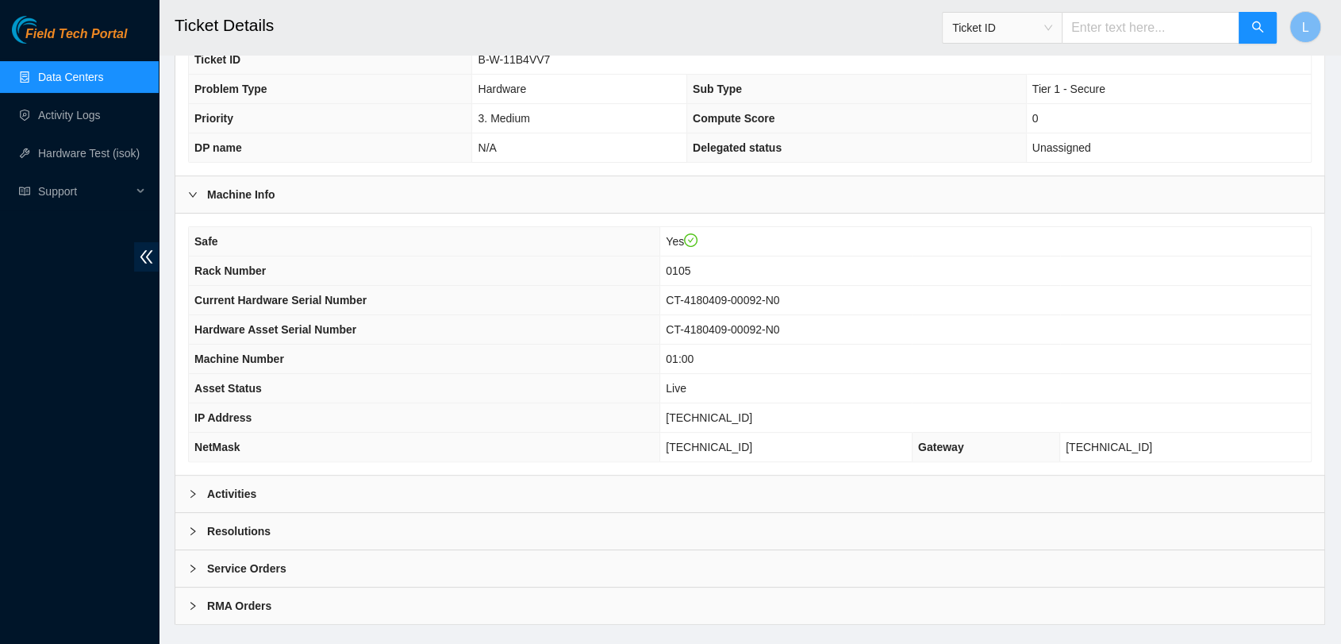
scroll to position [343, 0]
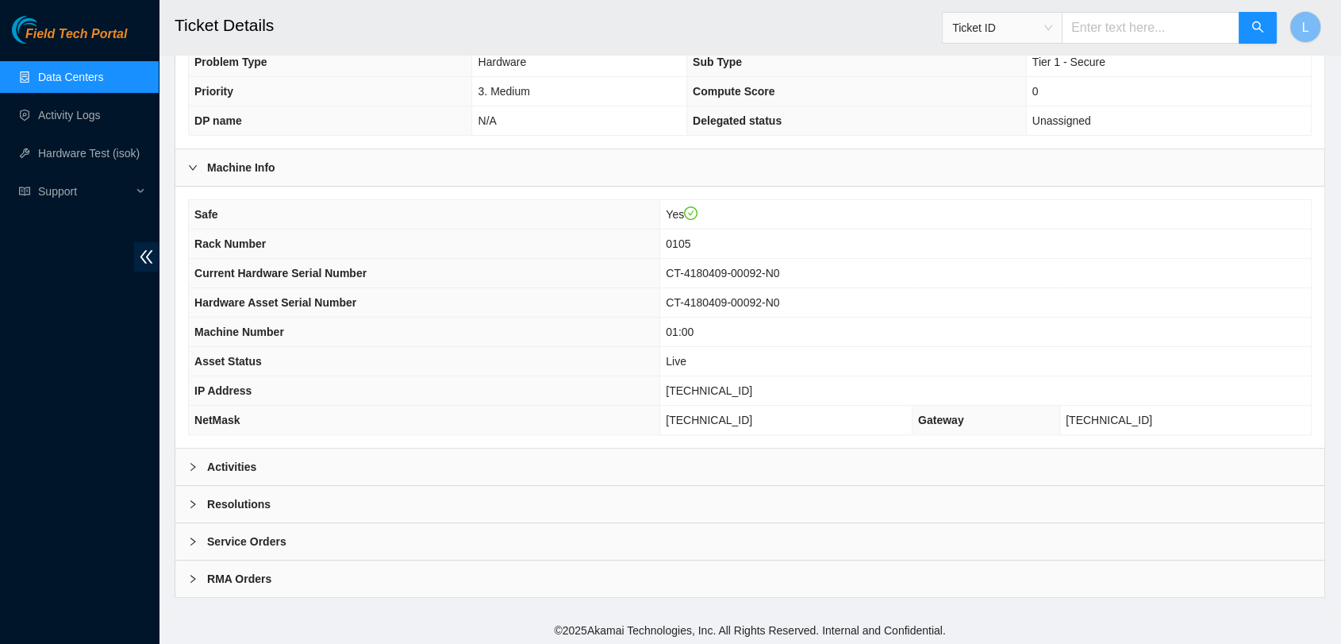
click at [234, 462] on b "Activities" at bounding box center [231, 466] width 49 height 17
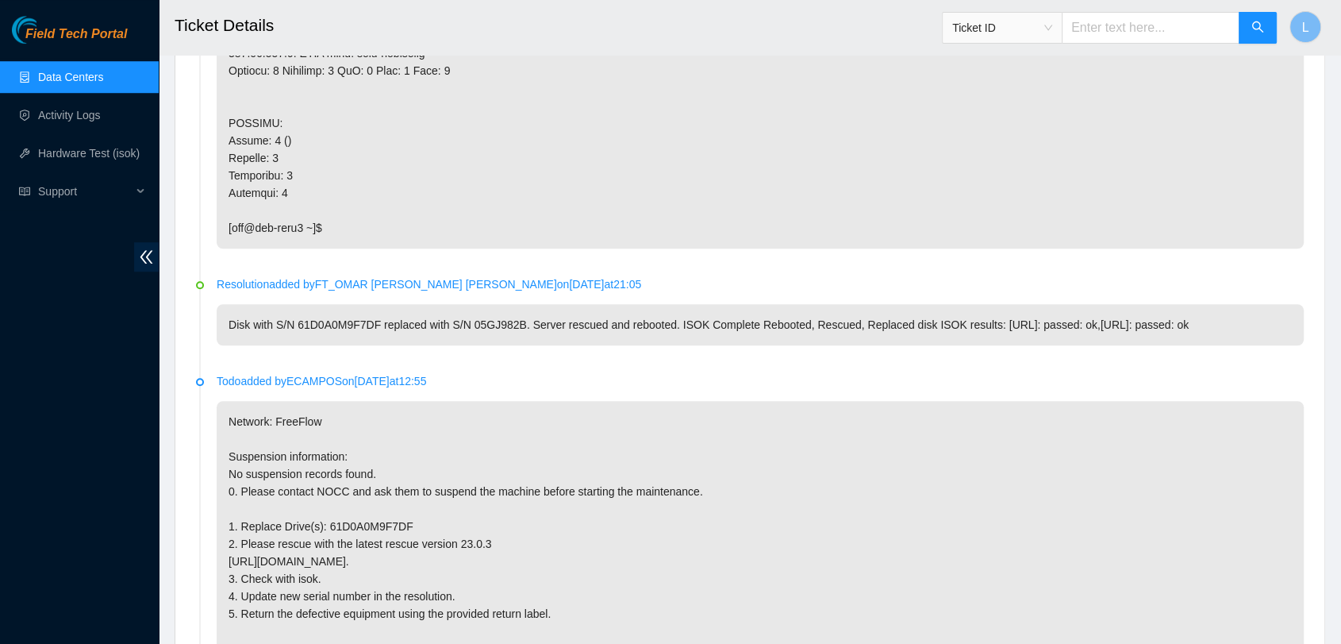
scroll to position [1225, 0]
drag, startPoint x: 406, startPoint y: 521, endPoint x: 323, endPoint y: 518, distance: 83.4
click at [323, 518] on p "Network: FreeFlow Suspension information: No suspension records found. 0. Pleas…" at bounding box center [760, 638] width 1087 height 478
click at [733, 329] on p "Disk with S/N 61D0A0M9F7DF replaced with S/N 05GJ982B. Server rescued and reboo…" at bounding box center [760, 322] width 1087 height 41
click at [1126, 27] on input "text" at bounding box center [1151, 28] width 178 height 32
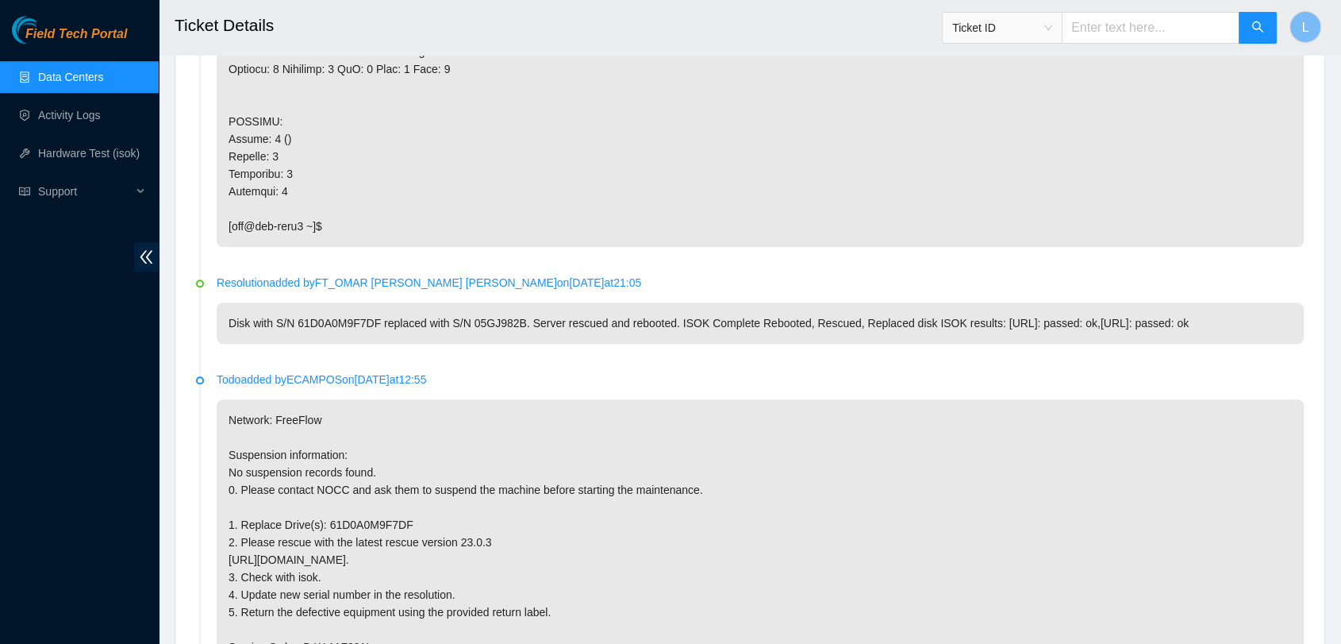
paste input "B-W-11RU5HZ"
type input "B-W-11RU5HZ"
click at [1260, 25] on icon "search" at bounding box center [1257, 26] width 11 height 11
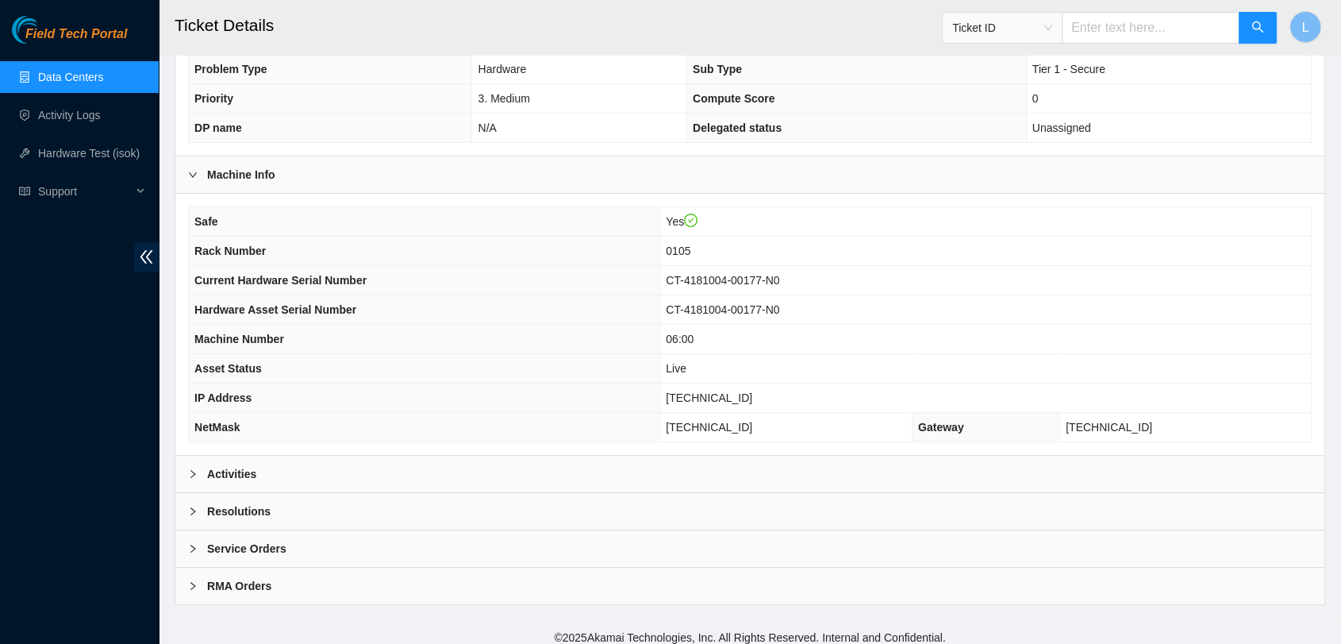
scroll to position [343, 0]
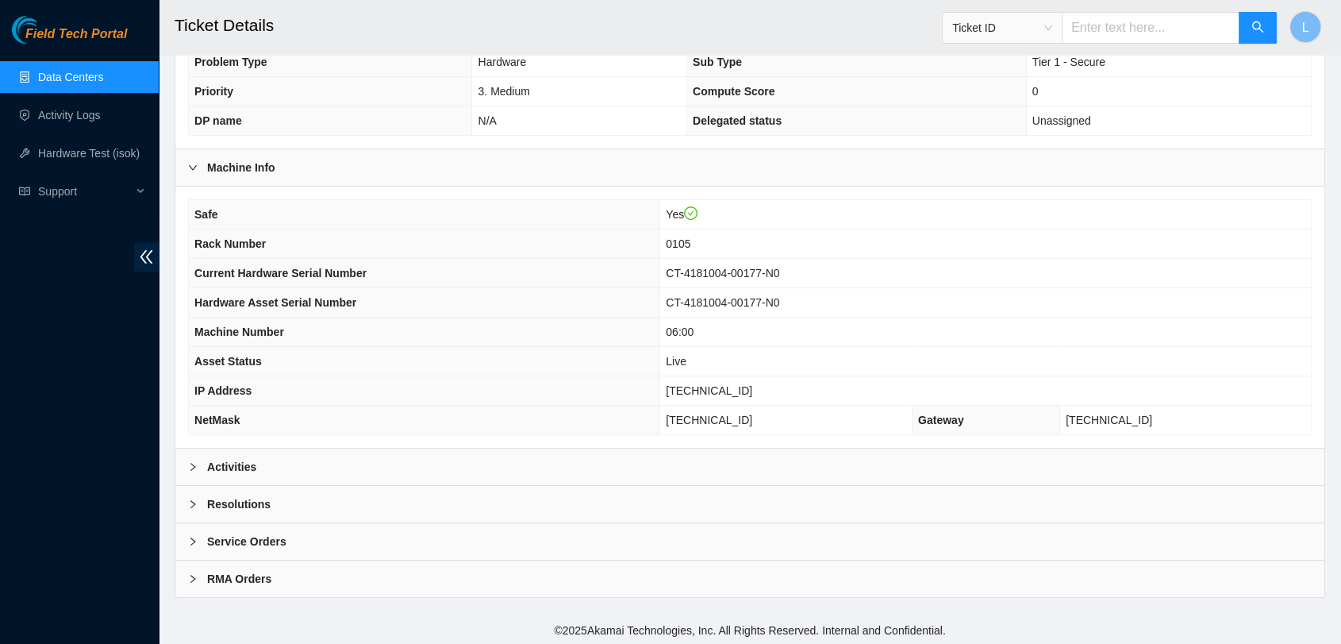
click at [223, 464] on b "Activities" at bounding box center [231, 466] width 49 height 17
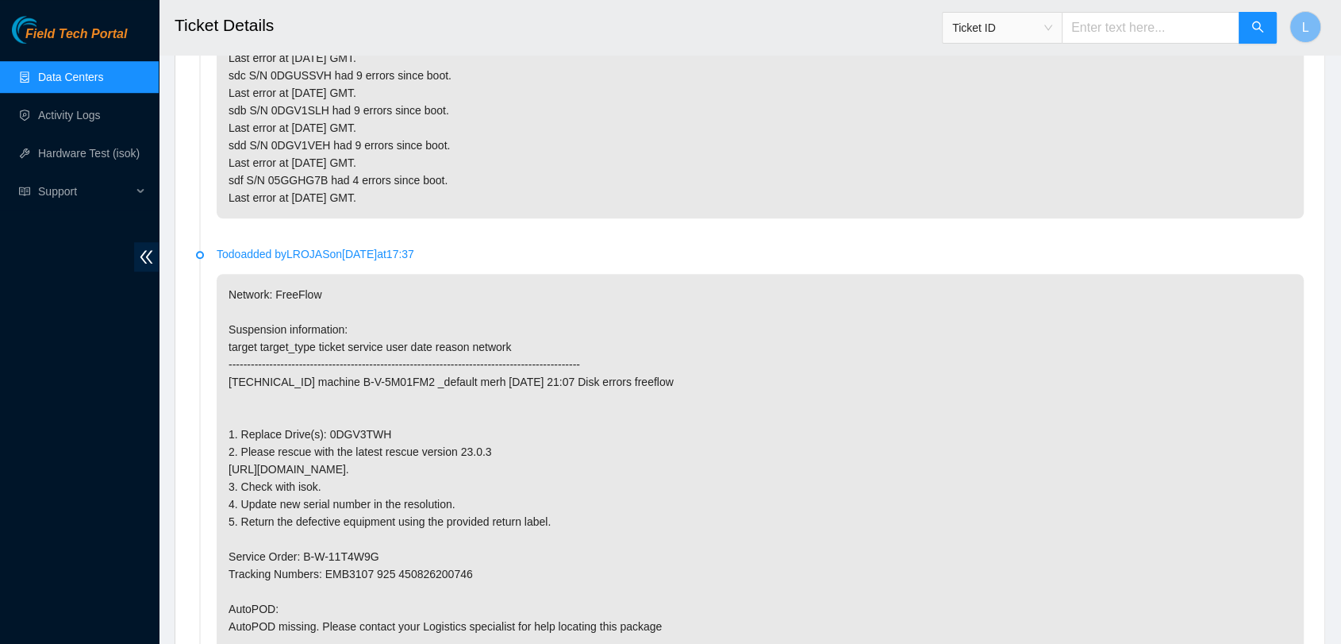
scroll to position [1155, 0]
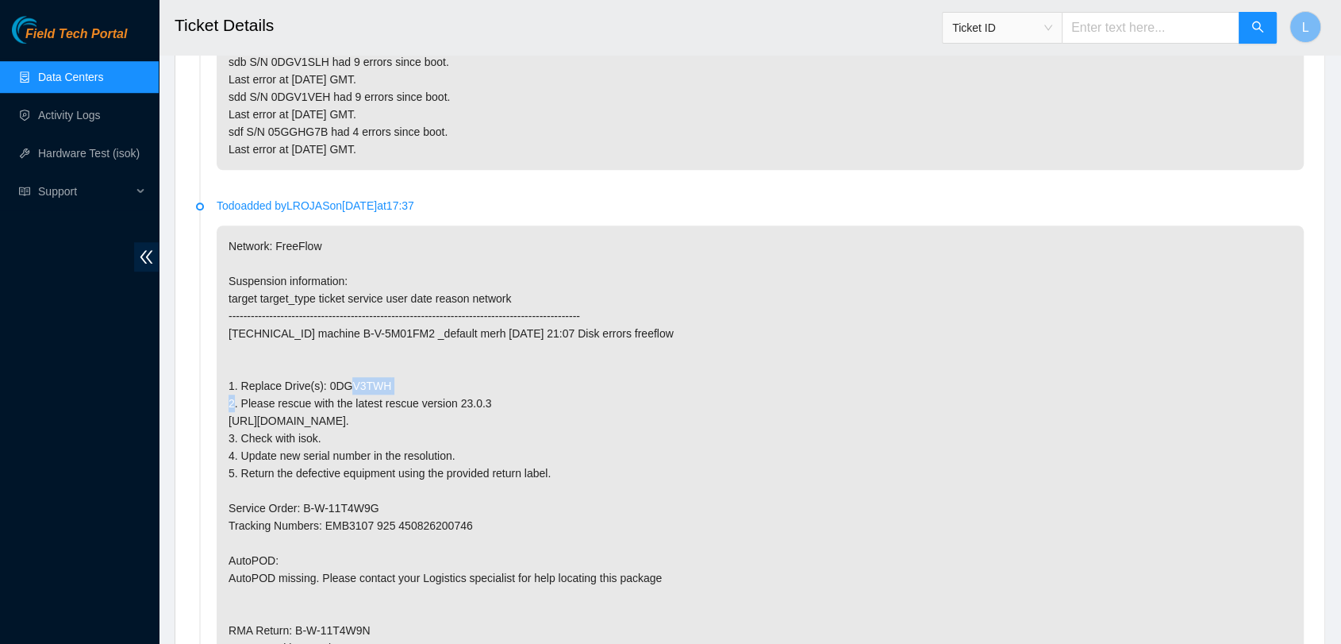
drag, startPoint x: 388, startPoint y: 382, endPoint x: 324, endPoint y: 381, distance: 64.3
click at [324, 381] on p "Network: FreeFlow Suspension information: target target_type ticket service use…" at bounding box center [760, 481] width 1087 height 513
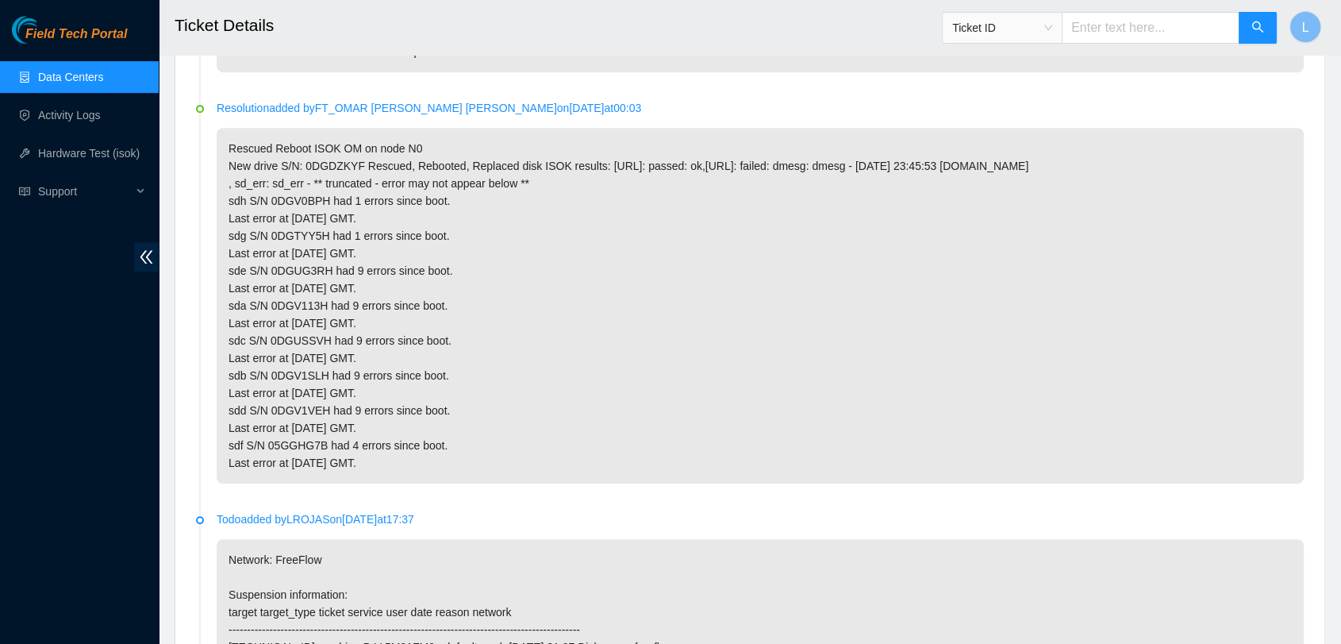
scroll to position [837, 0]
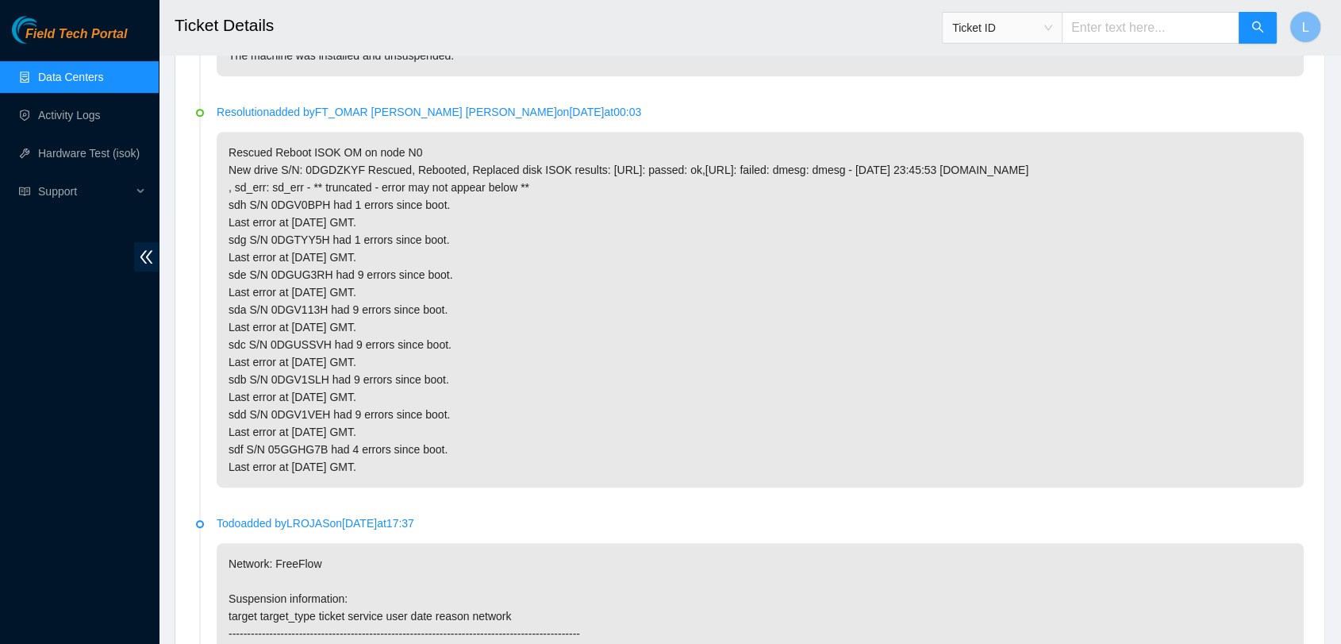
click at [1117, 30] on input "text" at bounding box center [1151, 28] width 178 height 32
paste input "B-V-5LX16XH"
type input "B-V-5LX16XH"
click at [1254, 25] on icon "search" at bounding box center [1258, 27] width 13 height 13
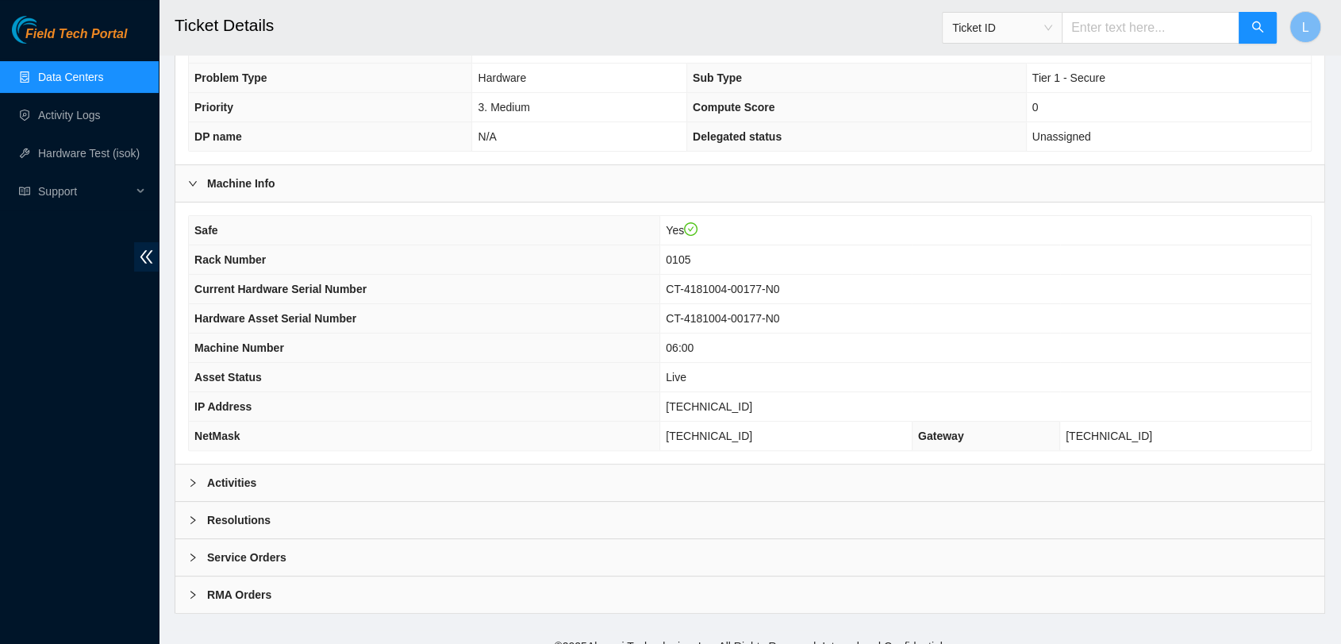
scroll to position [343, 0]
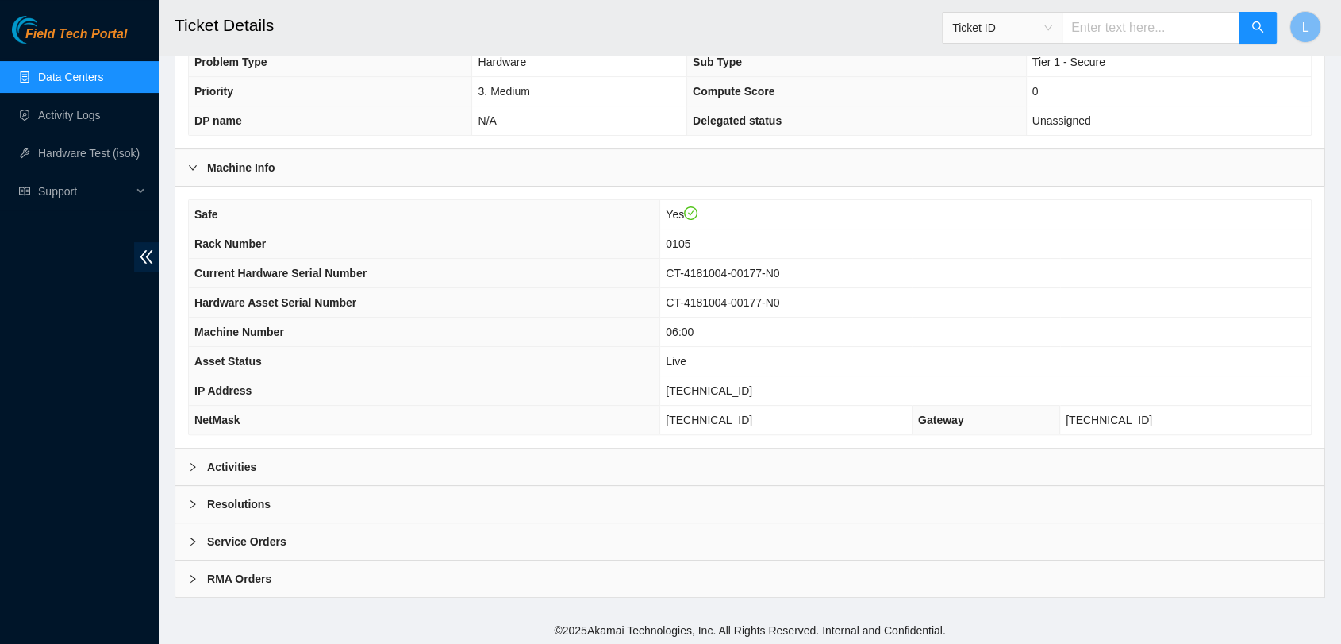
click at [246, 459] on b "Activities" at bounding box center [231, 466] width 49 height 17
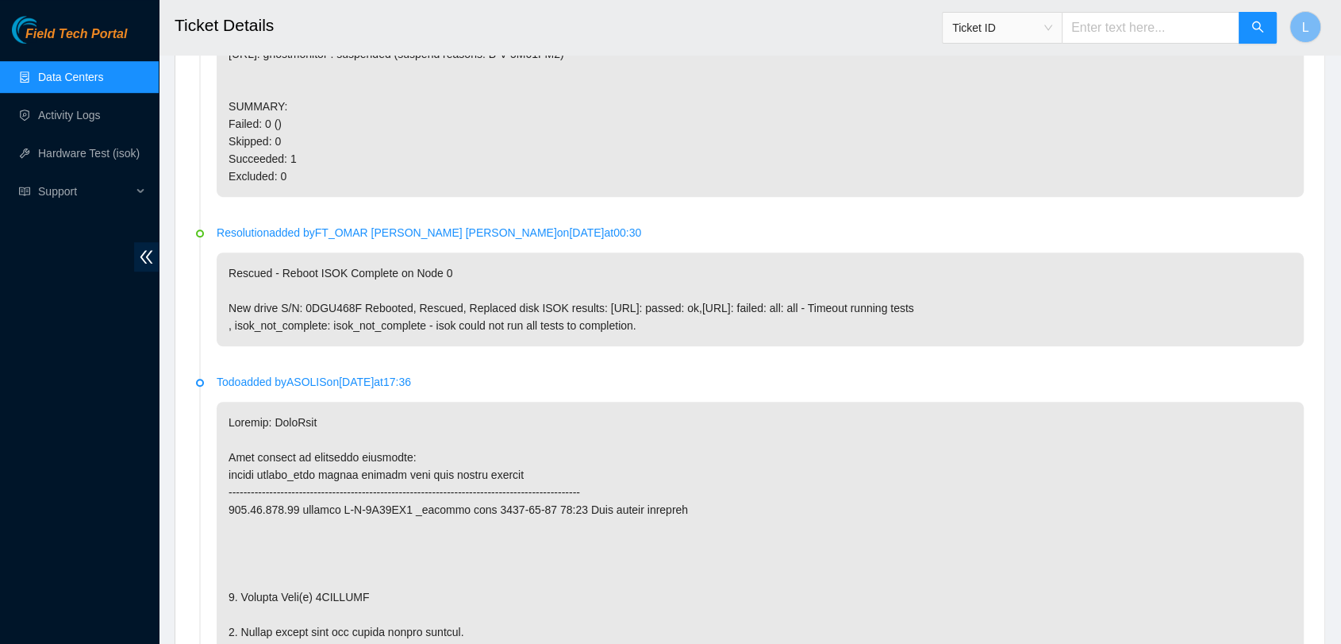
scroll to position [1048, 0]
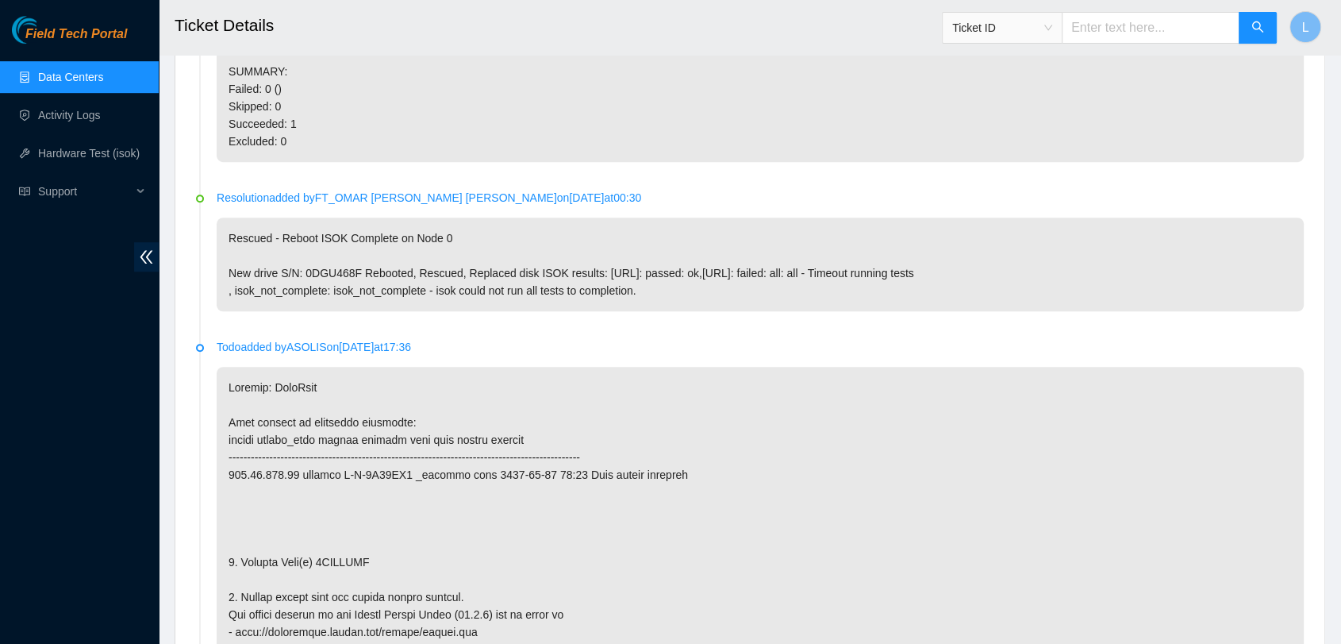
drag, startPoint x: 383, startPoint y: 560, endPoint x: 317, endPoint y: 553, distance: 65.5
click at [1132, 21] on input "text" at bounding box center [1151, 28] width 178 height 32
paste input "B-V-5M01FM2"
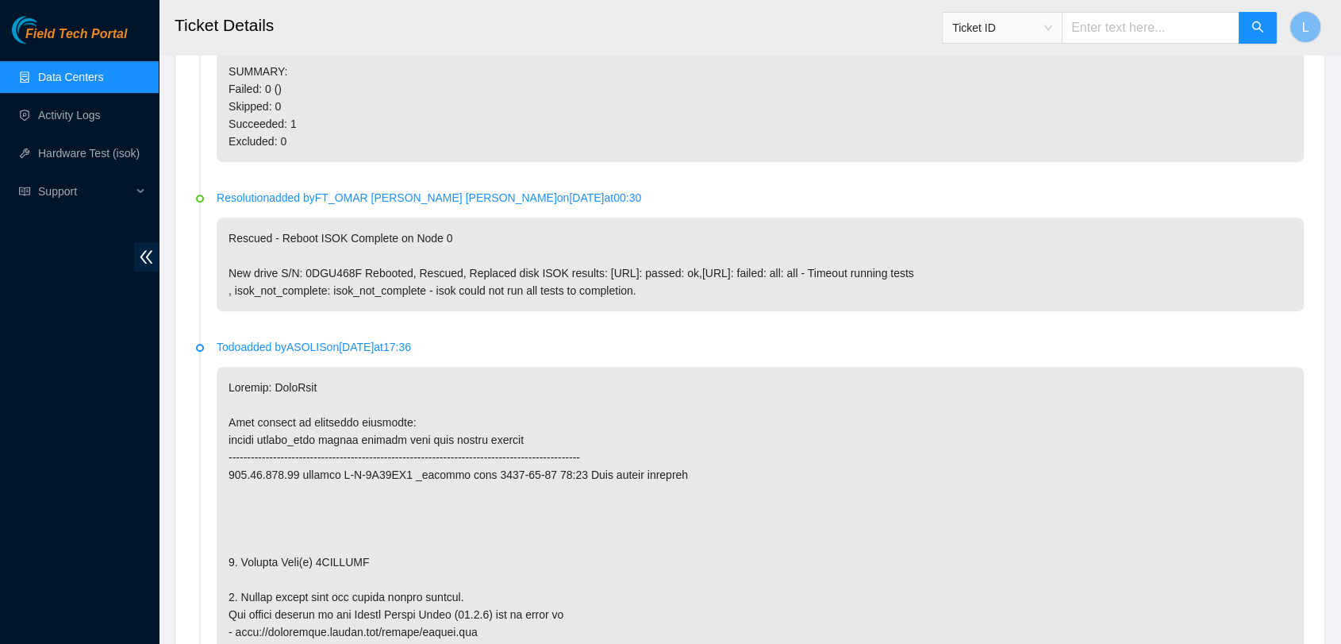
type input "B-V-5M01FM2"
click at [1259, 34] on span "search" at bounding box center [1258, 28] width 13 height 15
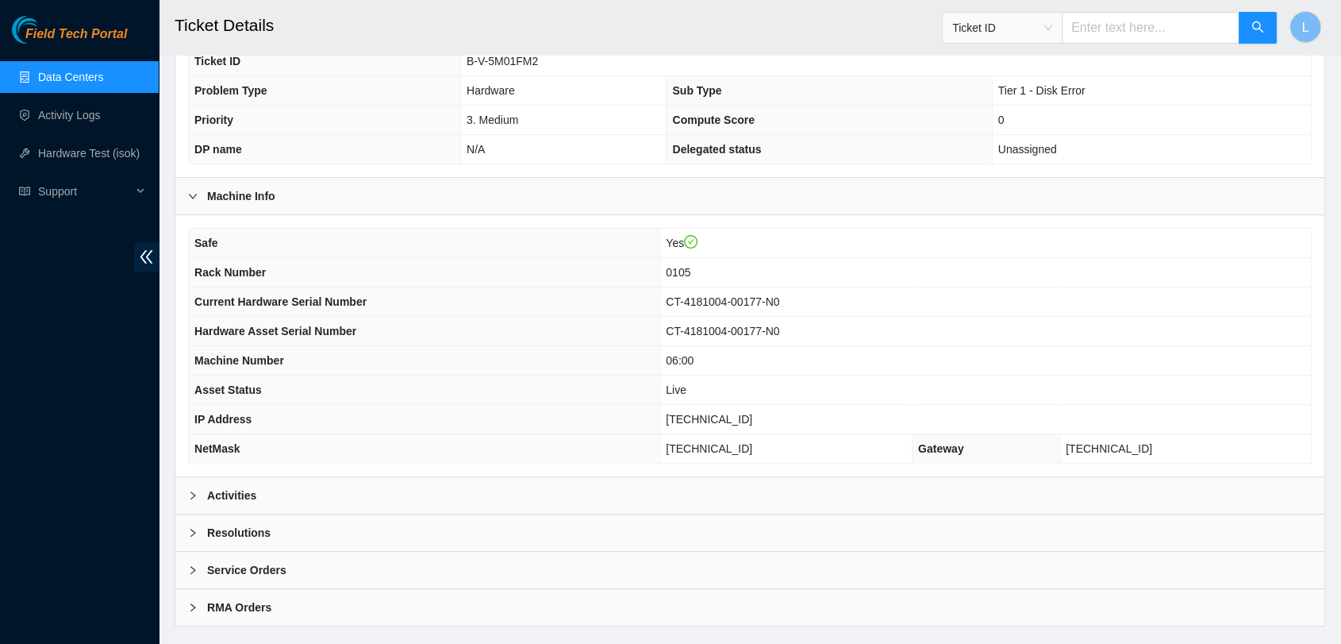
scroll to position [343, 0]
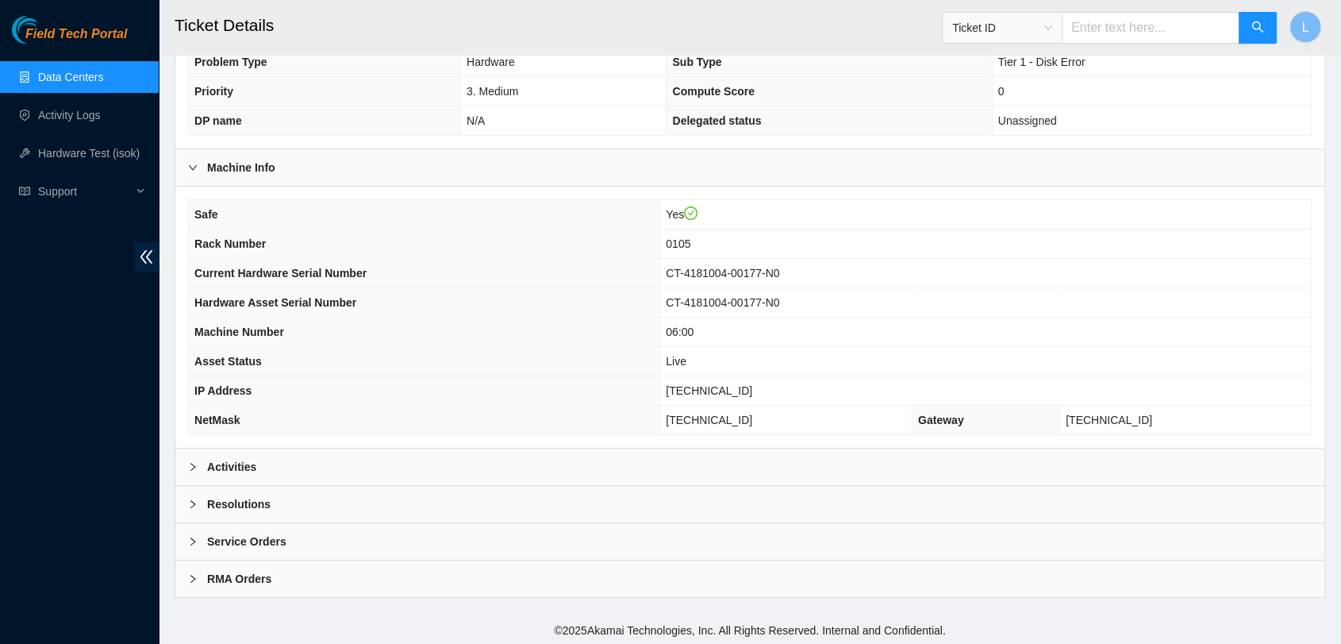
click at [239, 463] on b "Activities" at bounding box center [231, 466] width 49 height 17
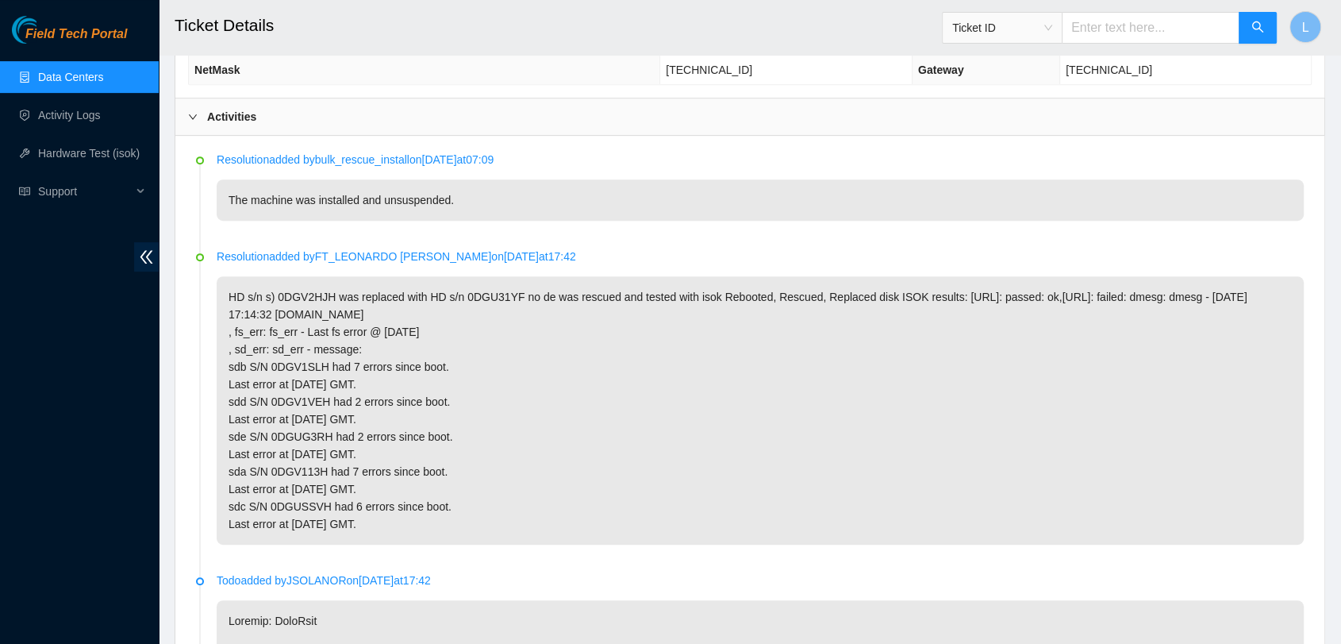
scroll to position [696, 0]
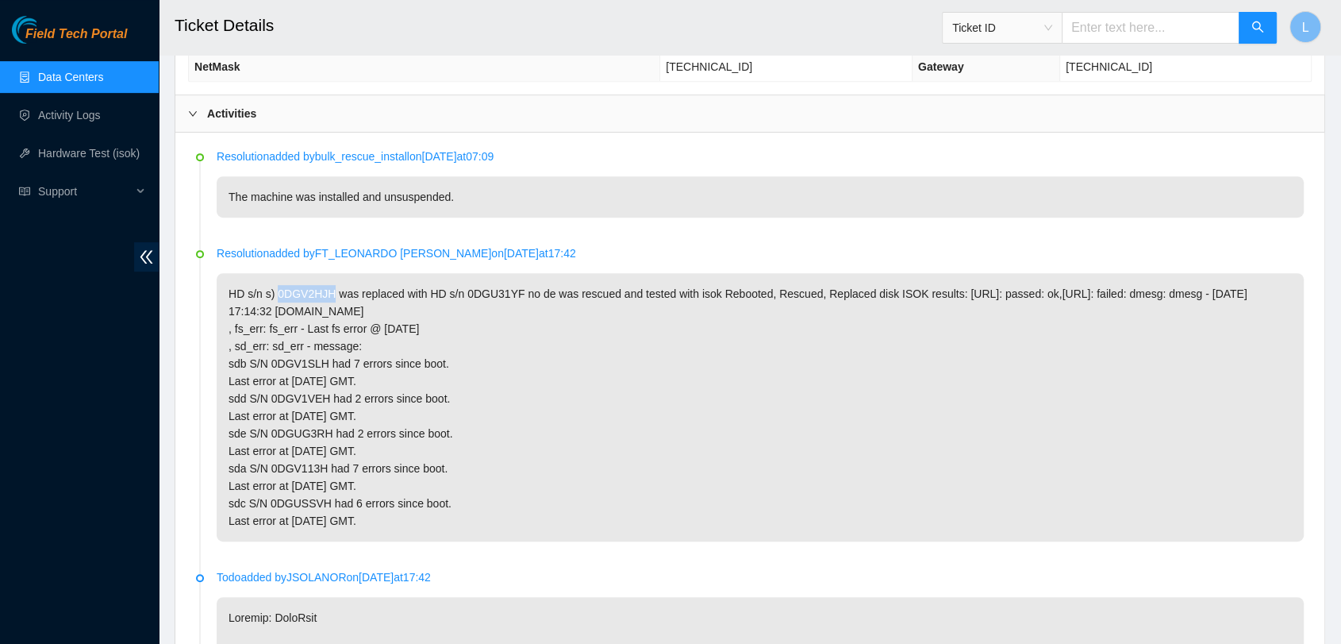
drag, startPoint x: 330, startPoint y: 290, endPoint x: 275, endPoint y: 283, distance: 55.1
click at [275, 283] on p "HD s/n s) 0DGV2HJH was replaced with HD s/n 0DGU31YF no de was rescued and test…" at bounding box center [760, 407] width 1087 height 268
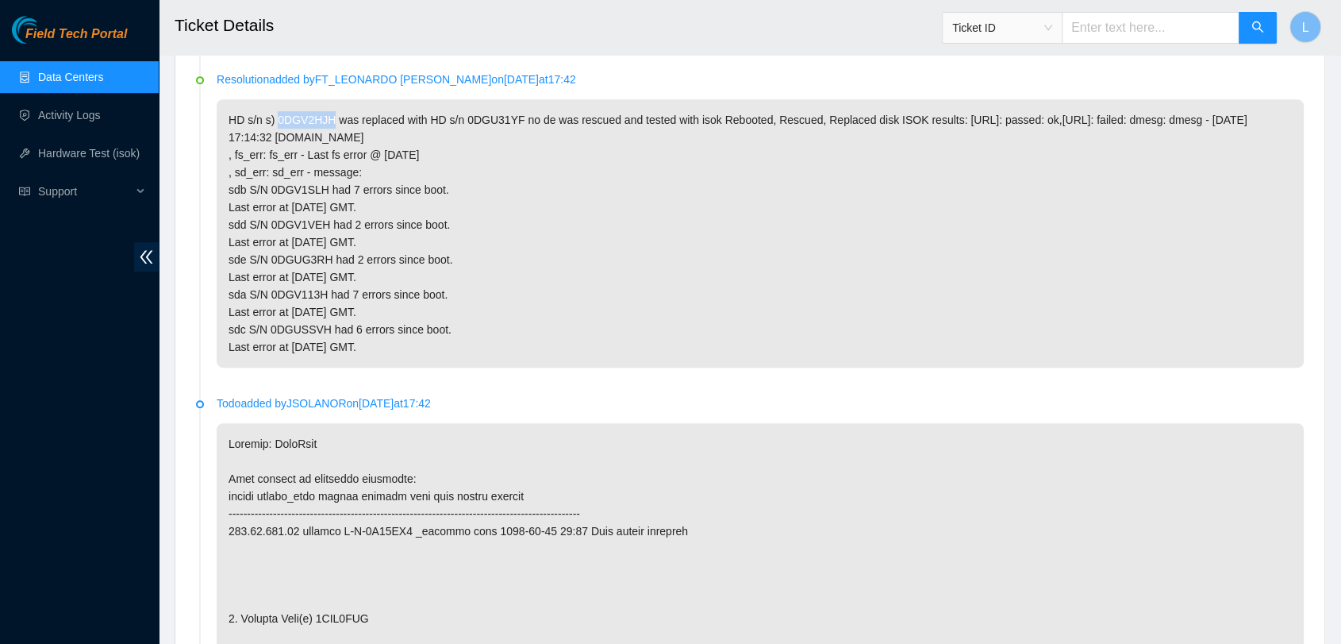
scroll to position [872, 0]
click at [1122, 13] on input "text" at bounding box center [1151, 28] width 178 height 32
paste input "B-V-4C6XSUN"
type input "B-V-4C6XSUN"
click at [1252, 24] on icon "search" at bounding box center [1257, 26] width 11 height 11
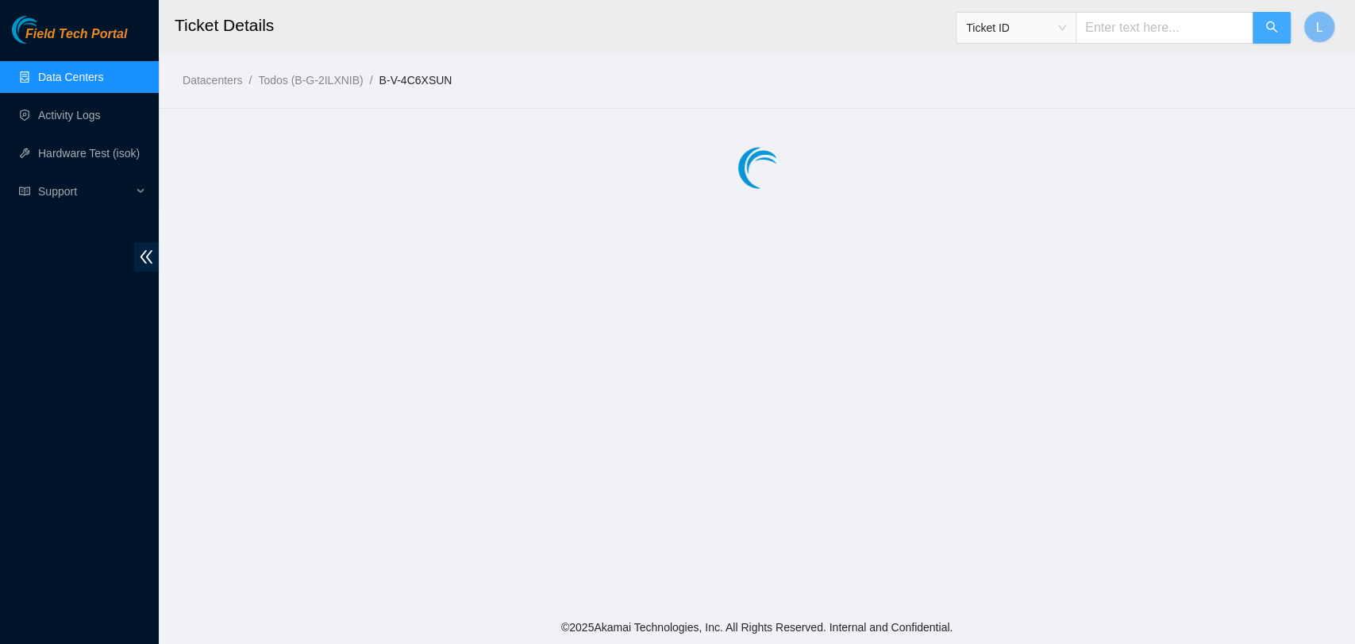
drag, startPoint x: 1252, startPoint y: 24, endPoint x: 521, endPoint y: 225, distance: 758.0
click at [521, 225] on main "Ticket Details Ticket ID L Datacenters / Todos (B-G-2ILXNIB) / B-V-4C6XSUN /" at bounding box center [757, 305] width 1196 height 610
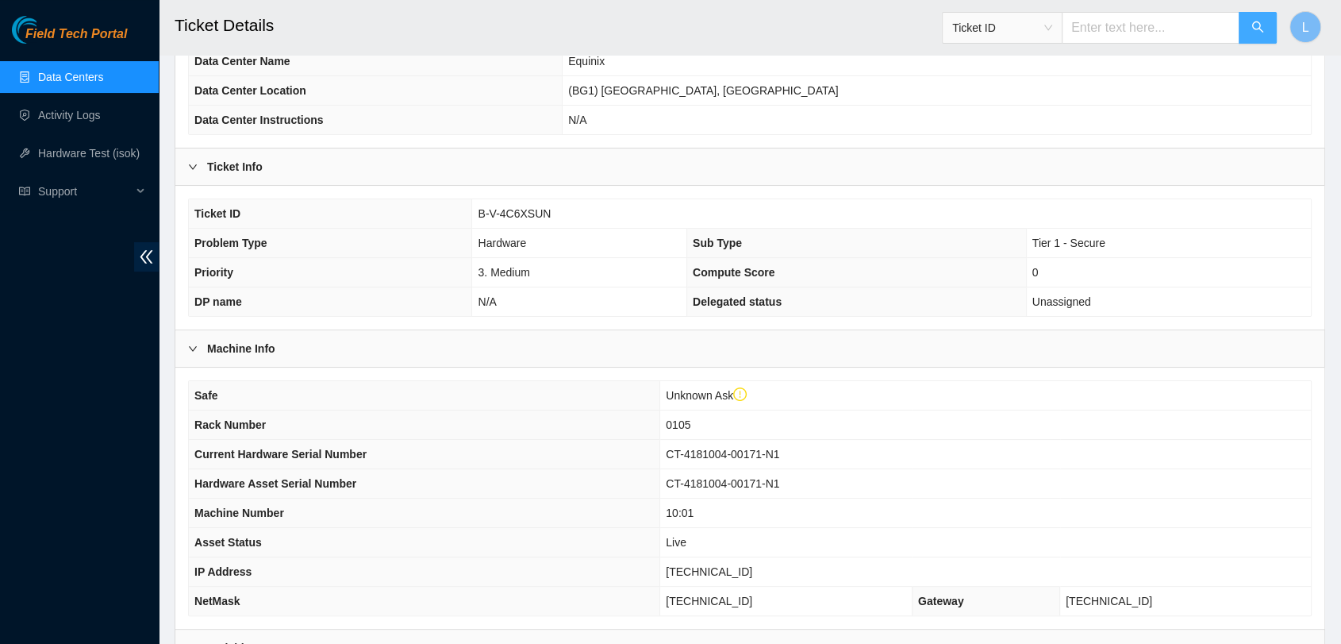
scroll to position [374, 0]
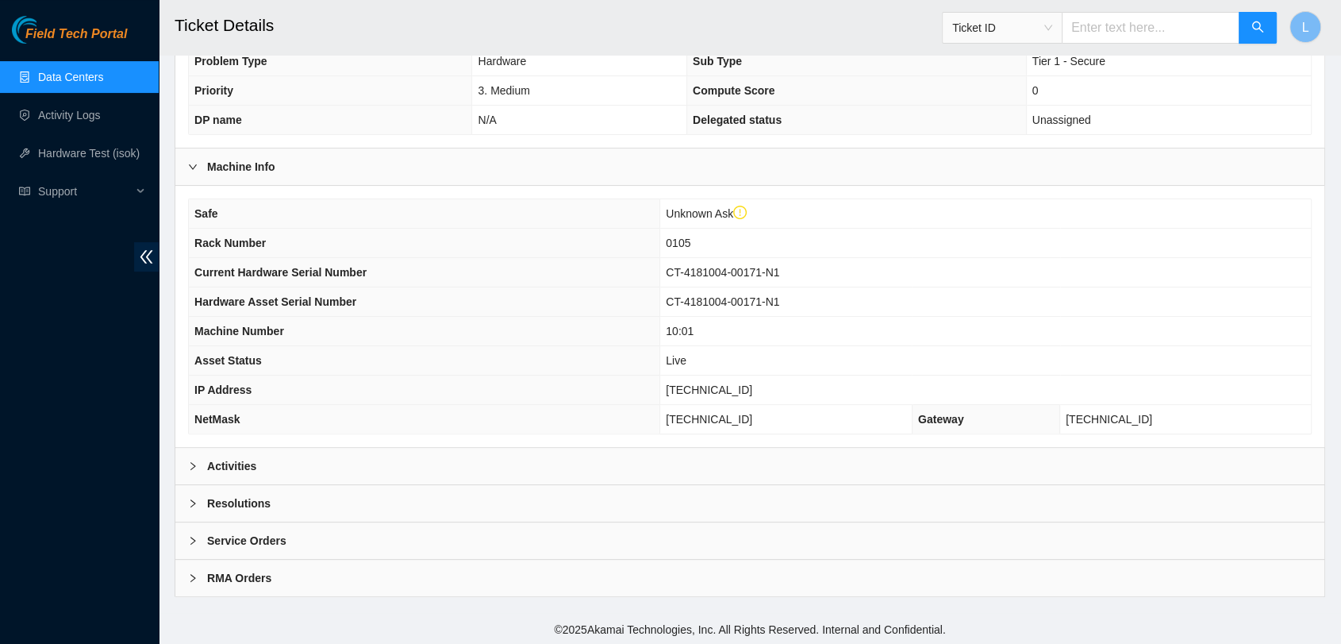
click at [241, 462] on b "Activities" at bounding box center [231, 465] width 49 height 17
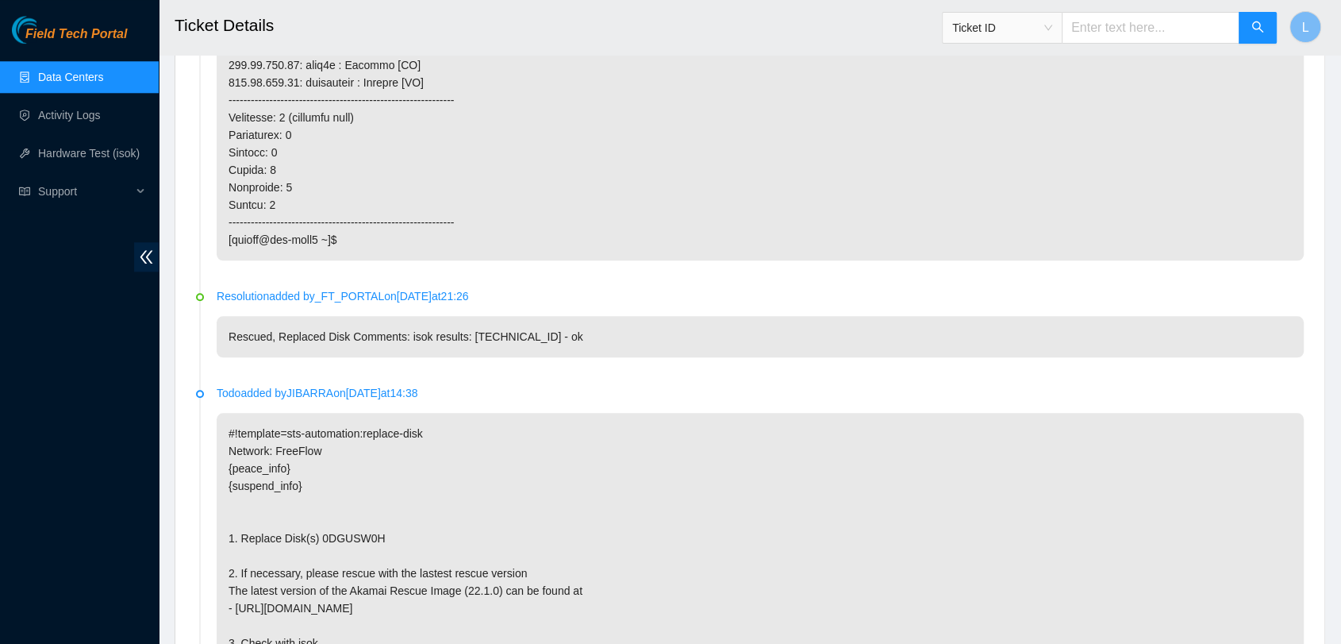
scroll to position [1679, 0]
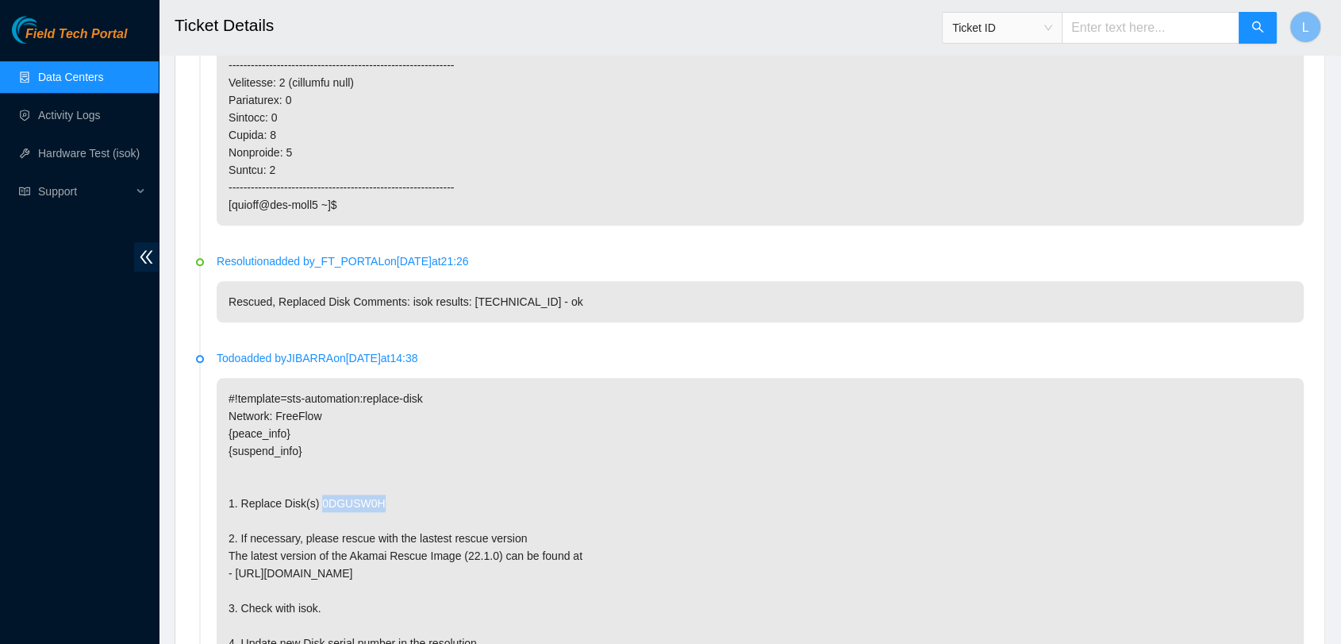
drag, startPoint x: 383, startPoint y: 498, endPoint x: 317, endPoint y: 498, distance: 65.9
click at [317, 498] on p "#!template=sts-automation:replace-disk Network: FreeFlow {peace_info} {suspend_…" at bounding box center [760, 634] width 1087 height 513
click at [1133, 16] on input "text" at bounding box center [1151, 28] width 178 height 32
paste input "B-V-4EXFVEF"
type input "B-V-4EXFVEF"
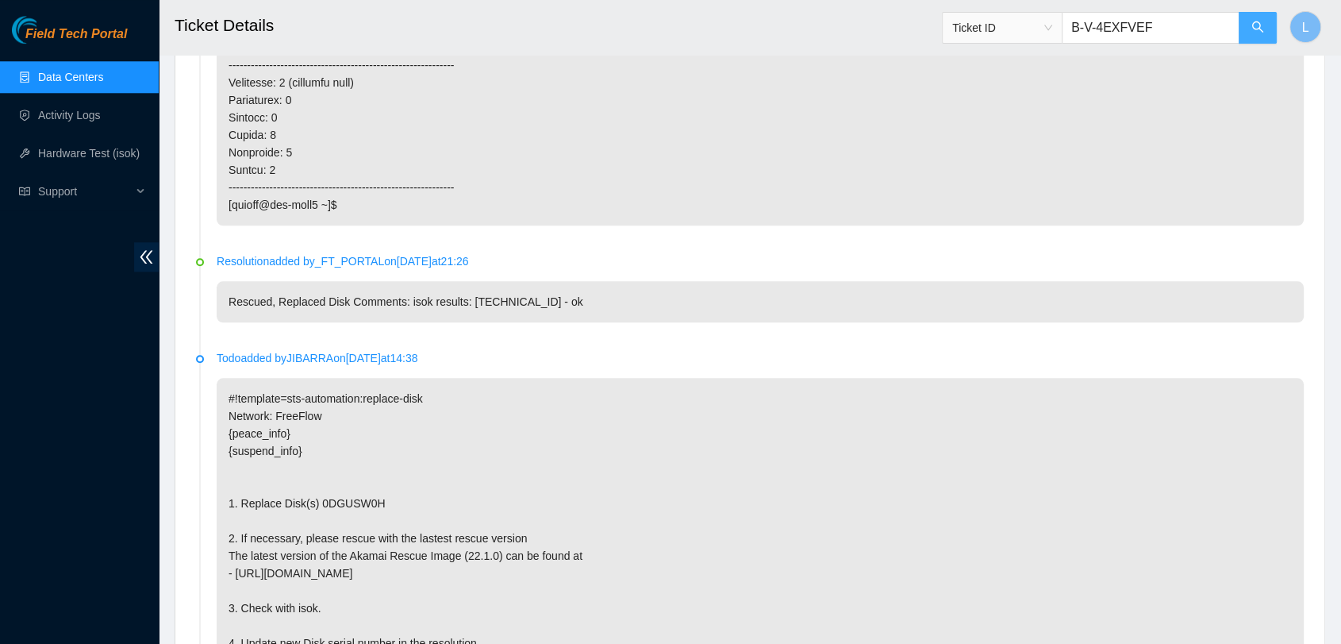
click at [1248, 22] on button "button" at bounding box center [1258, 28] width 38 height 32
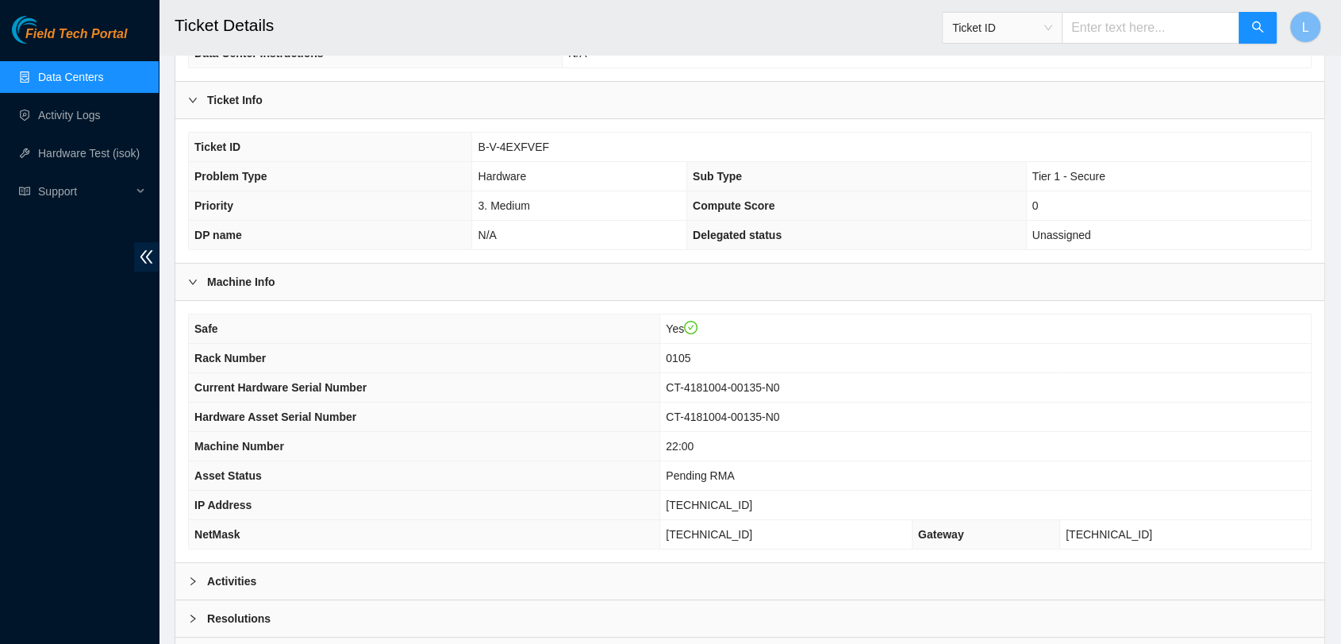
scroll to position [343, 0]
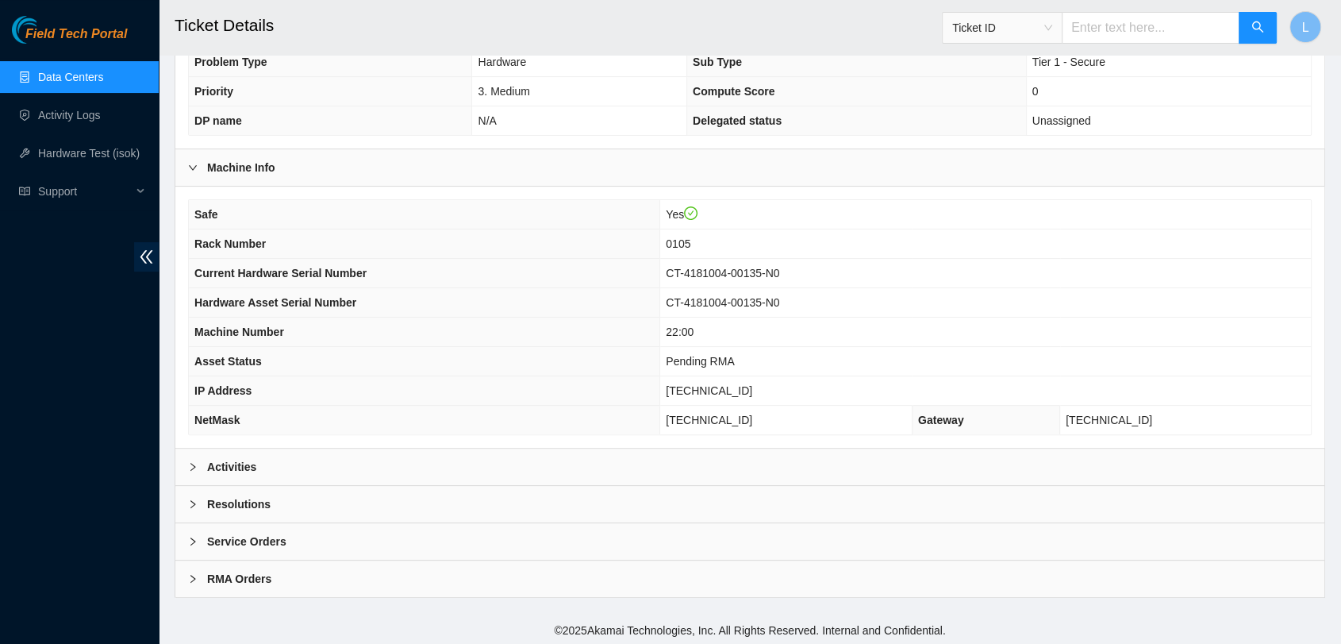
click at [241, 463] on b "Activities" at bounding box center [231, 466] width 49 height 17
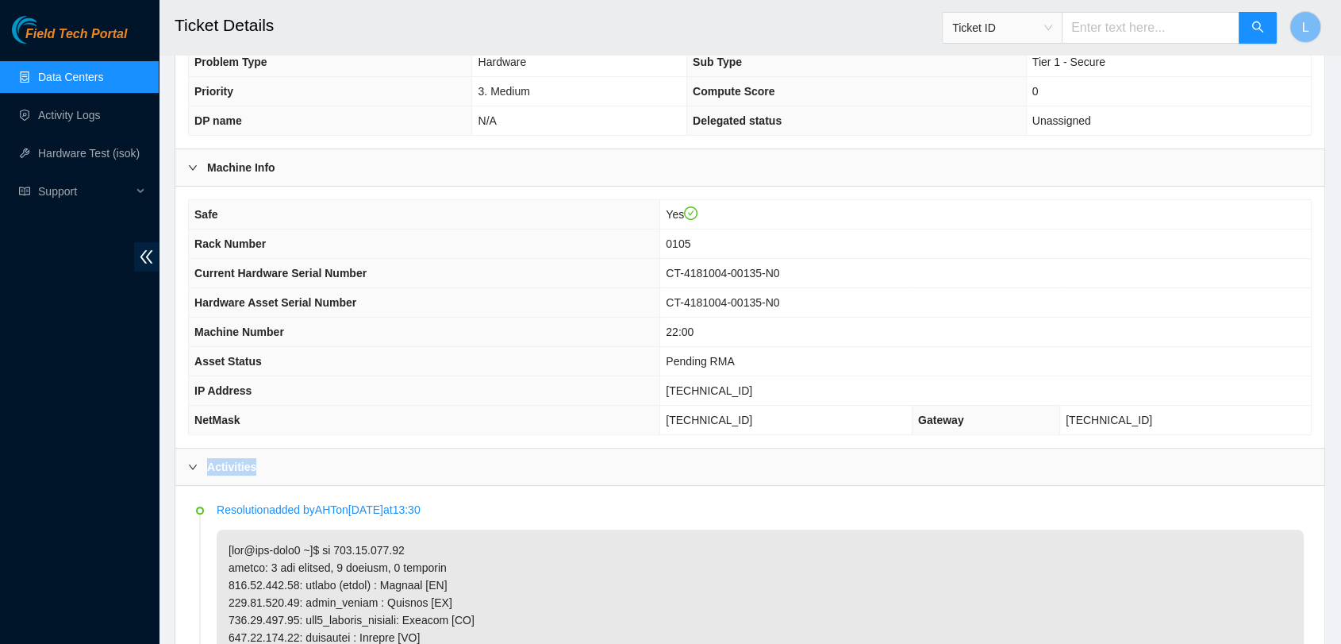
click at [241, 463] on b "Activities" at bounding box center [231, 466] width 49 height 17
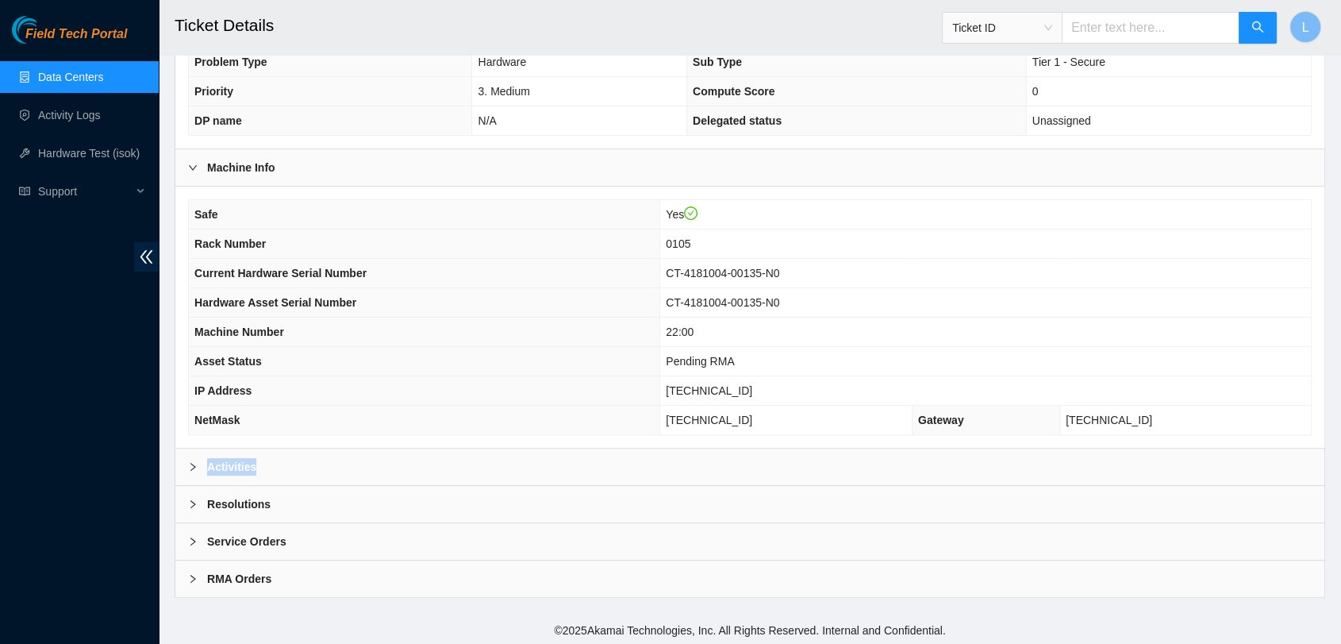
click at [241, 463] on b "Activities" at bounding box center [231, 466] width 49 height 17
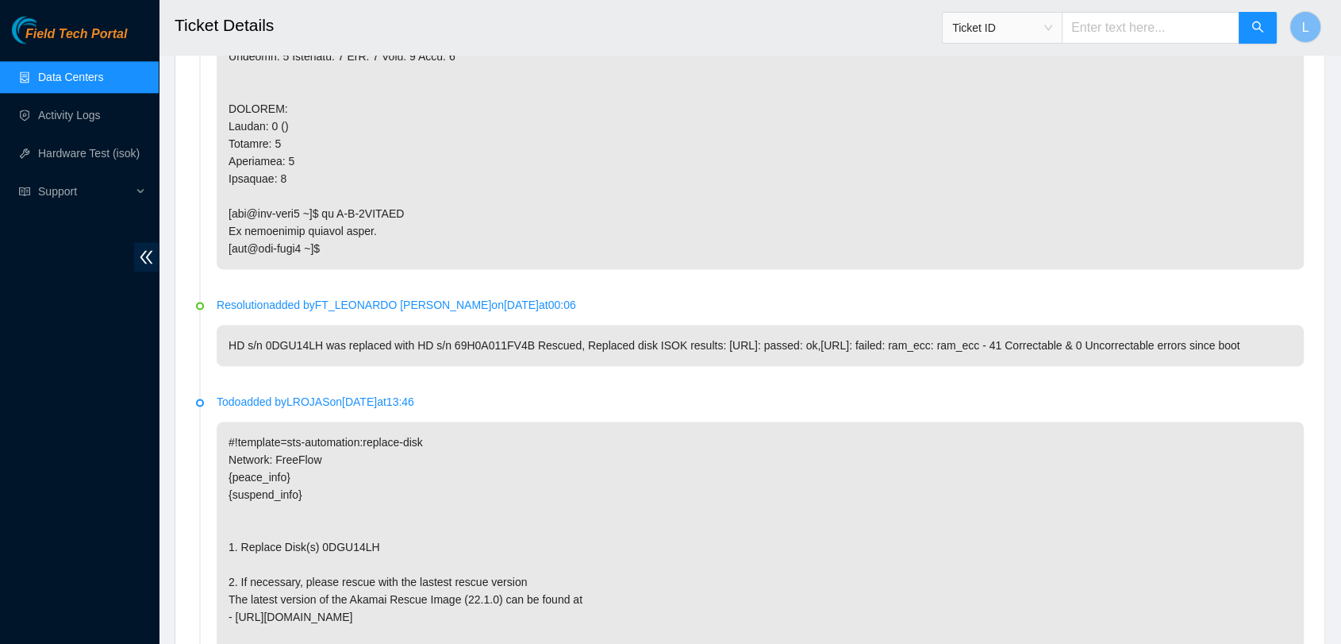
scroll to position [2389, 0]
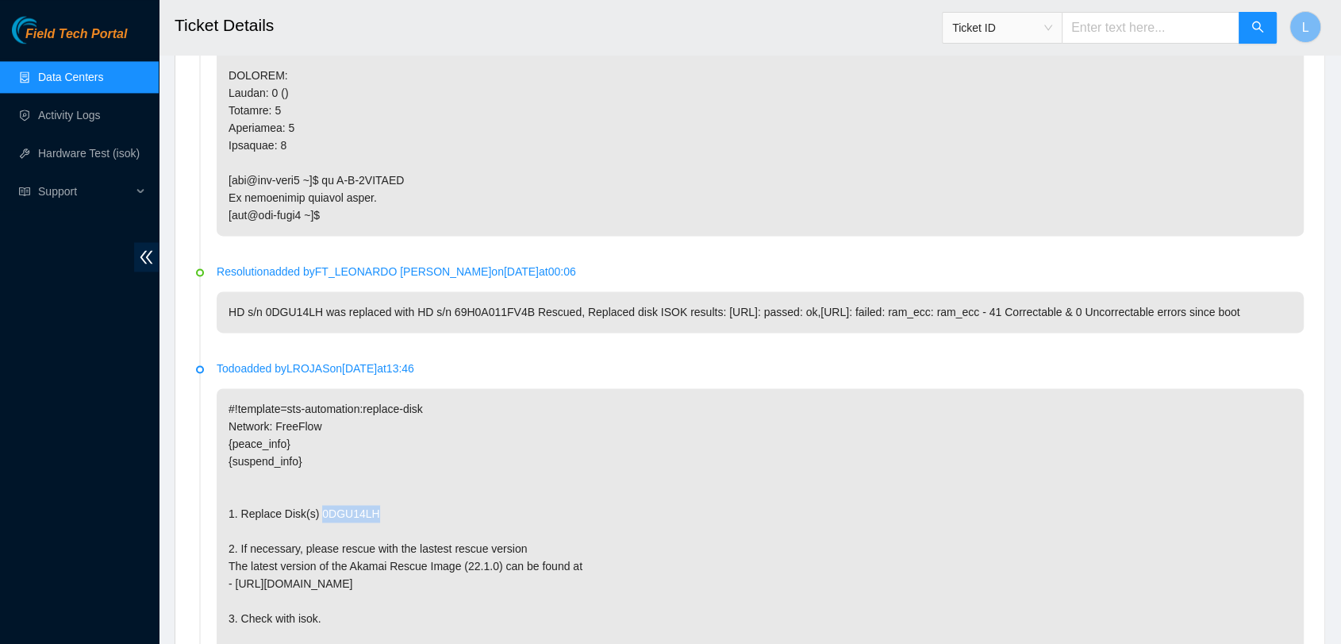
drag, startPoint x: 375, startPoint y: 512, endPoint x: 315, endPoint y: 513, distance: 59.5
click at [315, 513] on p "#!template=sts-automation:replace-disk Network: FreeFlow {peace_info} {suspend_…" at bounding box center [760, 644] width 1087 height 513
click at [1105, 26] on input "text" at bounding box center [1151, 28] width 178 height 32
paste input "B-V-4ENIOJJ"
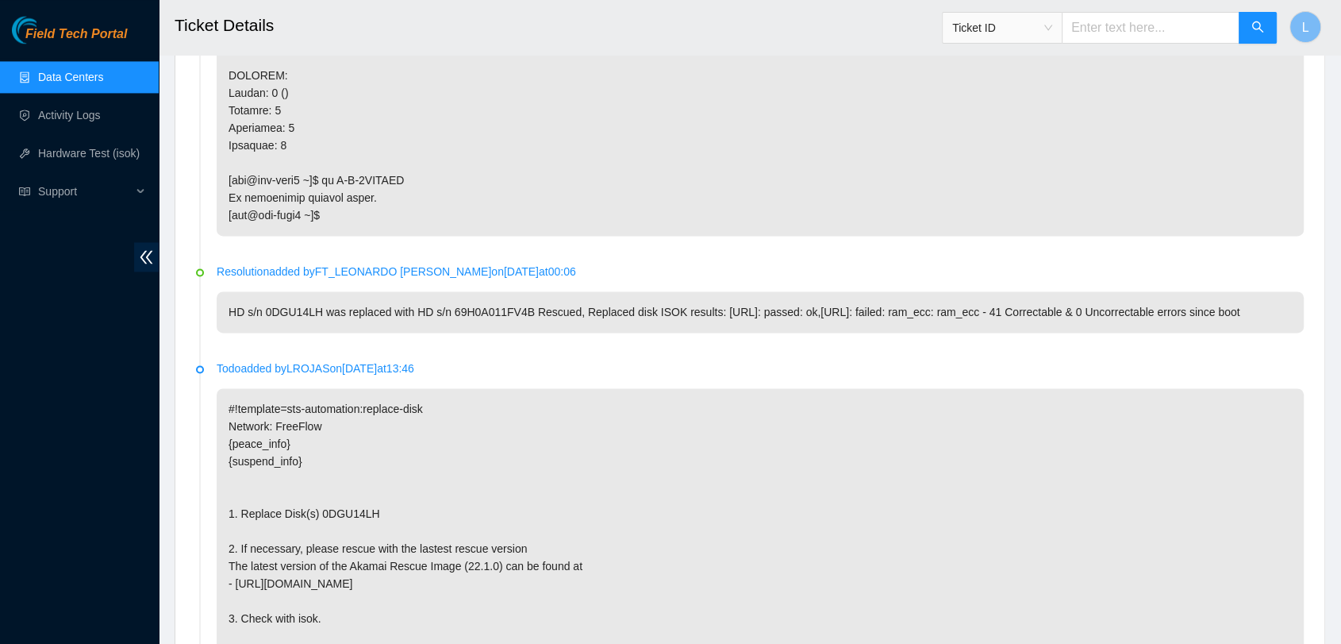
type input "B-V-4ENIOJJ"
click at [1261, 28] on icon "search" at bounding box center [1258, 27] width 13 height 13
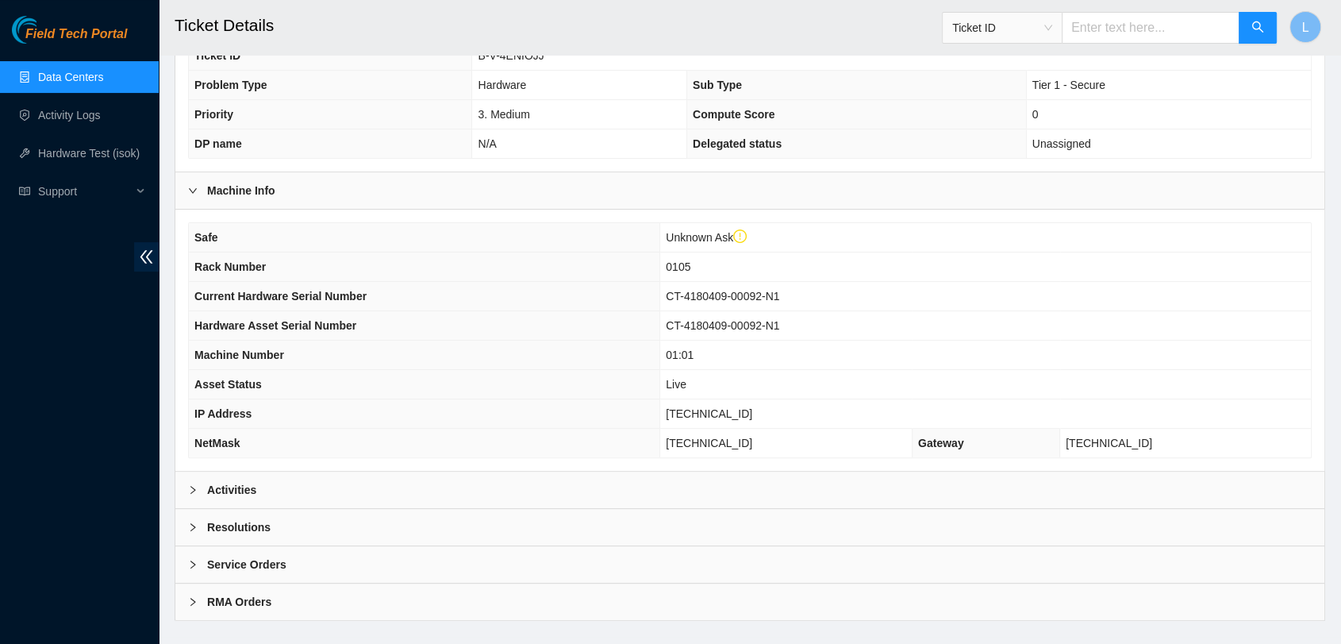
scroll to position [374, 0]
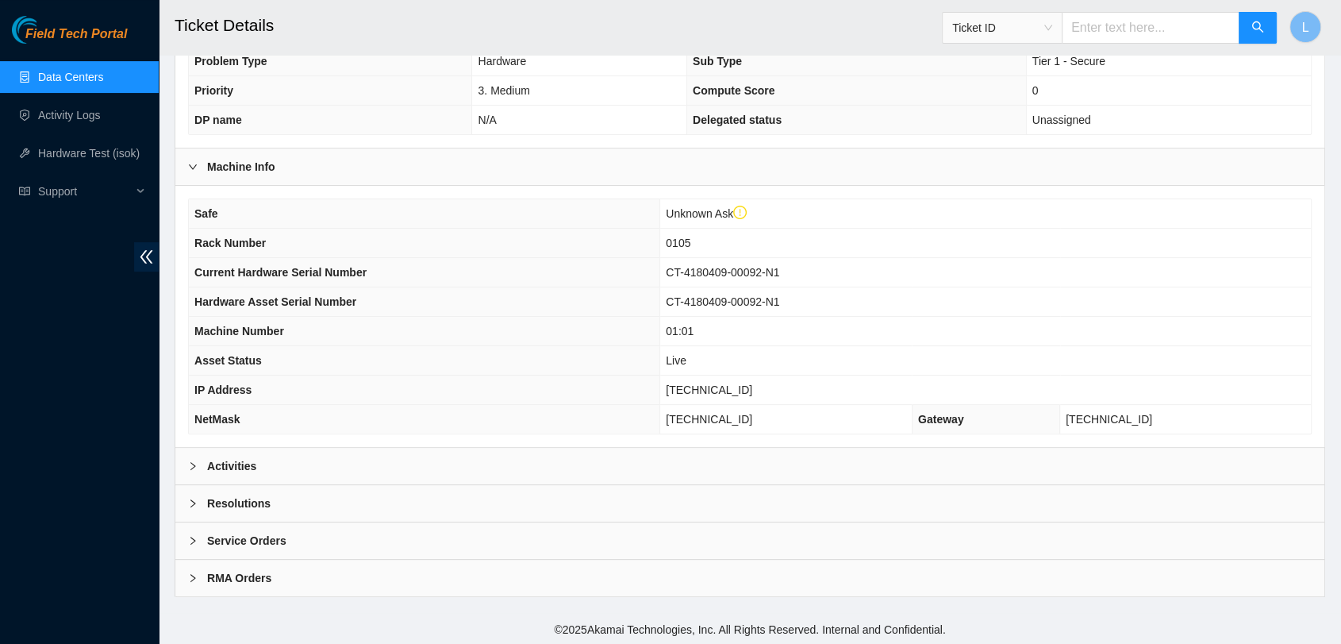
click at [233, 460] on b "Activities" at bounding box center [231, 465] width 49 height 17
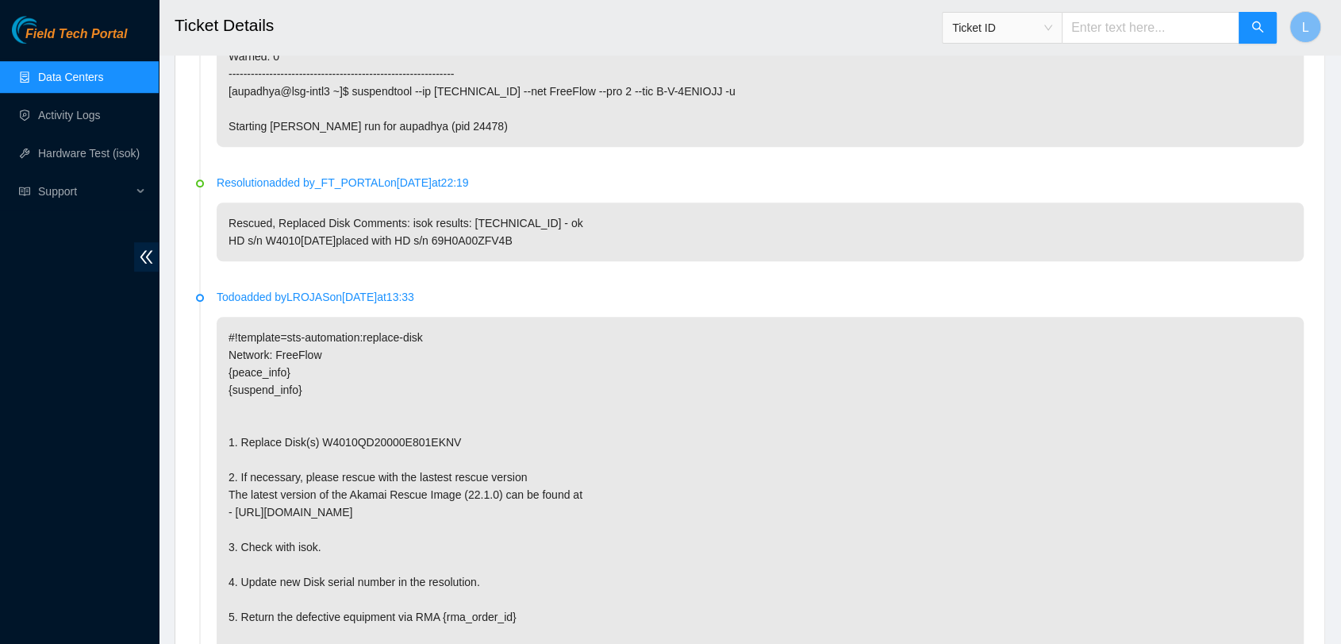
scroll to position [1149, 0]
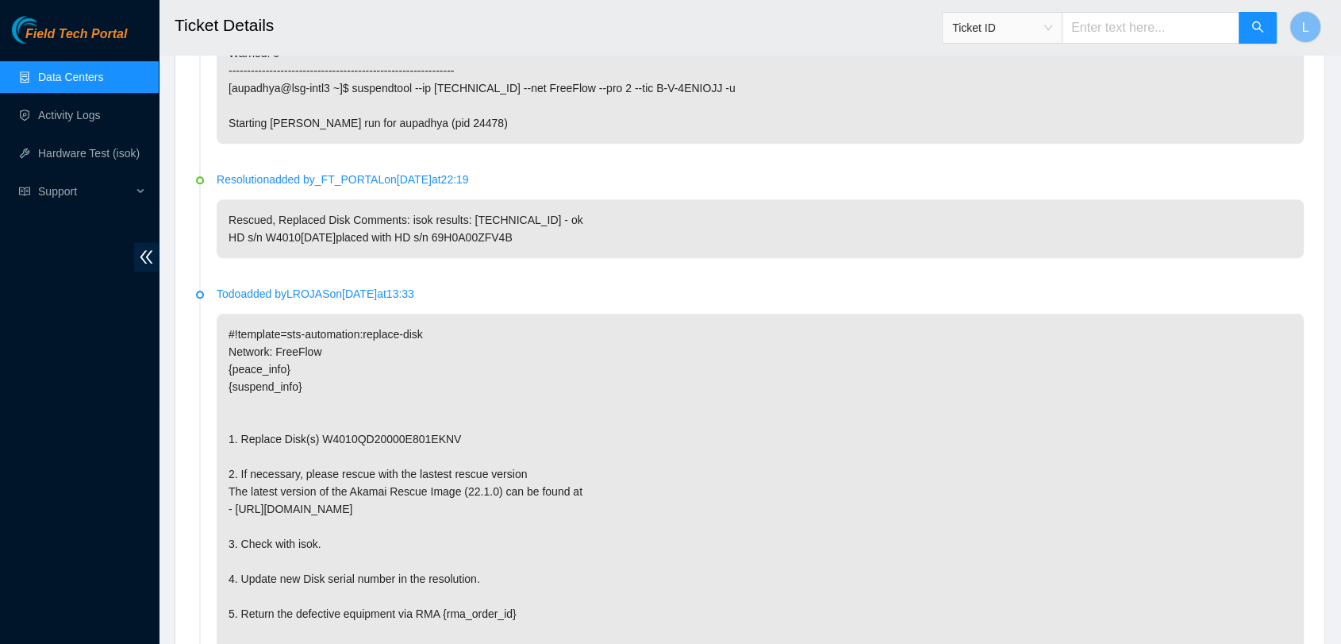
click at [387, 460] on p "#!template=sts-automation:replace-disk Network: FreeFlow {peace_info} {suspend_…" at bounding box center [760, 569] width 1087 height 513
drag, startPoint x: 323, startPoint y: 254, endPoint x: 264, endPoint y: 256, distance: 58.8
click at [264, 256] on p "Rescued, Replaced Disk Comments: isok results: [TECHNICAL_ID] - ok HD s/n W4010…" at bounding box center [760, 228] width 1087 height 59
